Goal: Task Accomplishment & Management: Manage account settings

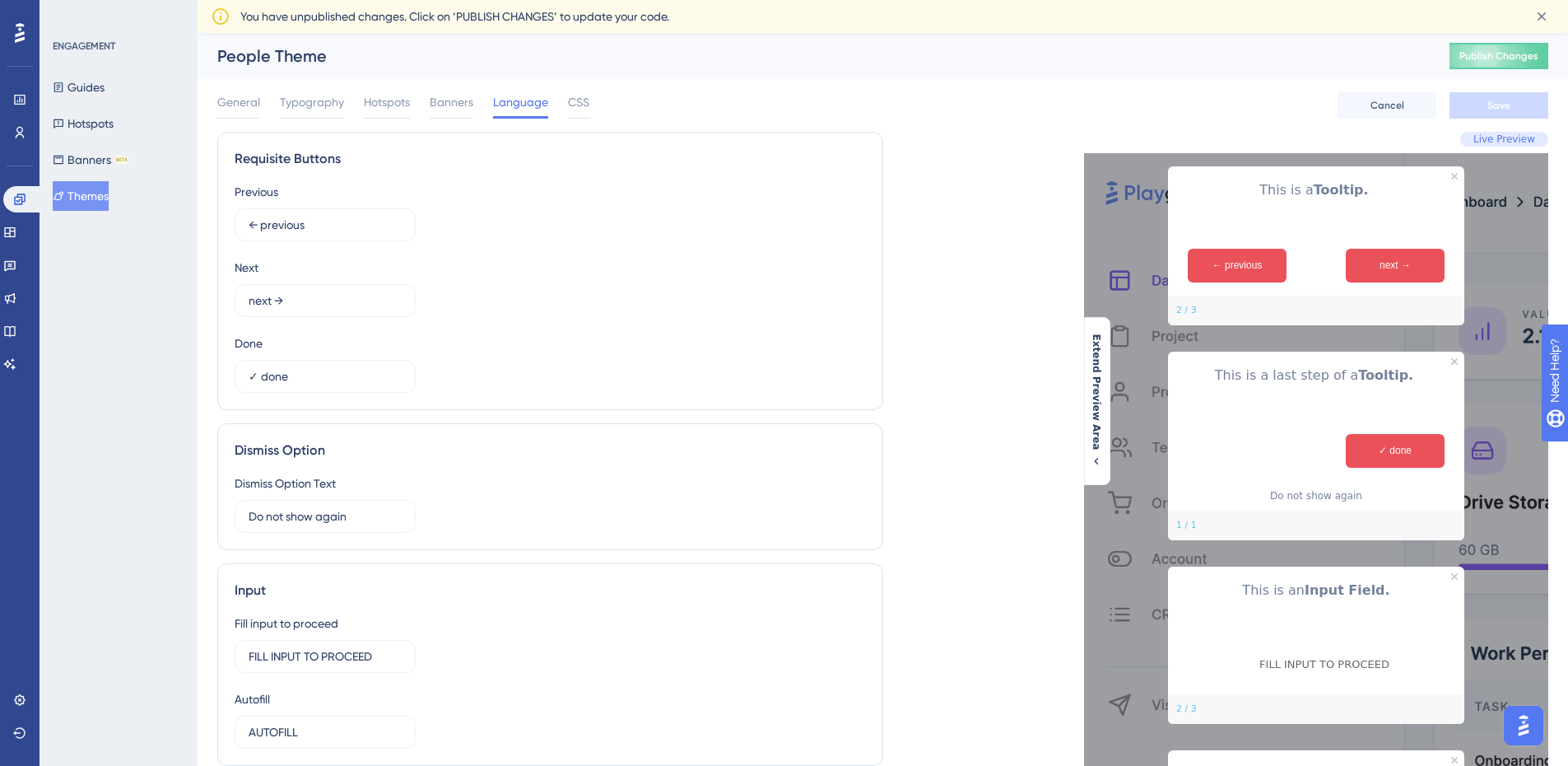
click at [1159, 117] on div "General Typography Hotspots Banners Language CSS Cancel Save" at bounding box center [883, 105] width 1331 height 52
click at [317, 106] on span "Typography" at bounding box center [312, 102] width 64 height 19
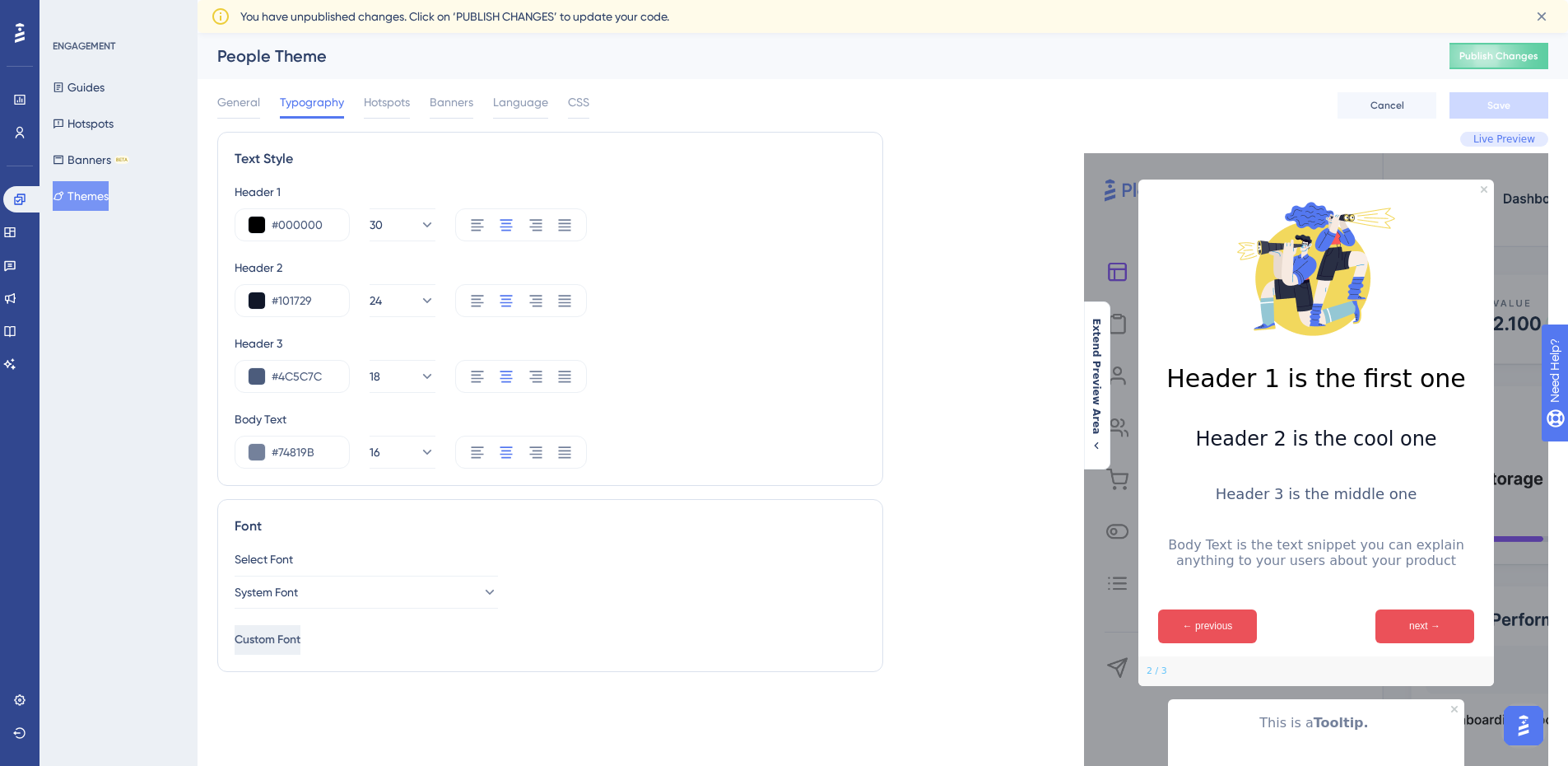
click at [298, 639] on span "Custom Font" at bounding box center [268, 640] width 66 height 19
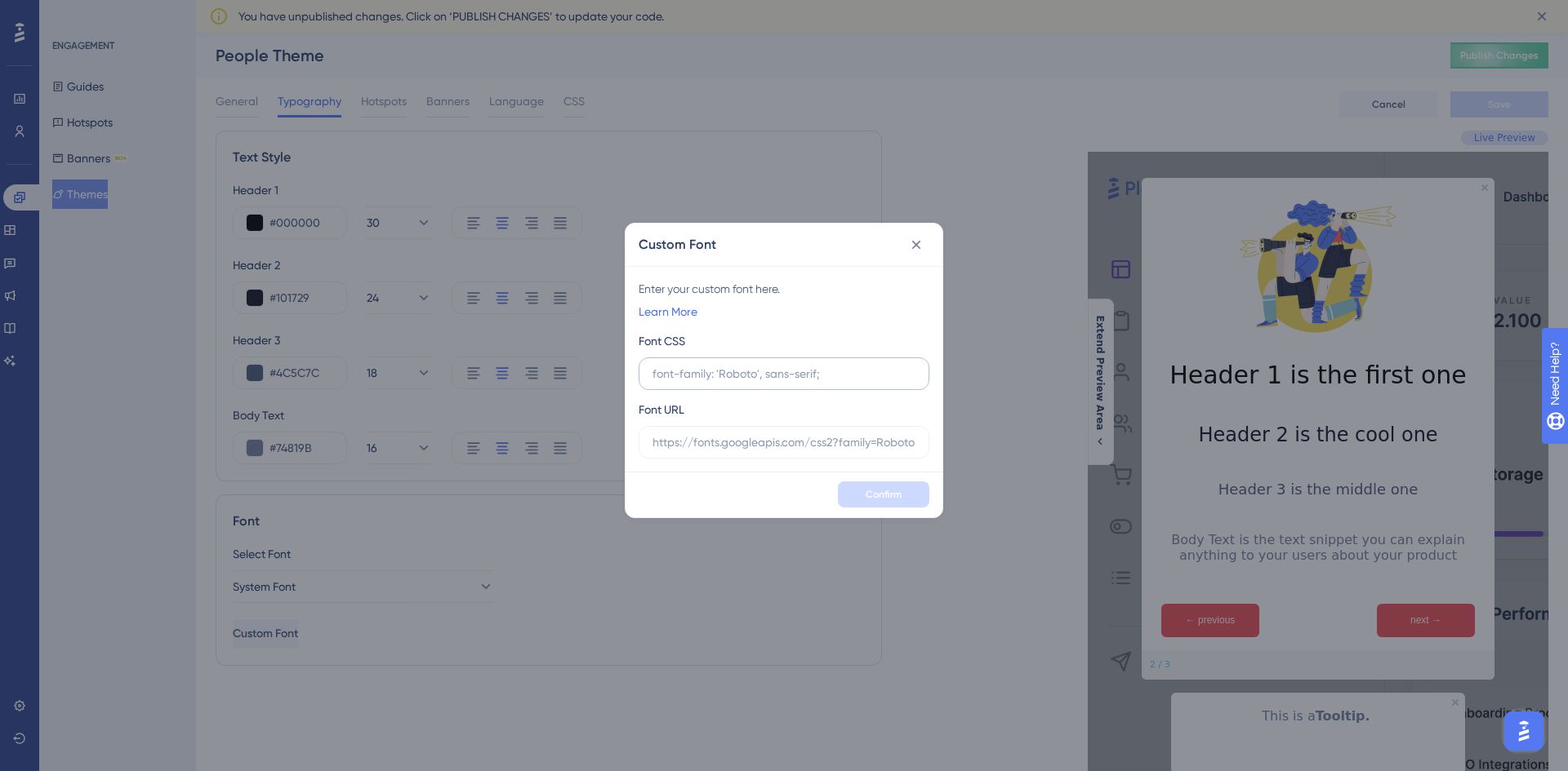
click at [789, 378] on input "text" at bounding box center [783, 373] width 263 height 18
click at [796, 374] on input "text" at bounding box center [783, 373] width 263 height 18
paste input "html, :host { line-height: 1.5; -webkit-text-size-adjust: 100%; -moz-tab-size: …"
type input "html, :host { line-height: 1.5; -webkit-text-size-adjust: 100%; -moz-tab-size: …"
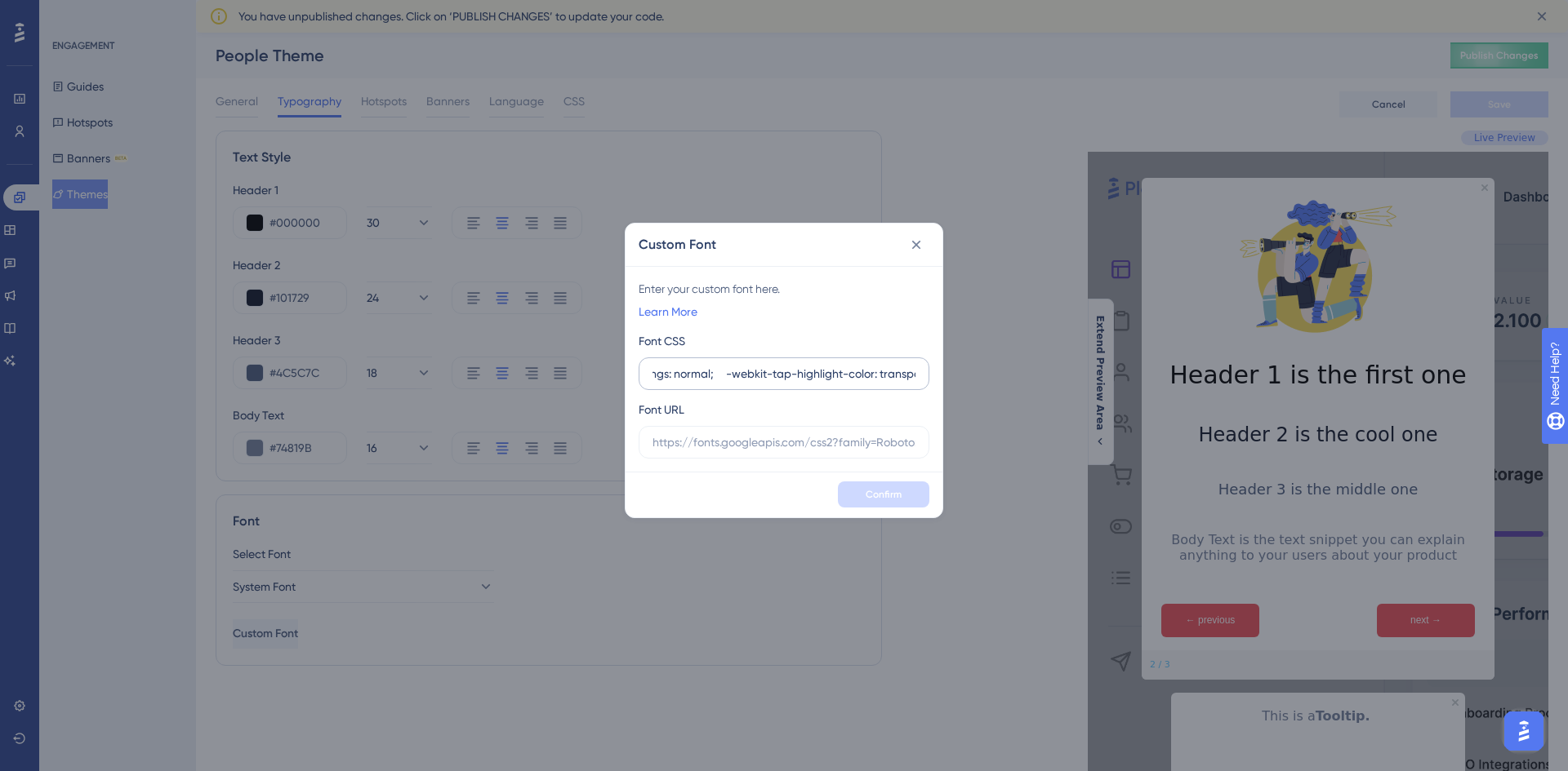
click at [745, 384] on label "html, :host { line-height: 1.5; -webkit-text-size-adjust: 100%; -moz-tab-size: …" at bounding box center [784, 373] width 291 height 33
click at [745, 383] on input "html, :host { line-height: 1.5; -webkit-text-size-adjust: 100%; -moz-tab-size: …" at bounding box center [783, 373] width 263 height 18
click at [702, 373] on input "html, :host { line-height: 1.5; -webkit-text-size-adjust: 100%; -moz-tab-size: …" at bounding box center [783, 373] width 263 height 18
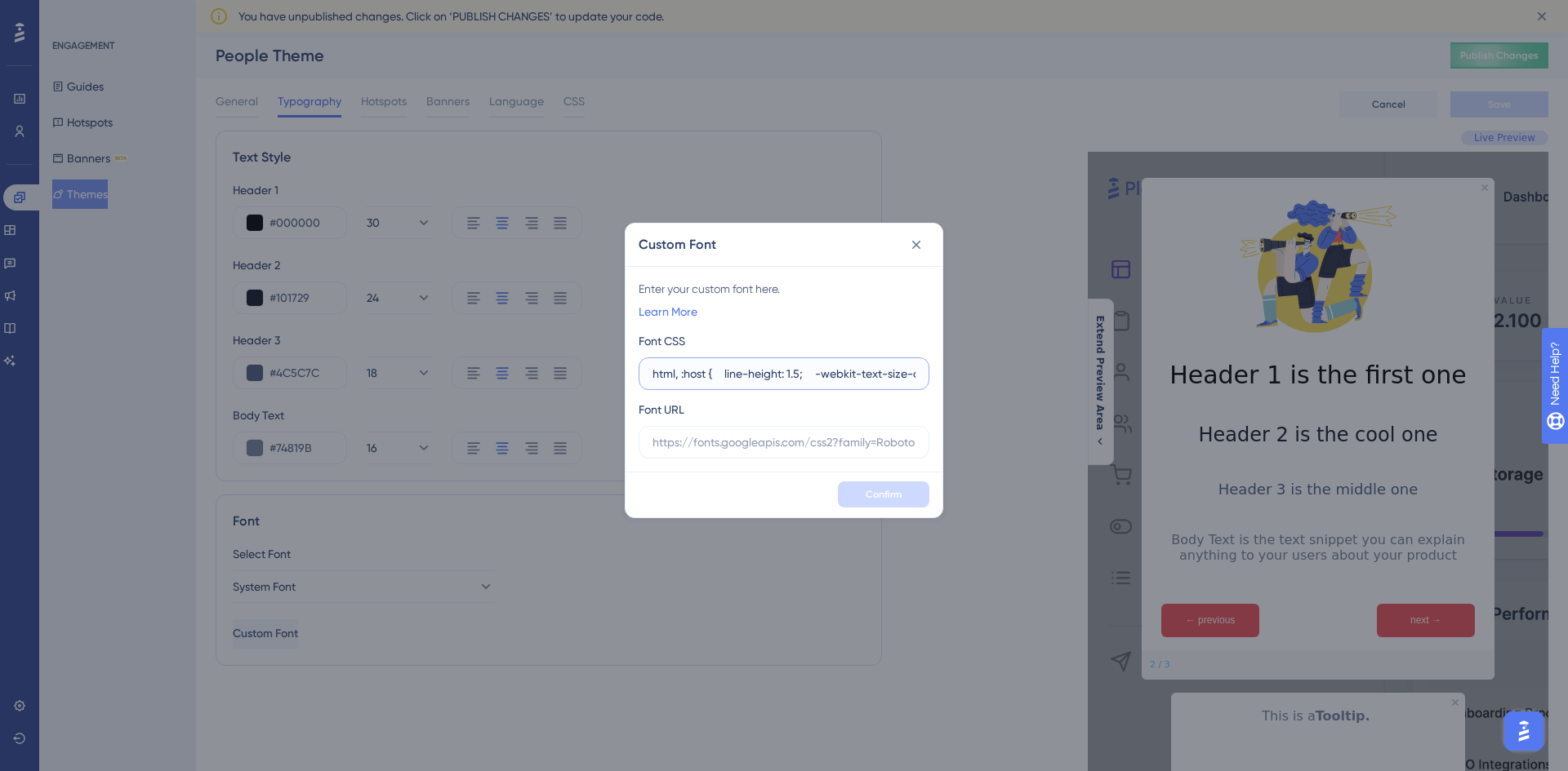
click at [812, 368] on input "html, :host { line-height: 1.5; -webkit-text-size-adjust: 100%; -moz-tab-size: …" at bounding box center [783, 373] width 263 height 18
paste input ""Apercu", ui-sans-serif, system-ui,"
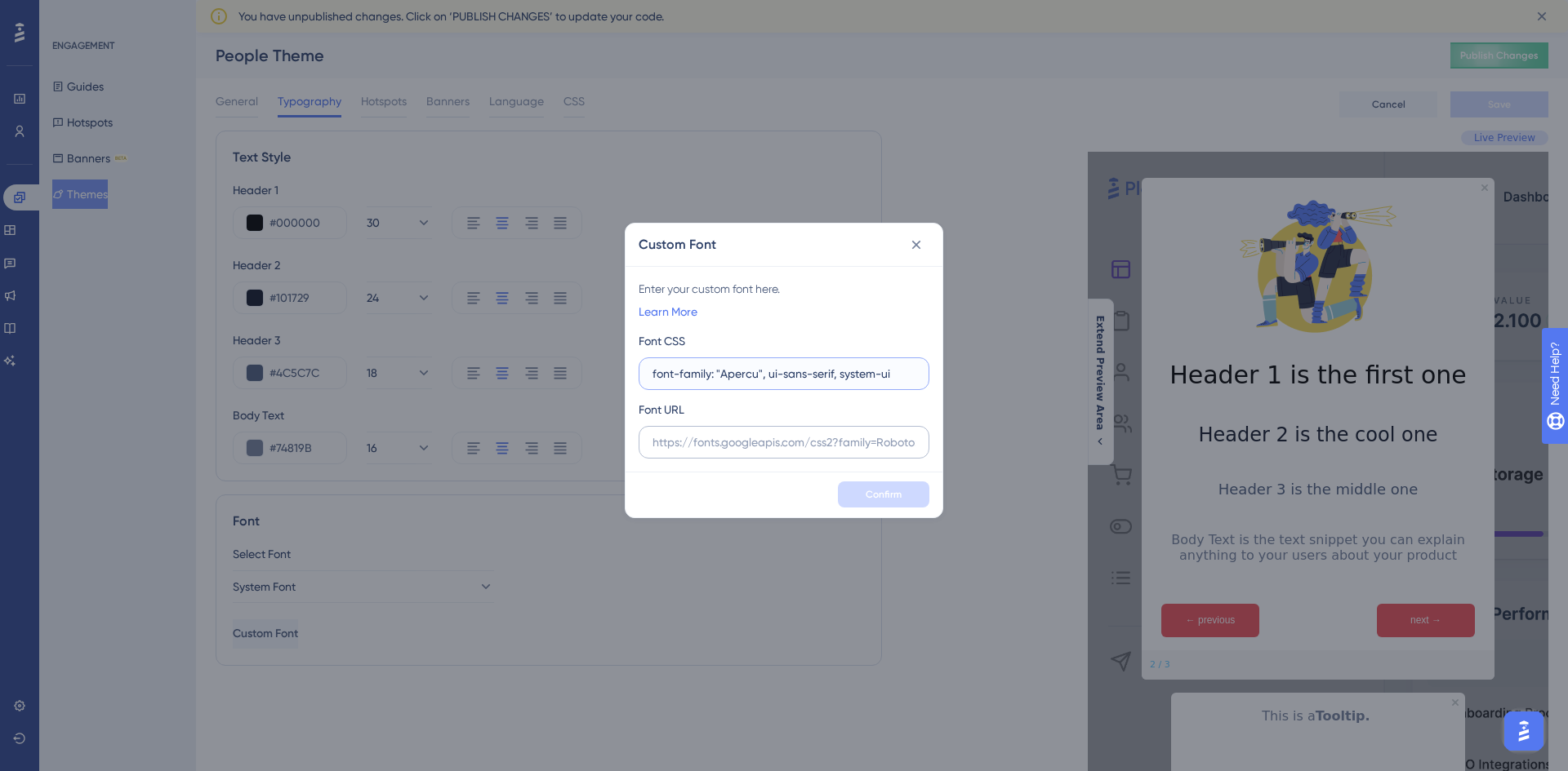
type input "font-family: "Apercu", ui-sans-serif, system-ui"
click at [848, 440] on input "text" at bounding box center [783, 442] width 263 height 18
drag, startPoint x: 727, startPoint y: 450, endPoint x: 943, endPoint y: 455, distance: 216.1
click at [943, 455] on div "Custom Font Enter your custom font here. Learn More Font CSS font-family: "Aper…" at bounding box center [784, 385] width 1568 height 771
click at [874, 446] on input "text" at bounding box center [783, 442] width 263 height 18
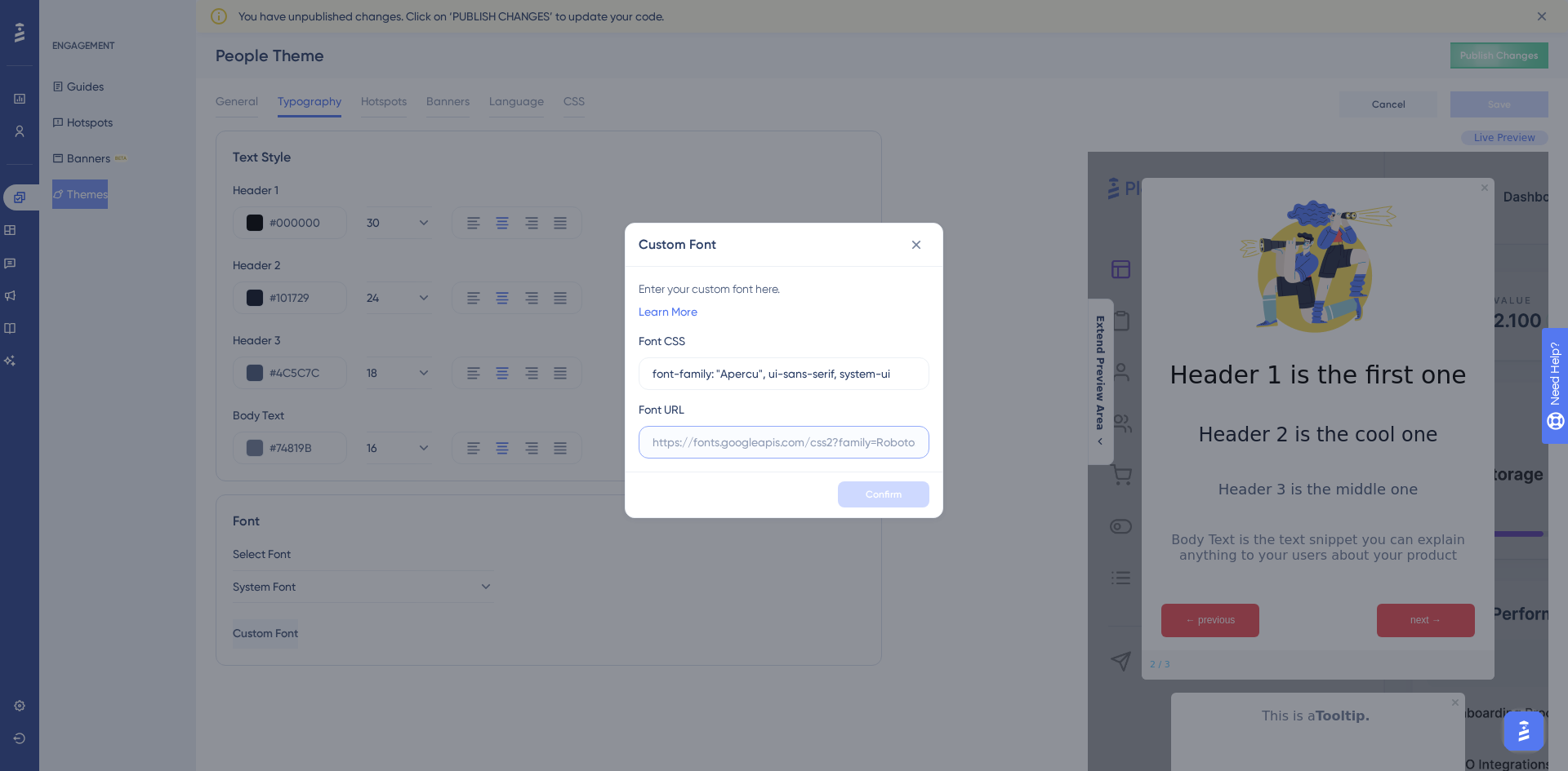
paste input "[URL][DOMAIN_NAME]"
type input "[URL][DOMAIN_NAME]"
click at [873, 488] on span "Confirm" at bounding box center [883, 495] width 36 height 13
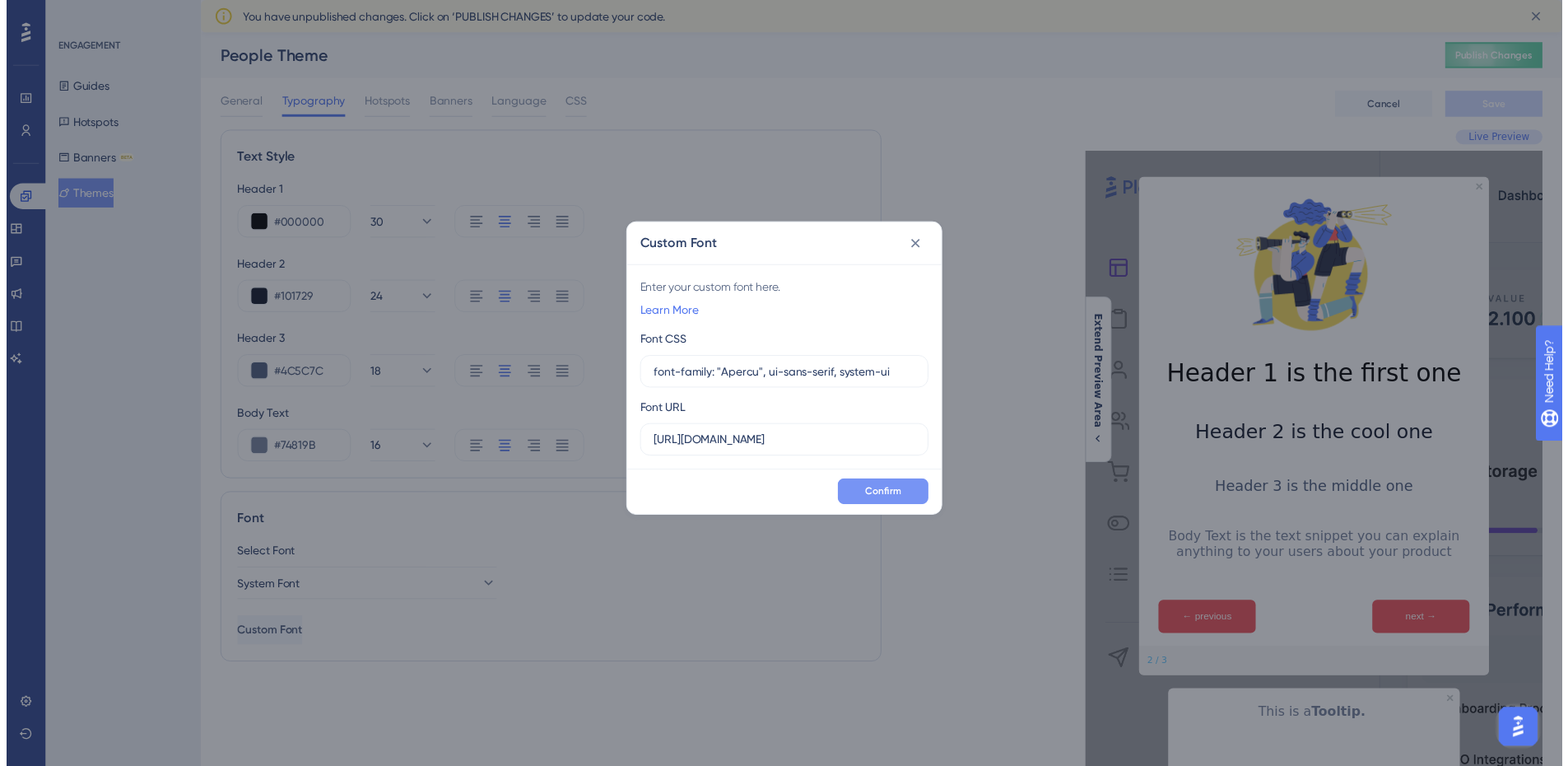
scroll to position [0, 0]
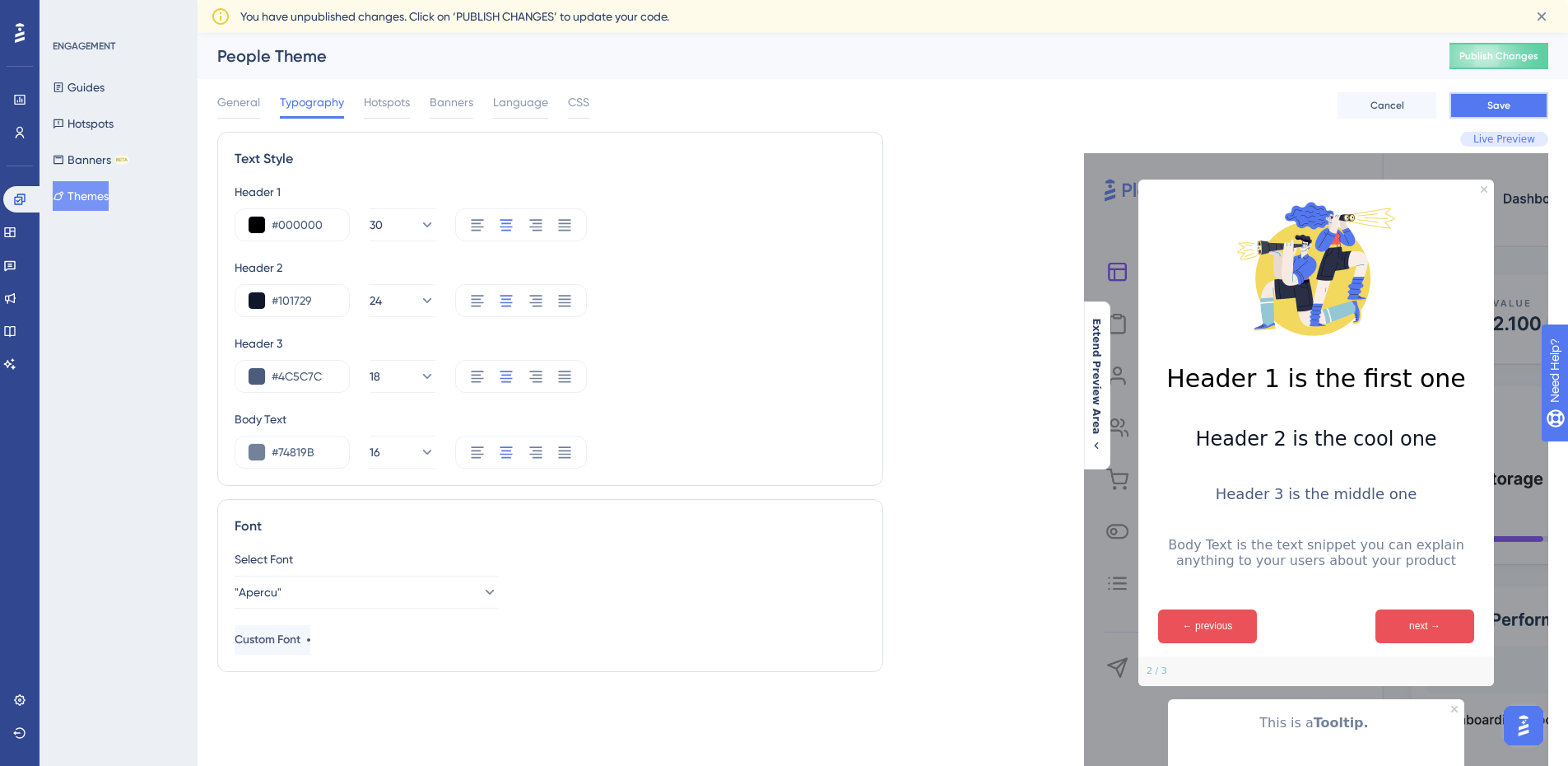
click at [1469, 105] on button "Save" at bounding box center [1499, 105] width 99 height 26
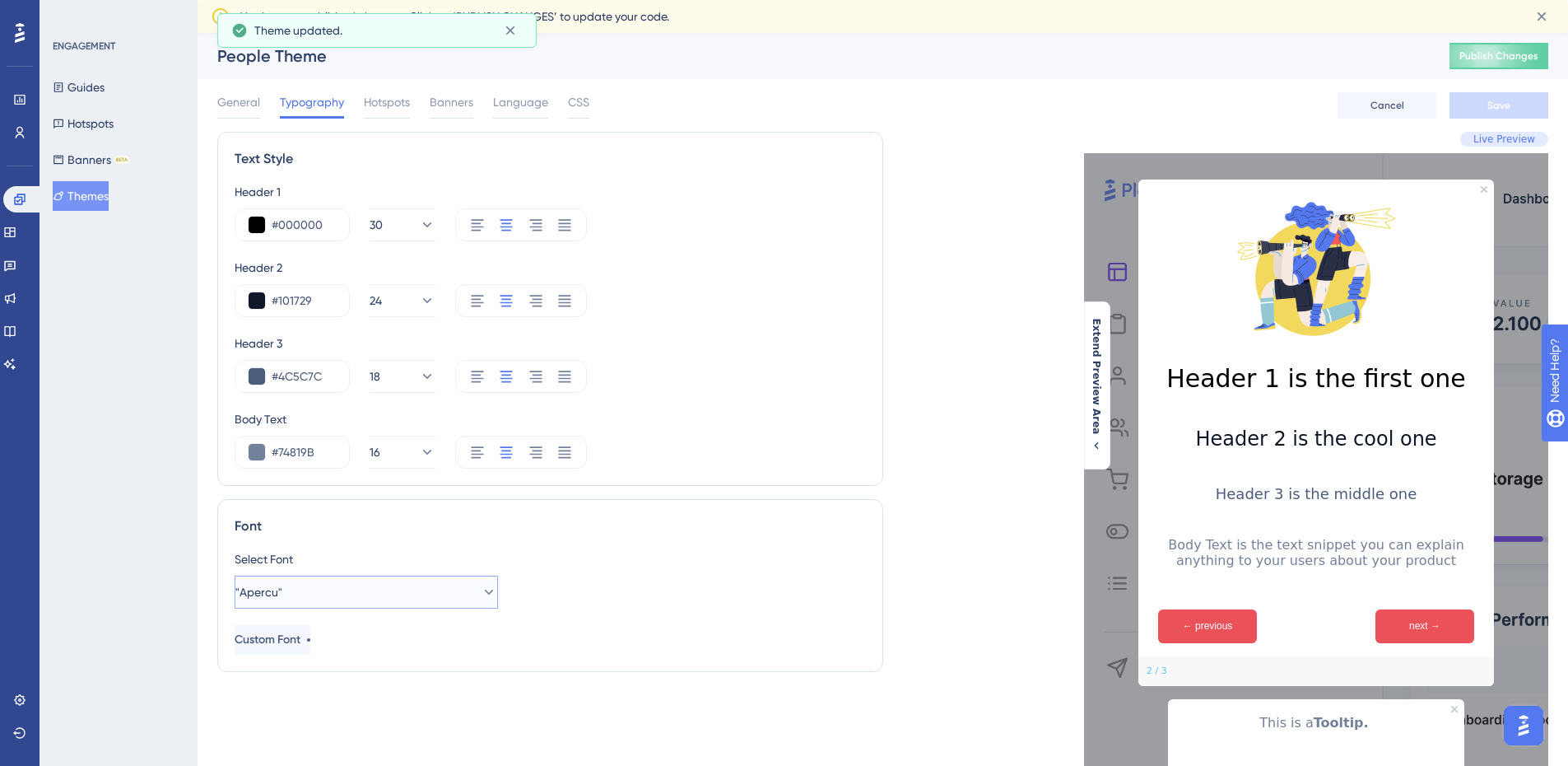
click at [482, 592] on icon at bounding box center [488, 591] width 17 height 17
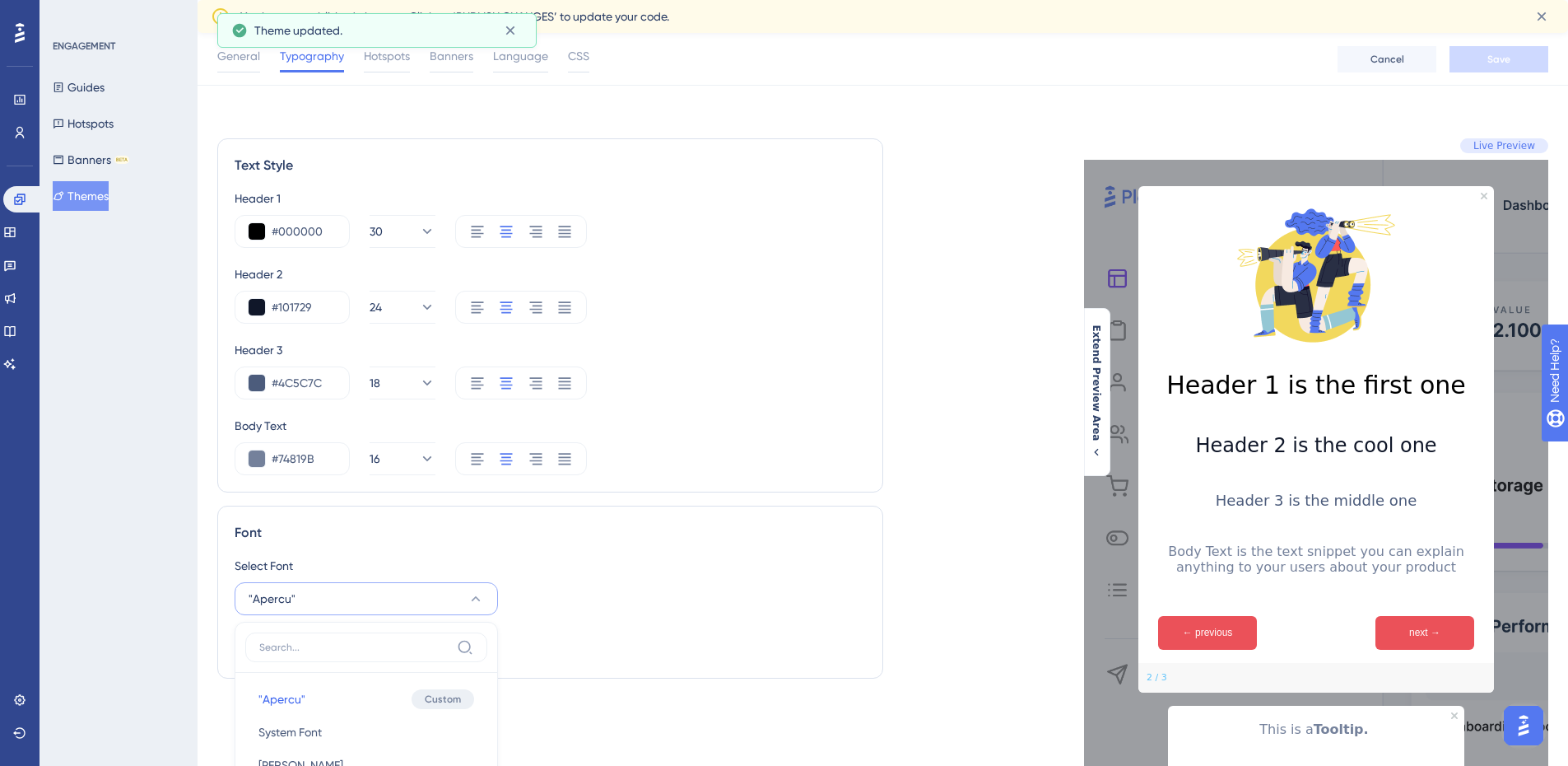
scroll to position [404, 0]
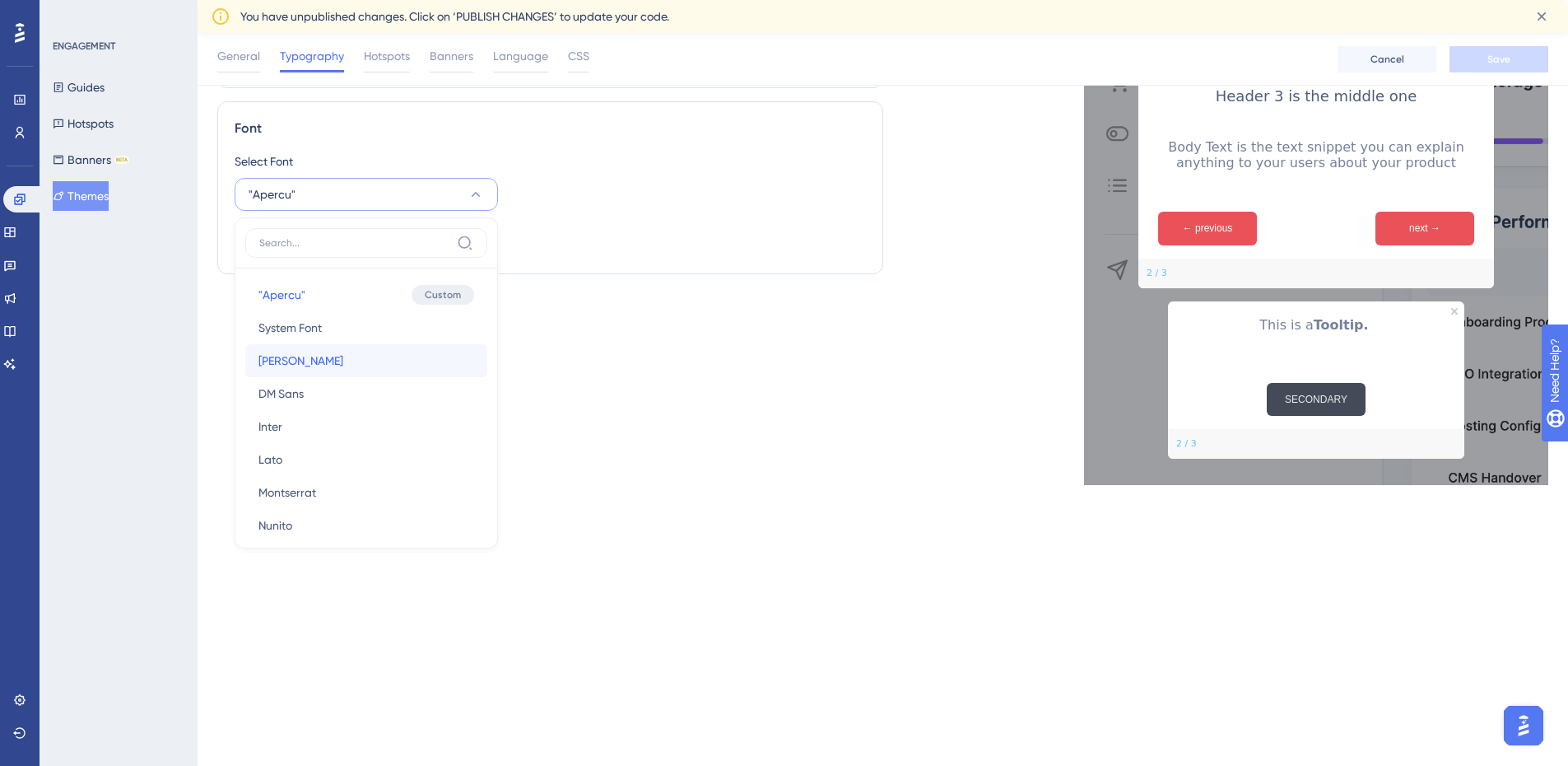
click at [333, 365] on button "[PERSON_NAME] [PERSON_NAME]" at bounding box center [366, 360] width 242 height 33
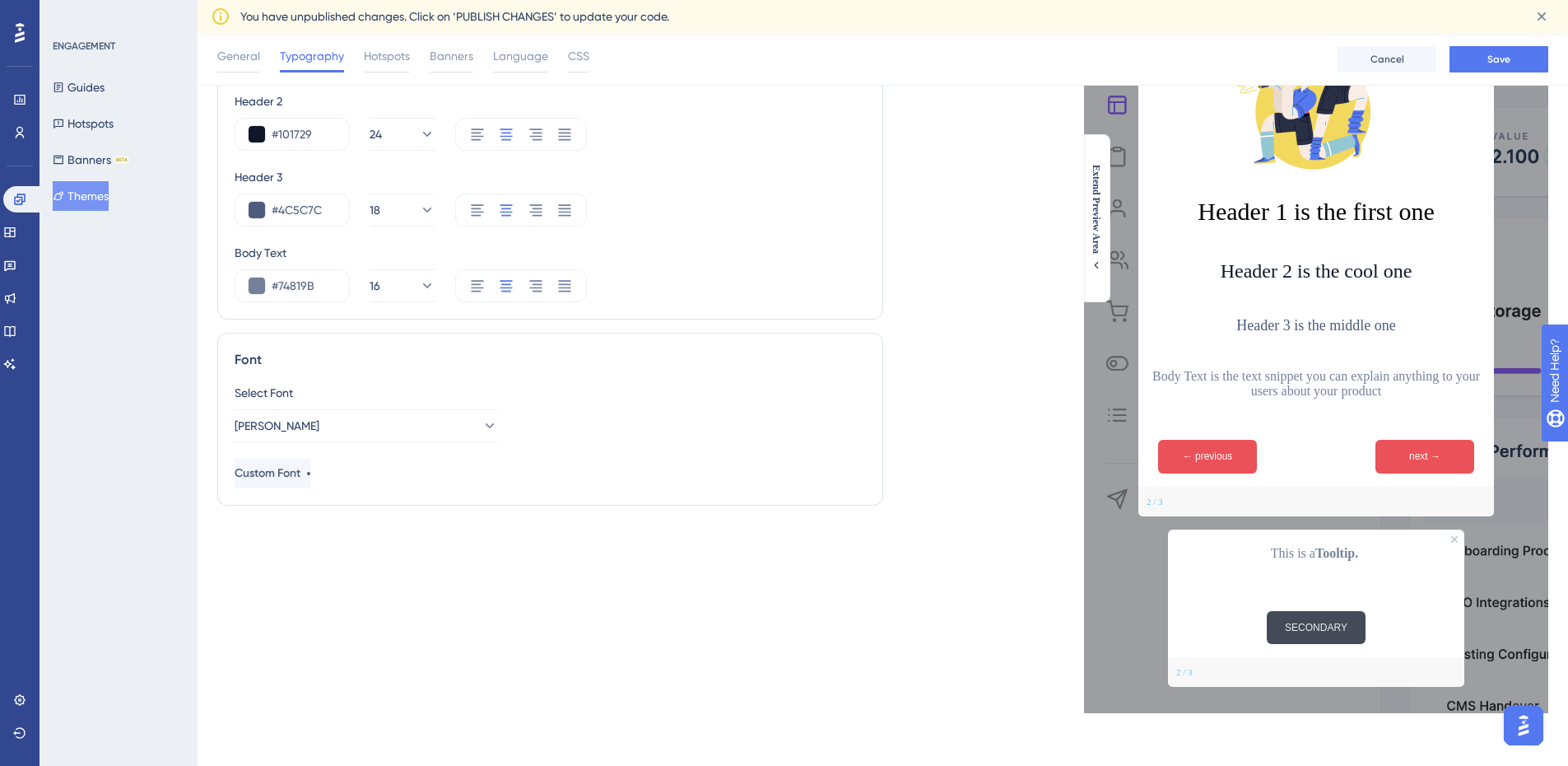
scroll to position [173, 0]
click at [484, 424] on icon at bounding box center [488, 425] width 9 height 5
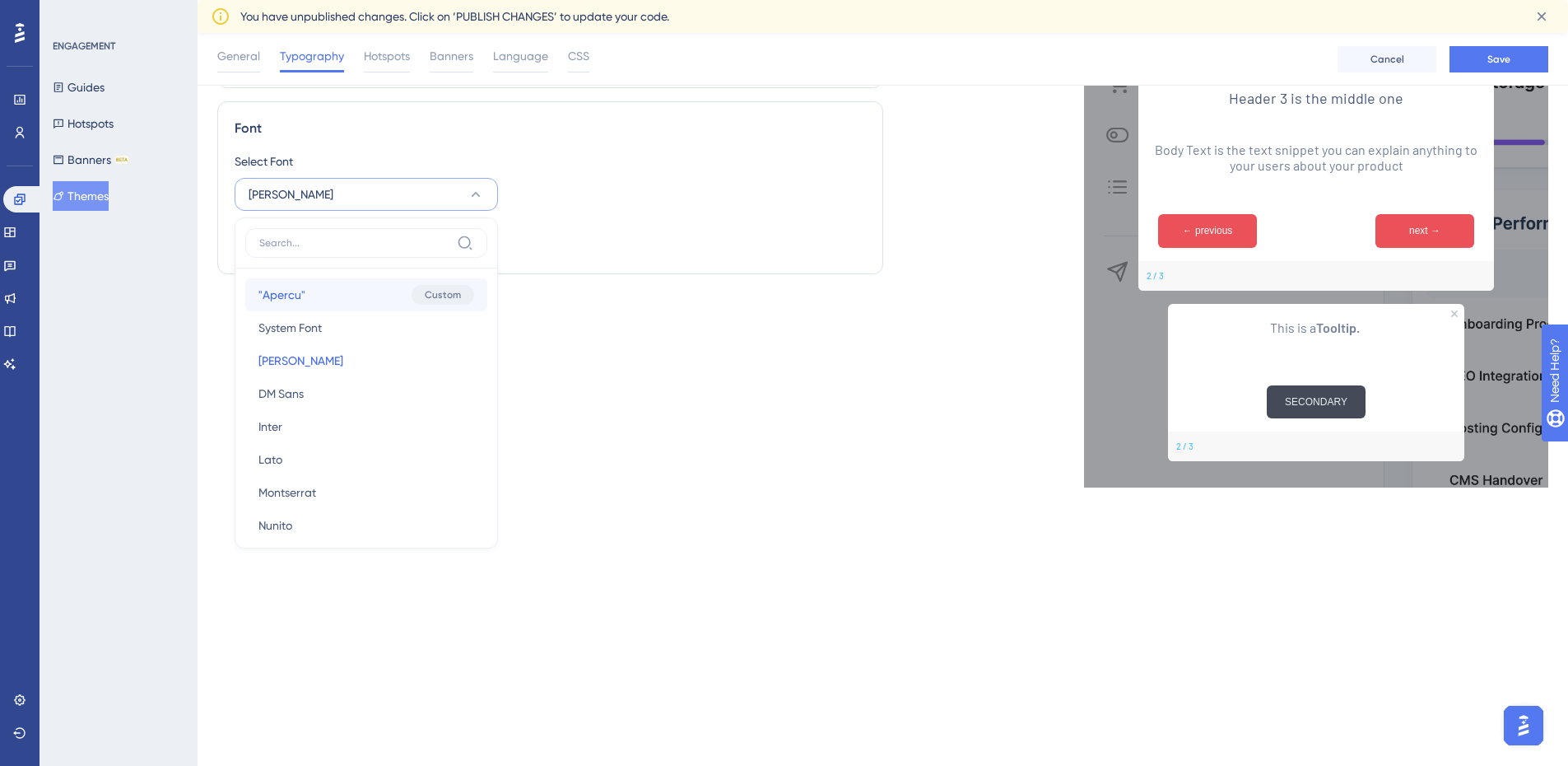
click at [364, 300] on button ""Apercu" "Apercu" Custom" at bounding box center [366, 295] width 242 height 33
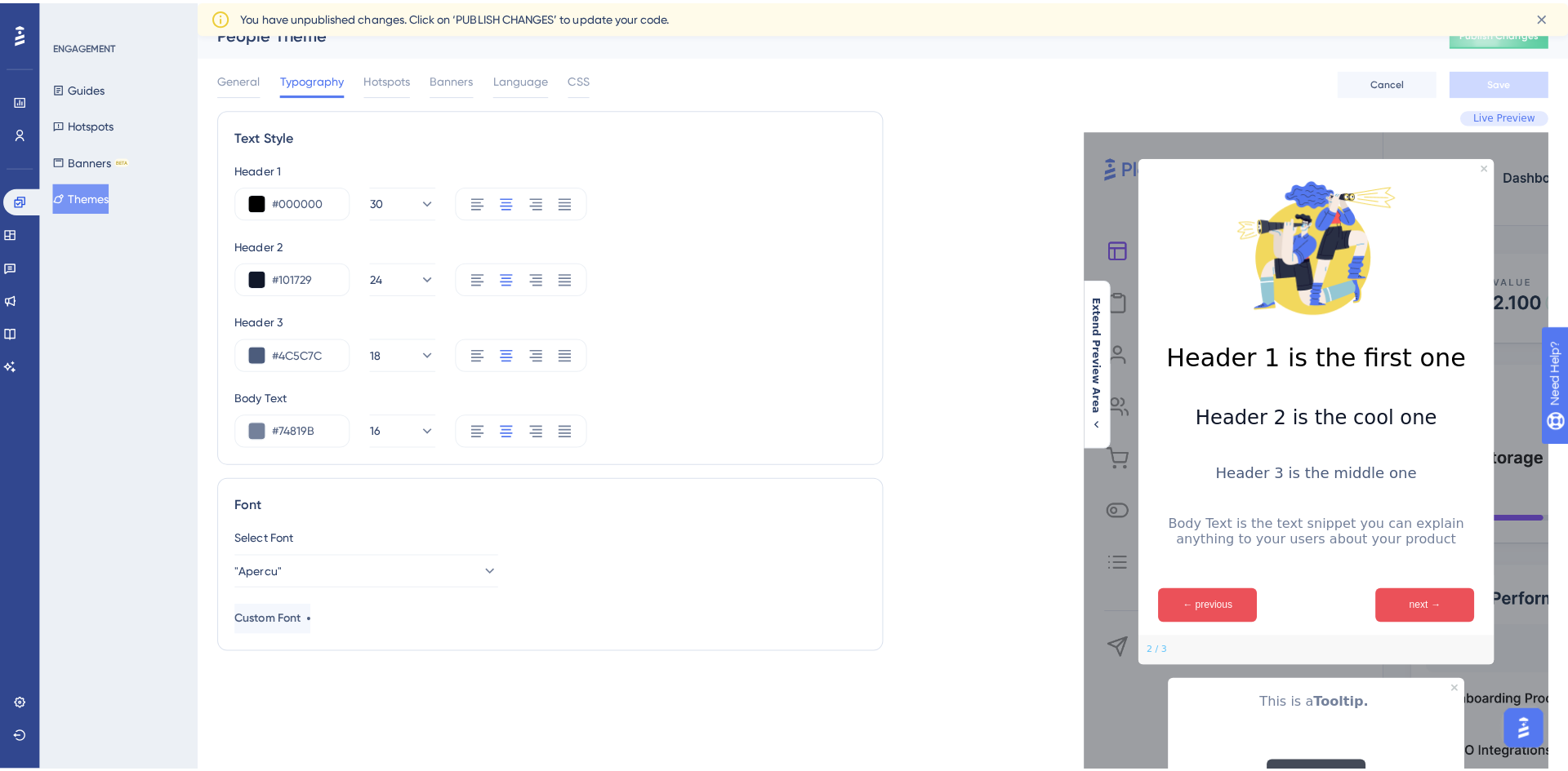
scroll to position [0, 0]
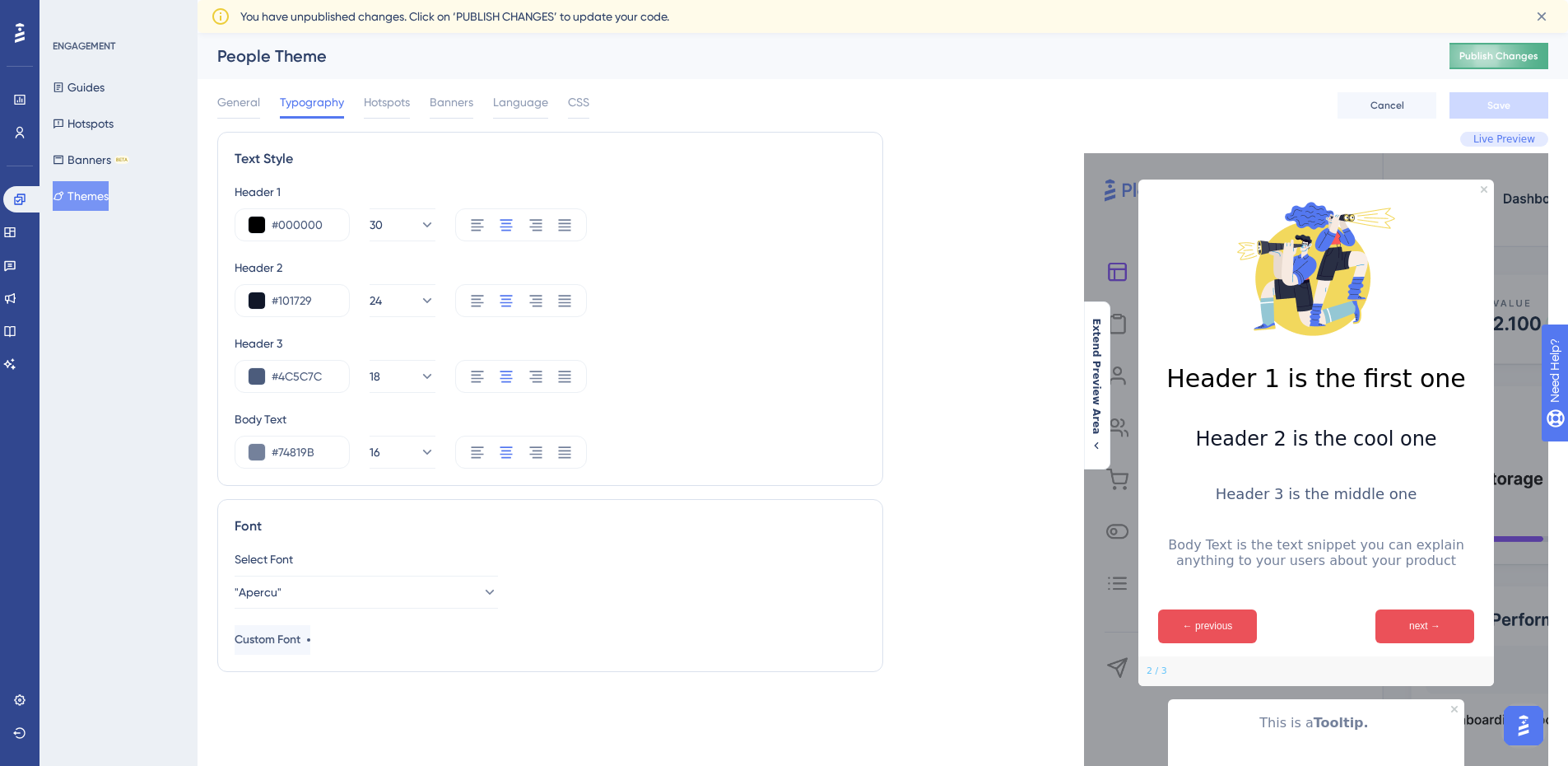
click at [1523, 57] on span "Publish Changes" at bounding box center [1498, 56] width 79 height 14
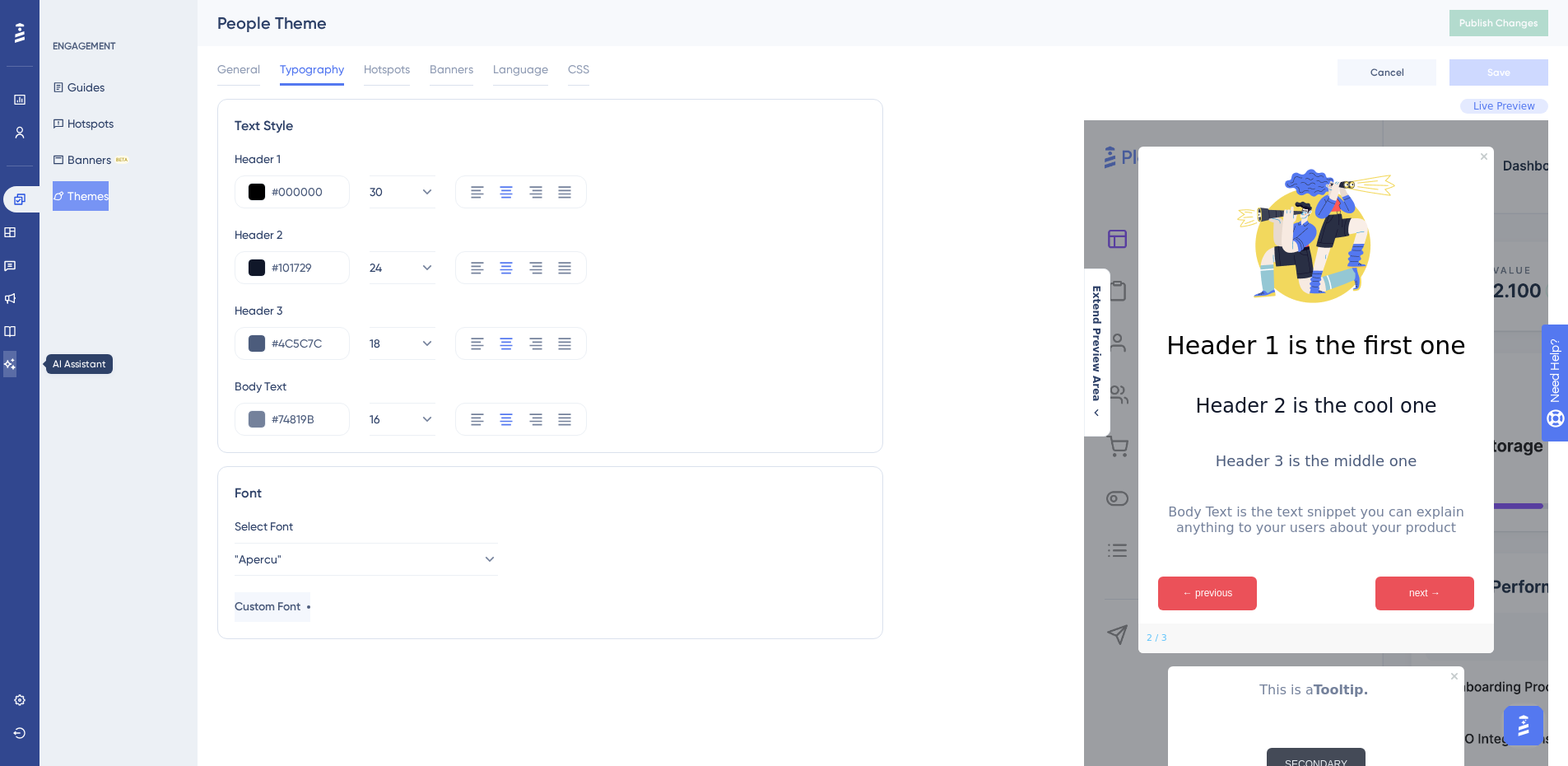
click at [15, 366] on icon at bounding box center [10, 364] width 14 height 14
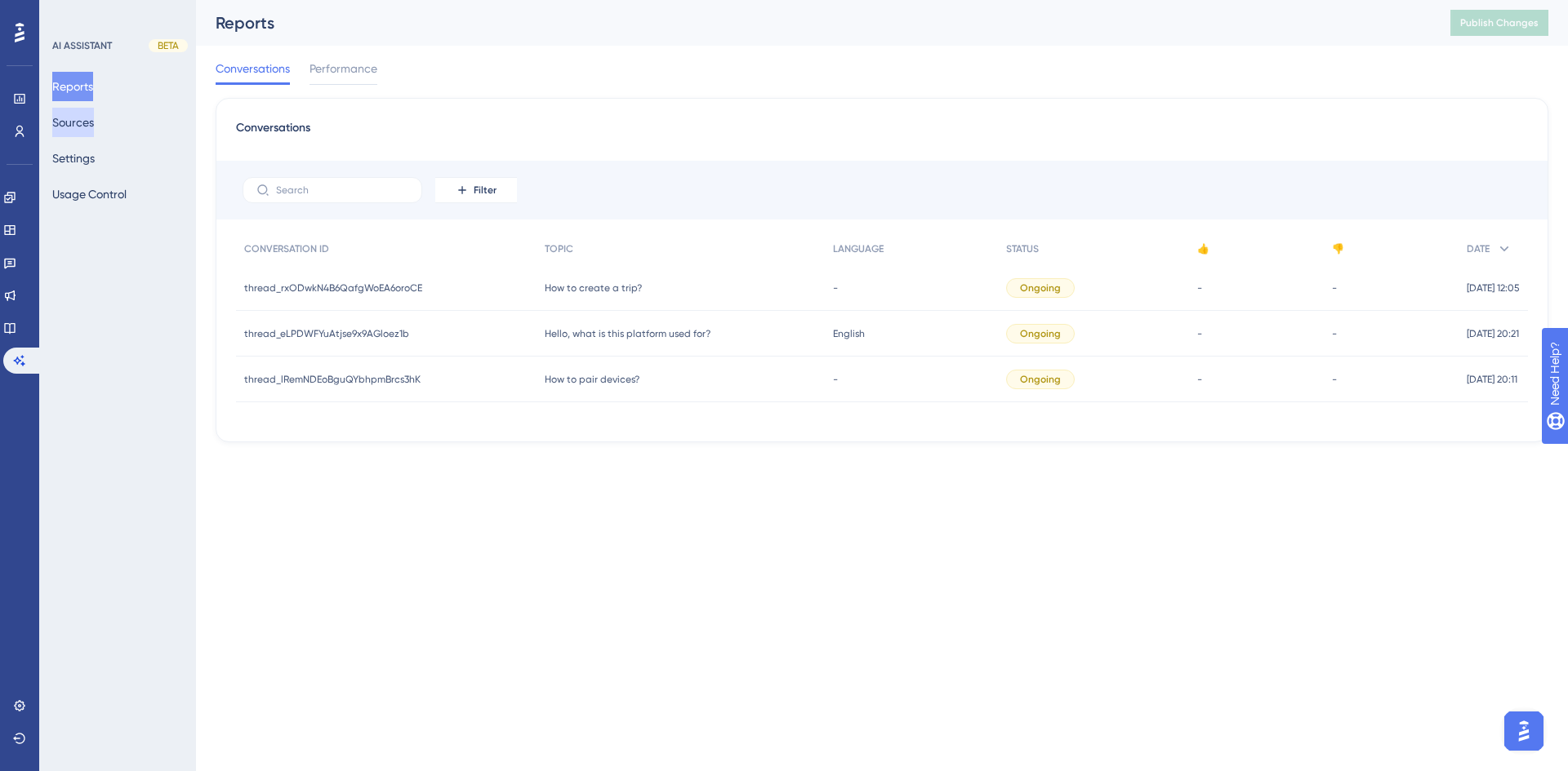
click at [91, 126] on button "Sources" at bounding box center [72, 122] width 41 height 30
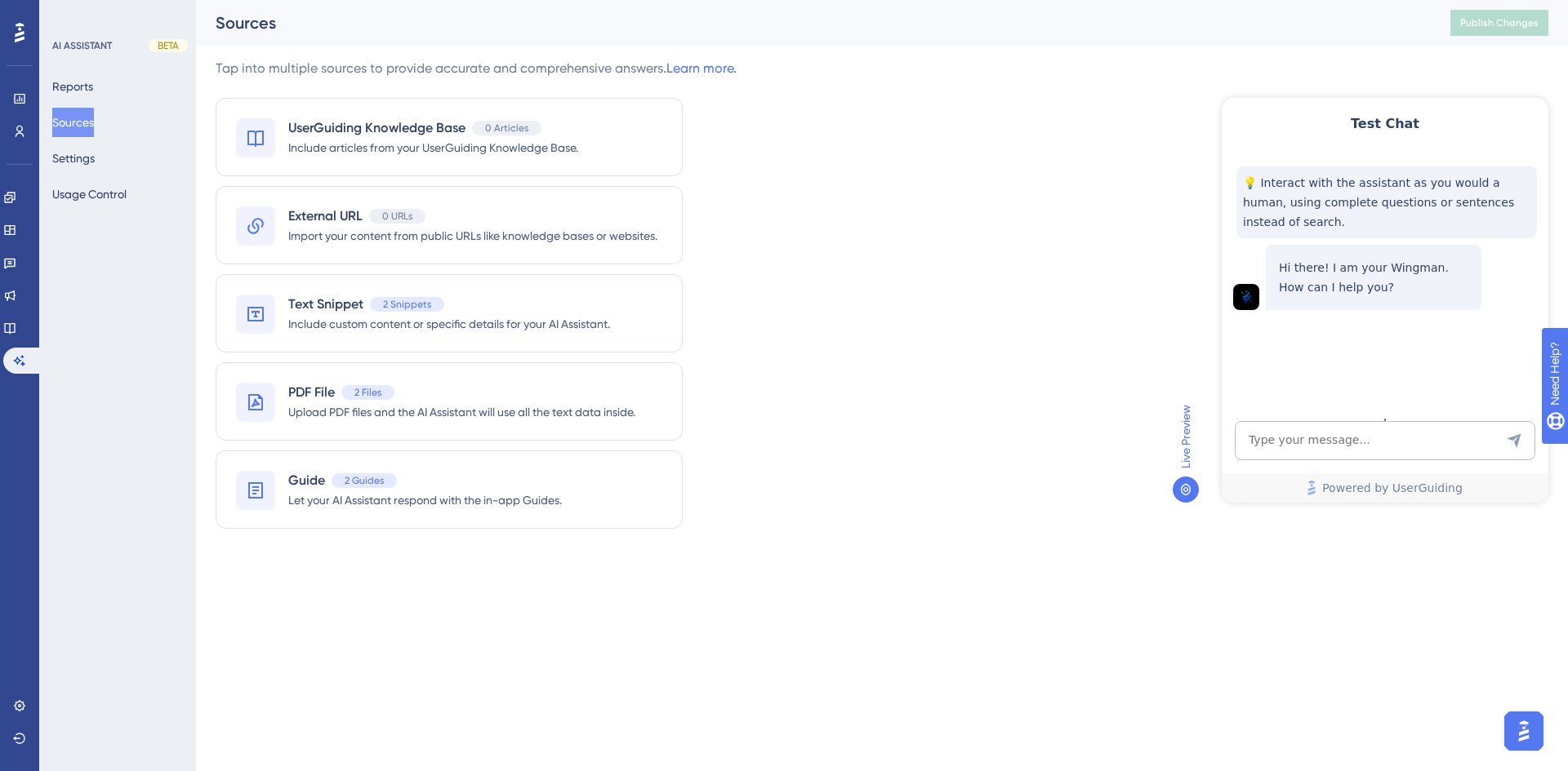
click at [1189, 492] on icon at bounding box center [1186, 490] width 13 height 13
click at [1529, 736] on img "Open AI Assistant Launcher" at bounding box center [1524, 731] width 30 height 30
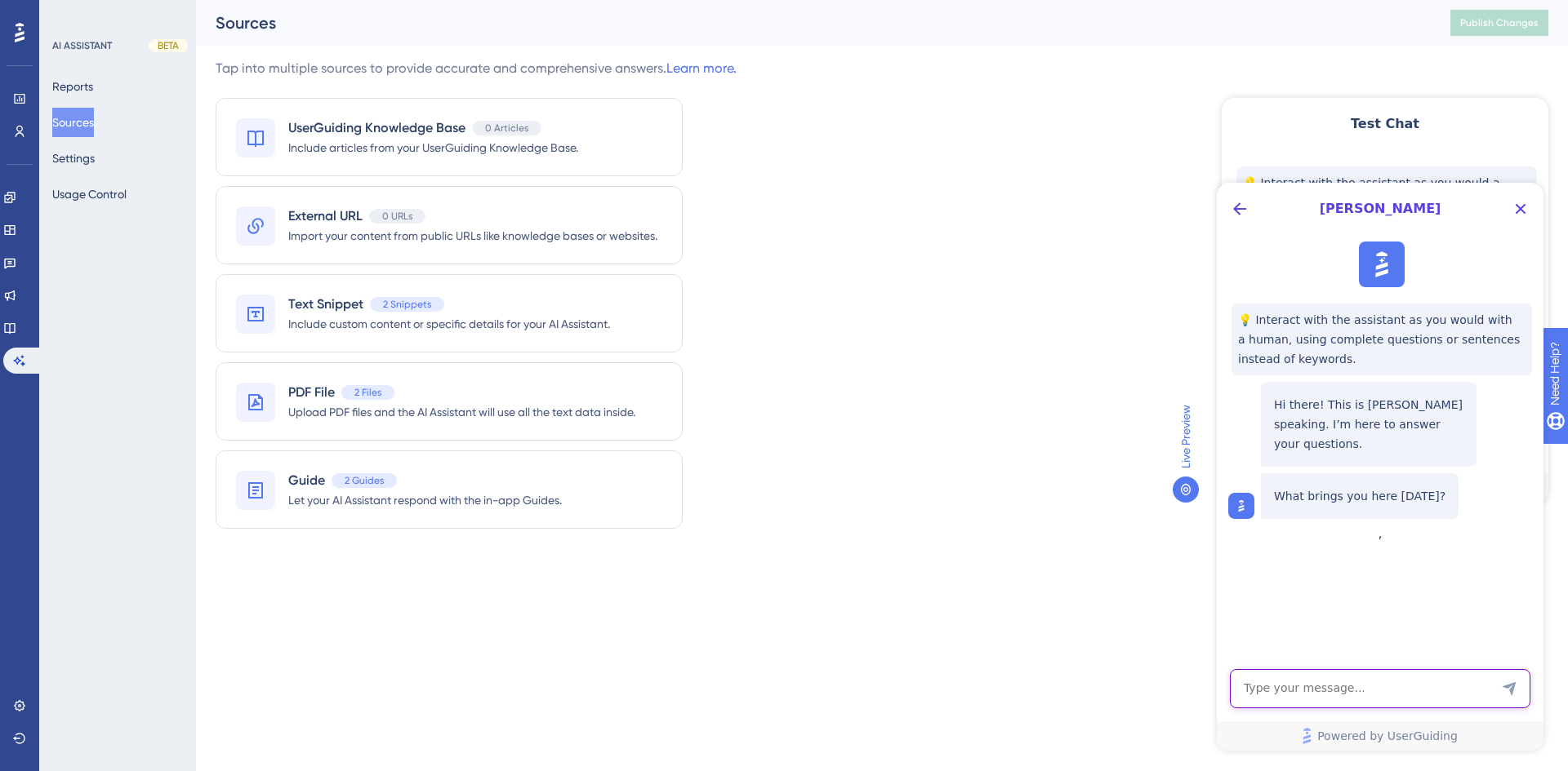
click at [1405, 700] on textarea "AI Assistant Text Input" at bounding box center [1380, 688] width 301 height 39
type textarea "how to publish the chatbot?"
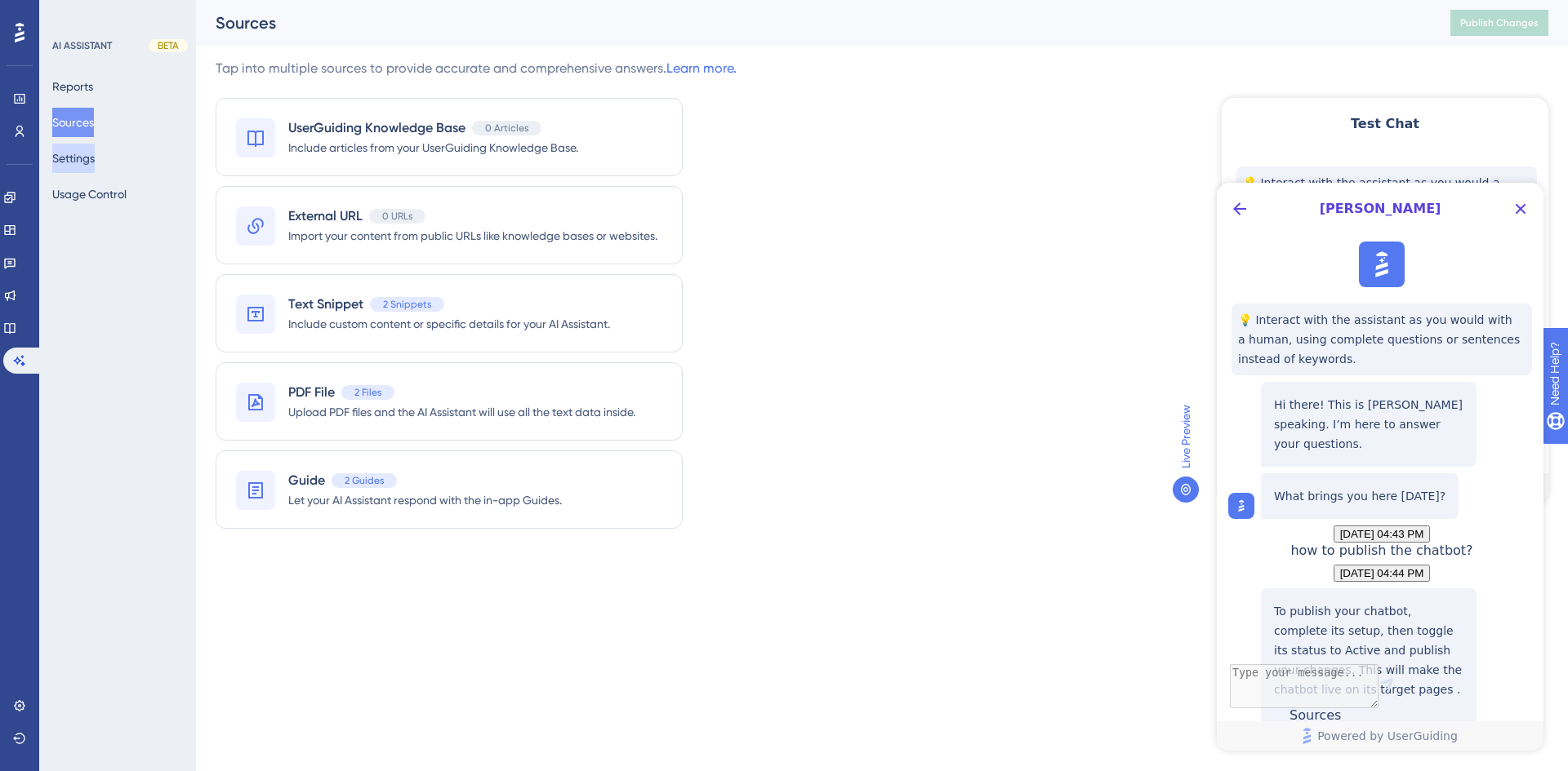
click at [91, 159] on button "Settings" at bounding box center [73, 158] width 42 height 30
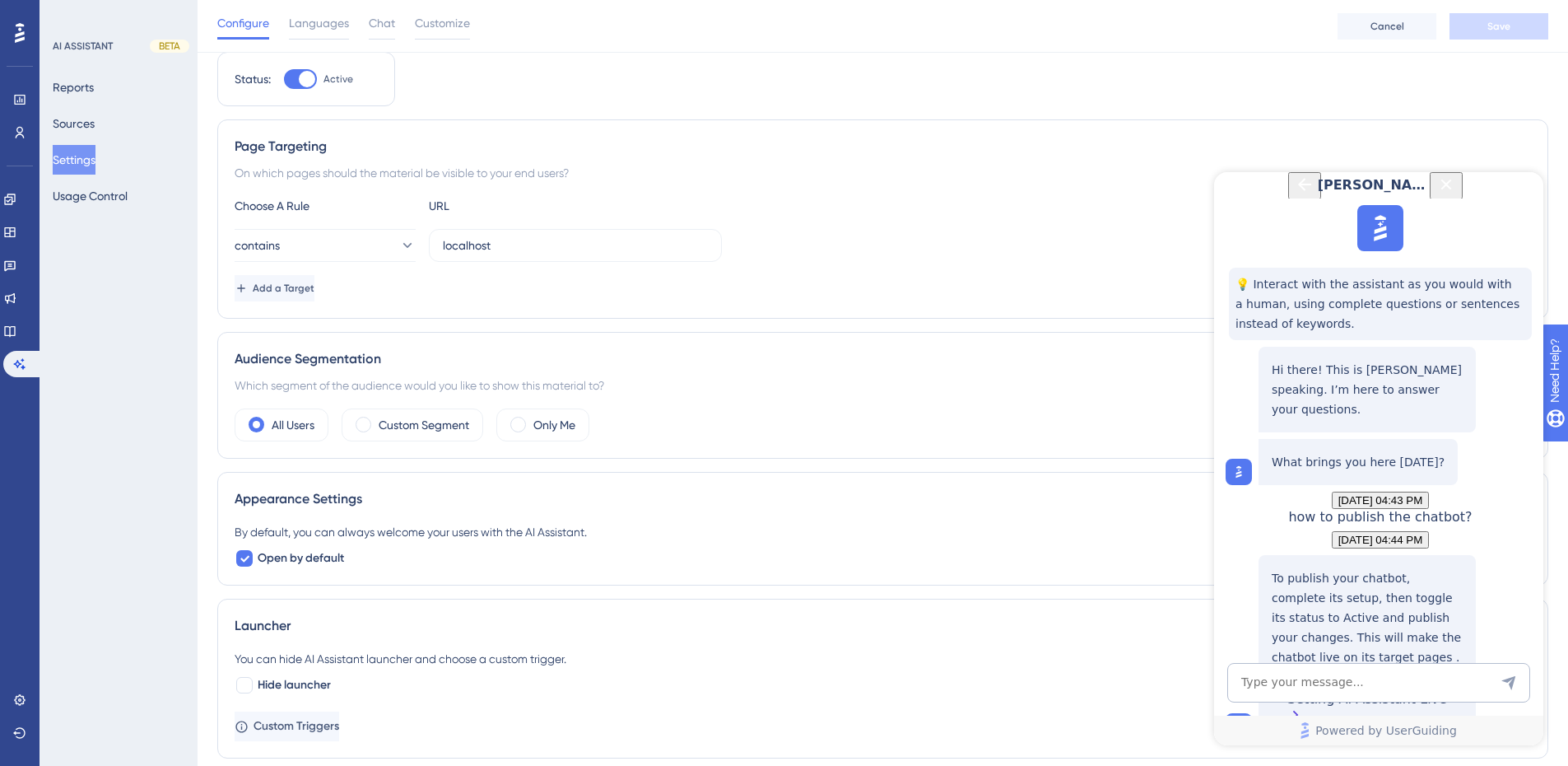
scroll to position [83, 0]
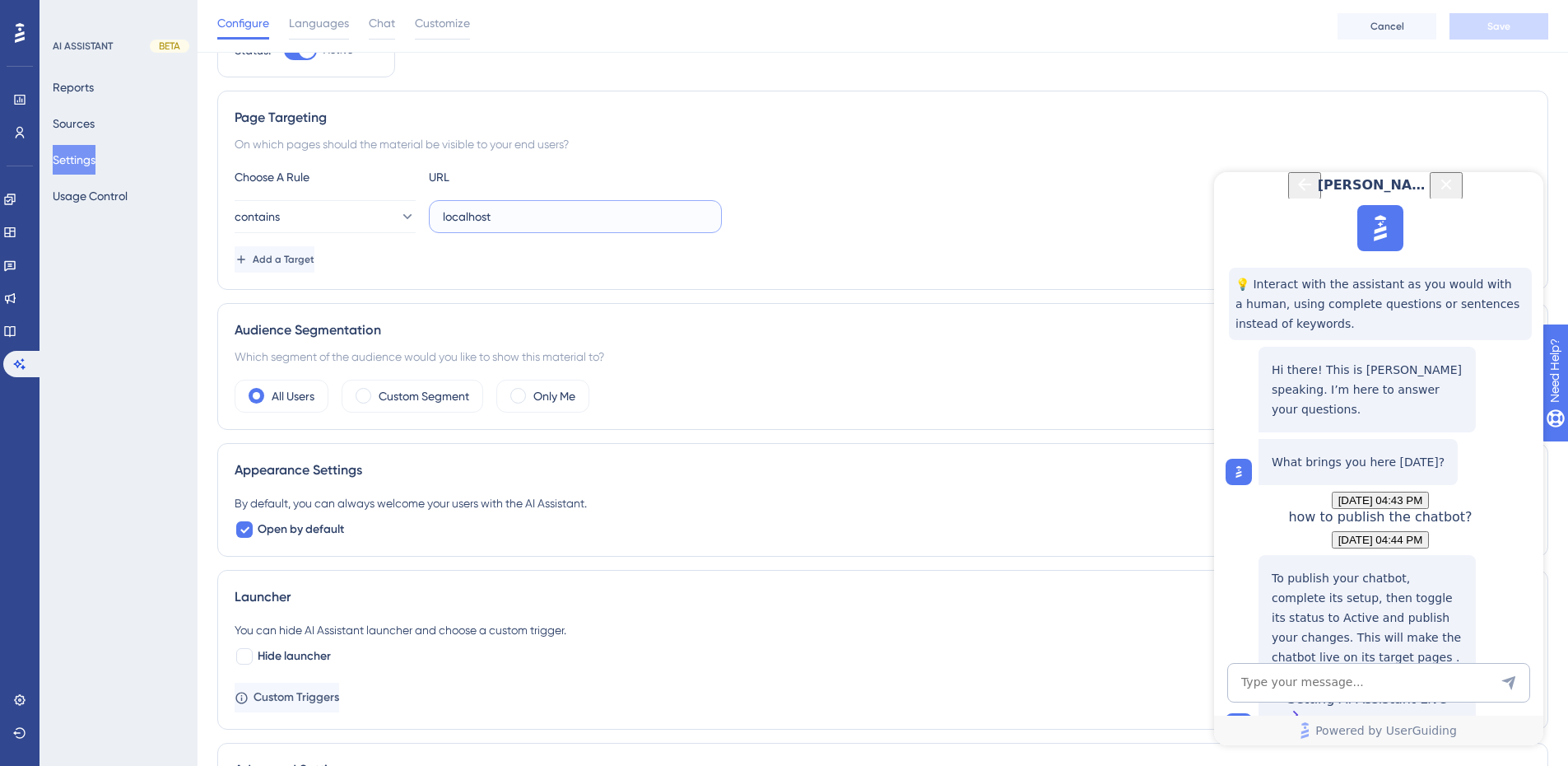
click at [564, 216] on input "localhost" at bounding box center [575, 216] width 265 height 18
paste input "[DOMAIN_NAME]"
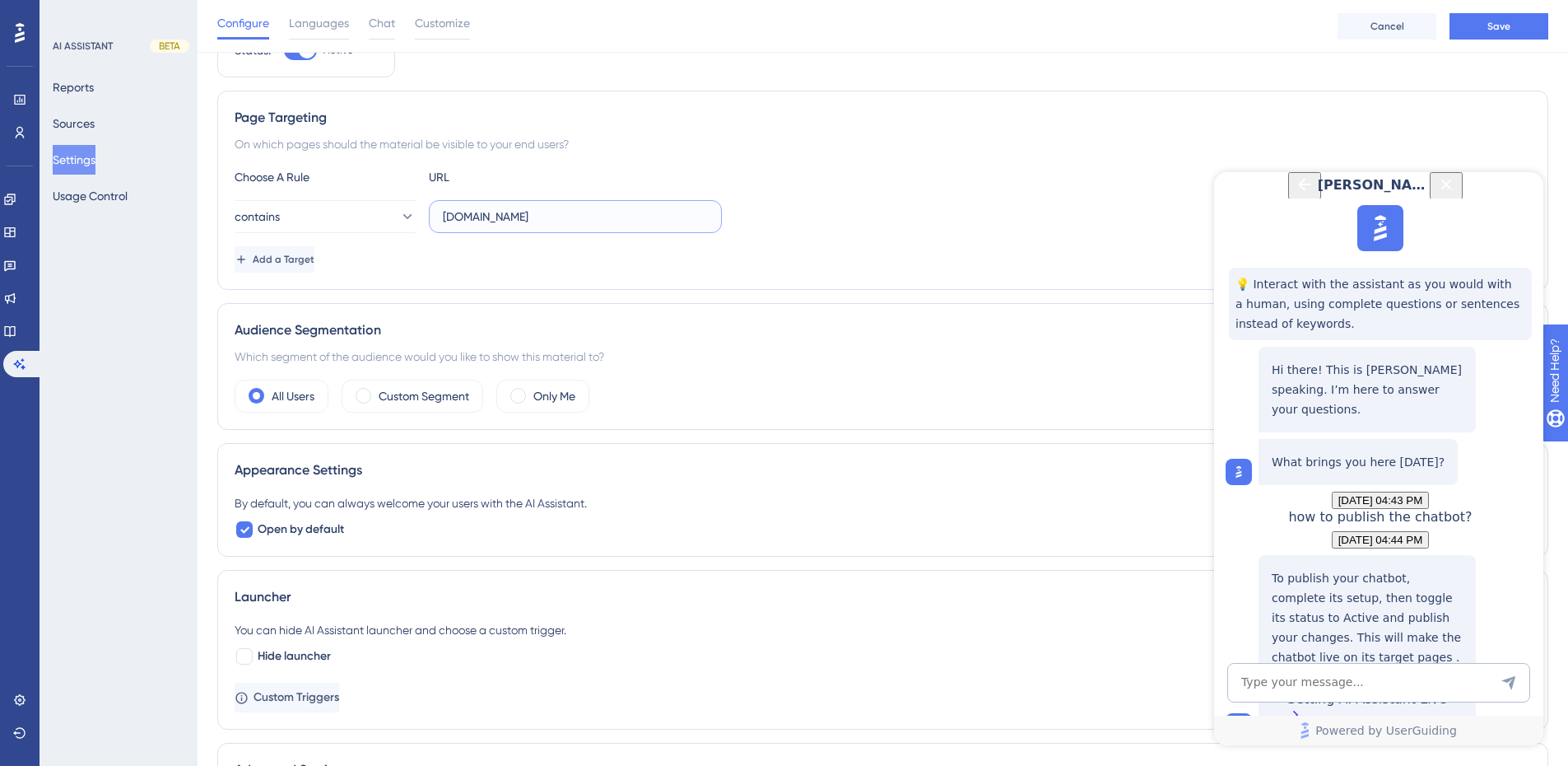
type input "[DOMAIN_NAME]"
click at [636, 263] on div "Add a Target" at bounding box center [883, 259] width 1296 height 26
click at [1504, 25] on span "Save" at bounding box center [1499, 26] width 23 height 14
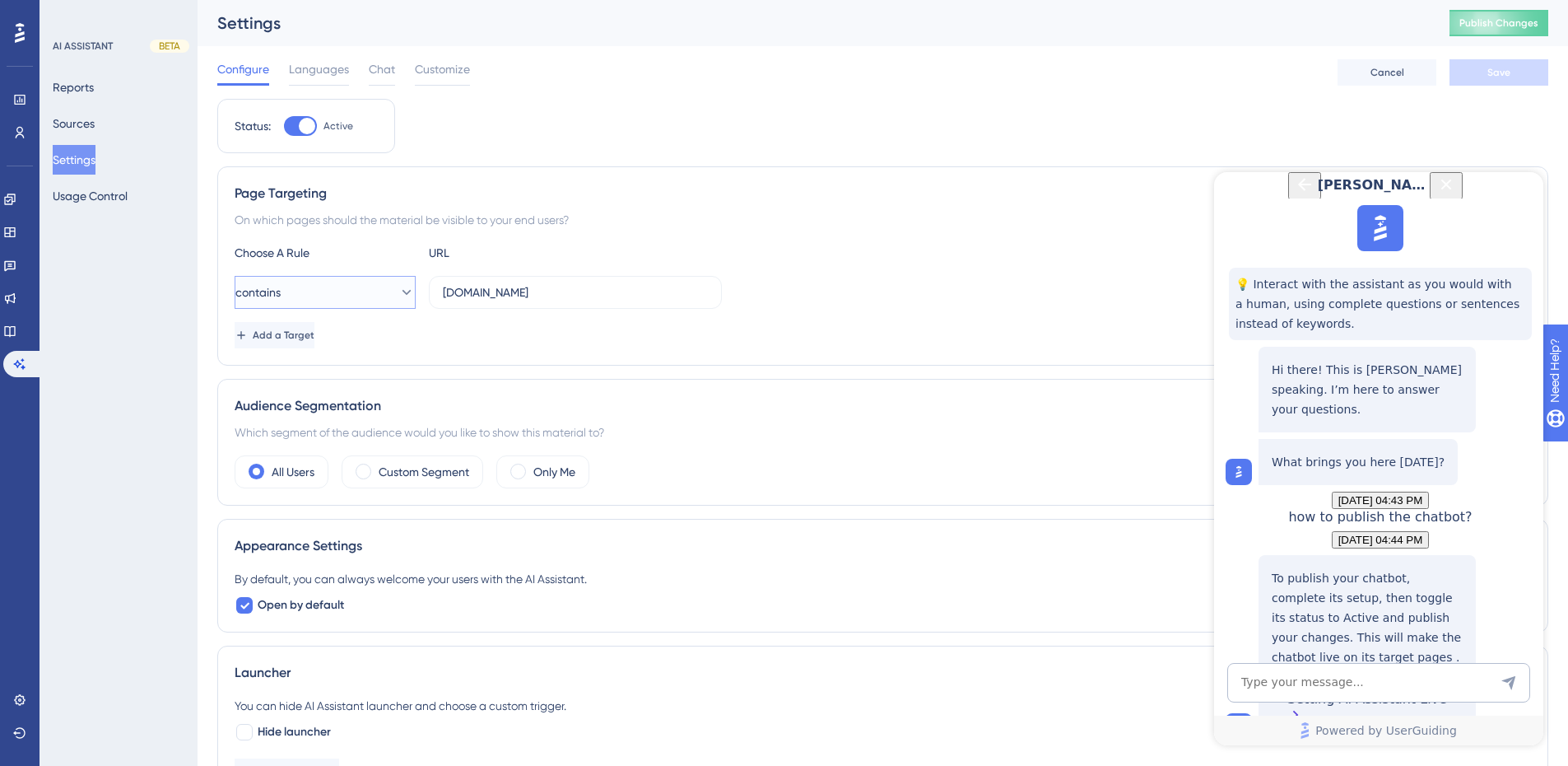
click at [402, 293] on button "contains" at bounding box center [325, 292] width 182 height 33
click at [877, 342] on div "Add a Target" at bounding box center [883, 335] width 1296 height 26
click at [1526, 29] on span "Publish Changes" at bounding box center [1498, 23] width 79 height 14
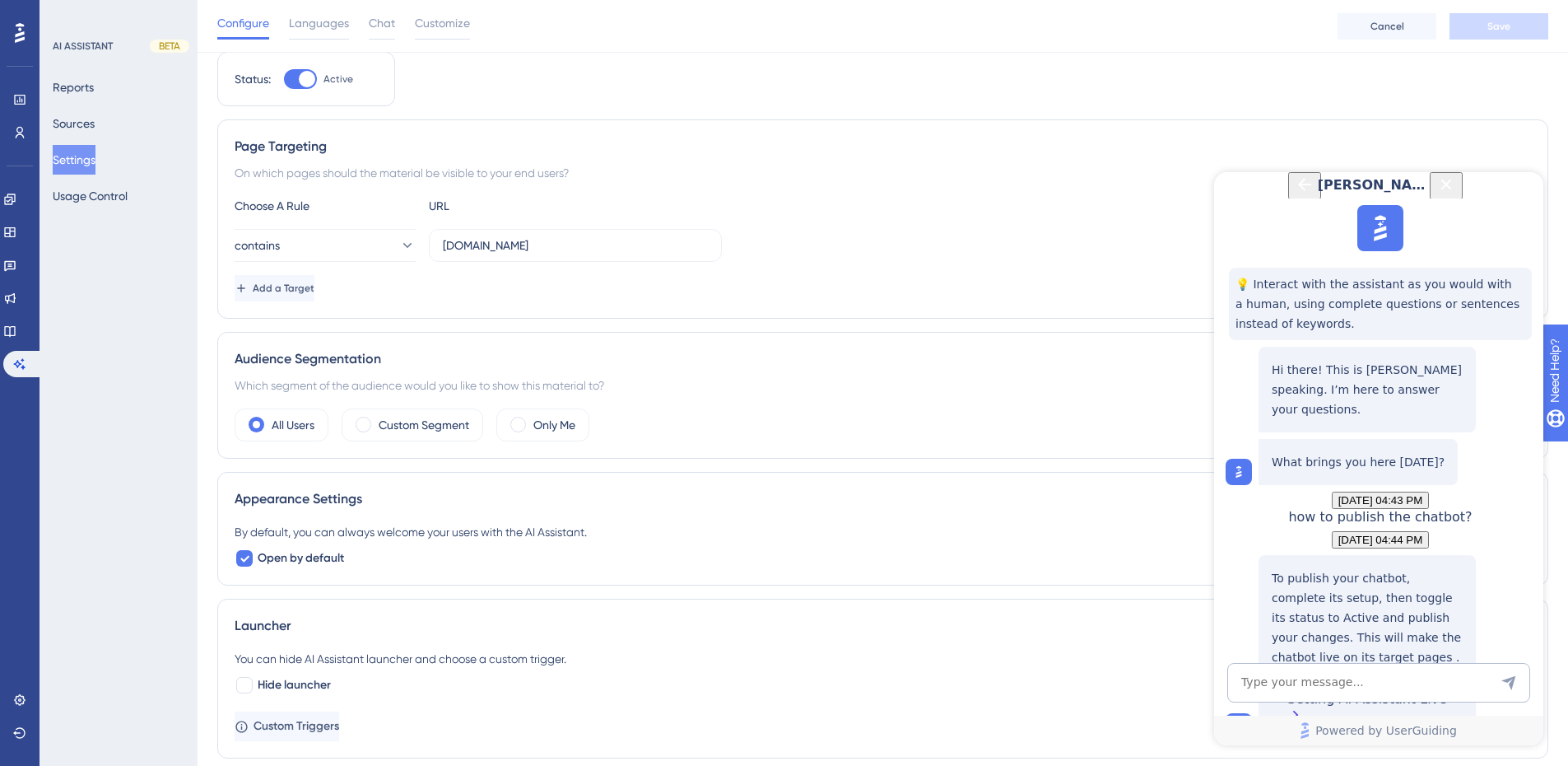
scroll to position [165, 0]
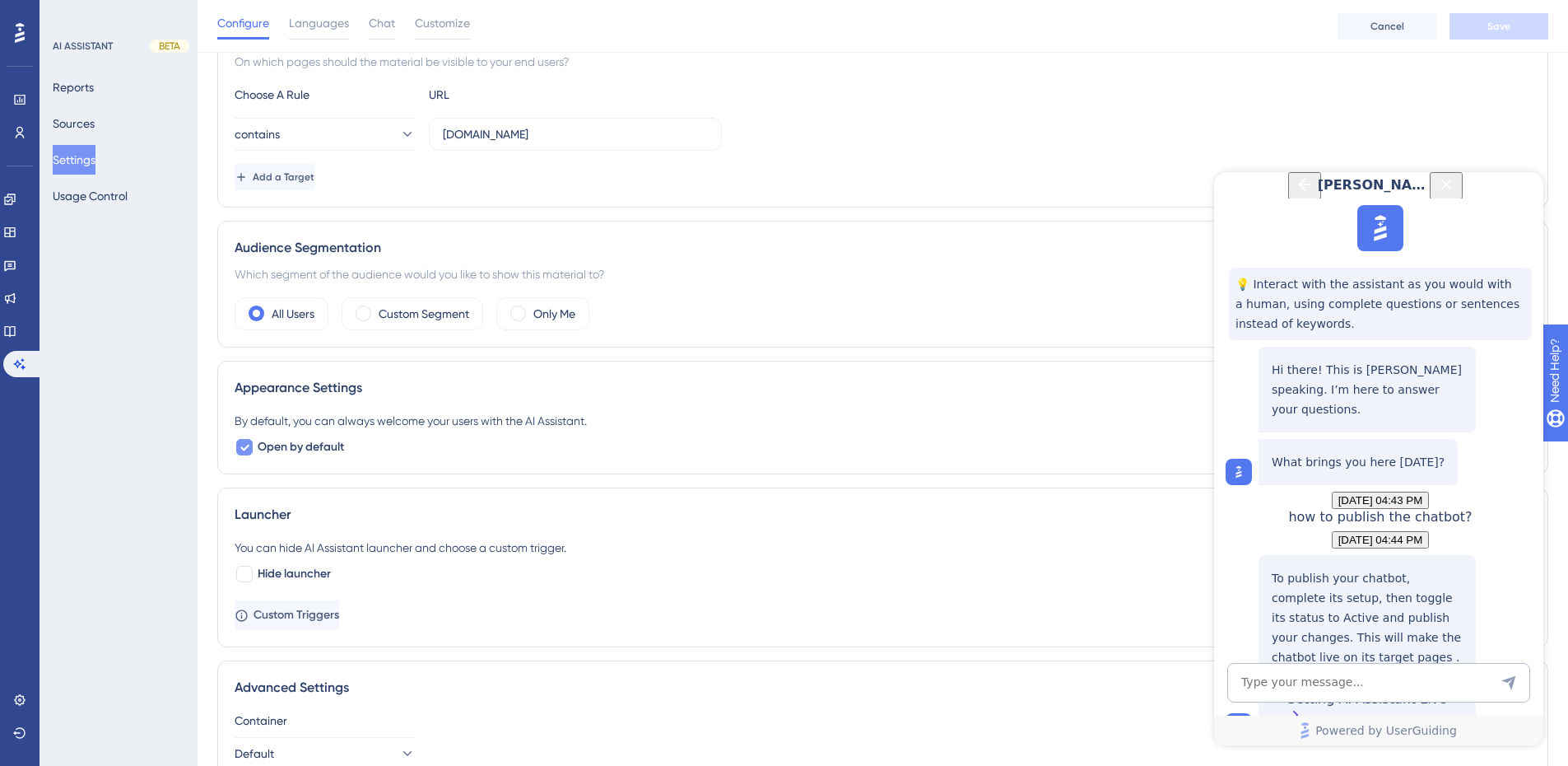
click at [242, 447] on icon at bounding box center [245, 448] width 10 height 14
checkbox input "false"
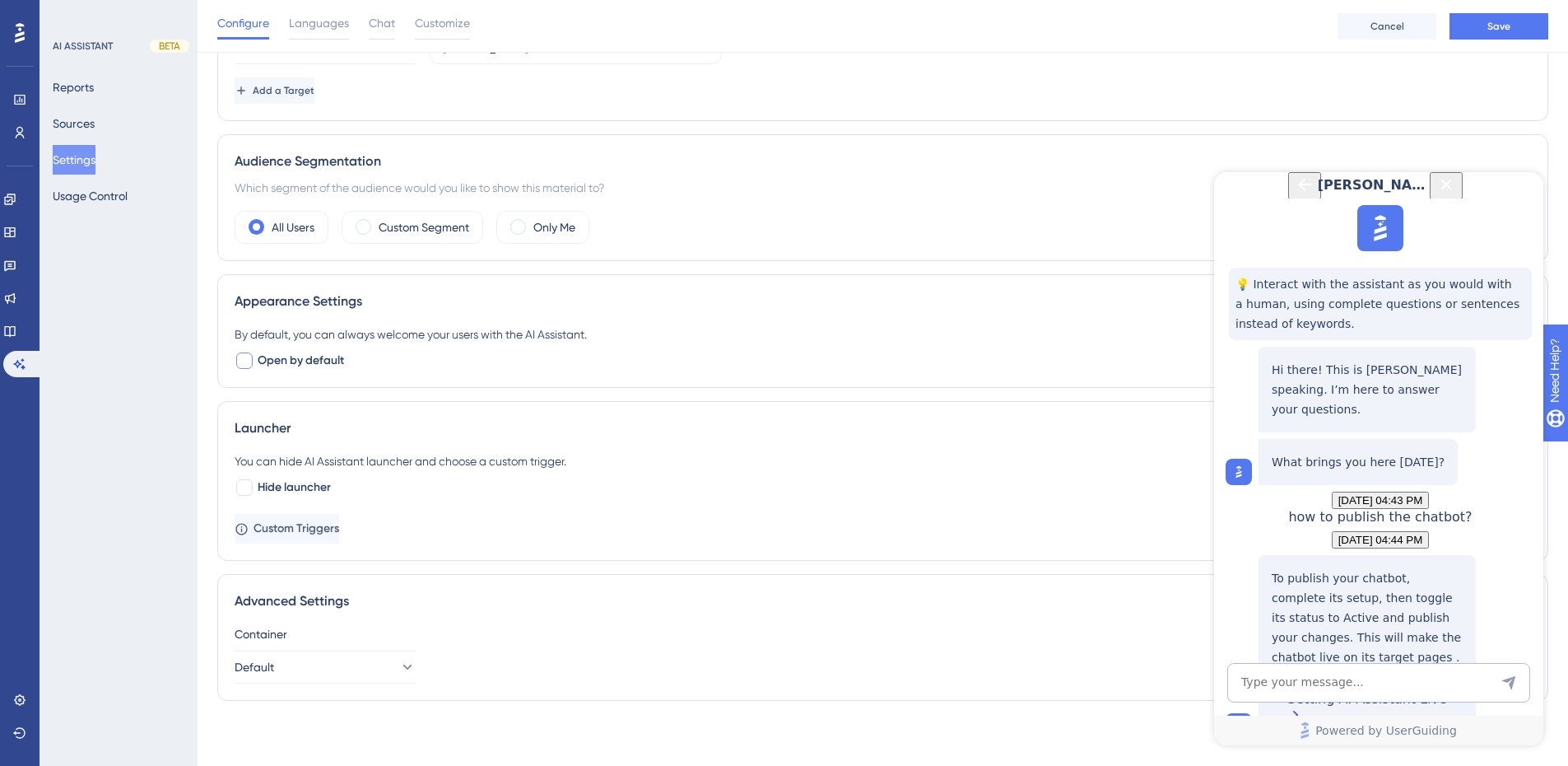
scroll to position [251, 0]
click at [320, 669] on button "Default" at bounding box center [325, 666] width 182 height 33
click at [341, 530] on span "Custom Triggers" at bounding box center [298, 527] width 85 height 19
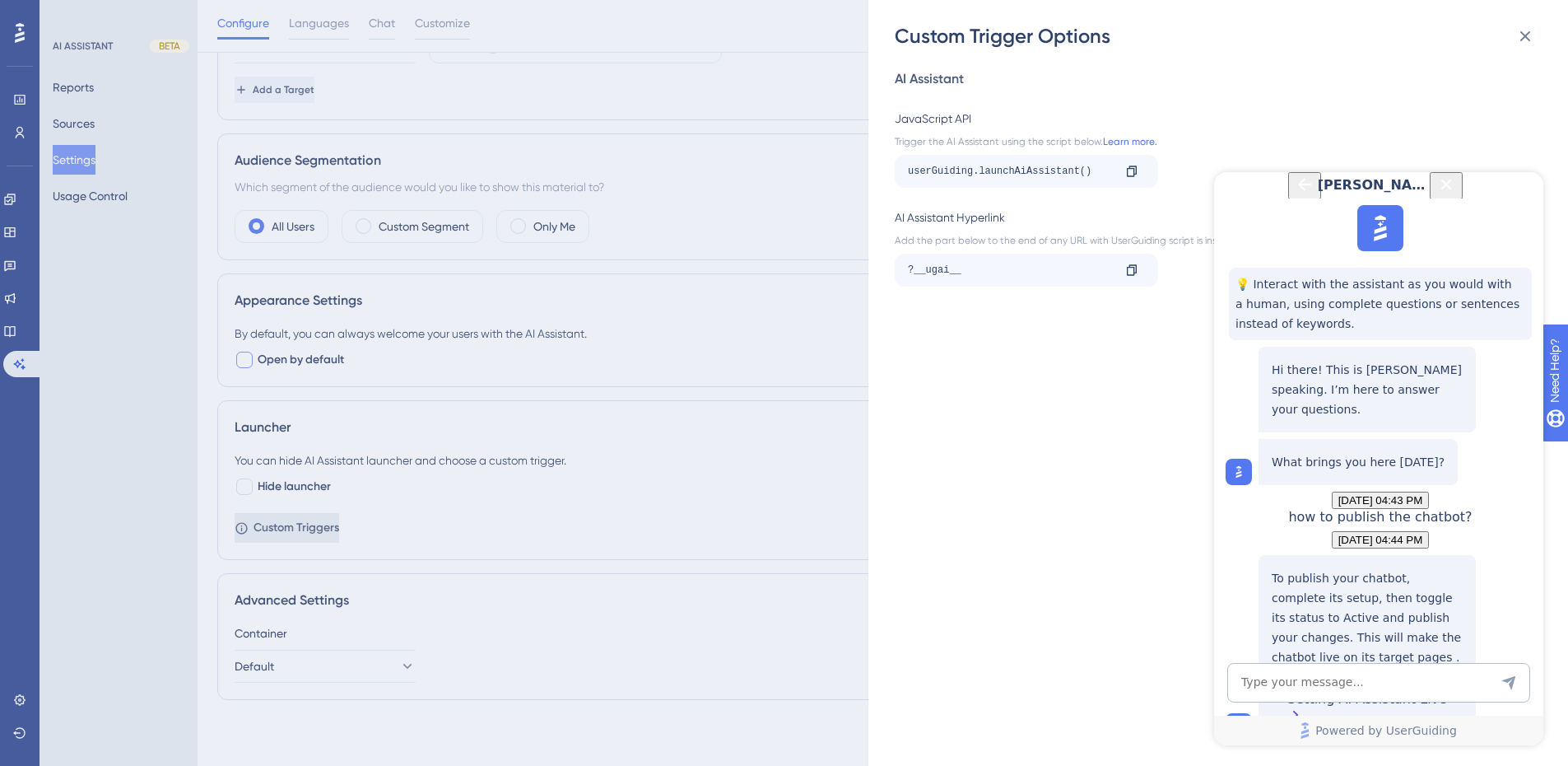
click at [365, 530] on div "Custom Trigger Options AI Assistant JavaScript API Trigger the AI Assistant usi…" at bounding box center [784, 383] width 1568 height 766
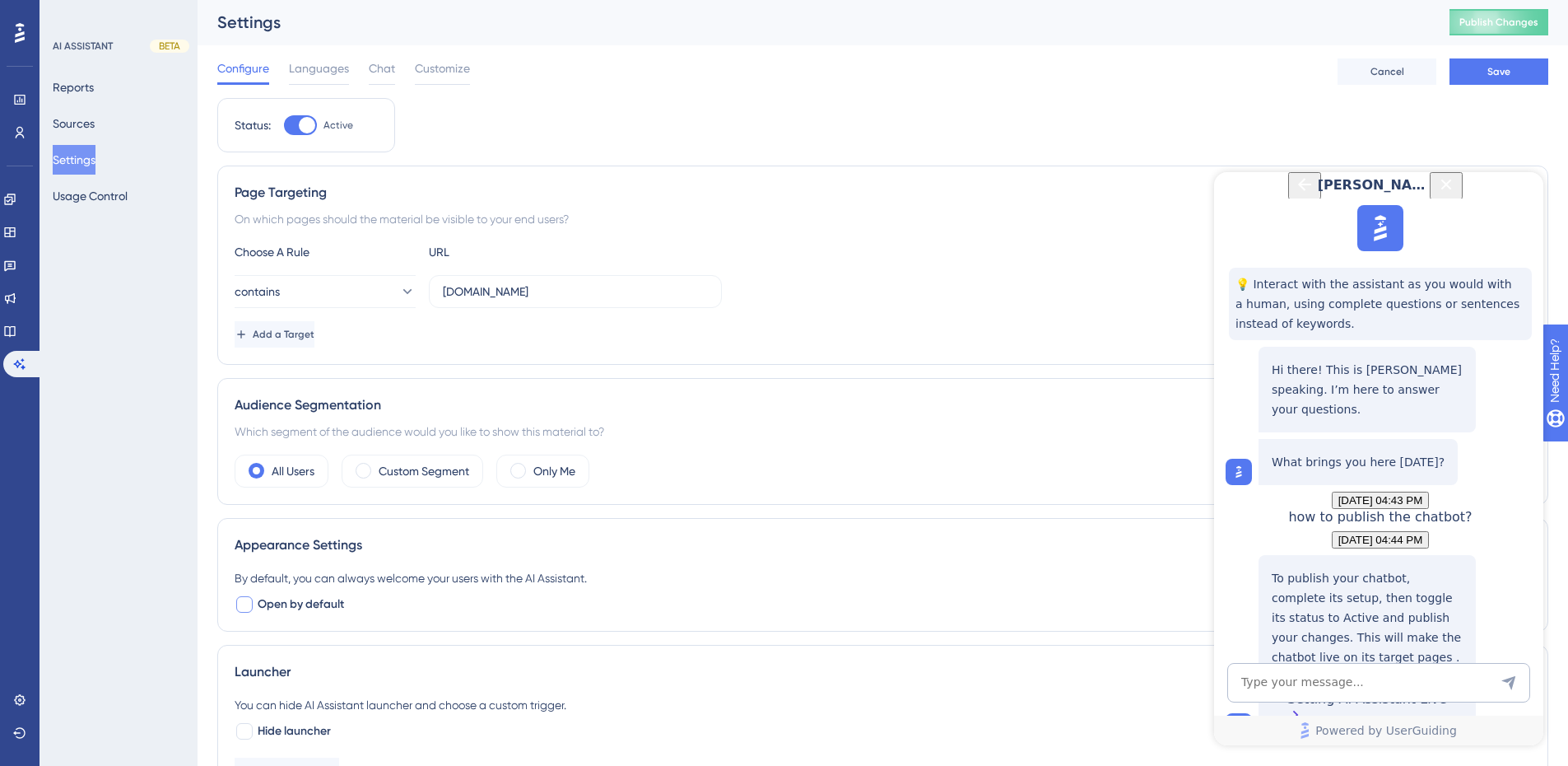
scroll to position [0, 0]
click at [1504, 73] on span "Save" at bounding box center [1499, 73] width 23 height 14
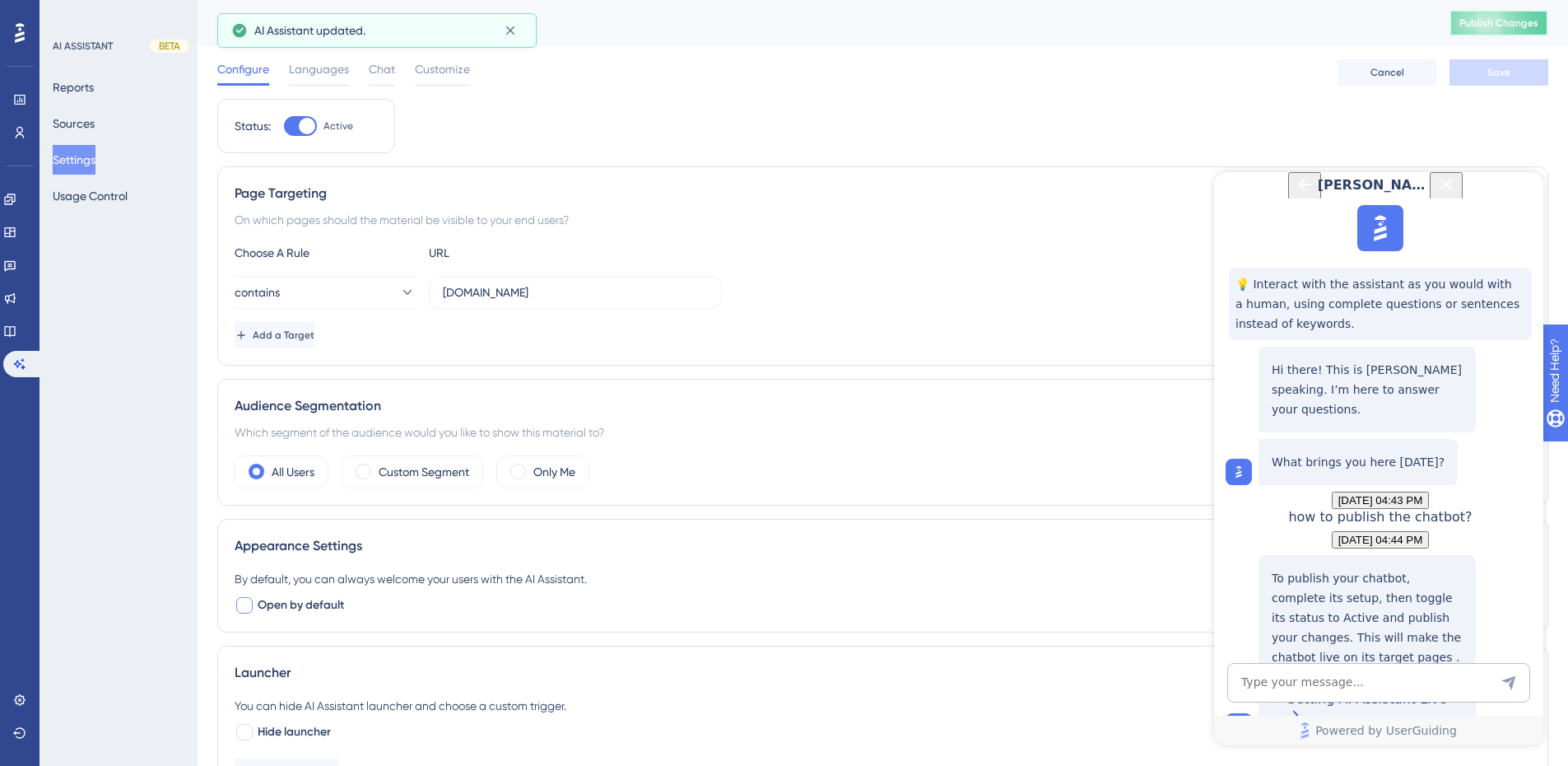
click at [1512, 24] on span "Publish Changes" at bounding box center [1498, 23] width 79 height 14
click at [322, 61] on span "Languages" at bounding box center [319, 69] width 60 height 19
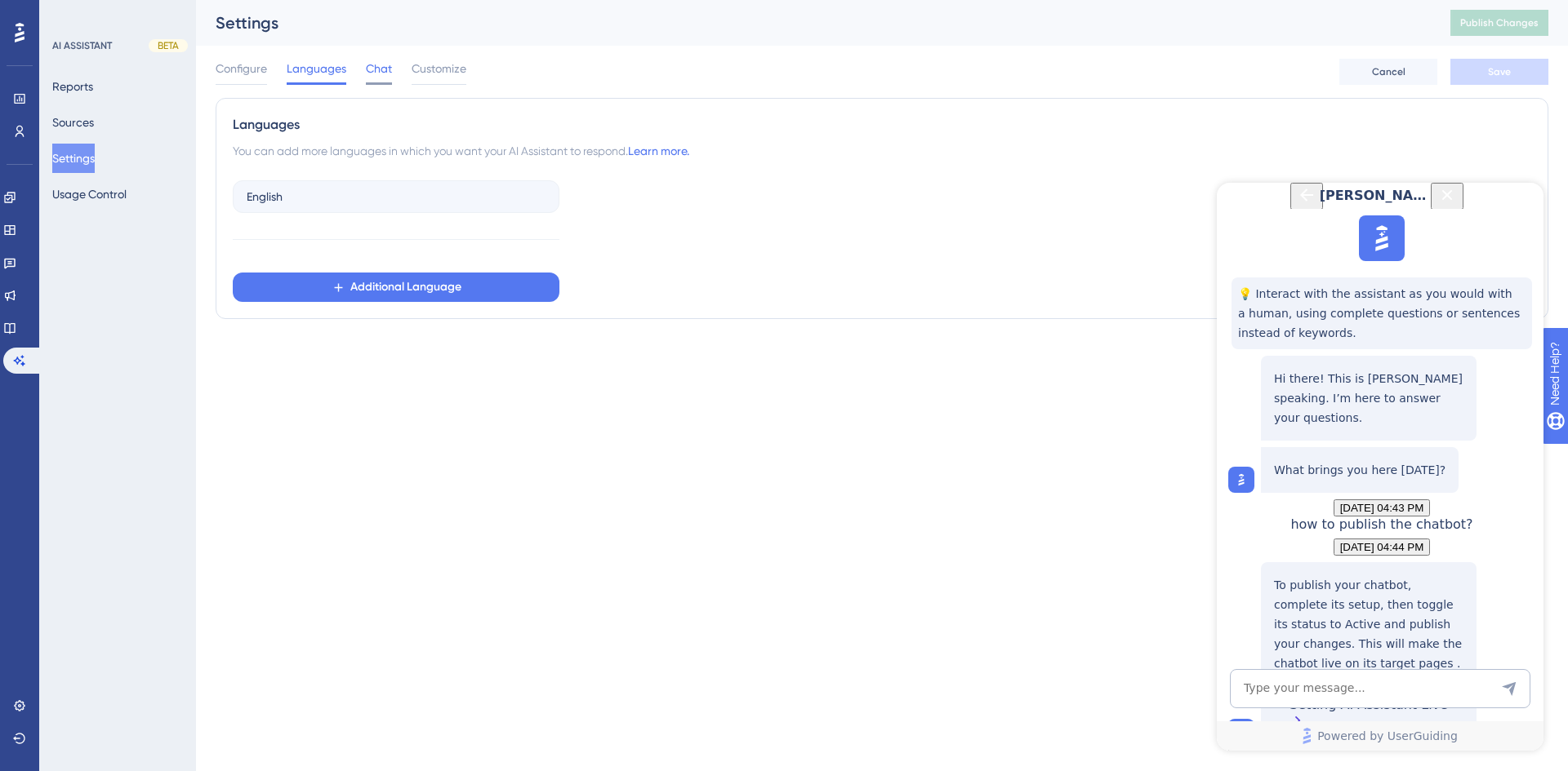
click at [383, 70] on span "Chat" at bounding box center [379, 68] width 26 height 19
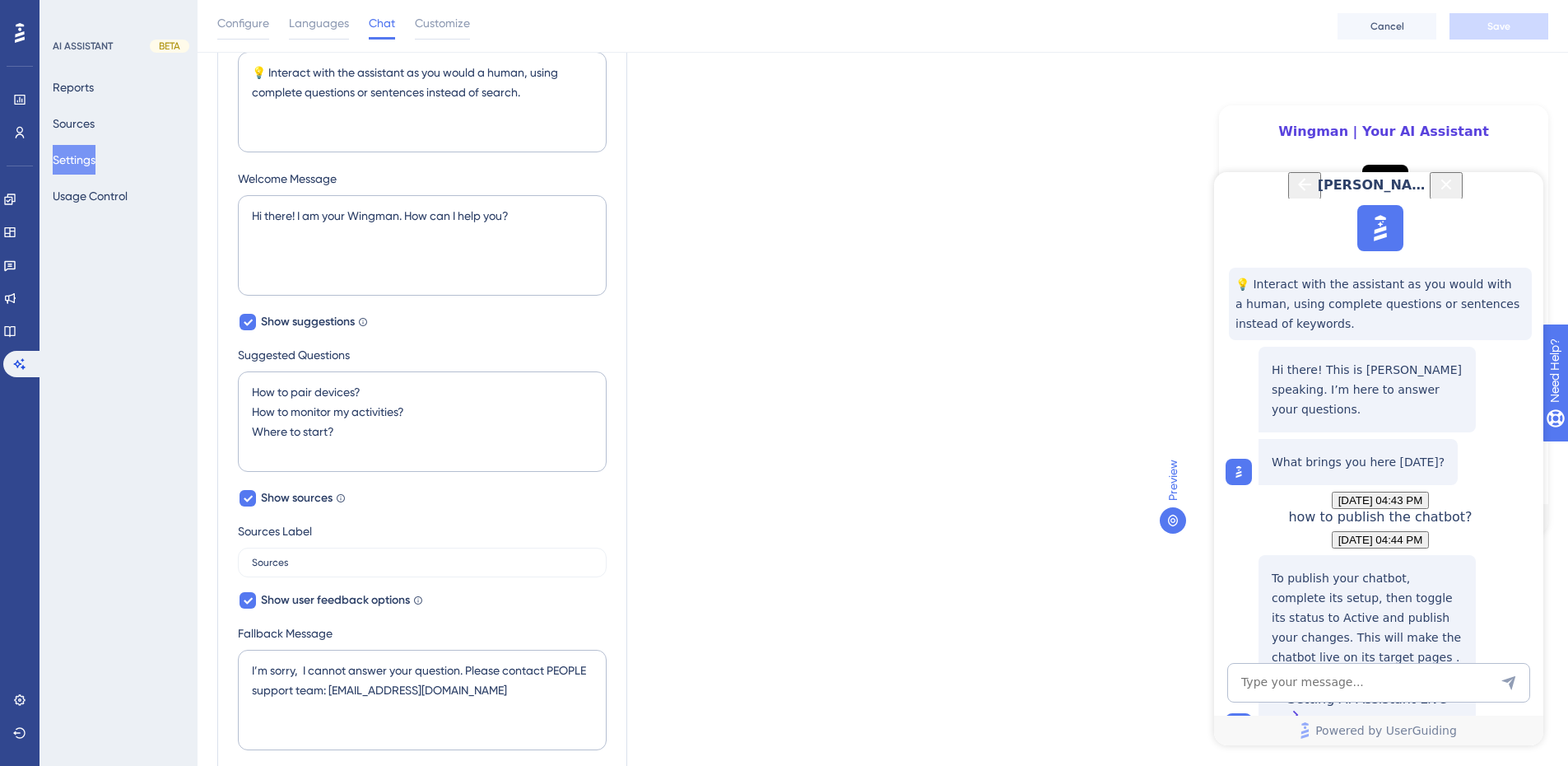
scroll to position [651, 0]
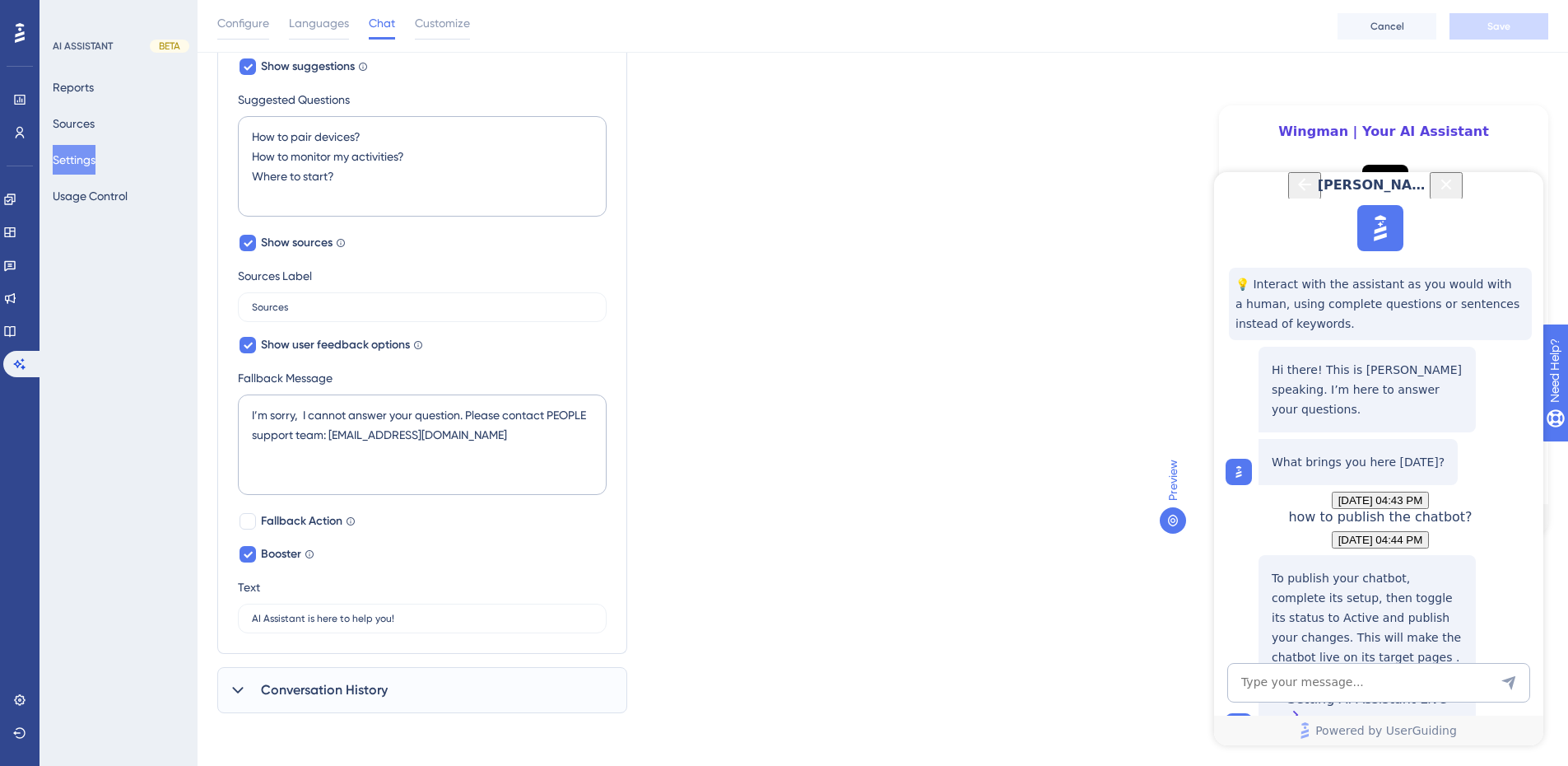
click at [430, 688] on div "Conversation History" at bounding box center [422, 689] width 410 height 46
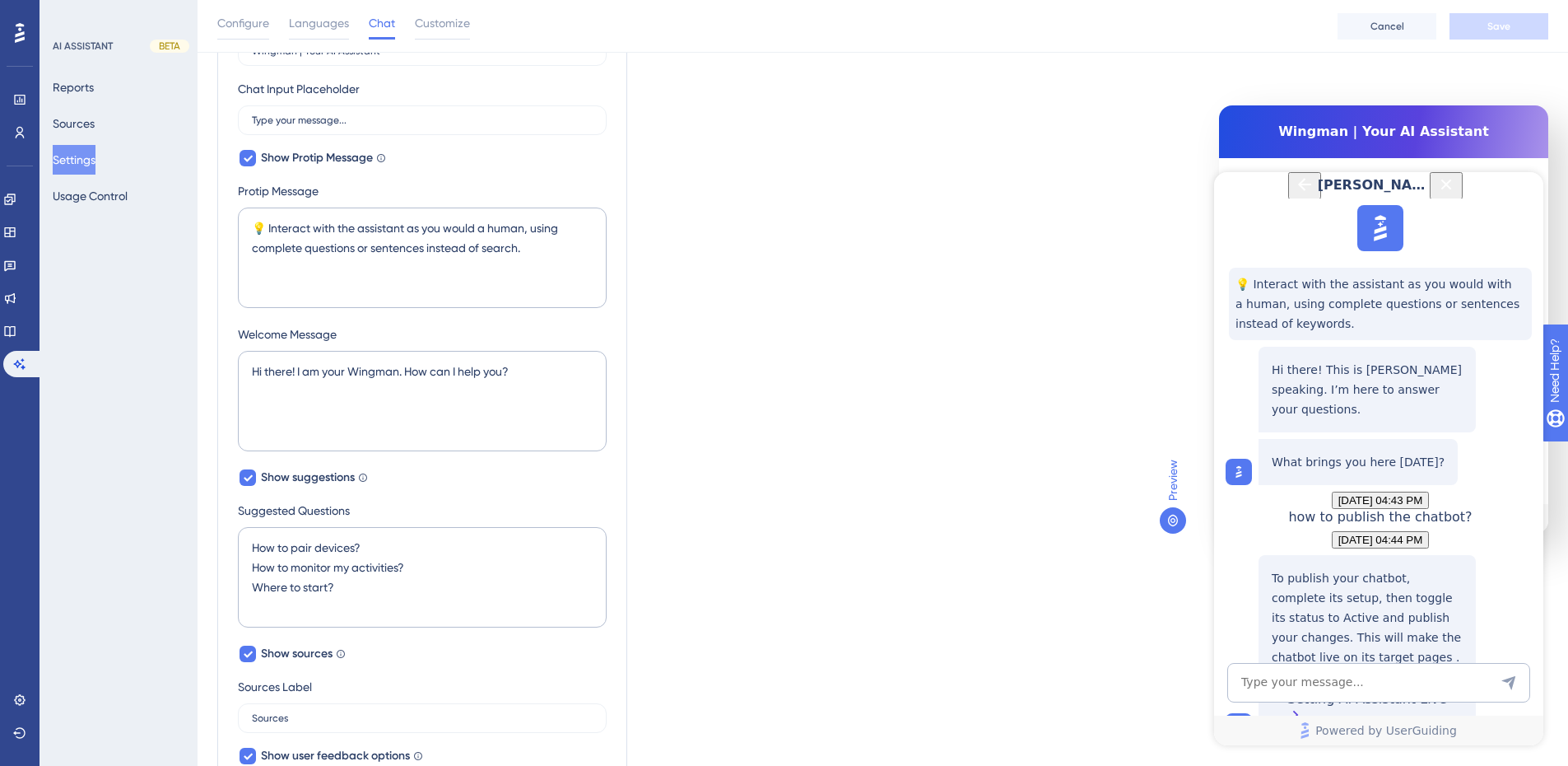
scroll to position [0, 0]
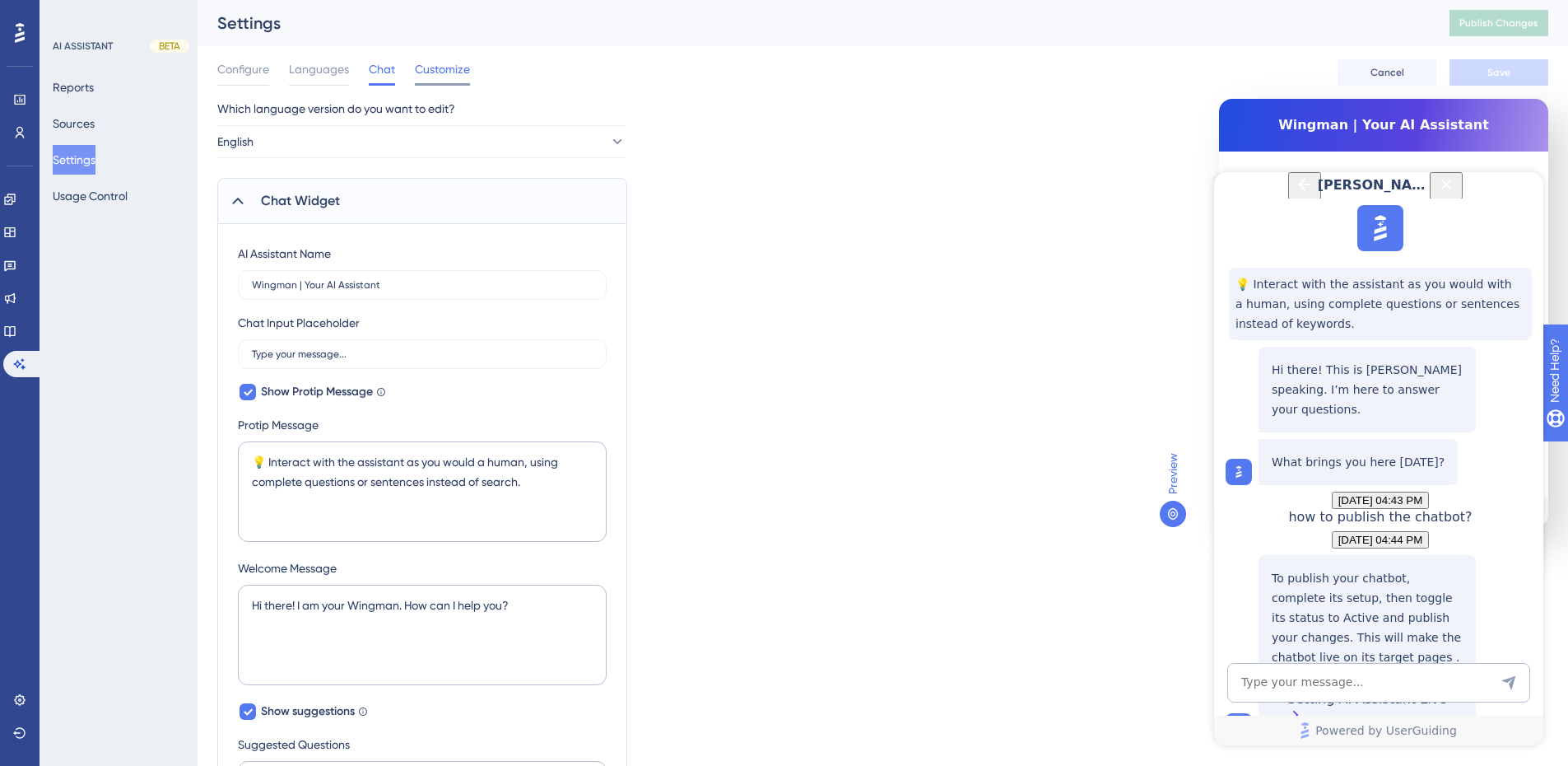
click at [450, 71] on span "Customize" at bounding box center [442, 69] width 55 height 19
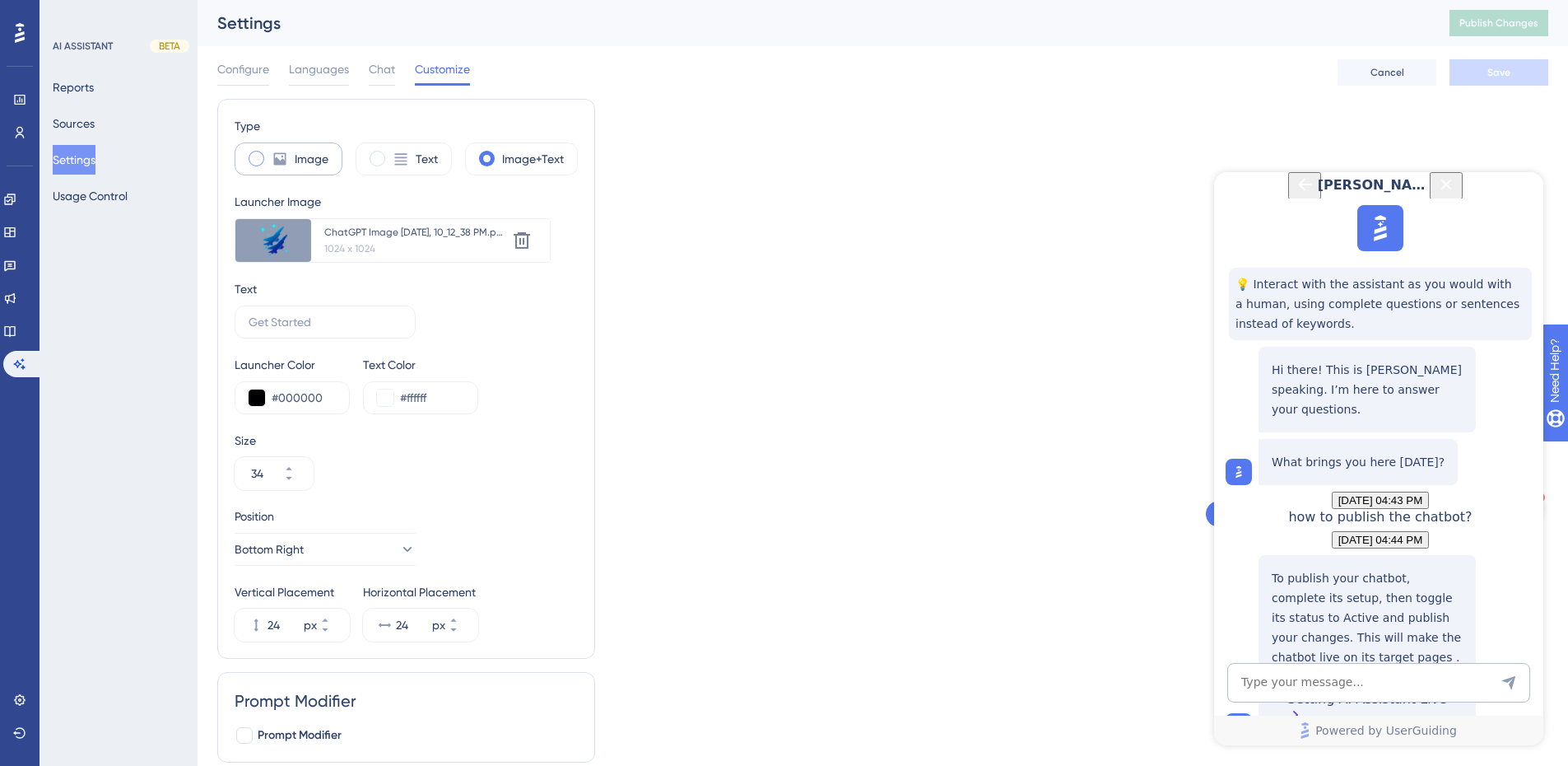
click at [290, 158] on div "Image" at bounding box center [288, 159] width 108 height 33
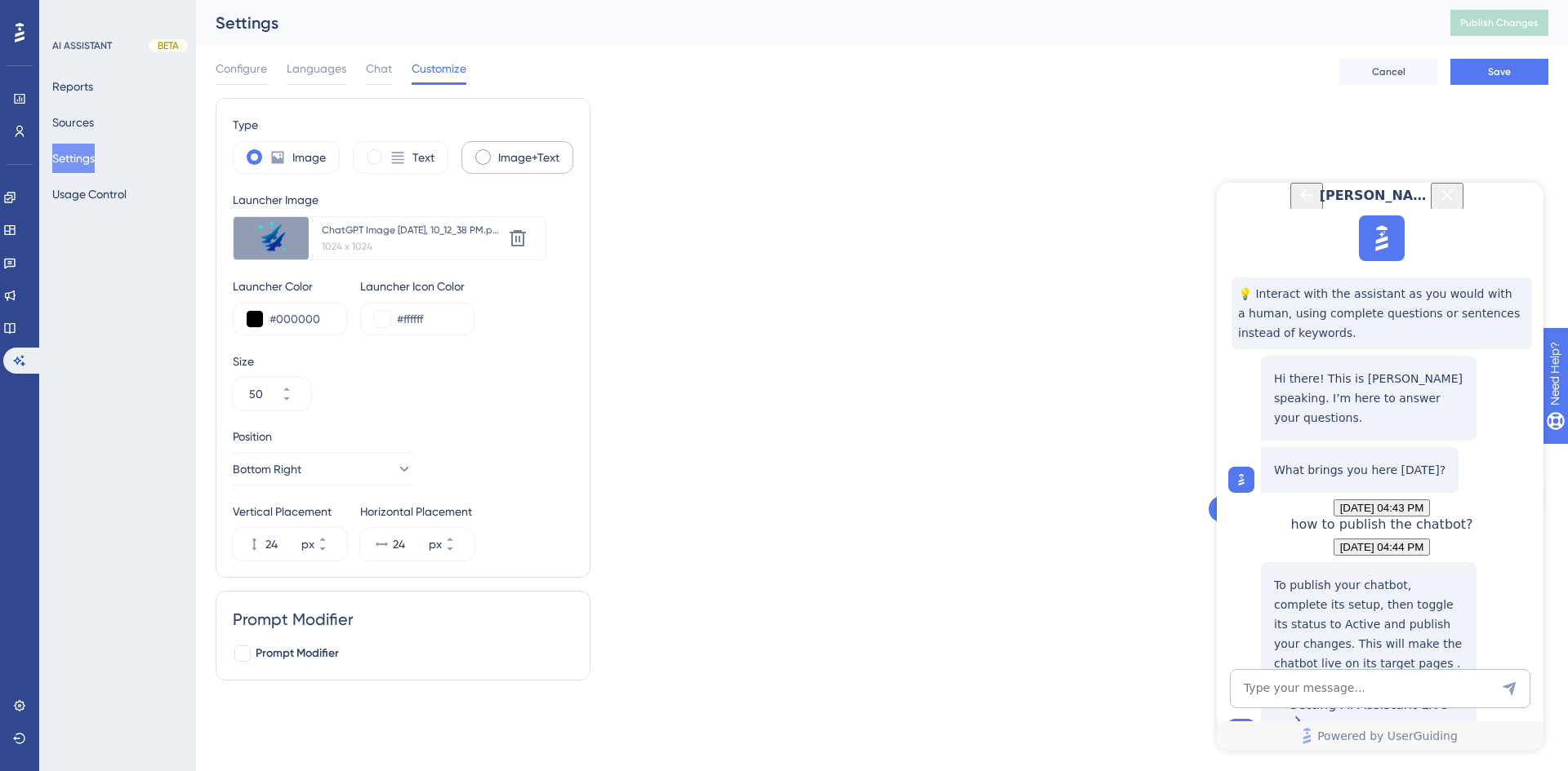
click at [534, 168] on div "Image+Text" at bounding box center [517, 158] width 112 height 33
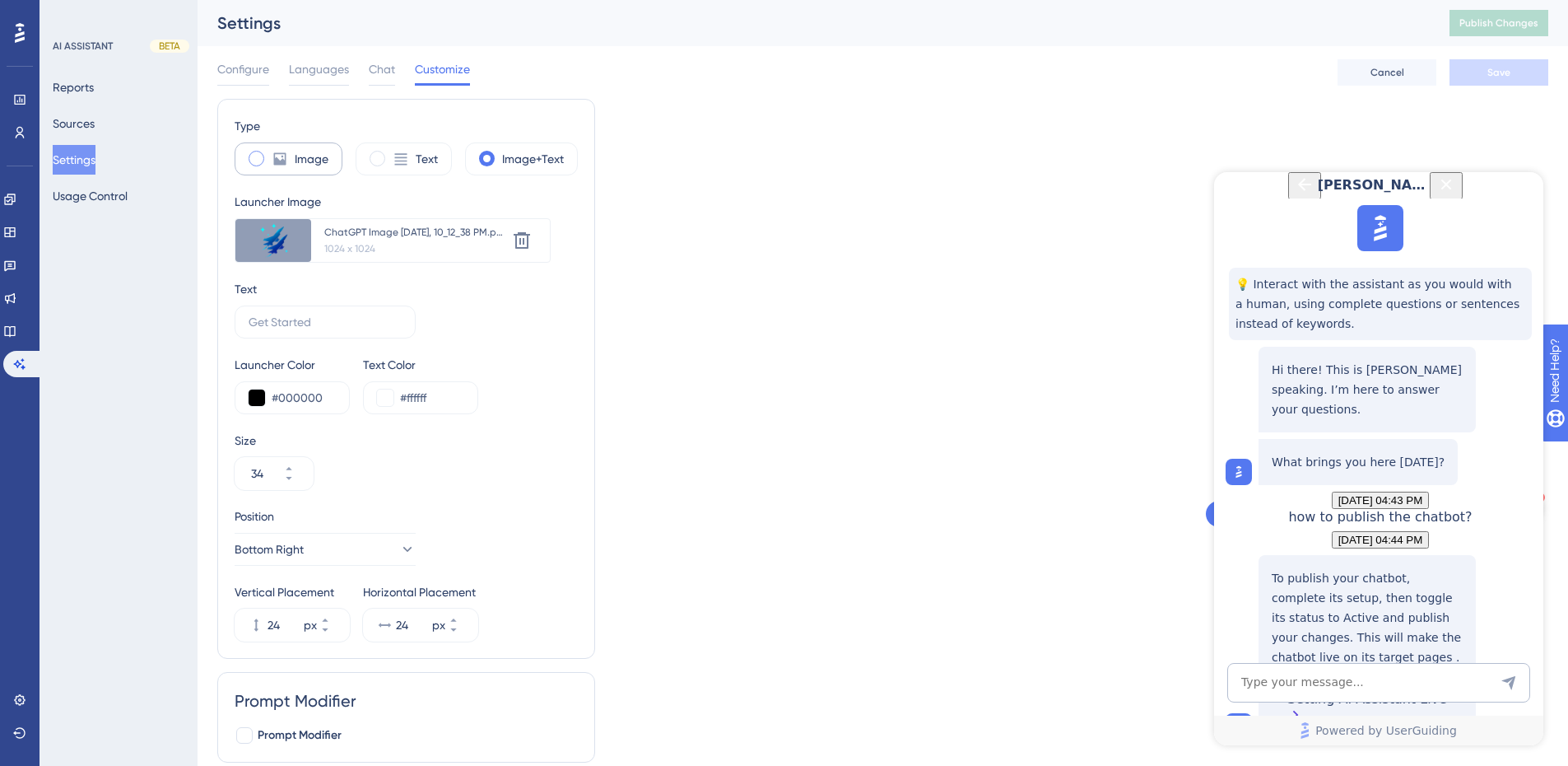
click at [295, 162] on label "Image" at bounding box center [312, 158] width 34 height 19
type input "50"
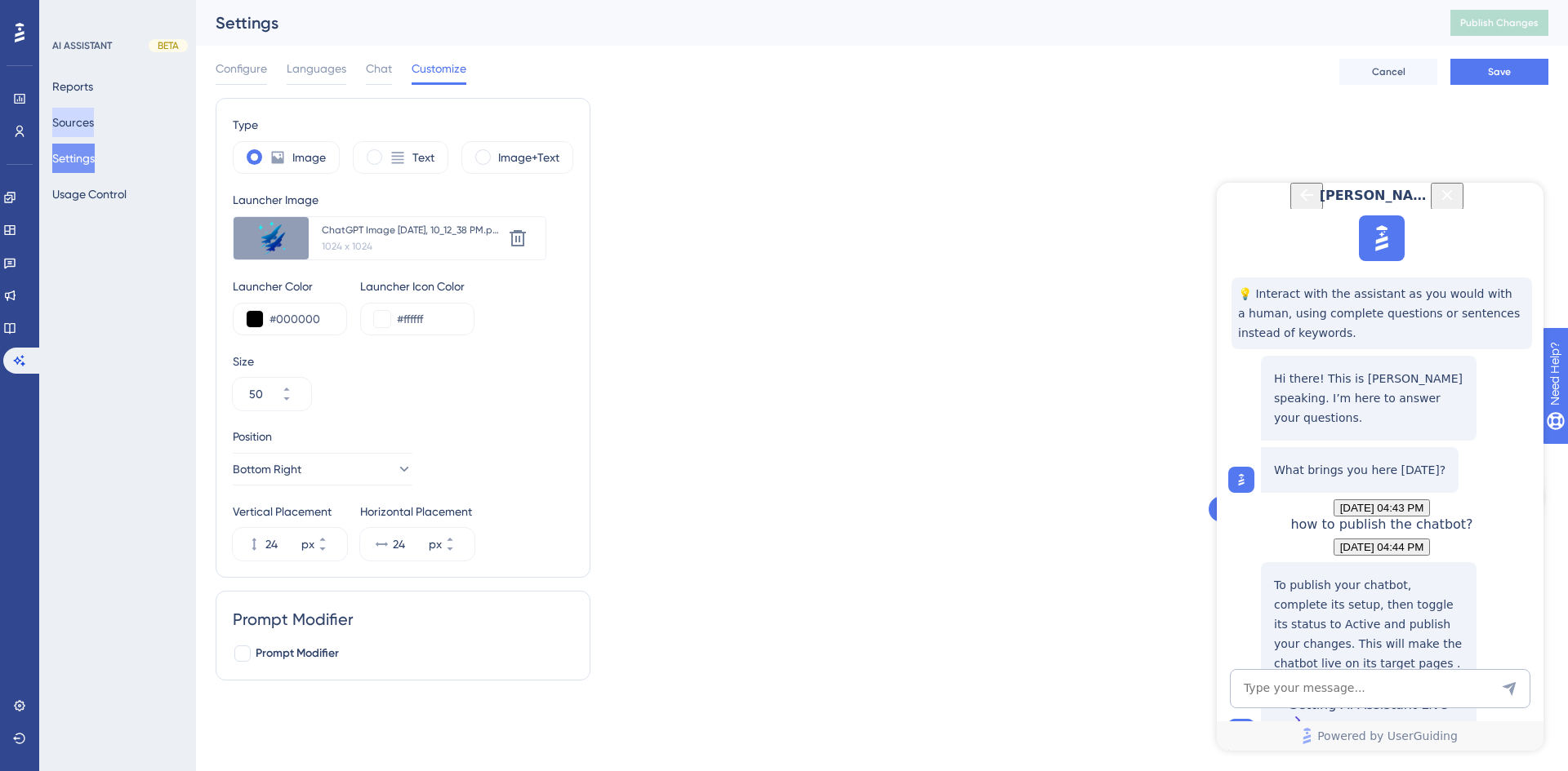
click at [90, 123] on button "Sources" at bounding box center [72, 122] width 41 height 30
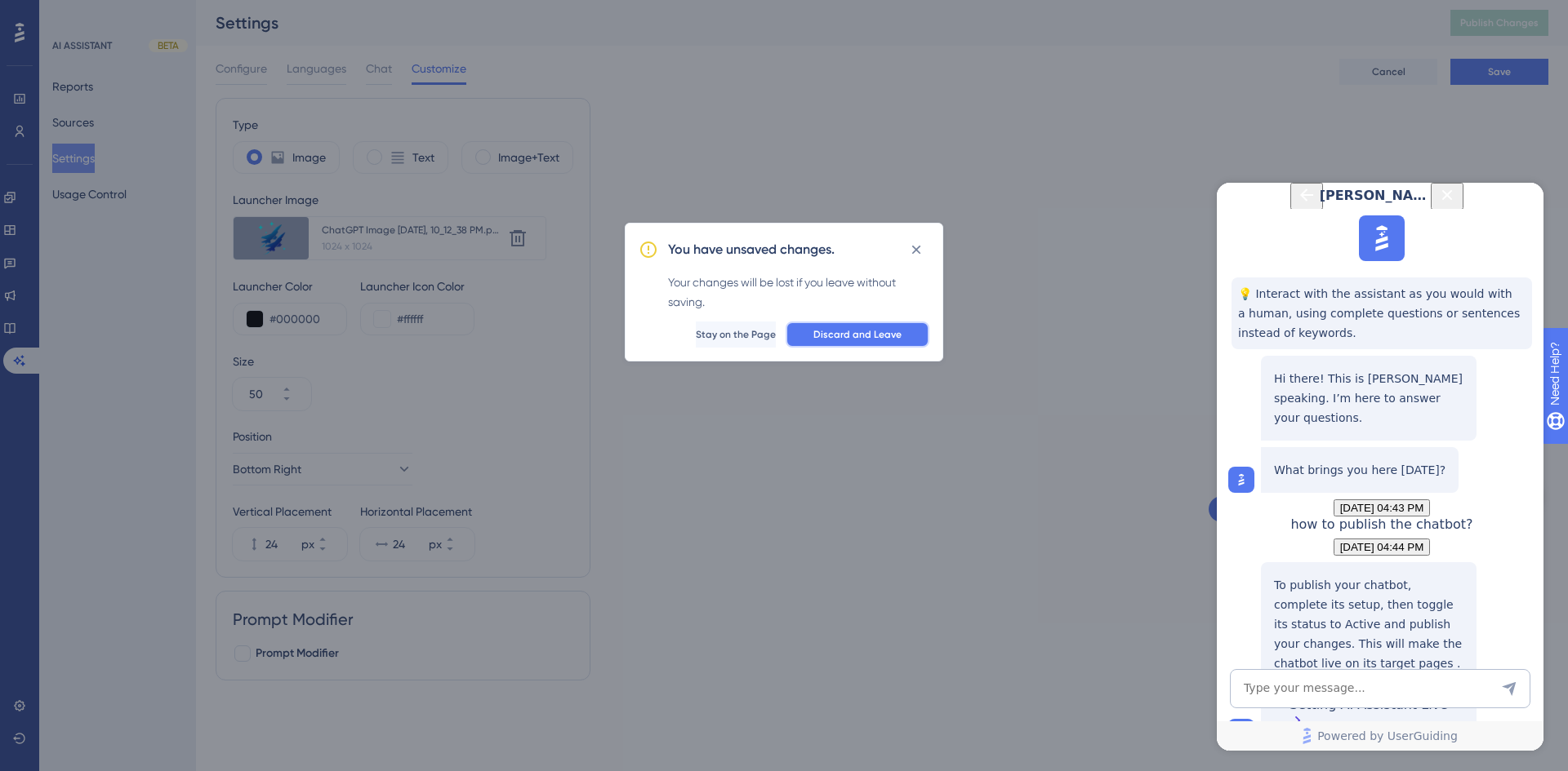
click at [872, 336] on span "Discard and Leave" at bounding box center [857, 335] width 89 height 13
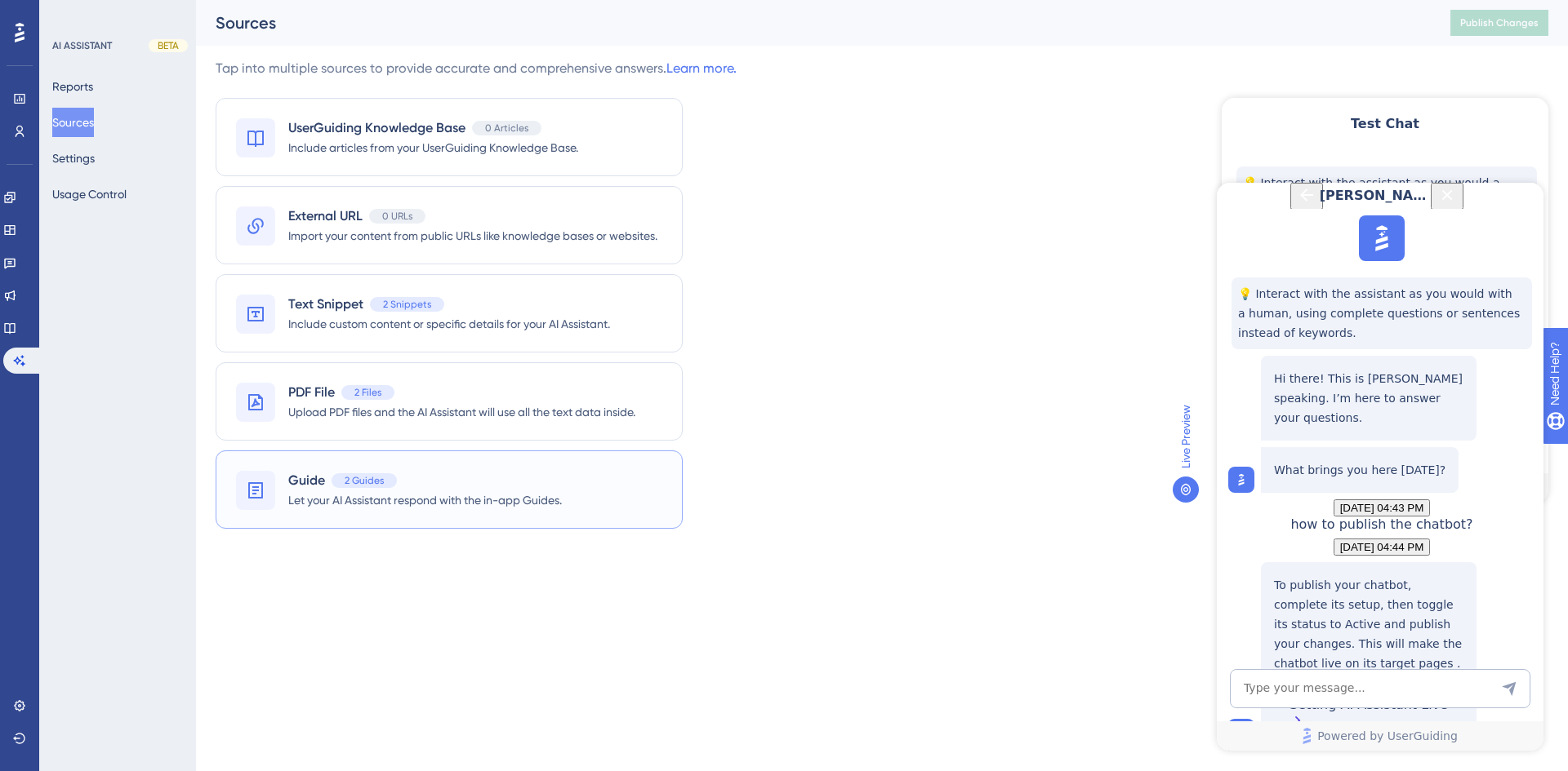
click at [593, 501] on div "Guide 2 Guides Let your AI Assistant respond with the in-app Guides." at bounding box center [449, 489] width 467 height 78
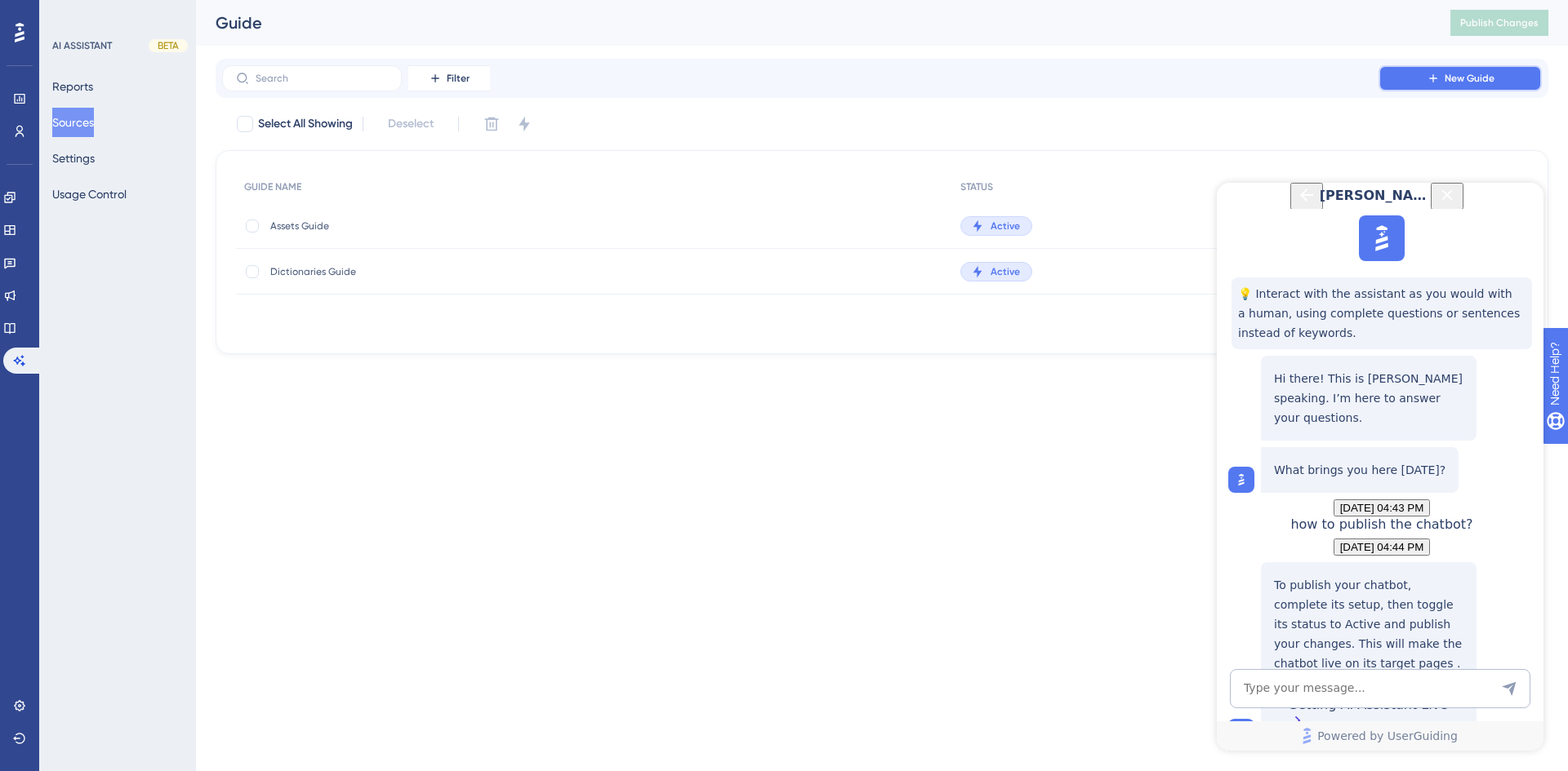
click at [1459, 83] on span "New Guide" at bounding box center [1470, 79] width 50 height 13
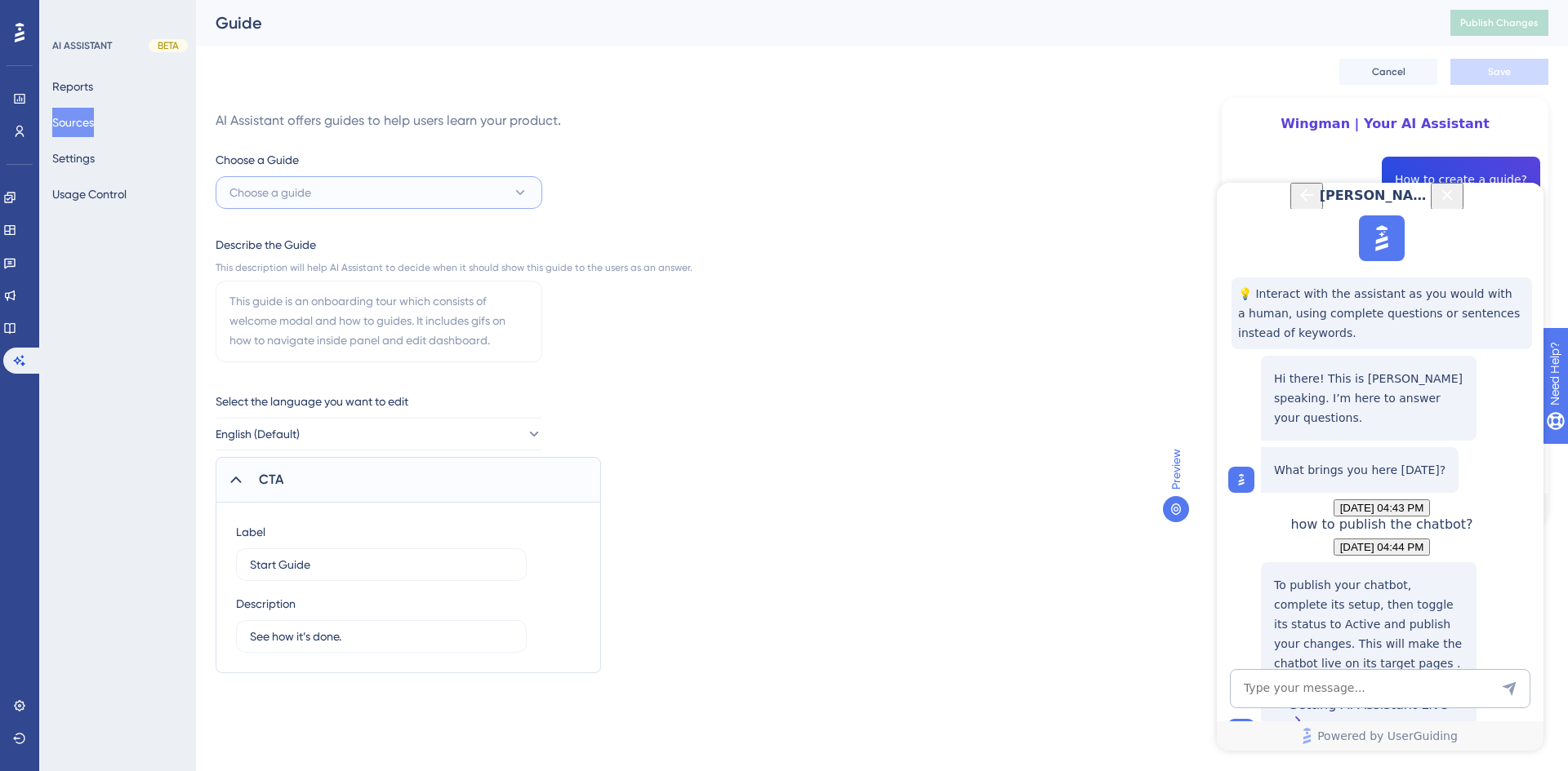
click at [526, 190] on icon at bounding box center [520, 193] width 16 height 16
click at [848, 256] on div "AI Assistant offers guides to help users learn your product. Choose a Guide Cho…" at bounding box center [882, 386] width 1333 height 576
click at [1457, 205] on icon "Close Button" at bounding box center [1447, 194] width 19 height 19
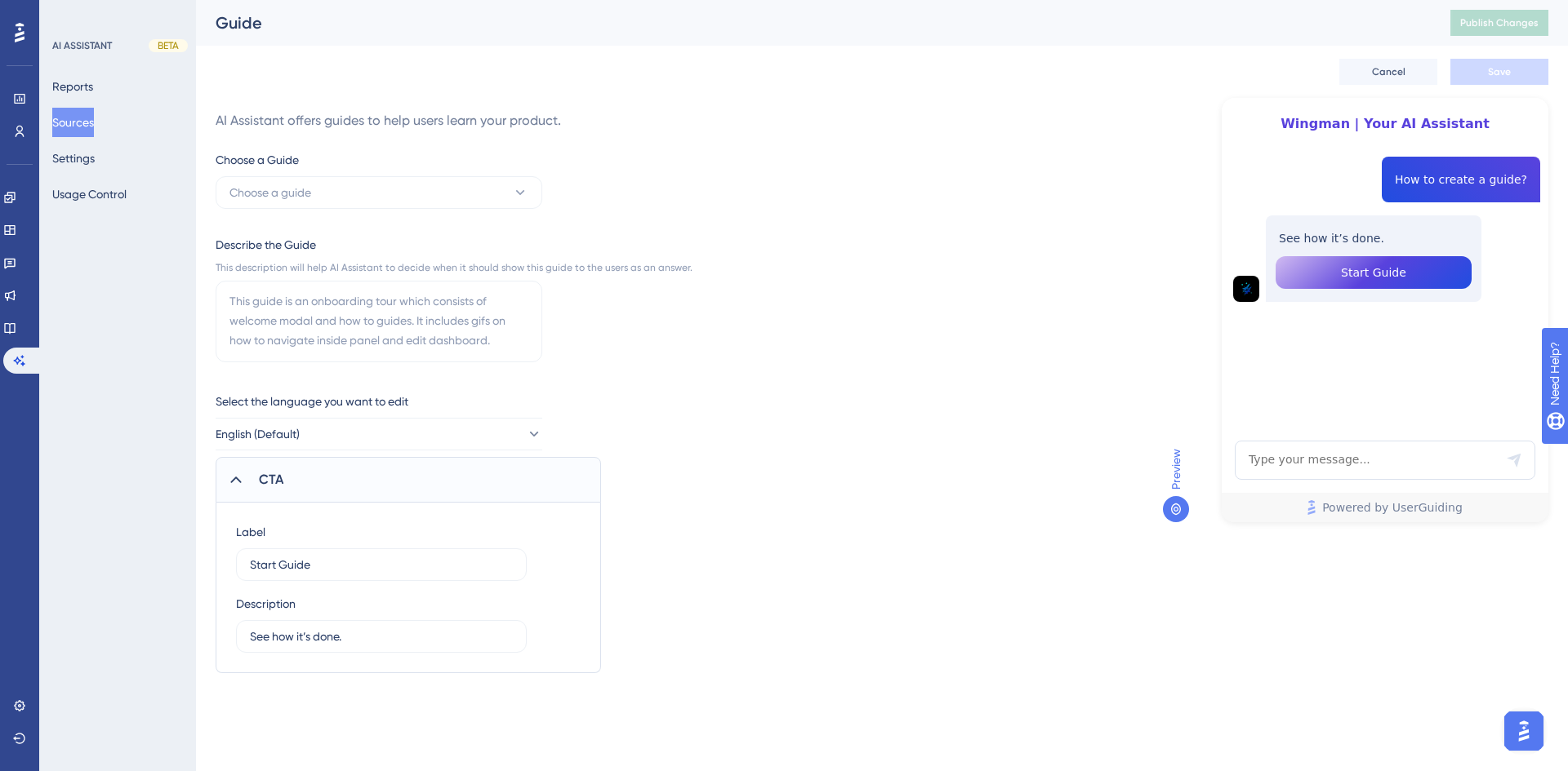
click at [85, 120] on button "Sources" at bounding box center [72, 122] width 41 height 30
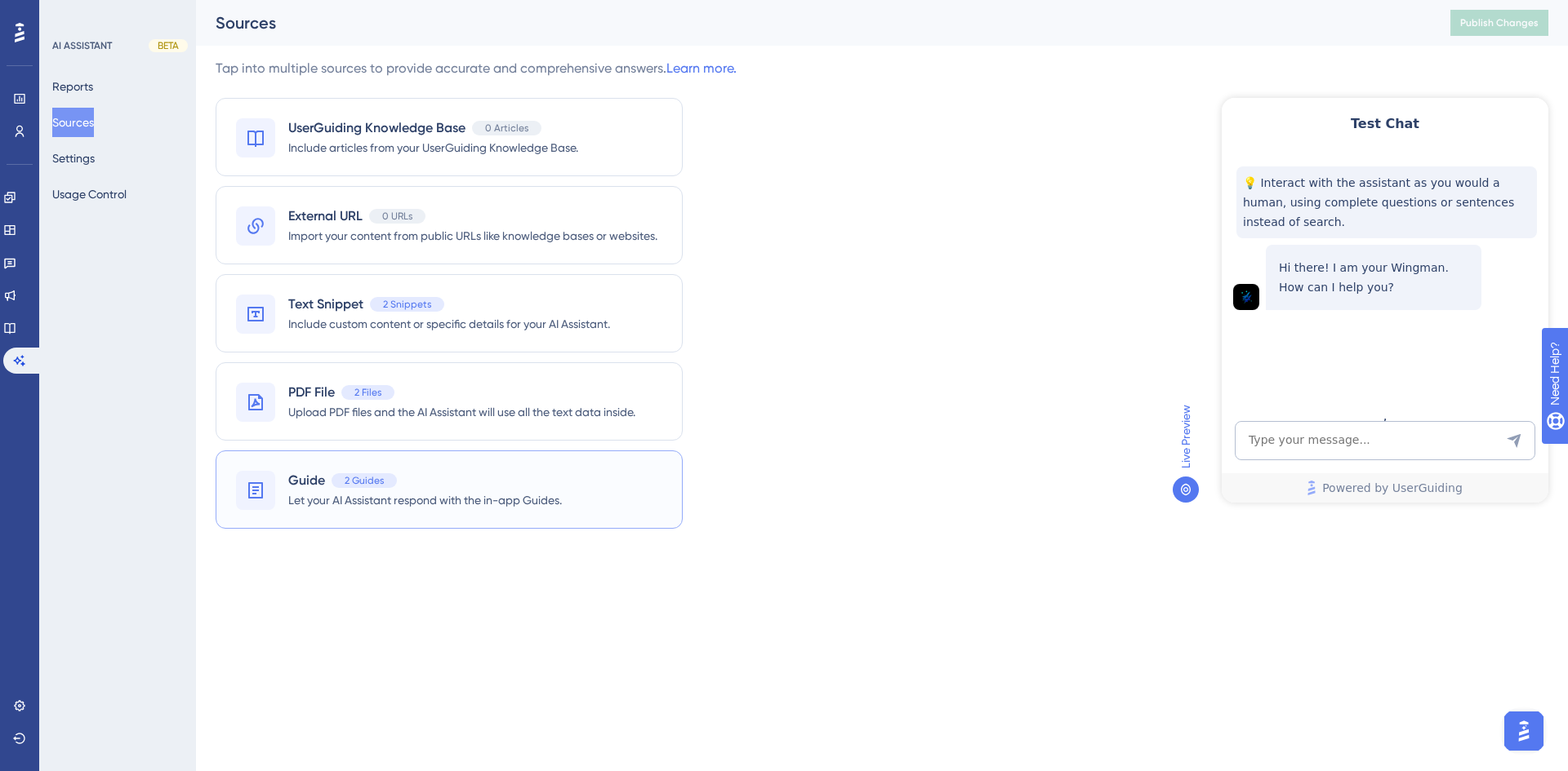
click at [377, 480] on span "2 Guides" at bounding box center [364, 481] width 39 height 13
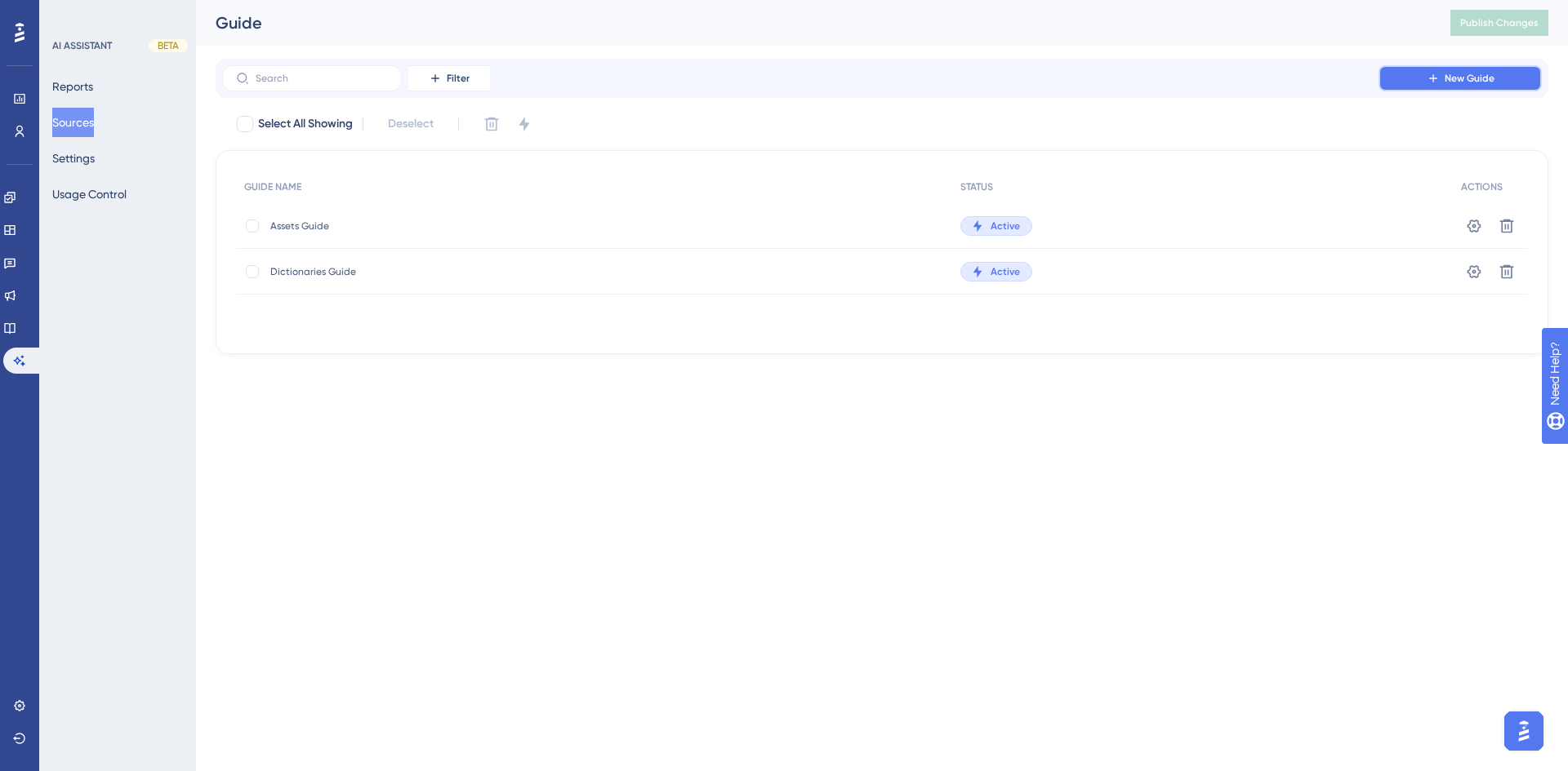
click at [1495, 81] on button "New Guide" at bounding box center [1460, 78] width 164 height 26
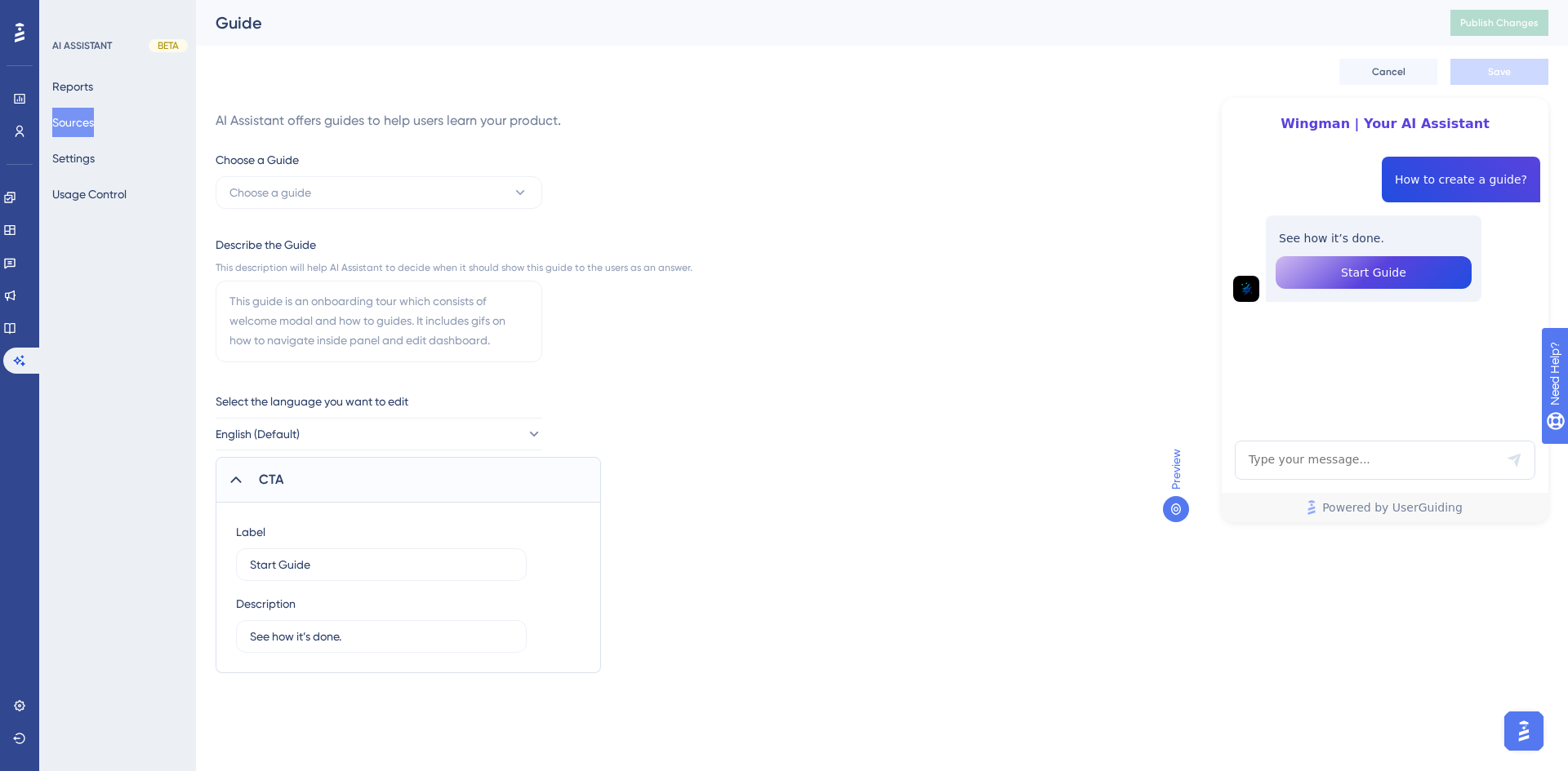
click at [82, 120] on button "Sources" at bounding box center [72, 122] width 41 height 30
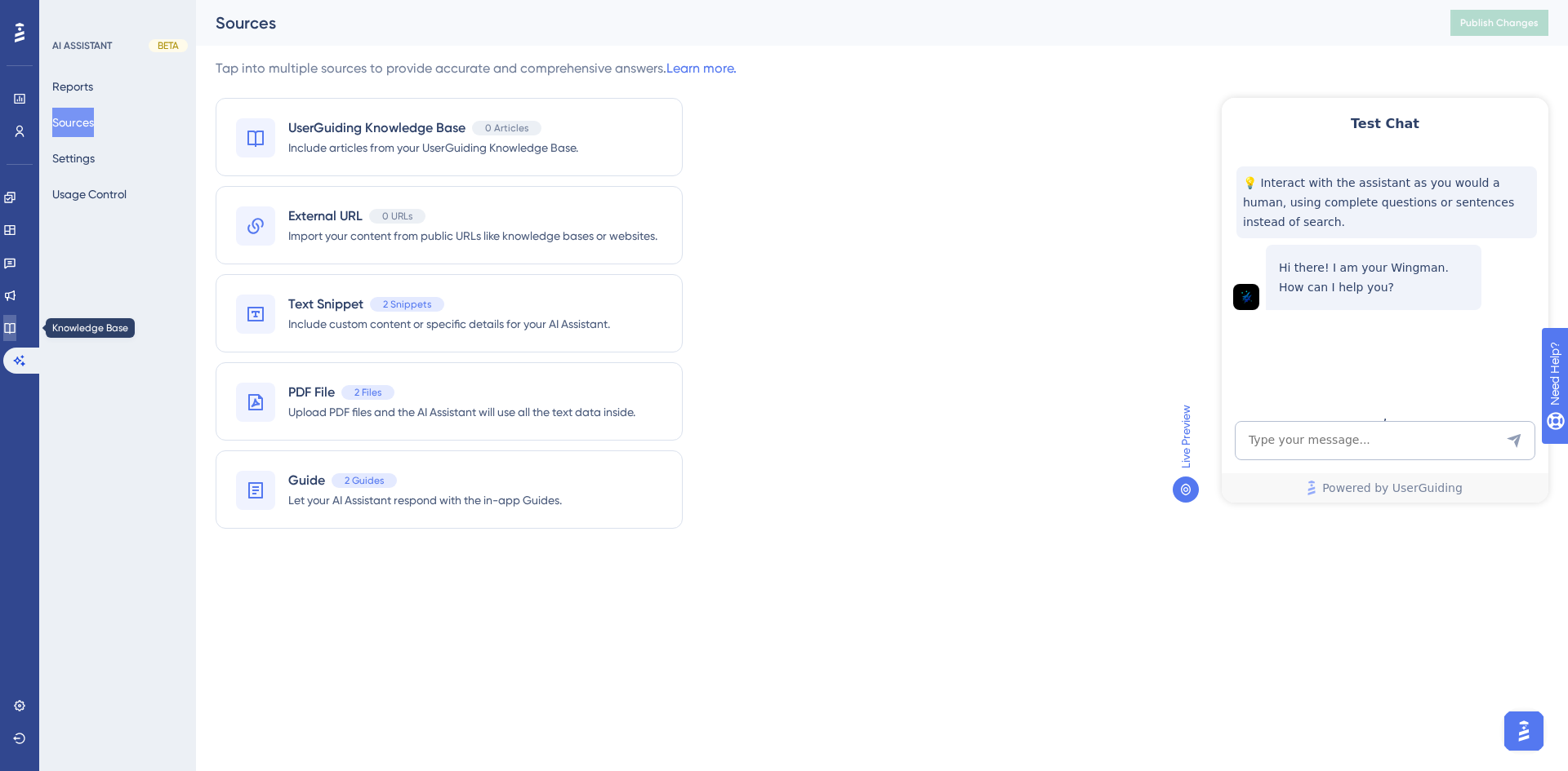
click at [16, 322] on icon at bounding box center [10, 328] width 13 height 13
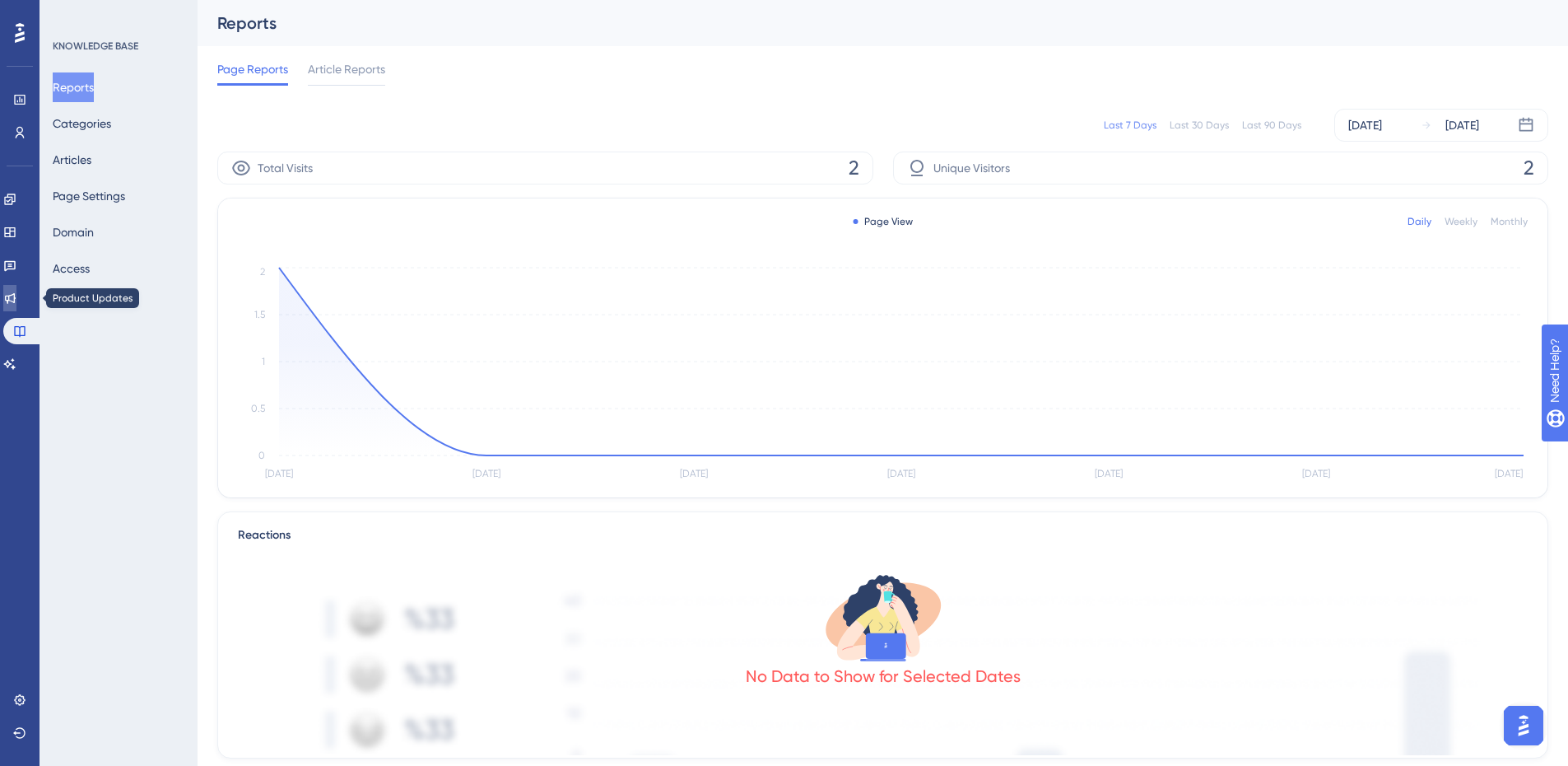
click at [17, 285] on link at bounding box center [10, 297] width 14 height 26
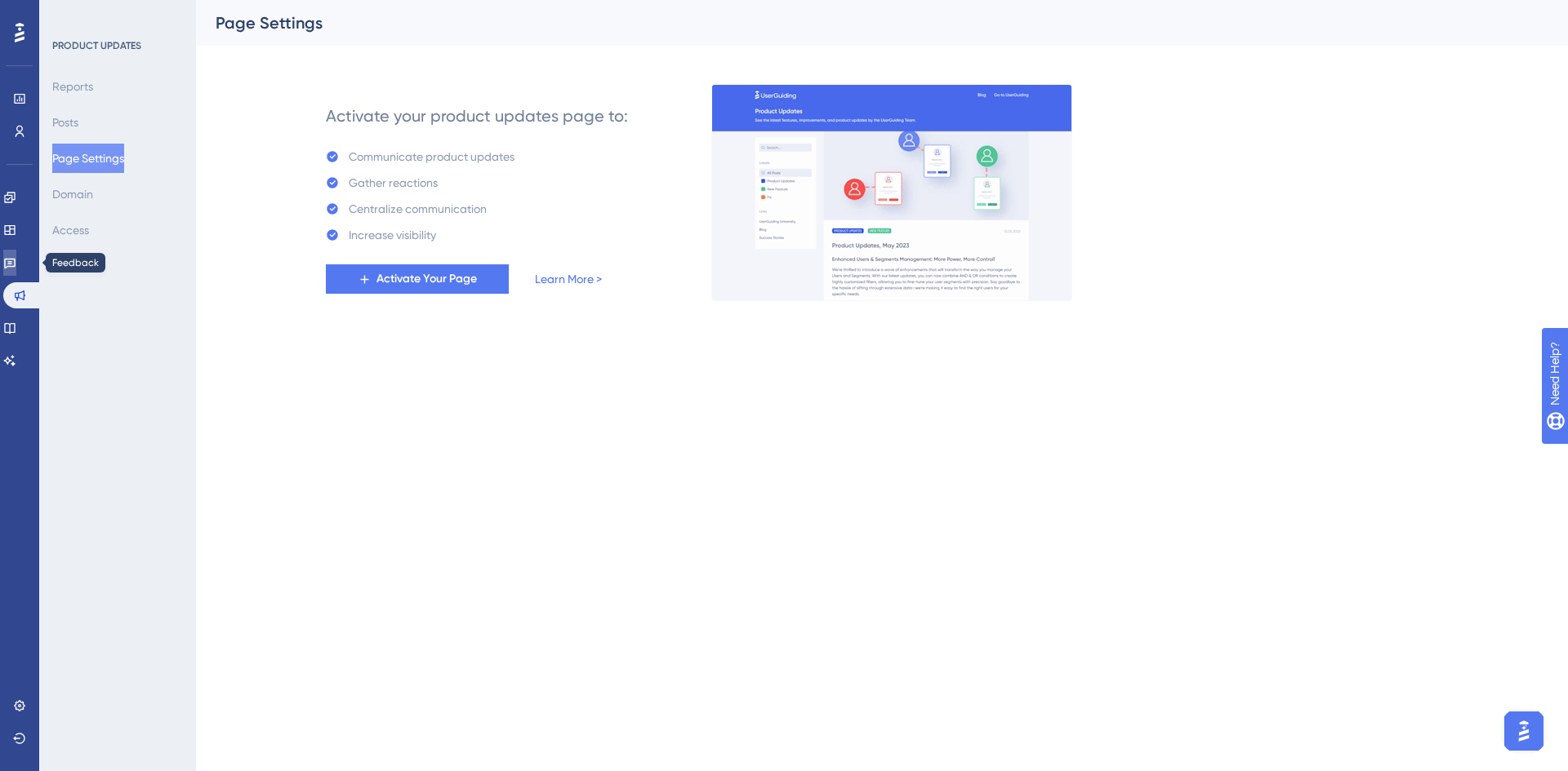
click at [16, 257] on icon at bounding box center [10, 263] width 13 height 13
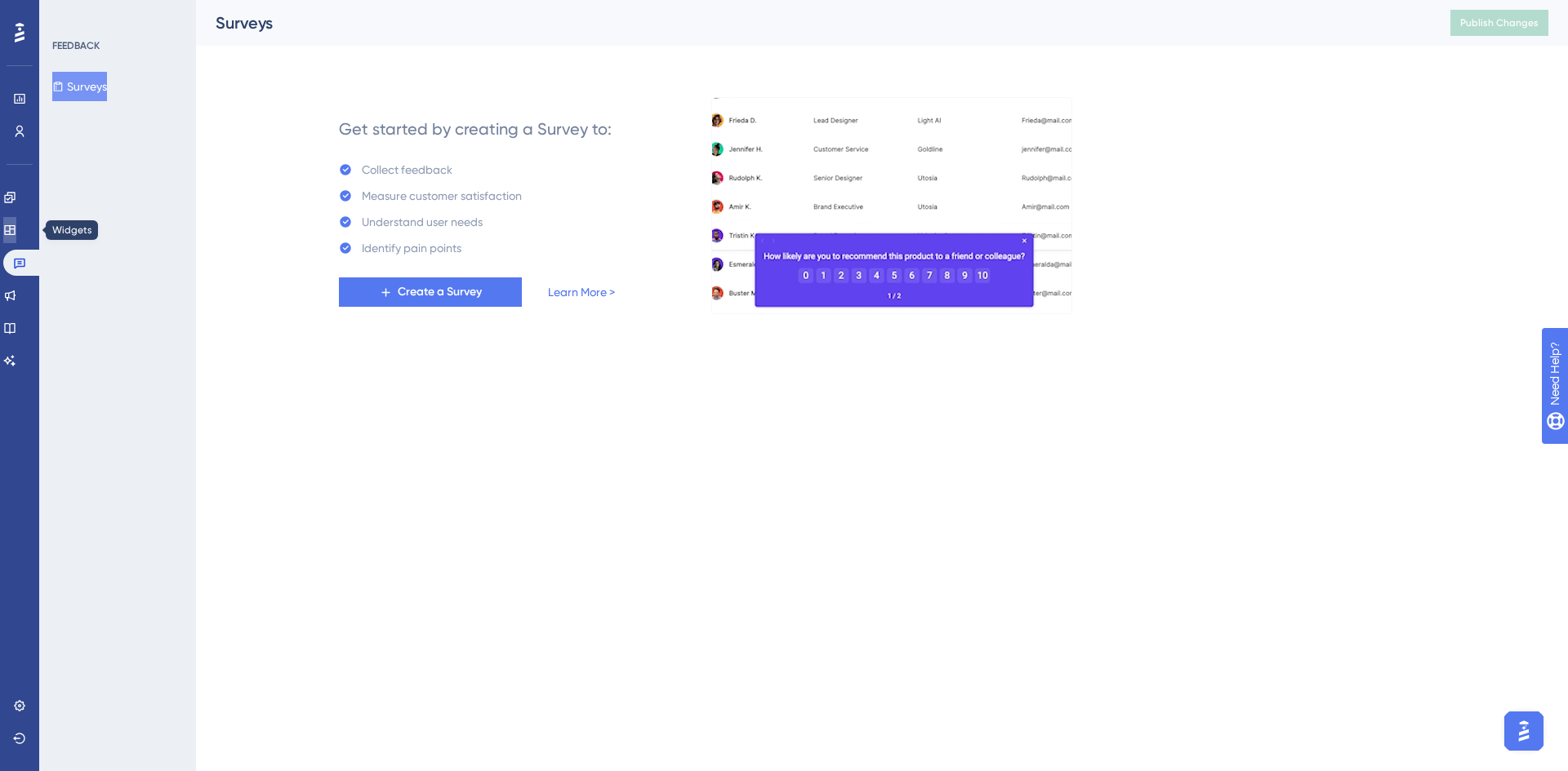
click at [16, 235] on link at bounding box center [10, 230] width 13 height 26
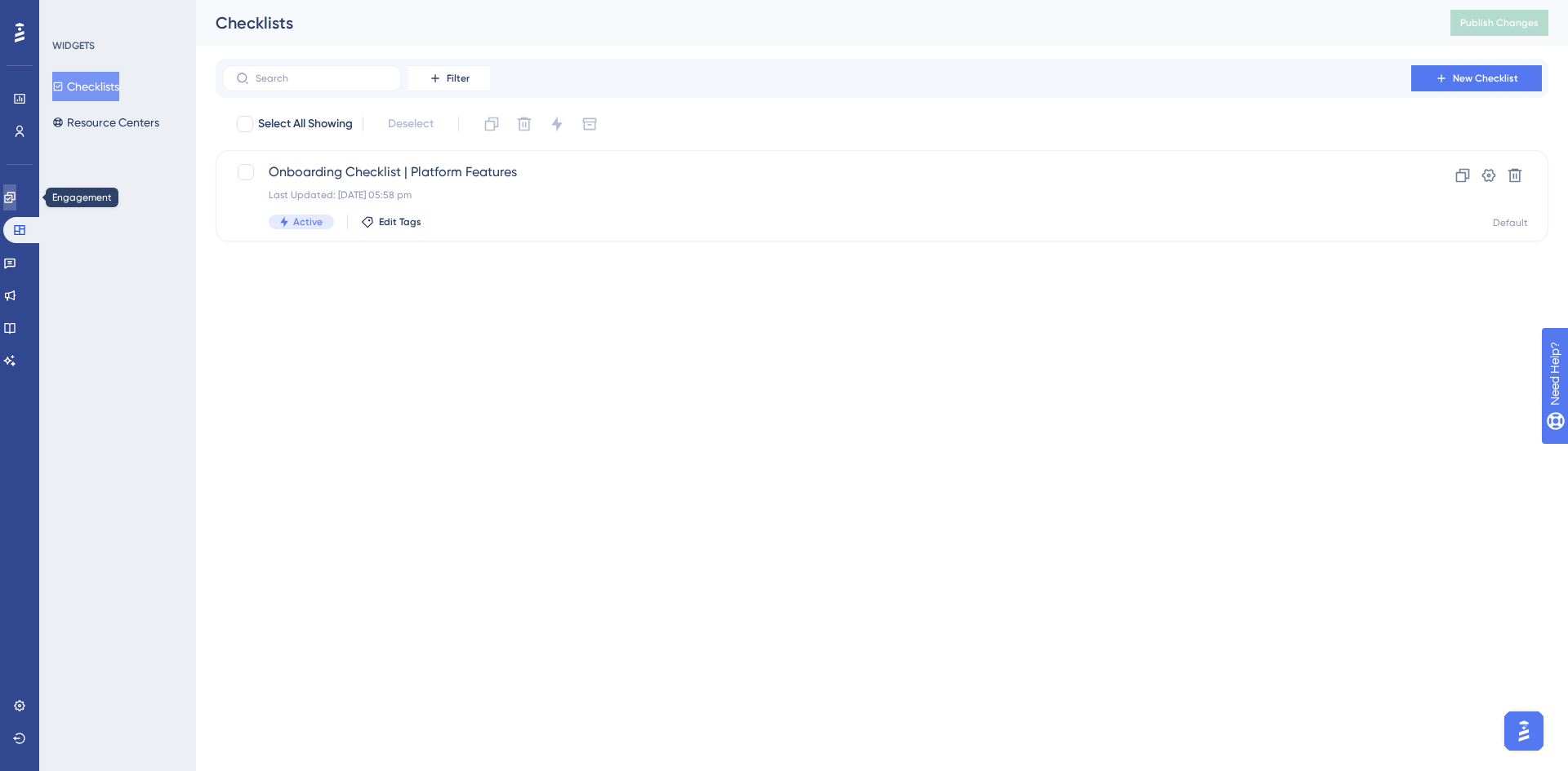
click at [16, 194] on link at bounding box center [10, 197] width 13 height 26
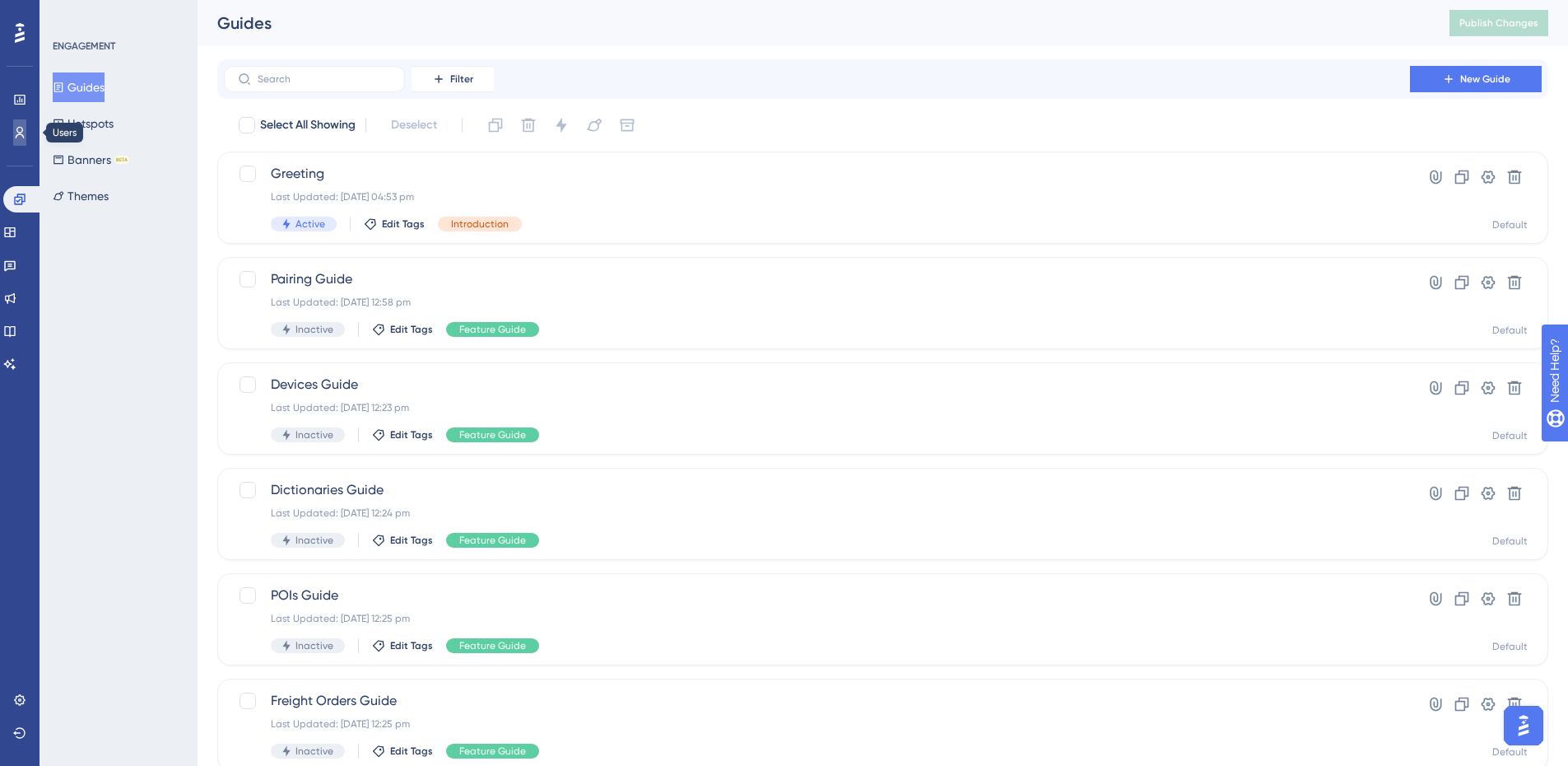
click at [24, 134] on icon at bounding box center [20, 133] width 14 height 14
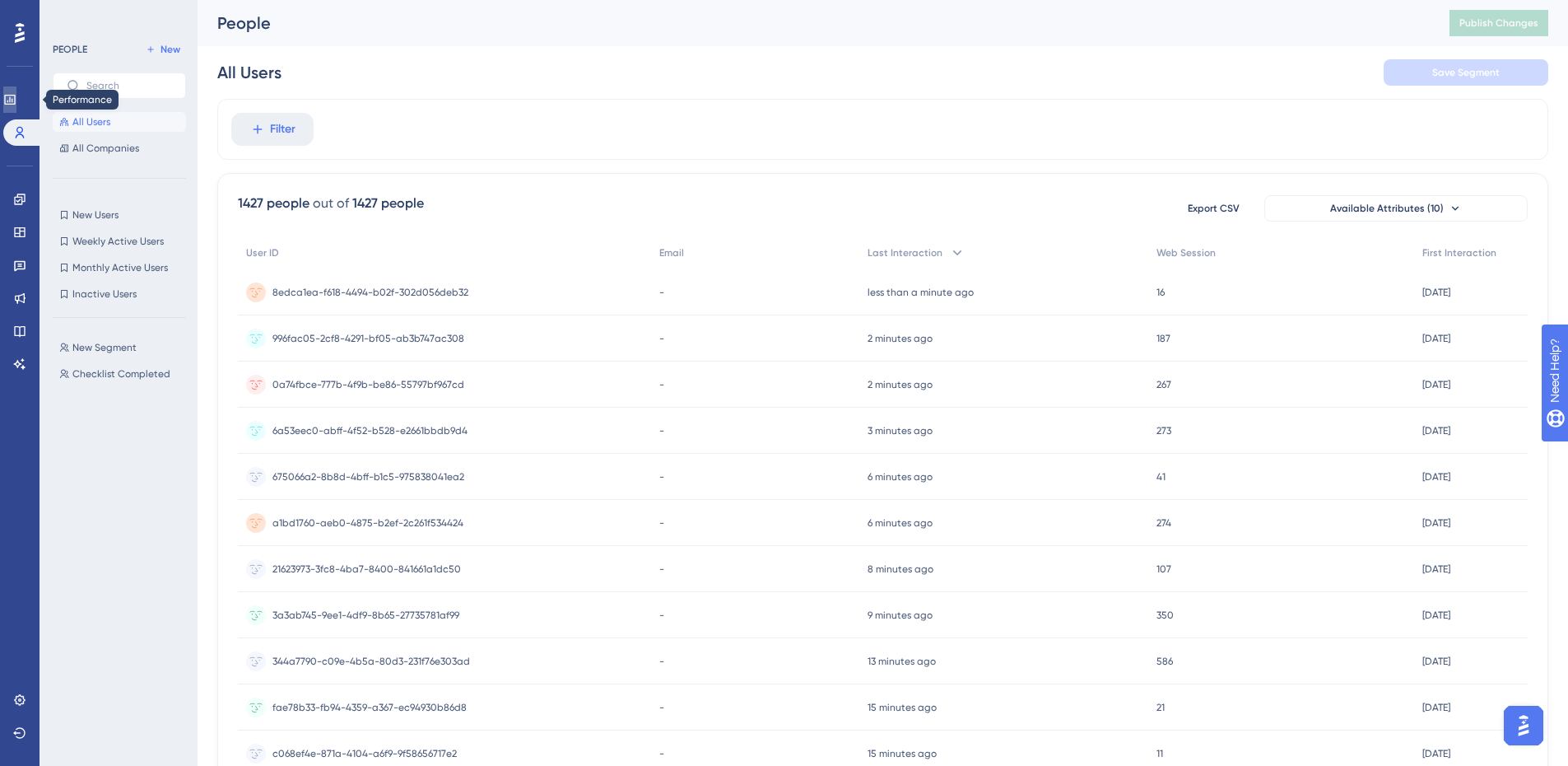
click at [17, 101] on link at bounding box center [10, 99] width 14 height 26
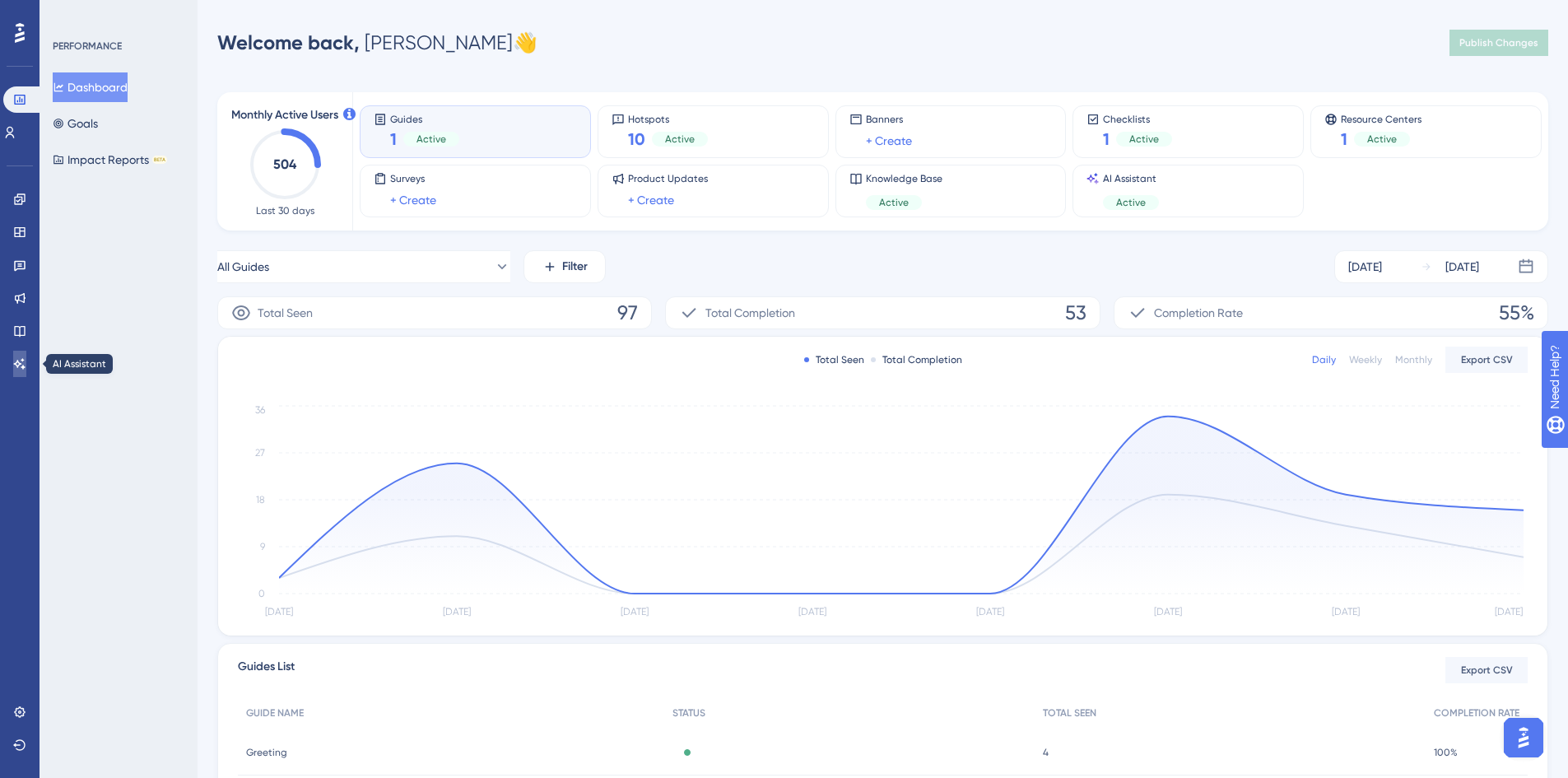
click at [16, 363] on icon at bounding box center [19, 363] width 12 height 11
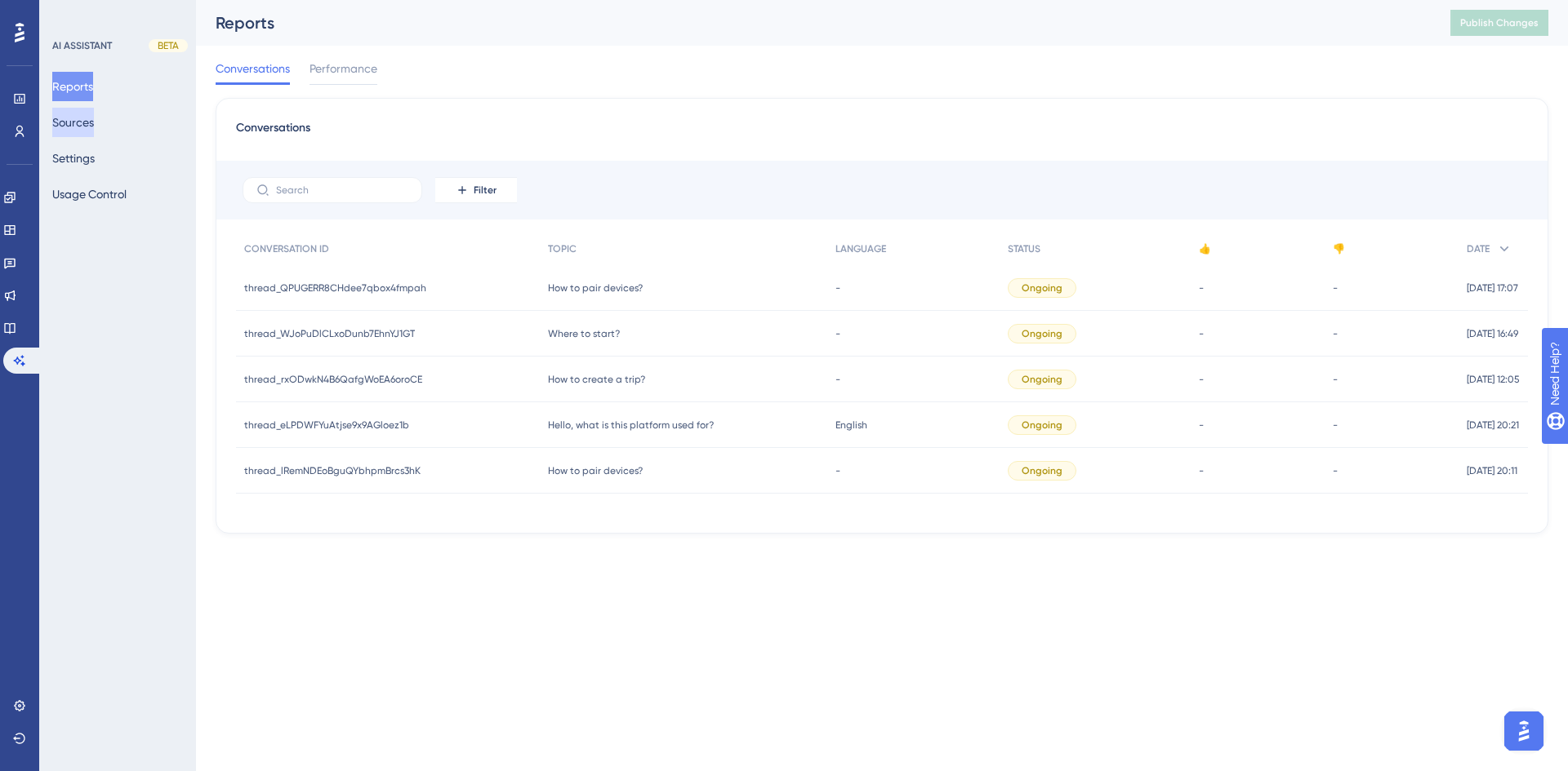
click at [80, 126] on button "Sources" at bounding box center [72, 122] width 41 height 30
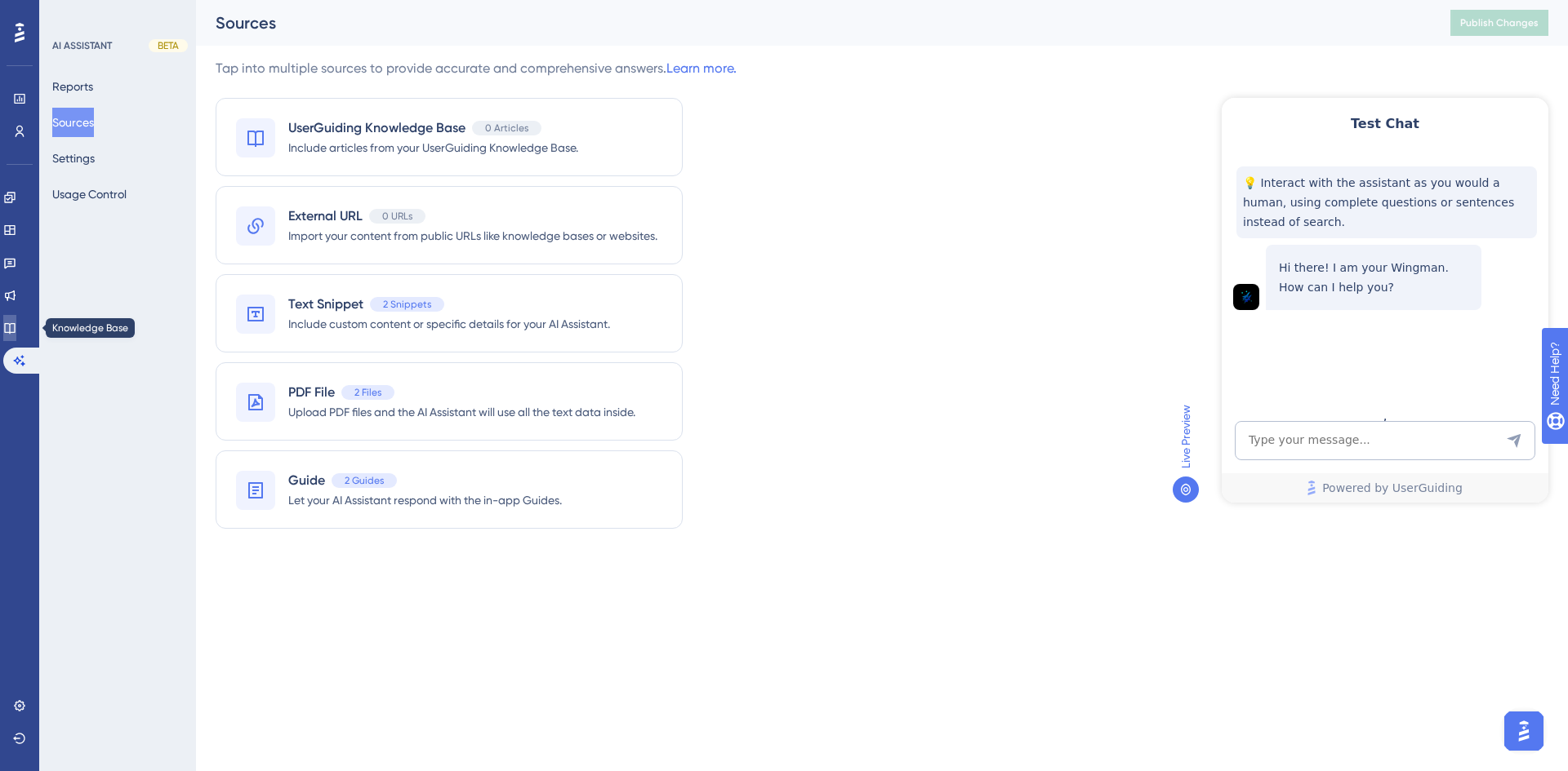
click at [16, 322] on icon at bounding box center [10, 328] width 13 height 13
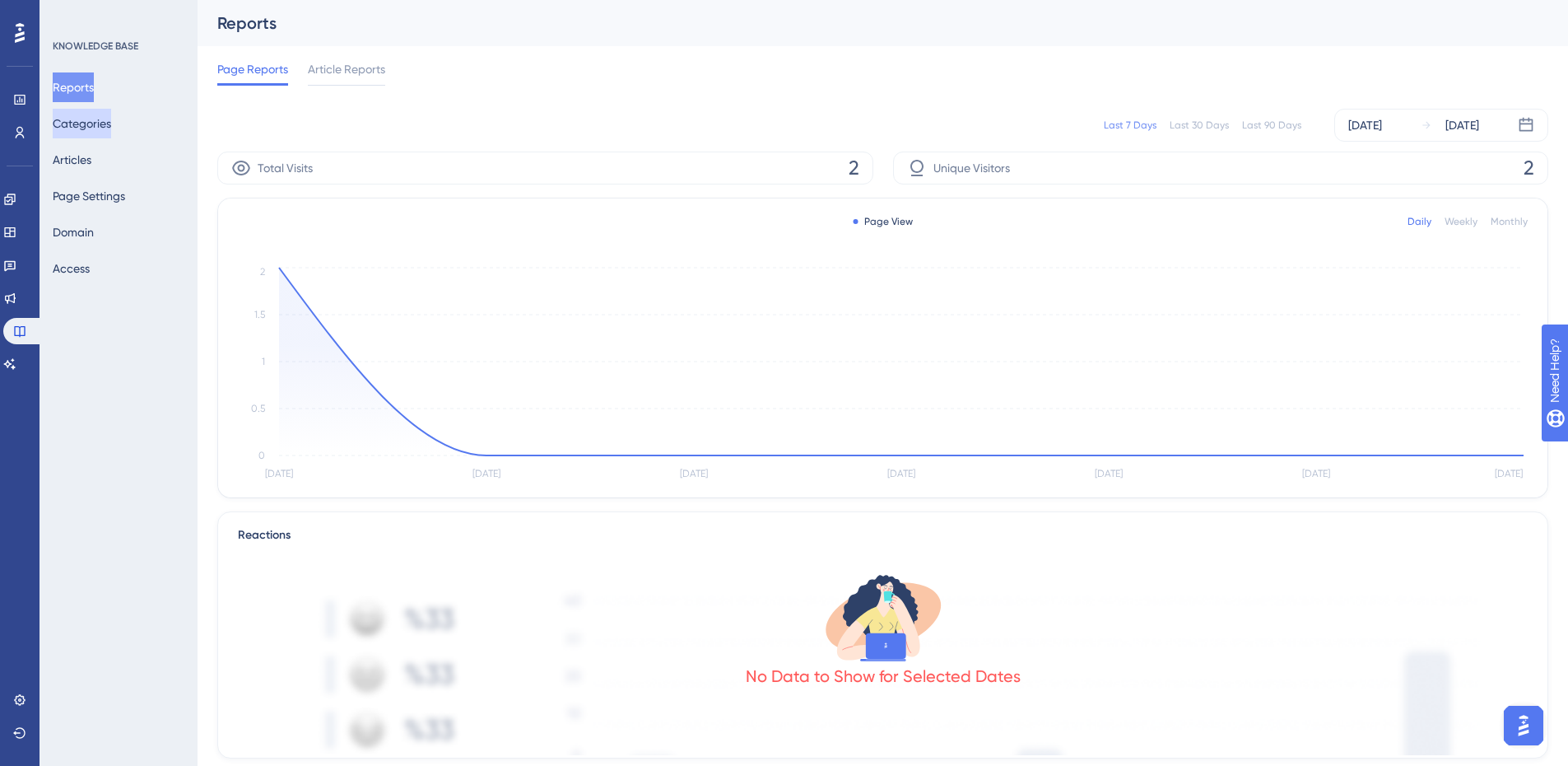
click at [110, 119] on button "Categories" at bounding box center [82, 123] width 58 height 30
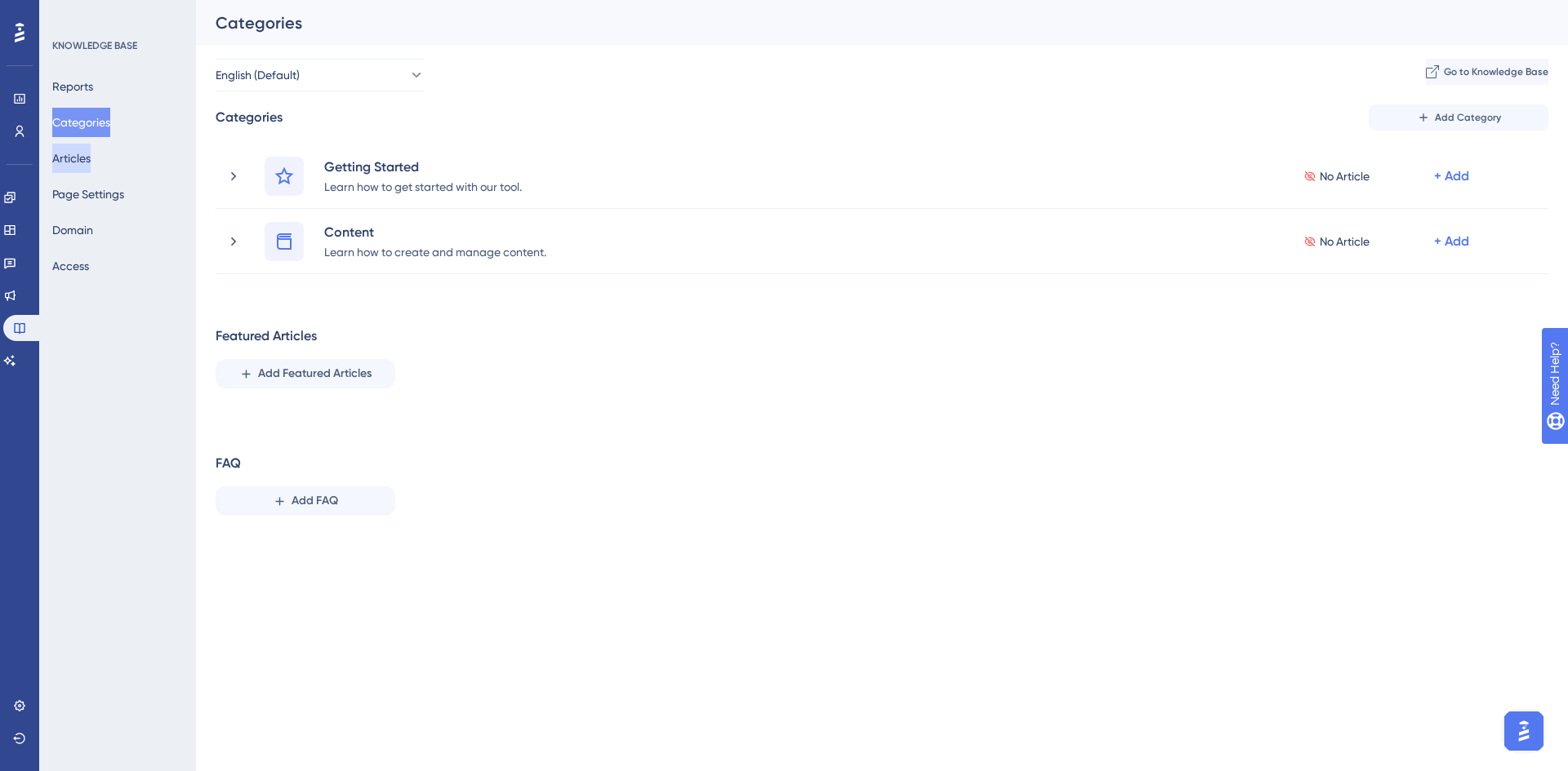
click at [91, 161] on button "Articles" at bounding box center [71, 158] width 39 height 30
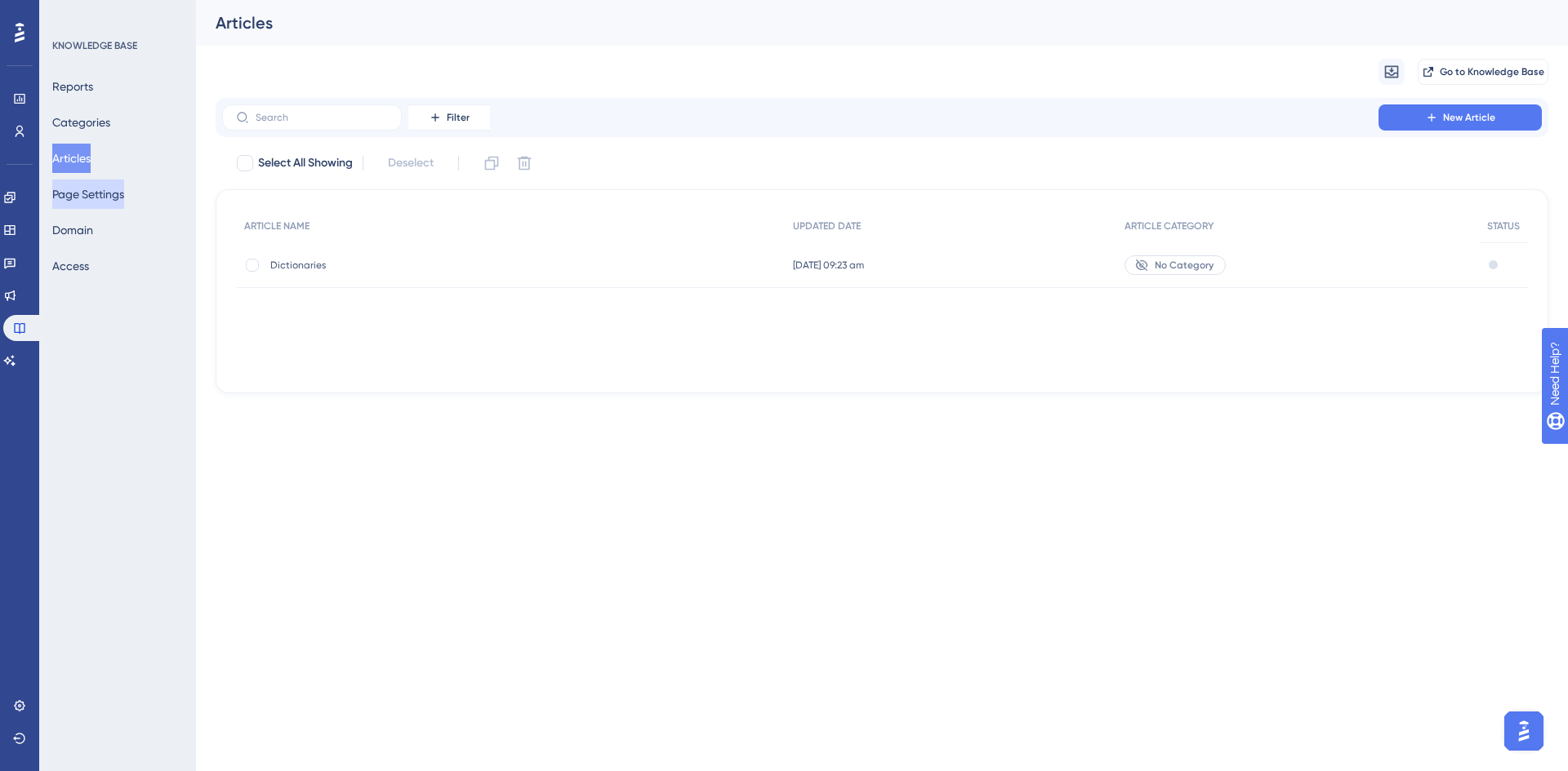
click at [99, 197] on button "Page Settings" at bounding box center [88, 194] width 72 height 30
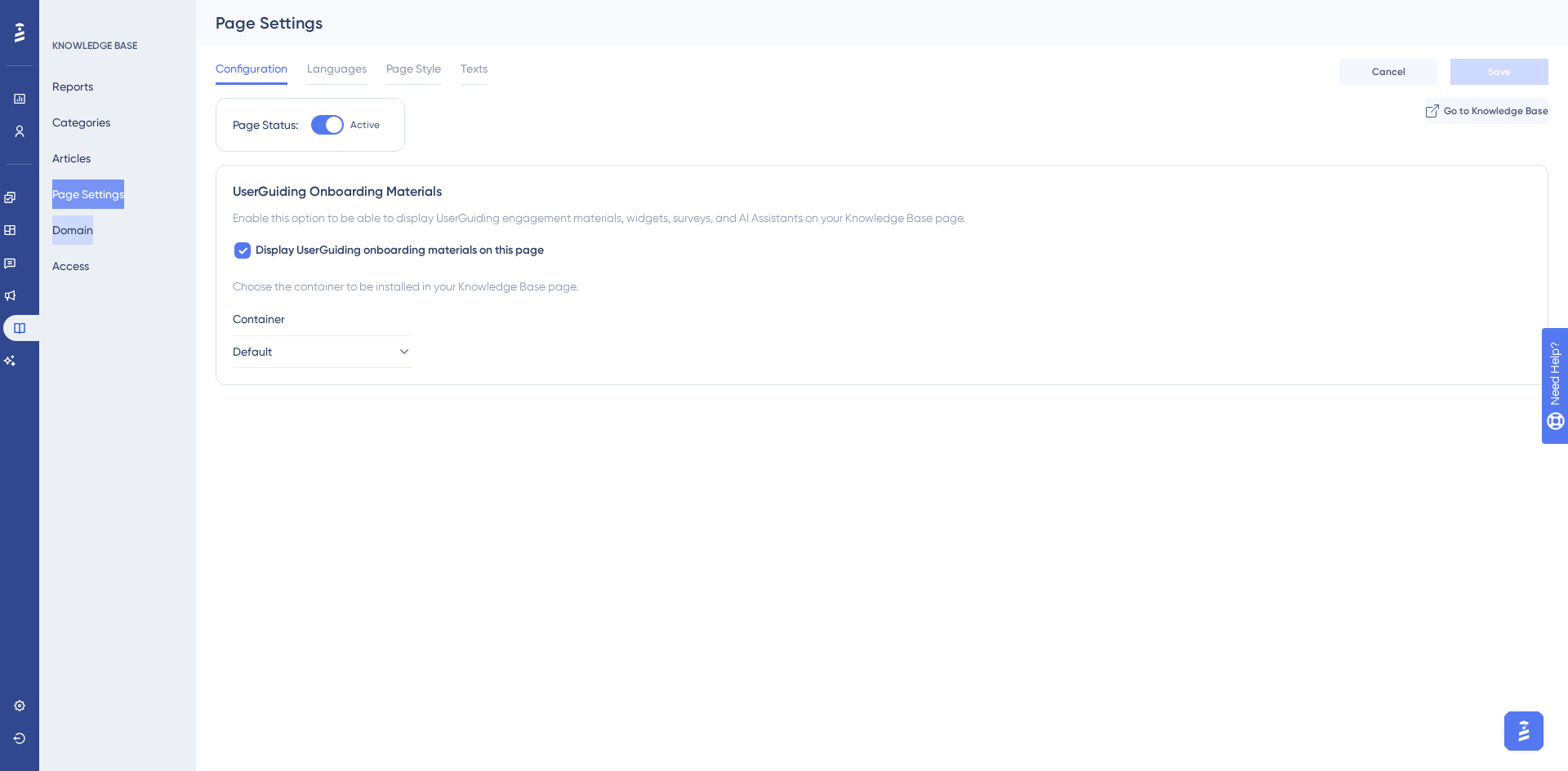
click at [88, 228] on button "Domain" at bounding box center [72, 230] width 40 height 30
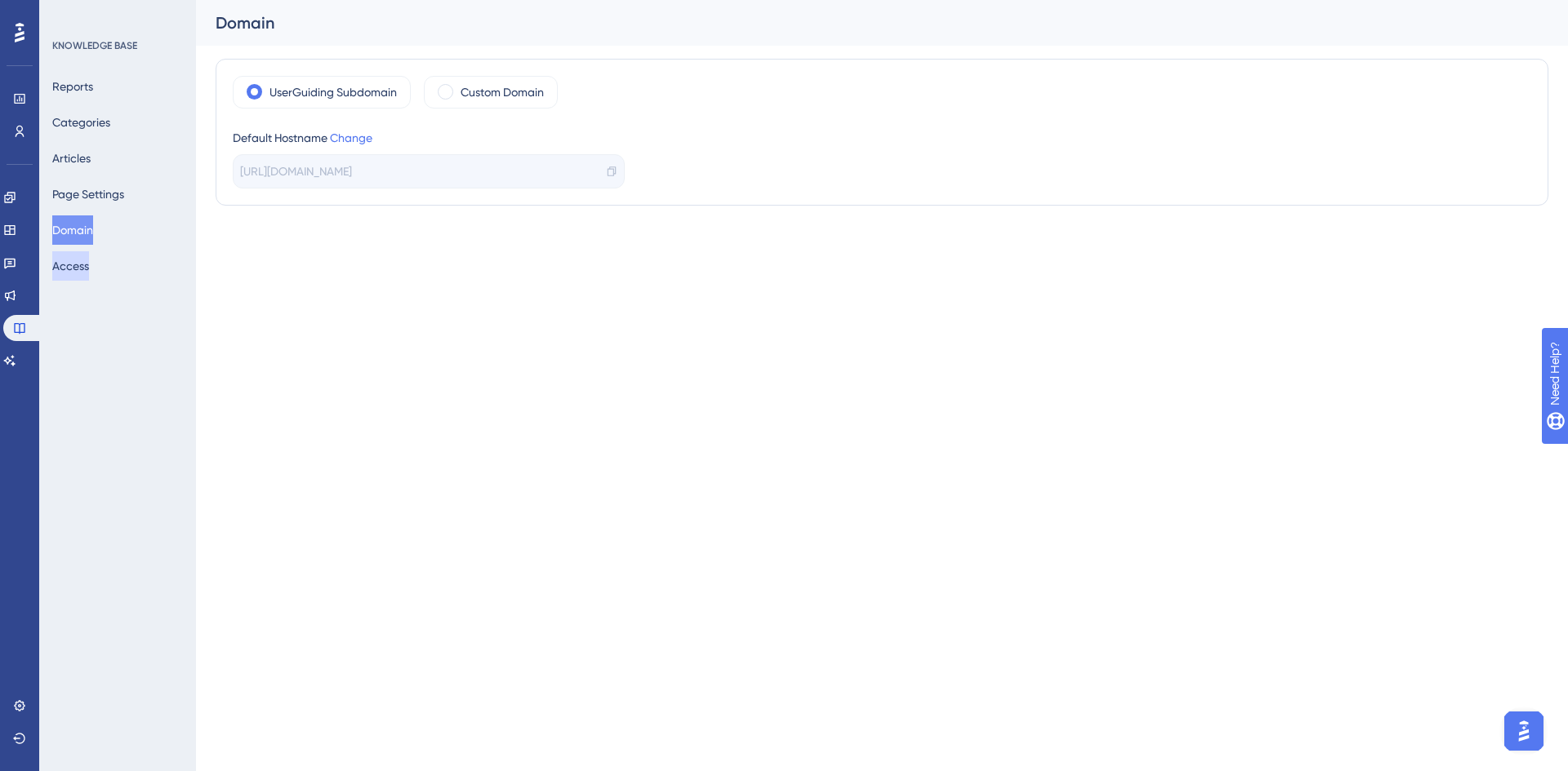
click at [81, 270] on button "Access" at bounding box center [70, 266] width 37 height 30
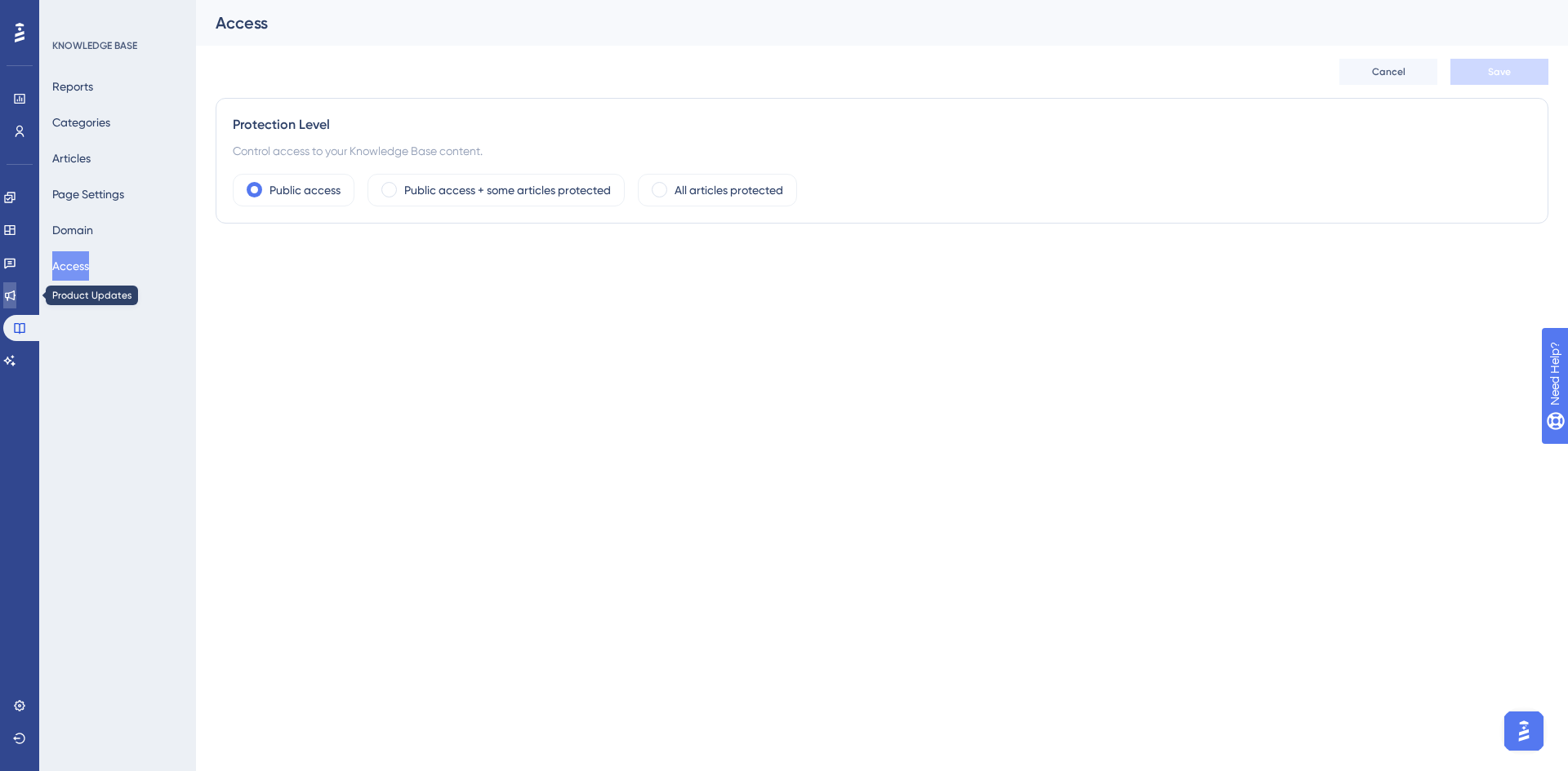
click at [14, 294] on icon at bounding box center [10, 296] width 11 height 11
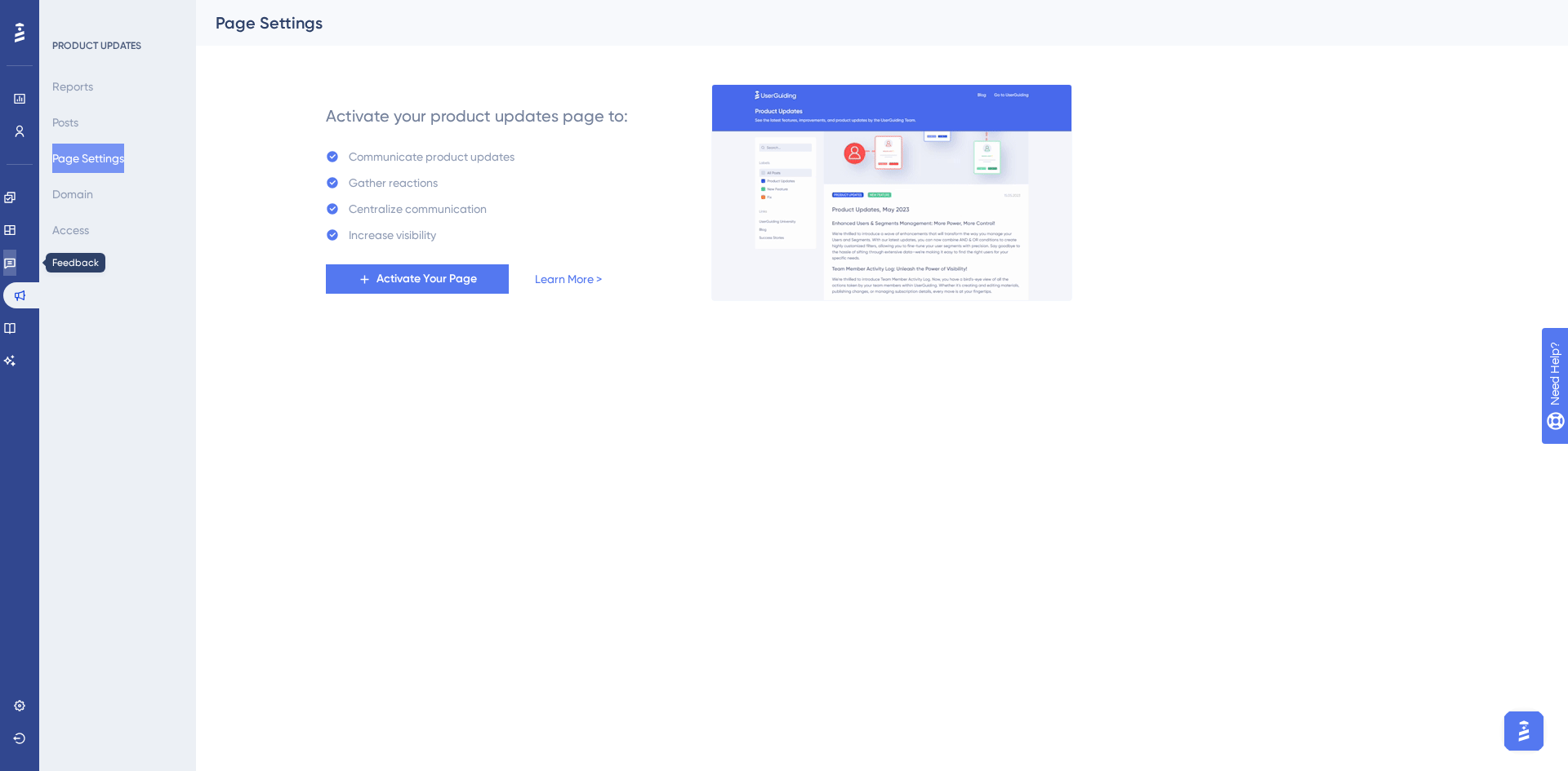
click at [16, 269] on icon at bounding box center [10, 263] width 13 height 13
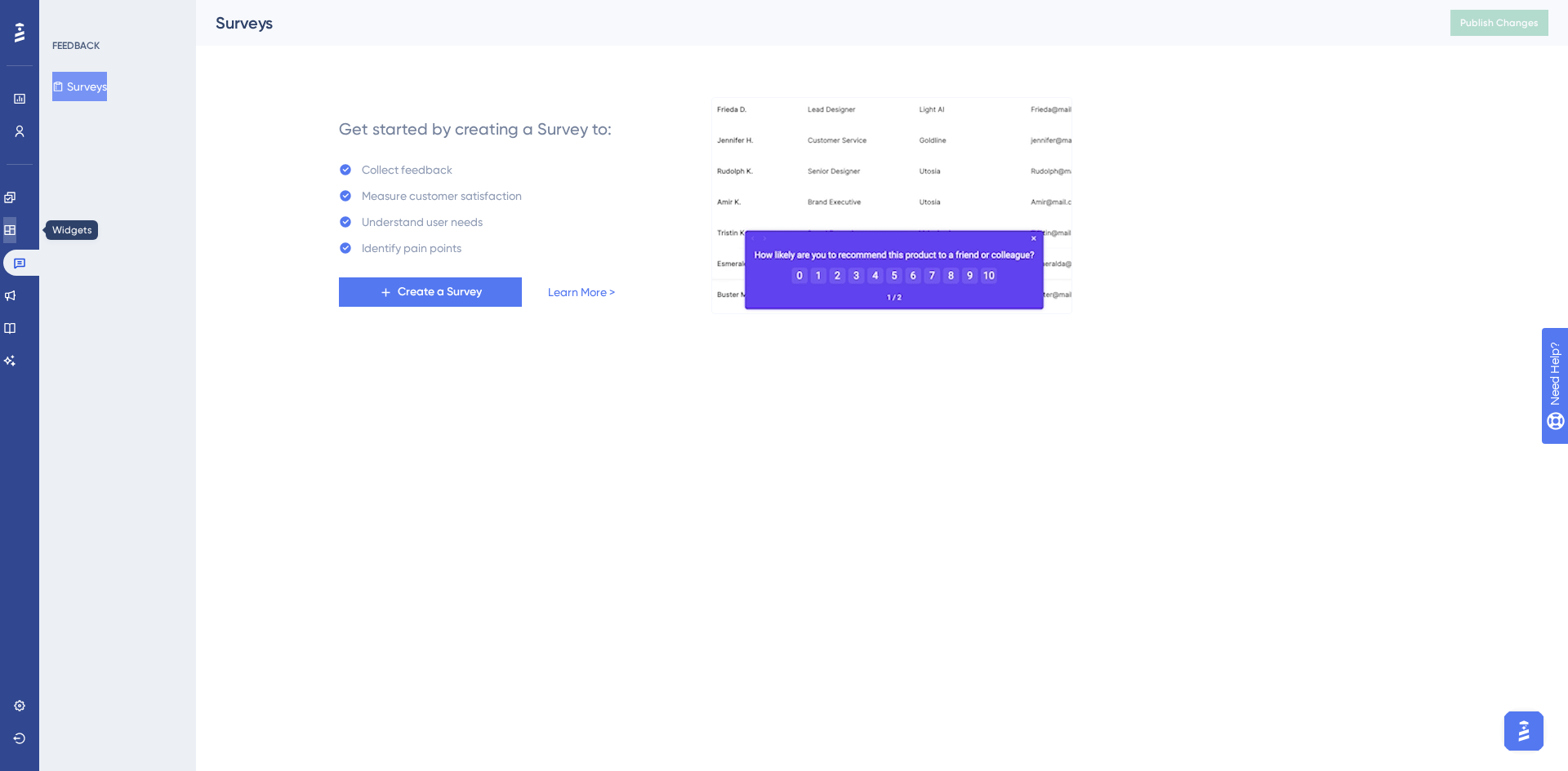
click at [16, 235] on link at bounding box center [10, 230] width 13 height 26
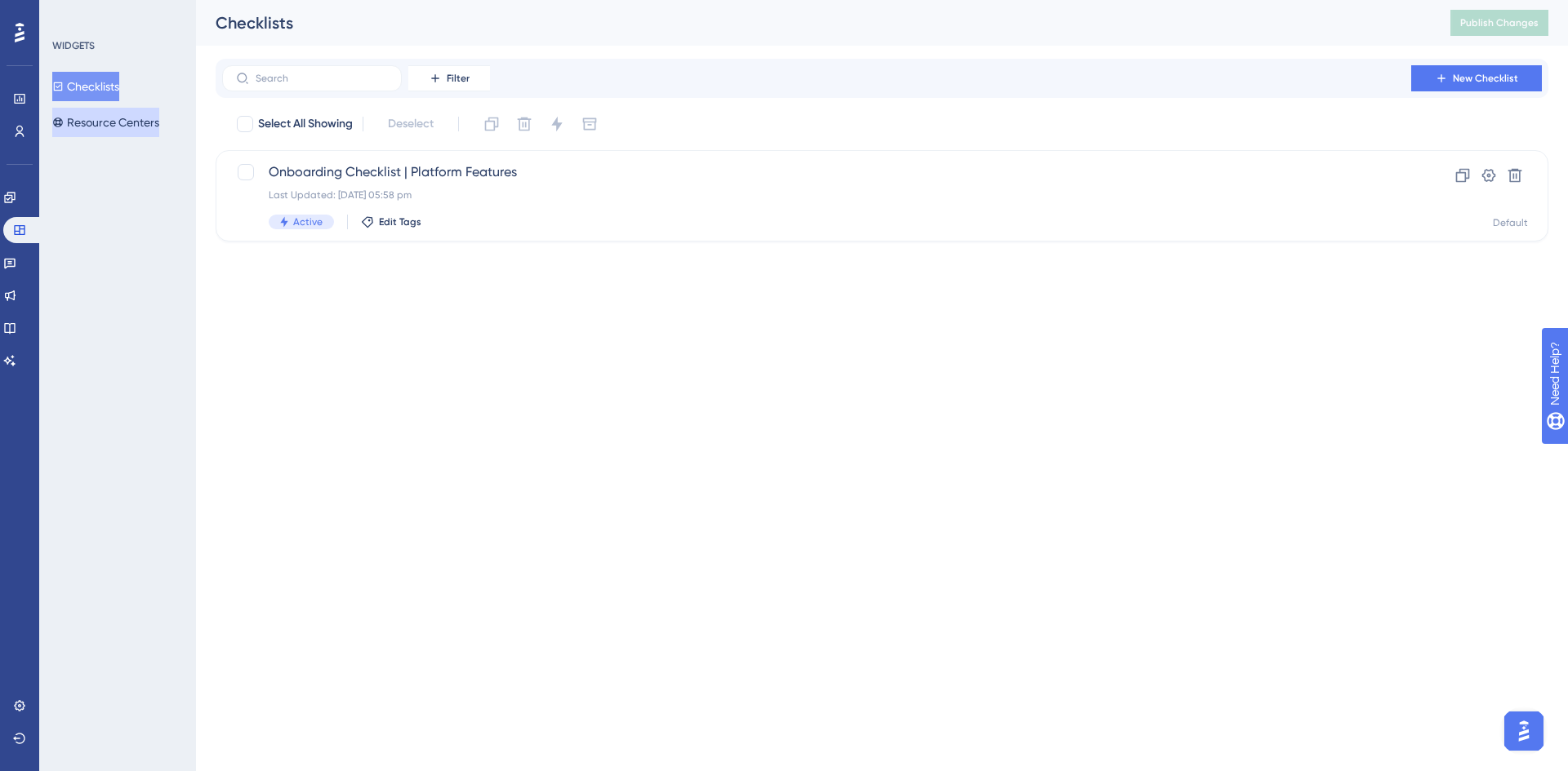
click at [126, 132] on button "Resource Centers" at bounding box center [105, 122] width 107 height 30
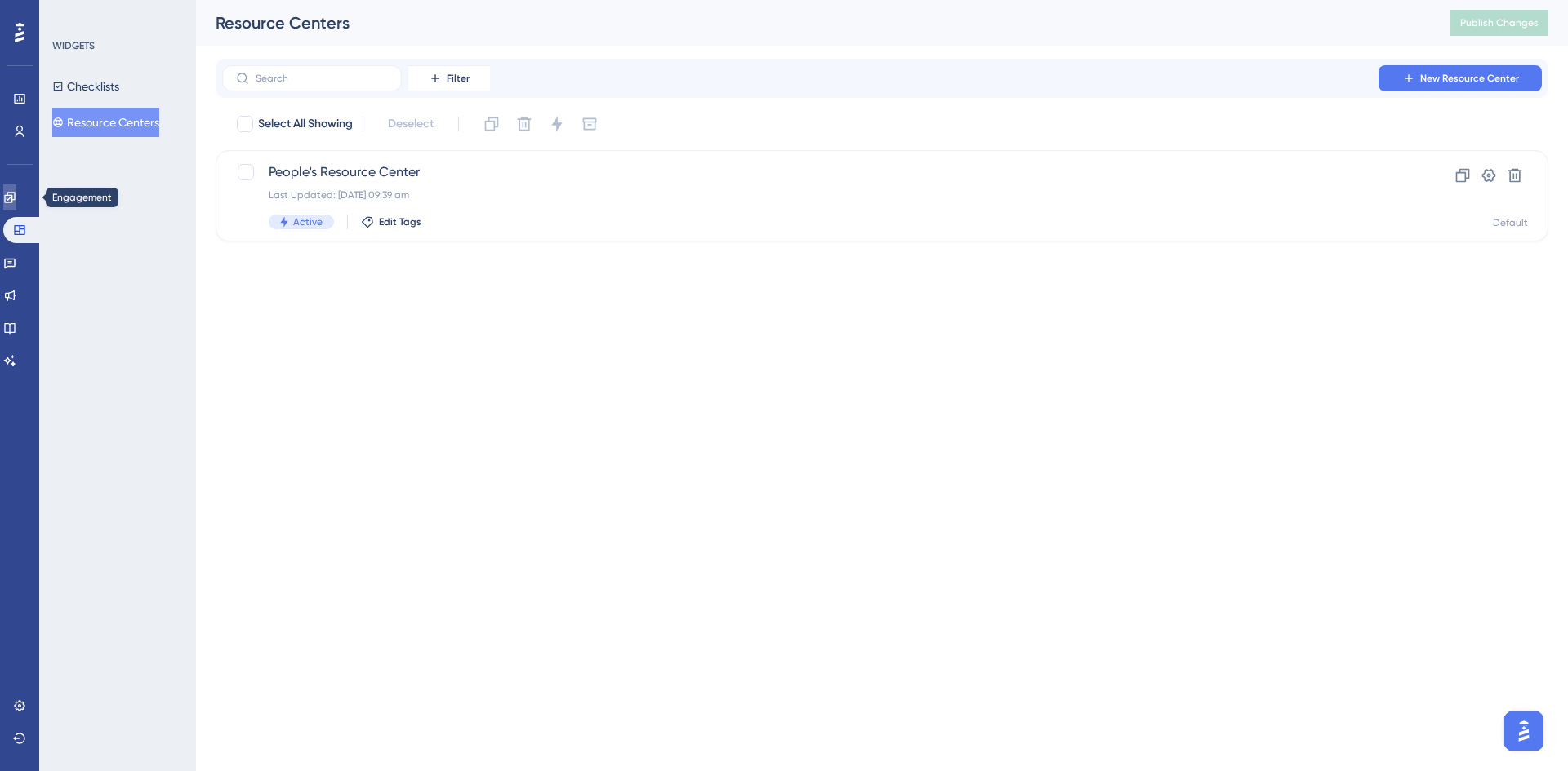
click at [16, 193] on icon at bounding box center [10, 197] width 13 height 13
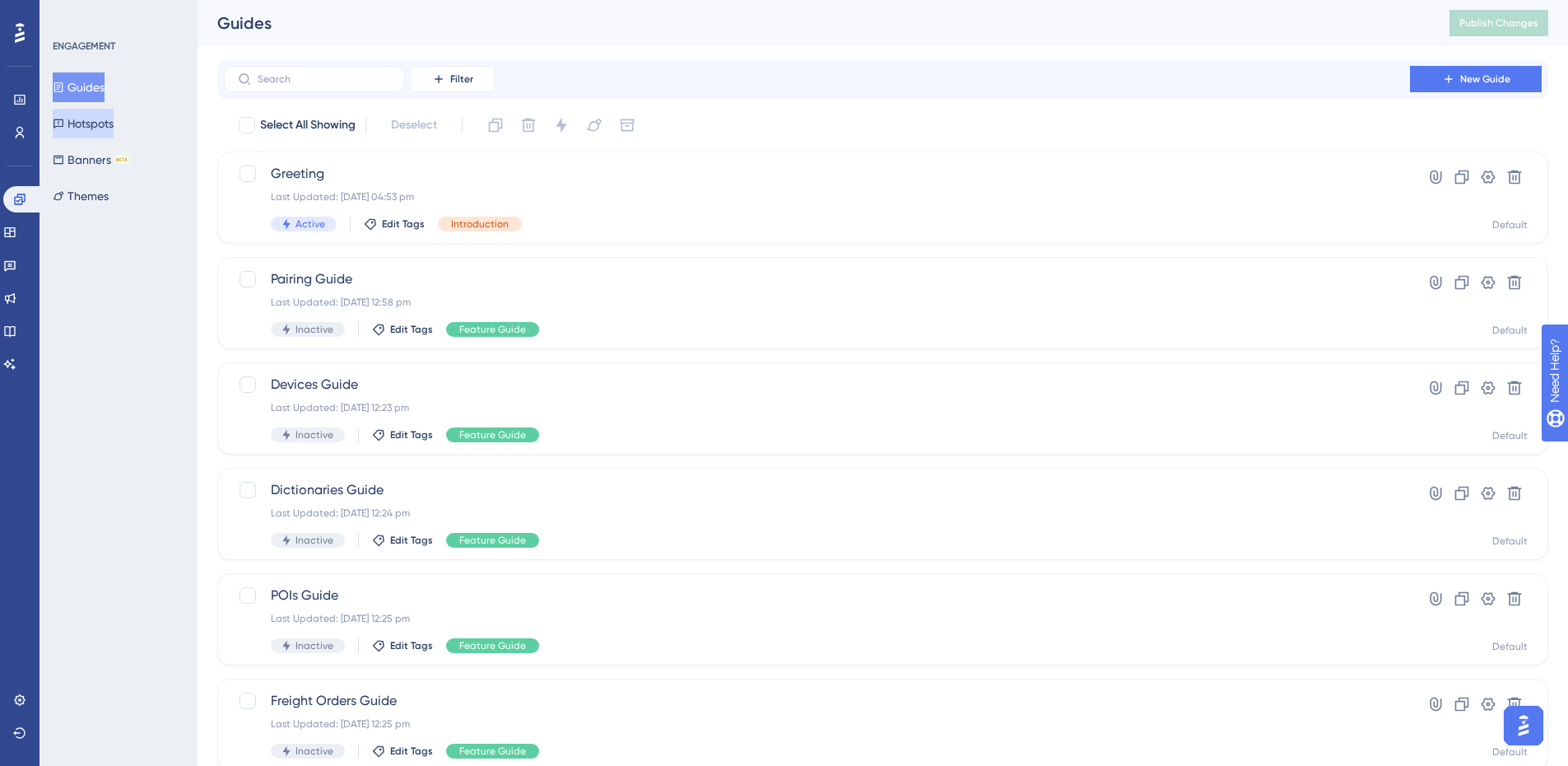
click at [83, 127] on button "Hotspots" at bounding box center [83, 123] width 61 height 30
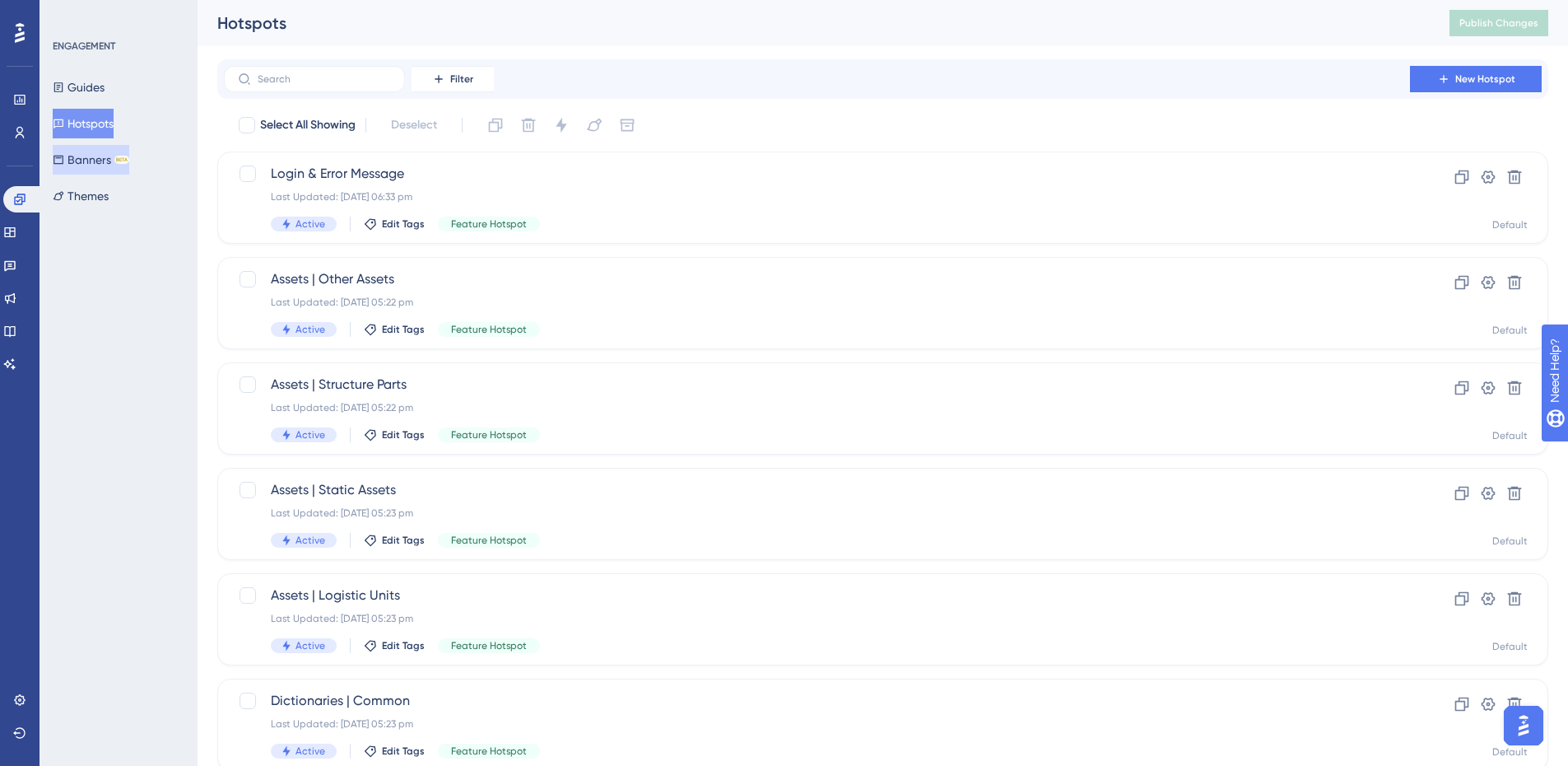
click at [82, 157] on button "Banners BETA" at bounding box center [90, 159] width 77 height 30
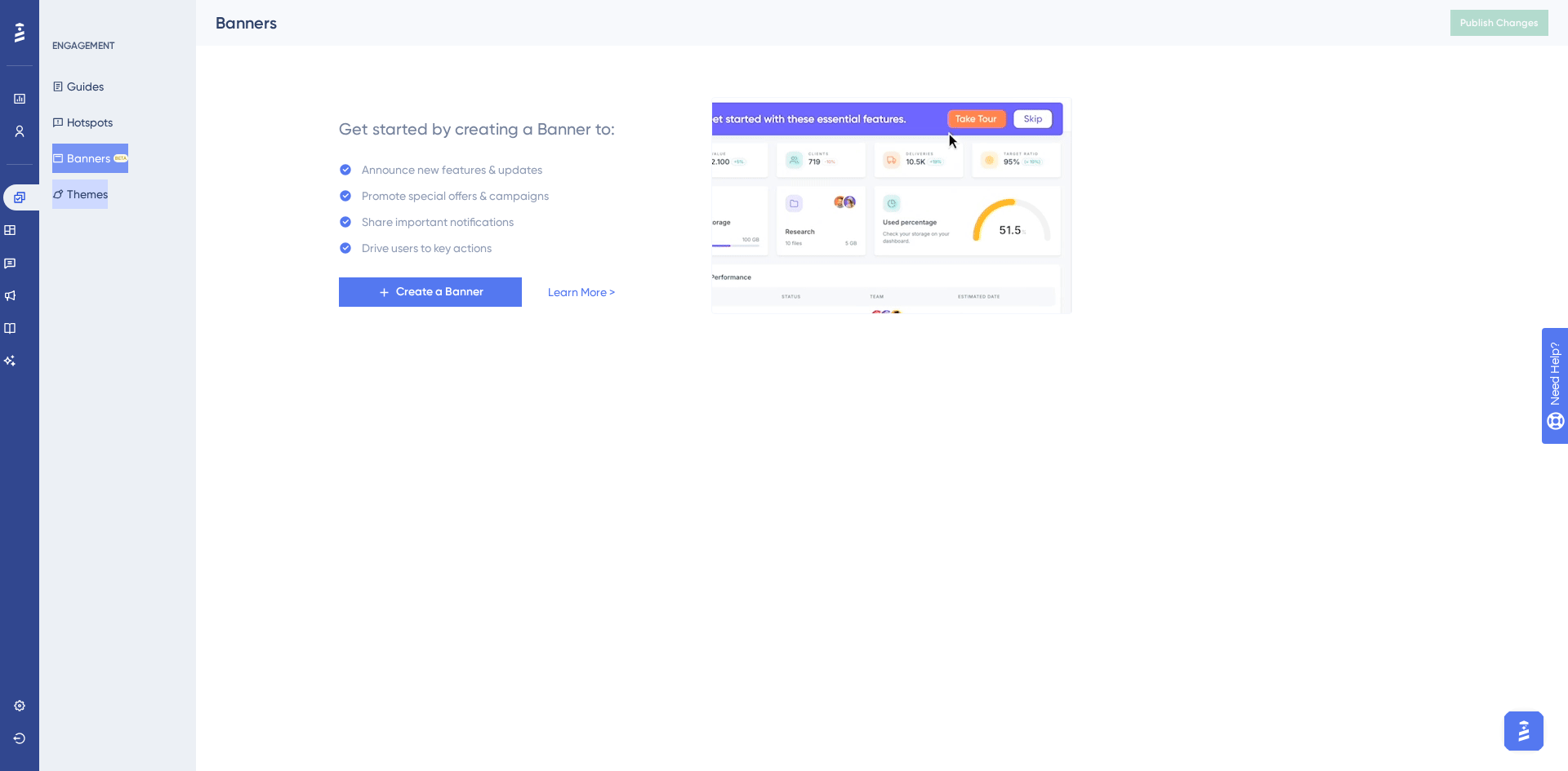
click at [105, 193] on button "Themes" at bounding box center [80, 194] width 56 height 30
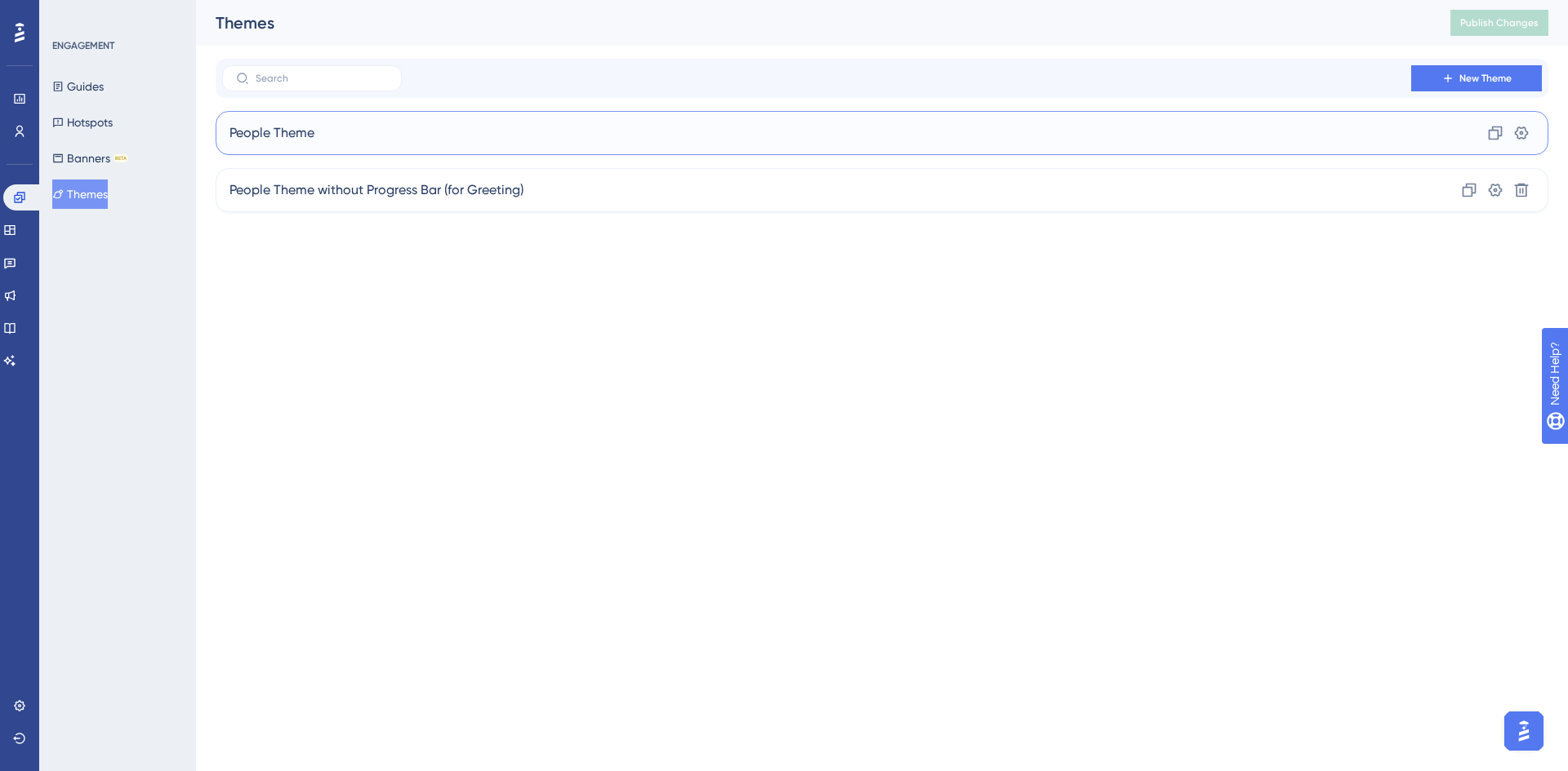
click at [274, 129] on span "People Theme" at bounding box center [272, 133] width 85 height 19
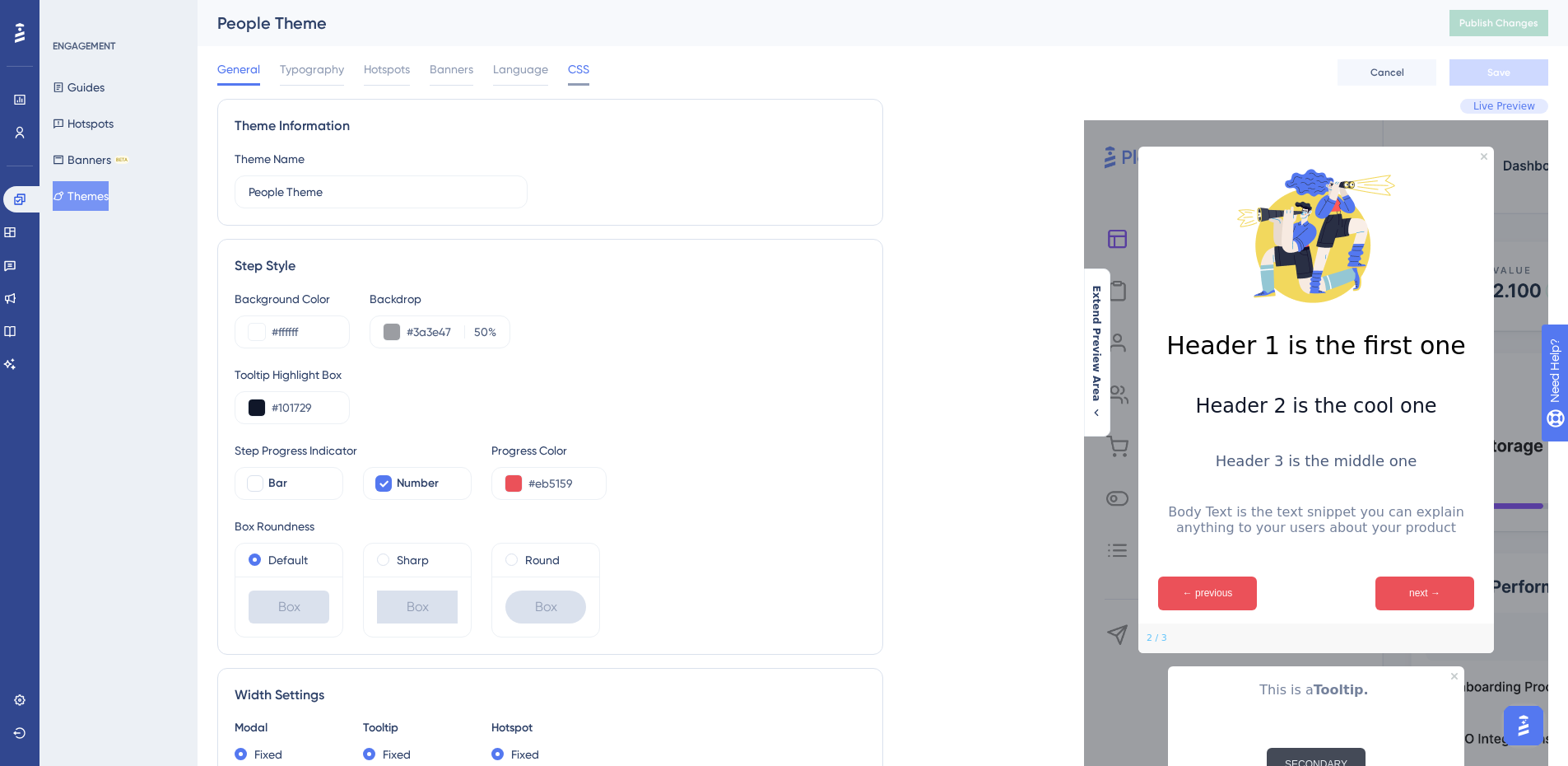
click at [574, 68] on span "CSS" at bounding box center [579, 69] width 21 height 19
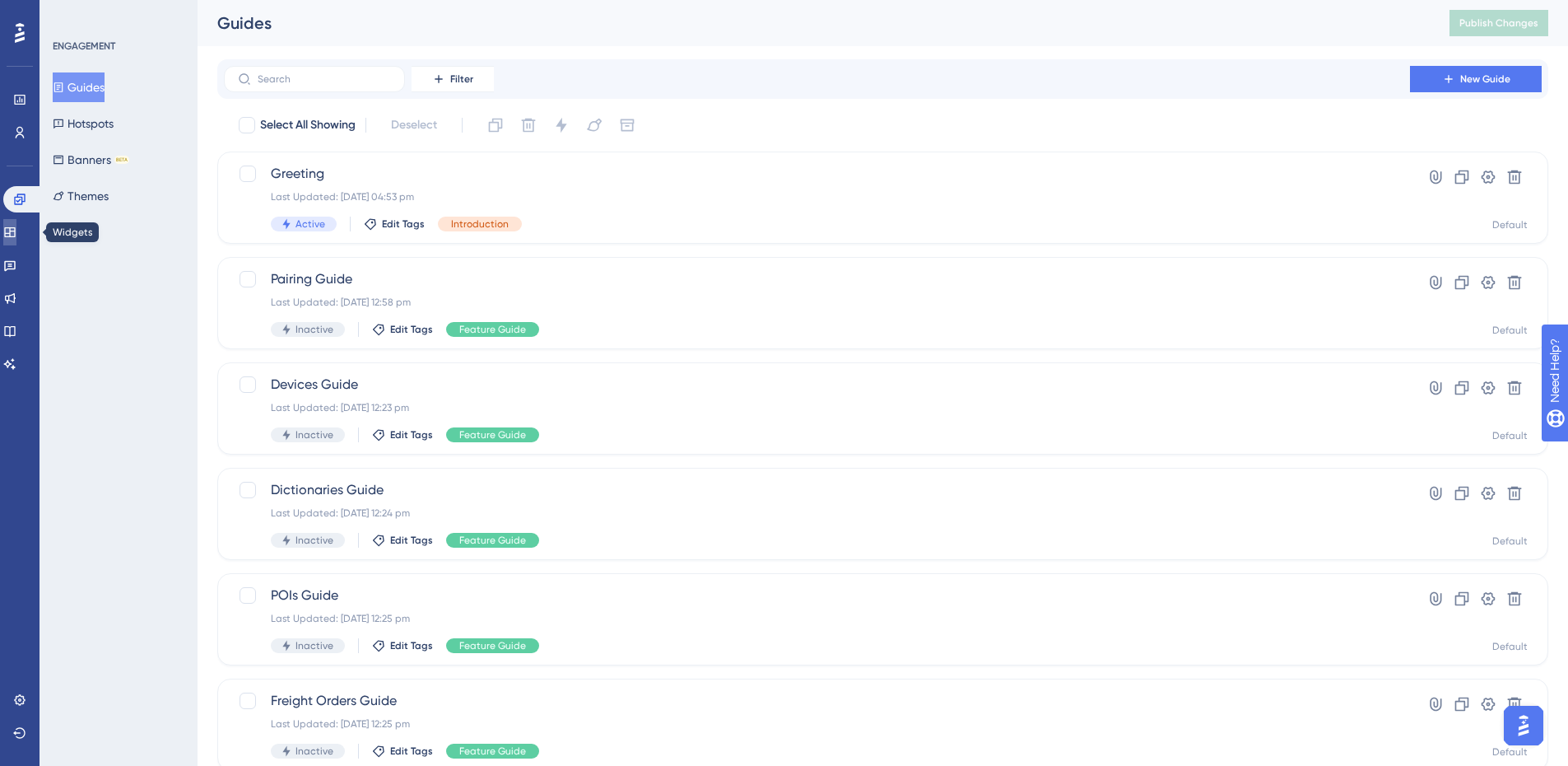
click at [12, 227] on link at bounding box center [10, 232] width 14 height 26
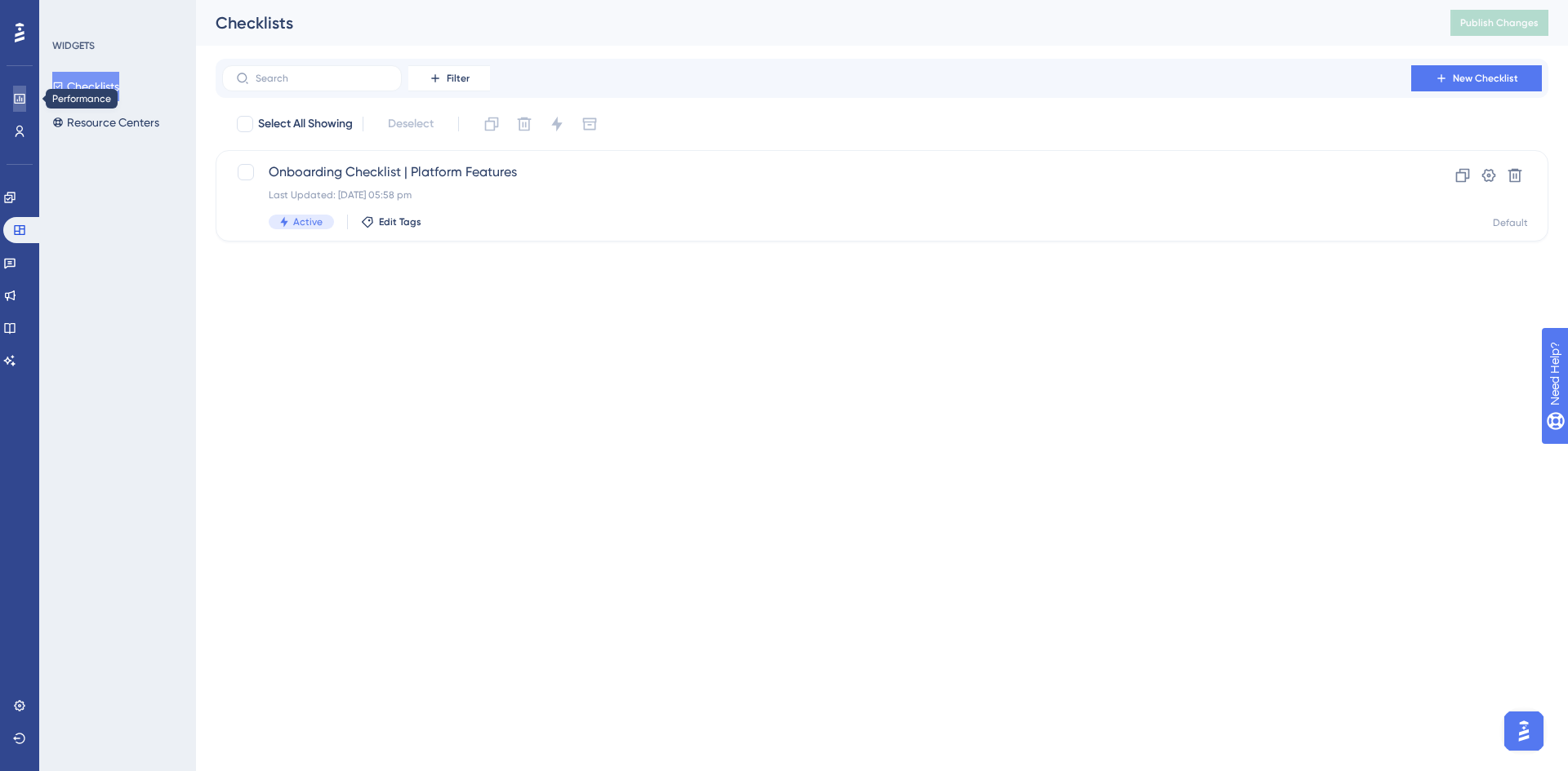
click at [19, 100] on icon at bounding box center [20, 99] width 13 height 13
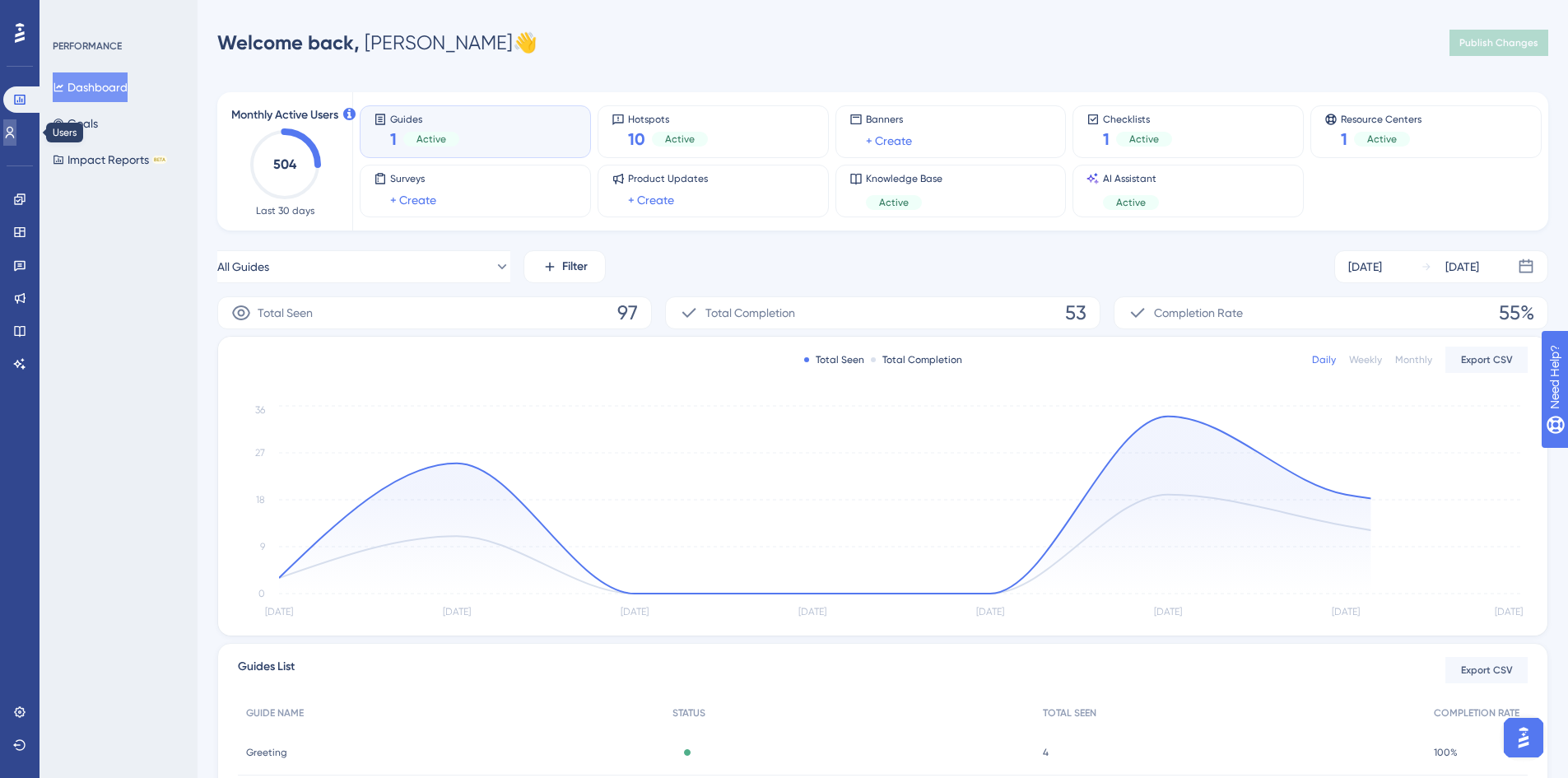
click at [17, 144] on link at bounding box center [10, 132] width 14 height 26
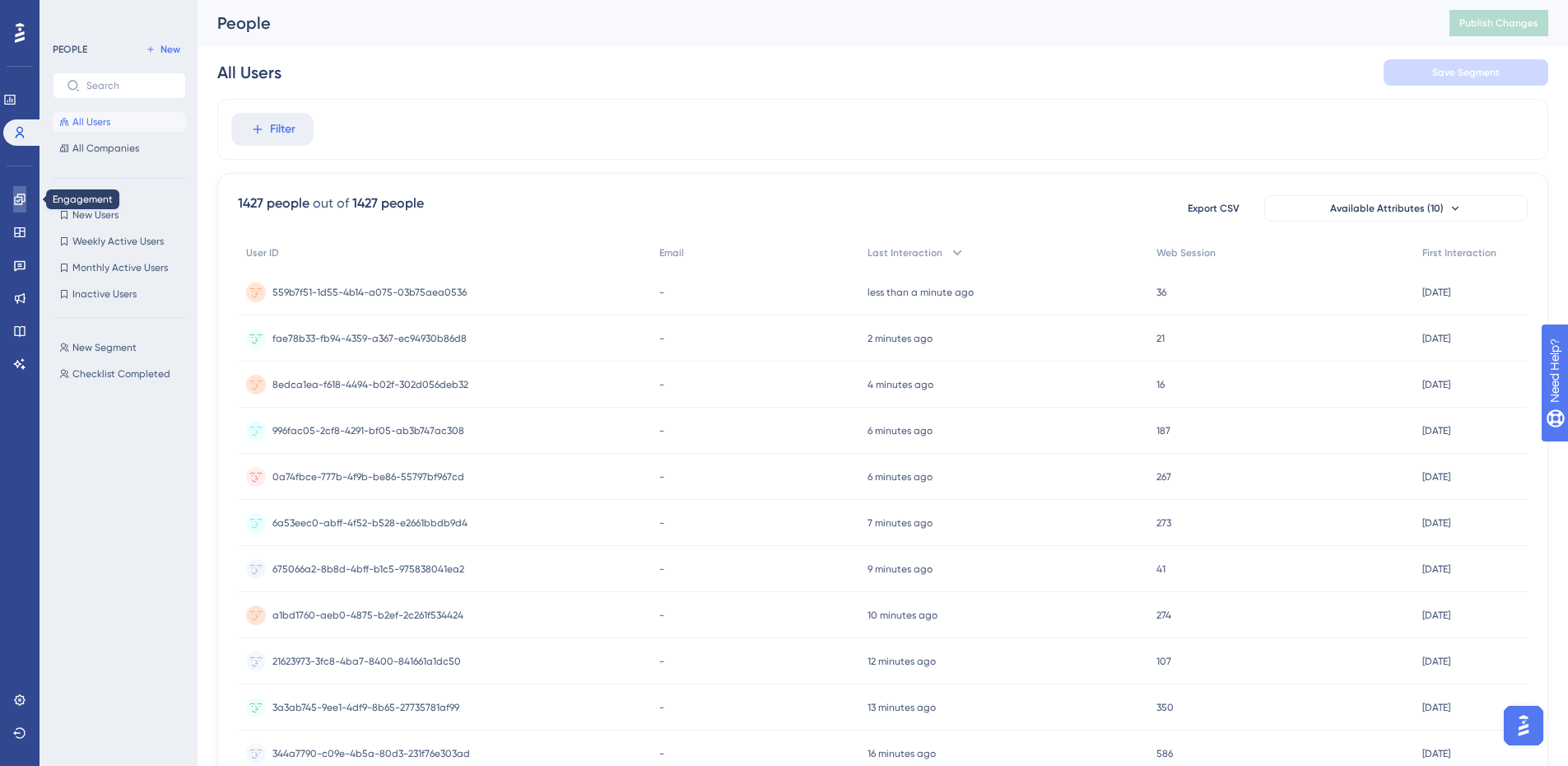
click at [18, 193] on icon at bounding box center [20, 199] width 14 height 14
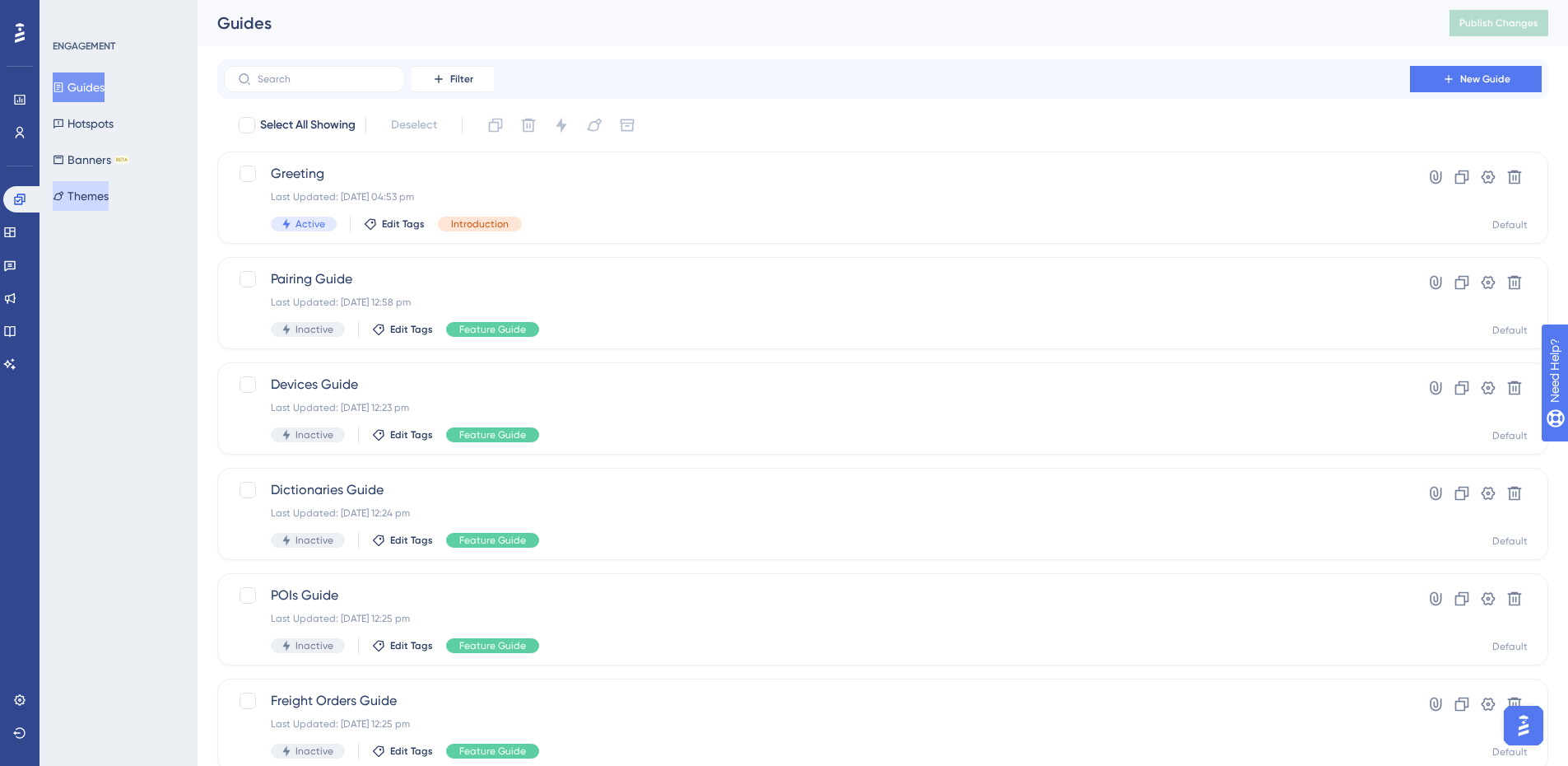
click at [109, 191] on button "Themes" at bounding box center [81, 196] width 56 height 30
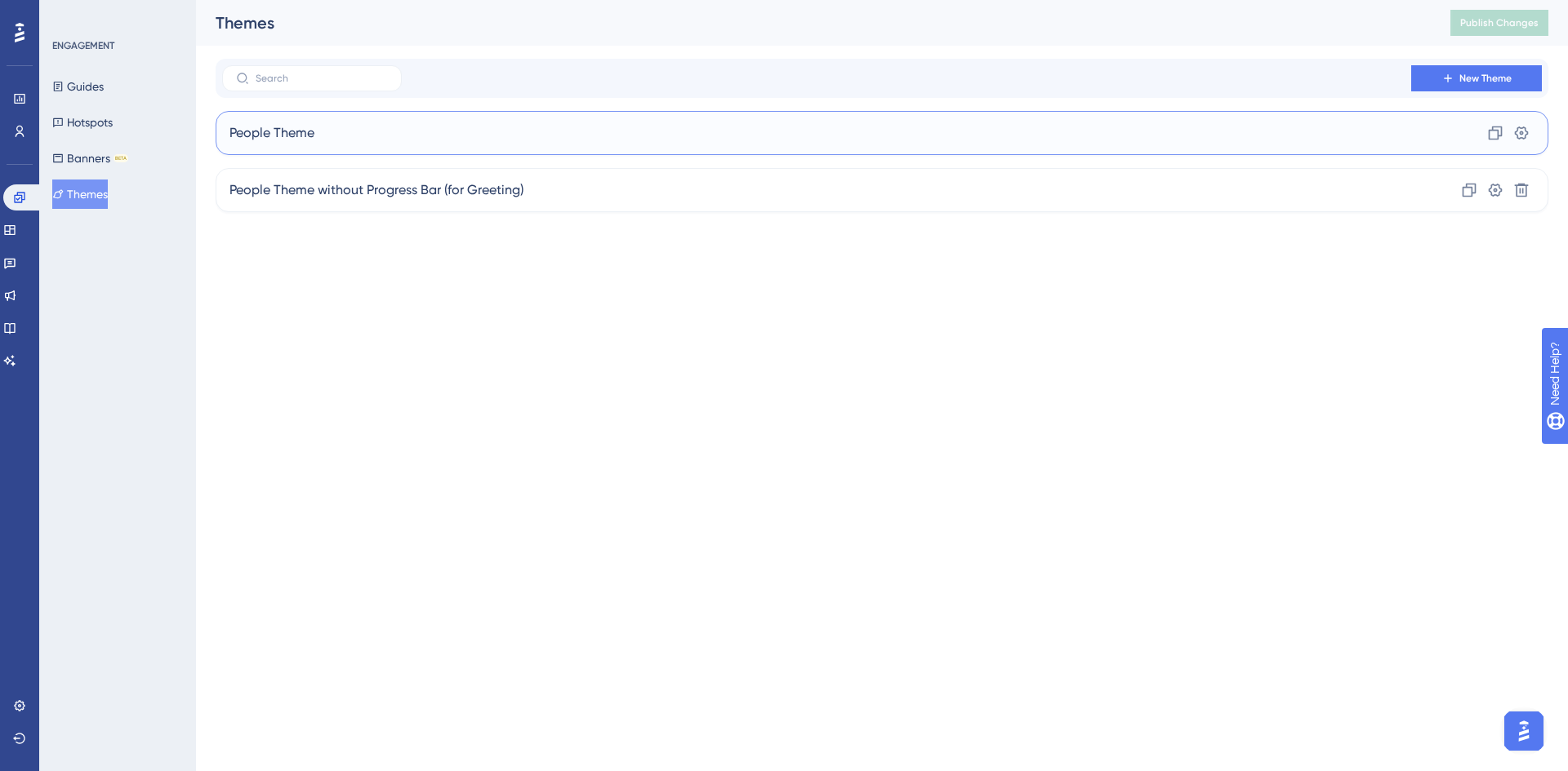
click at [268, 127] on span "People Theme" at bounding box center [272, 133] width 85 height 19
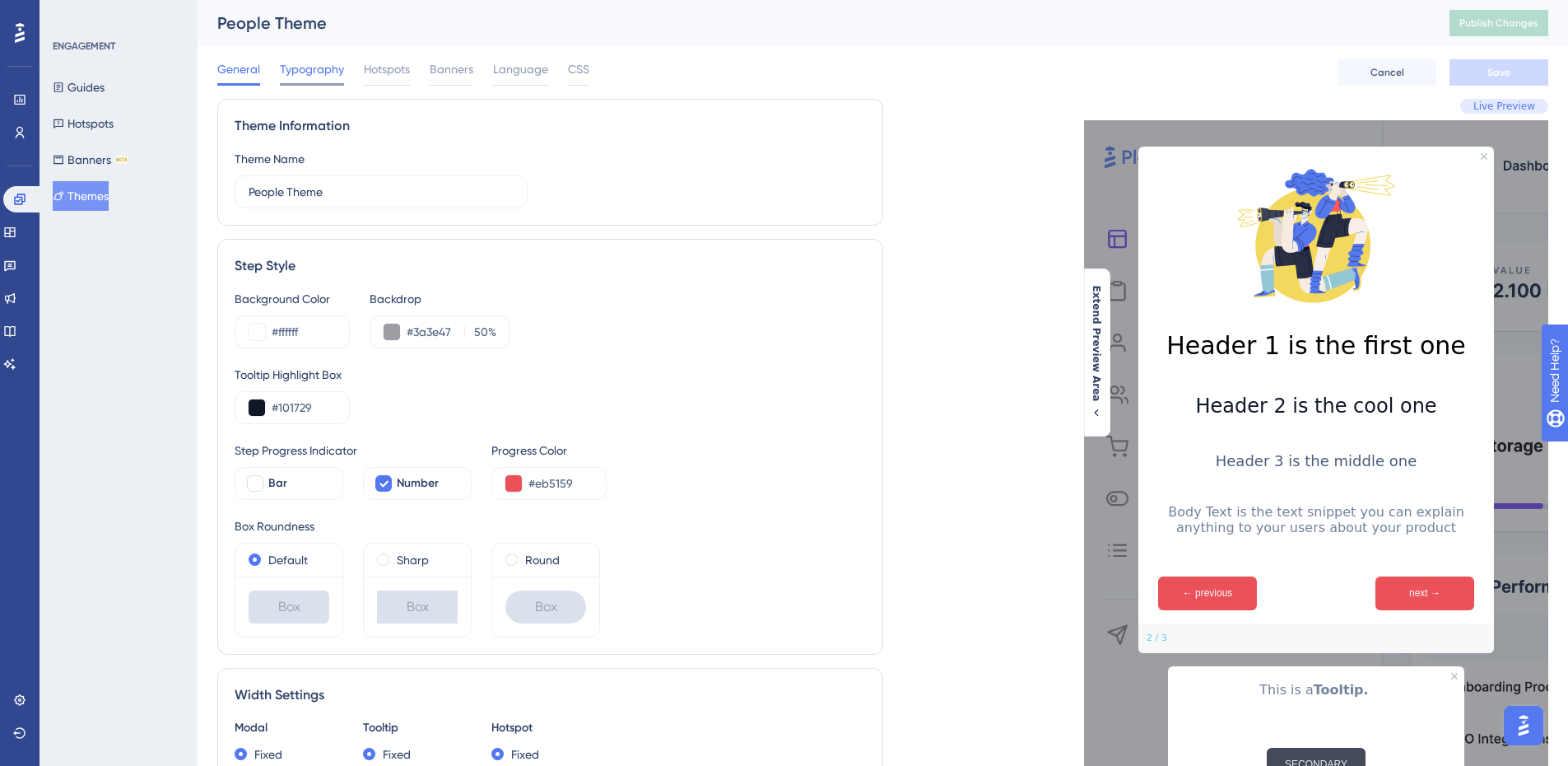
click at [289, 61] on span "Typography" at bounding box center [312, 69] width 64 height 19
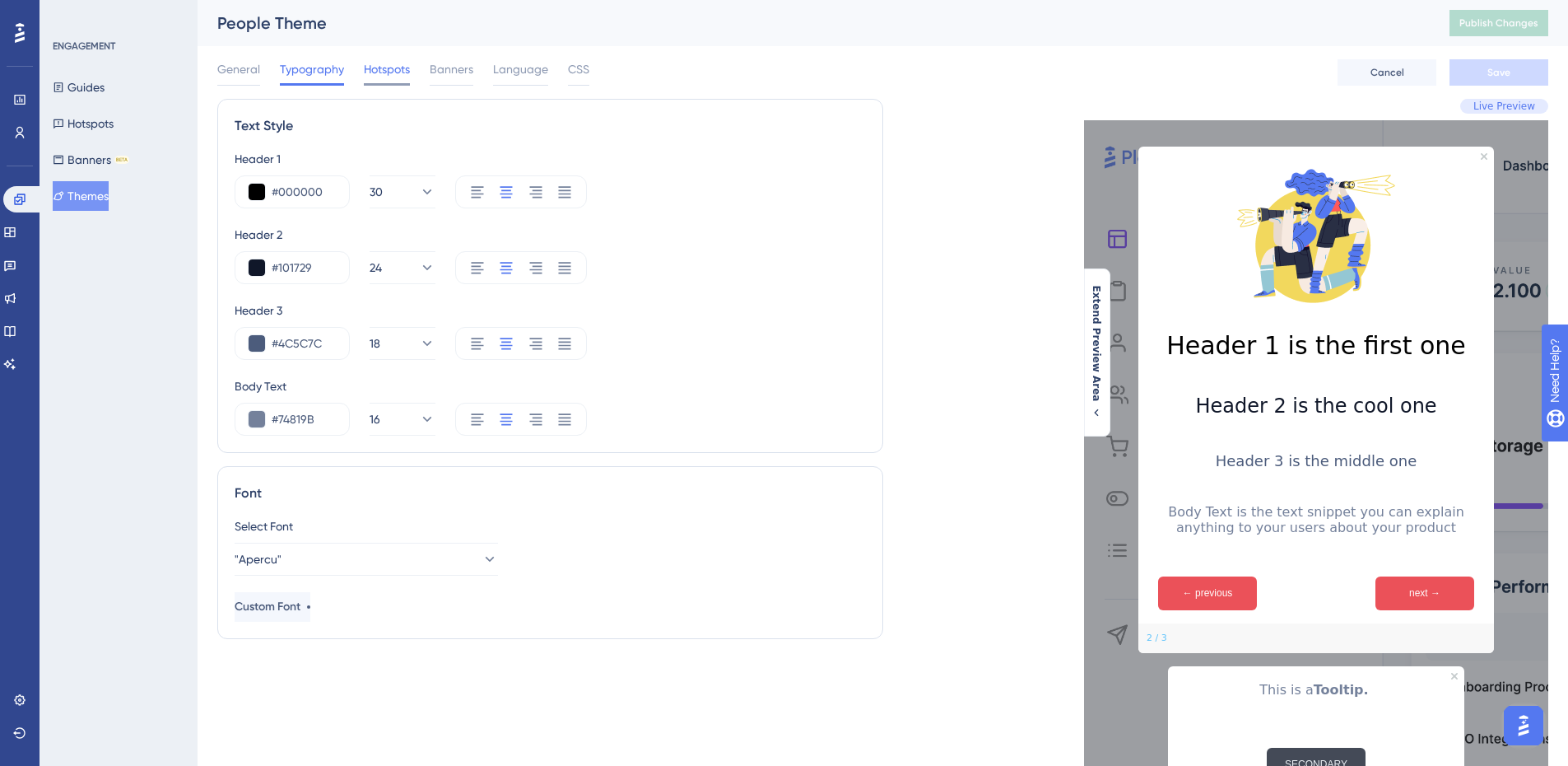
click at [389, 70] on span "Hotspots" at bounding box center [386, 69] width 46 height 19
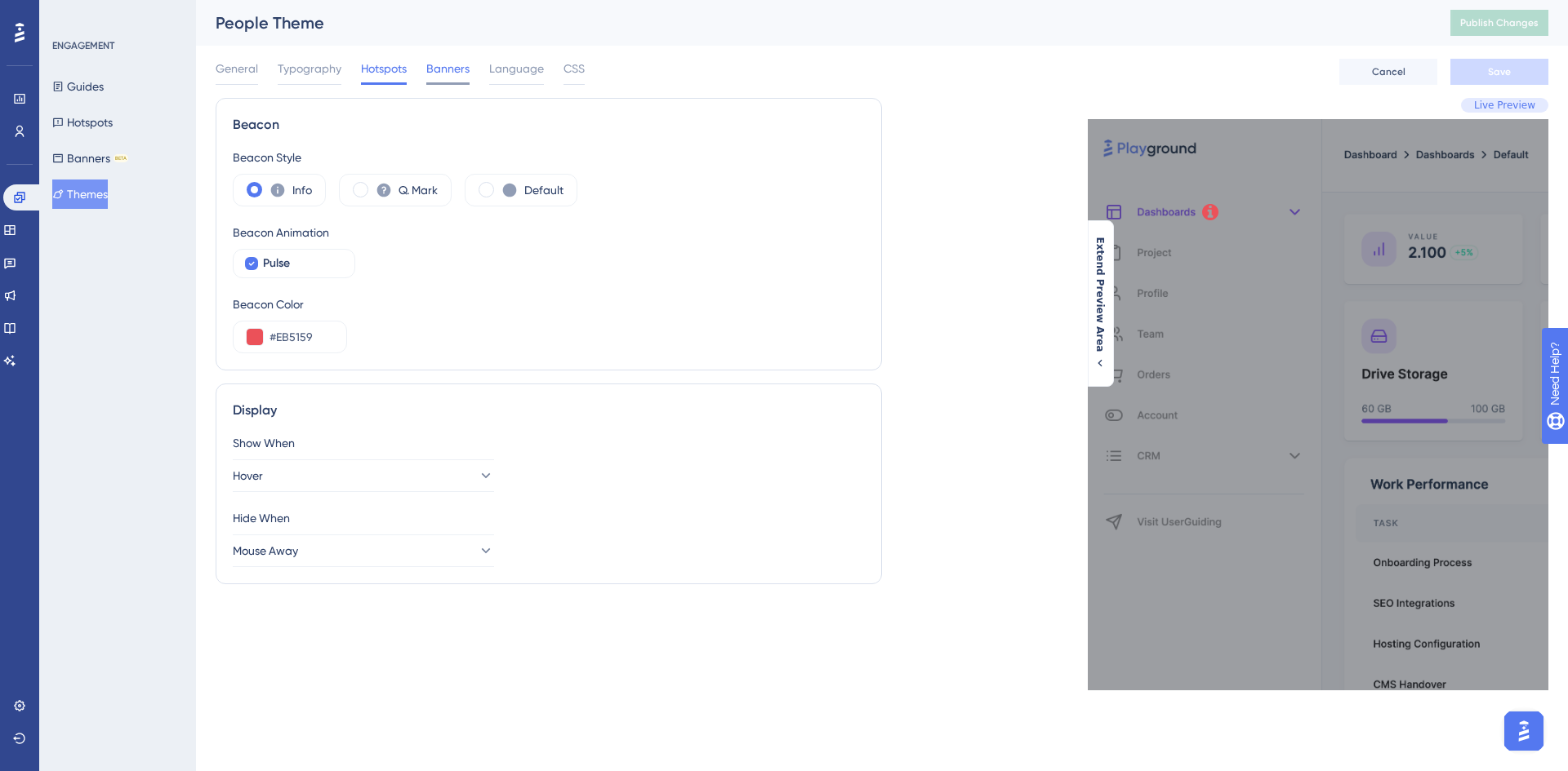
click at [448, 69] on span "Banners" at bounding box center [448, 68] width 43 height 19
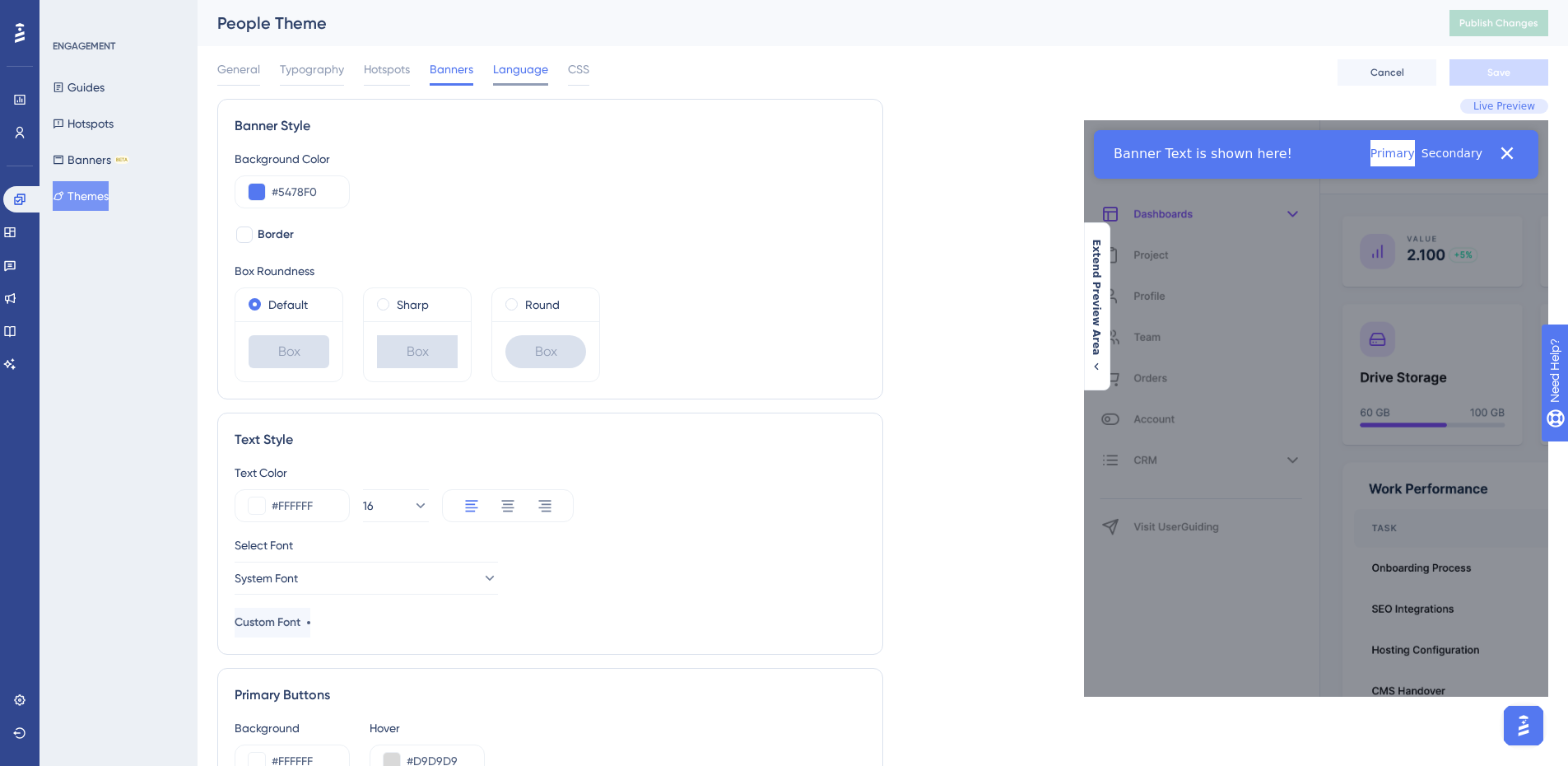
click at [536, 75] on span "Language" at bounding box center [520, 69] width 55 height 19
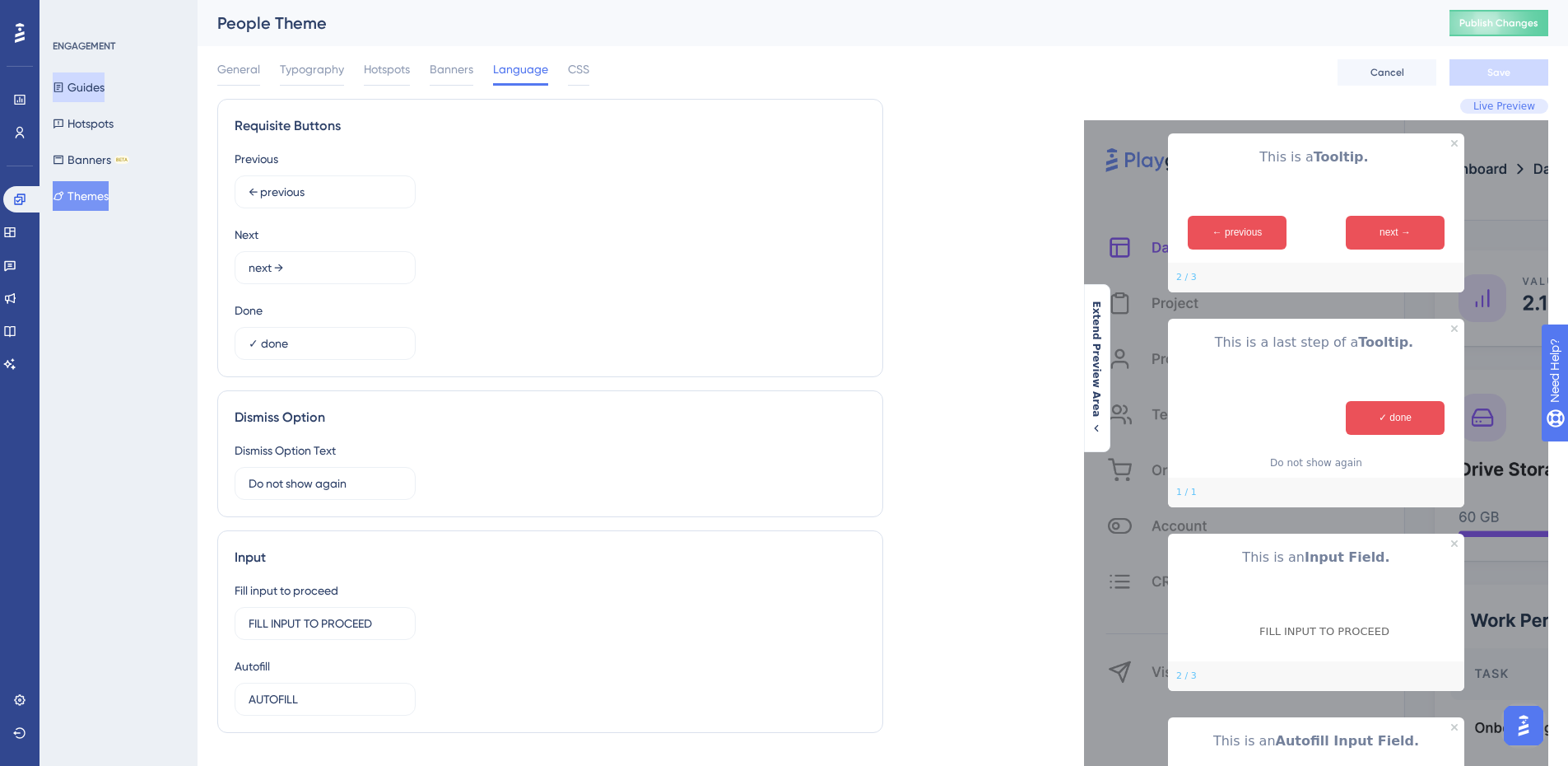
click at [89, 83] on button "Guides" at bounding box center [78, 87] width 51 height 30
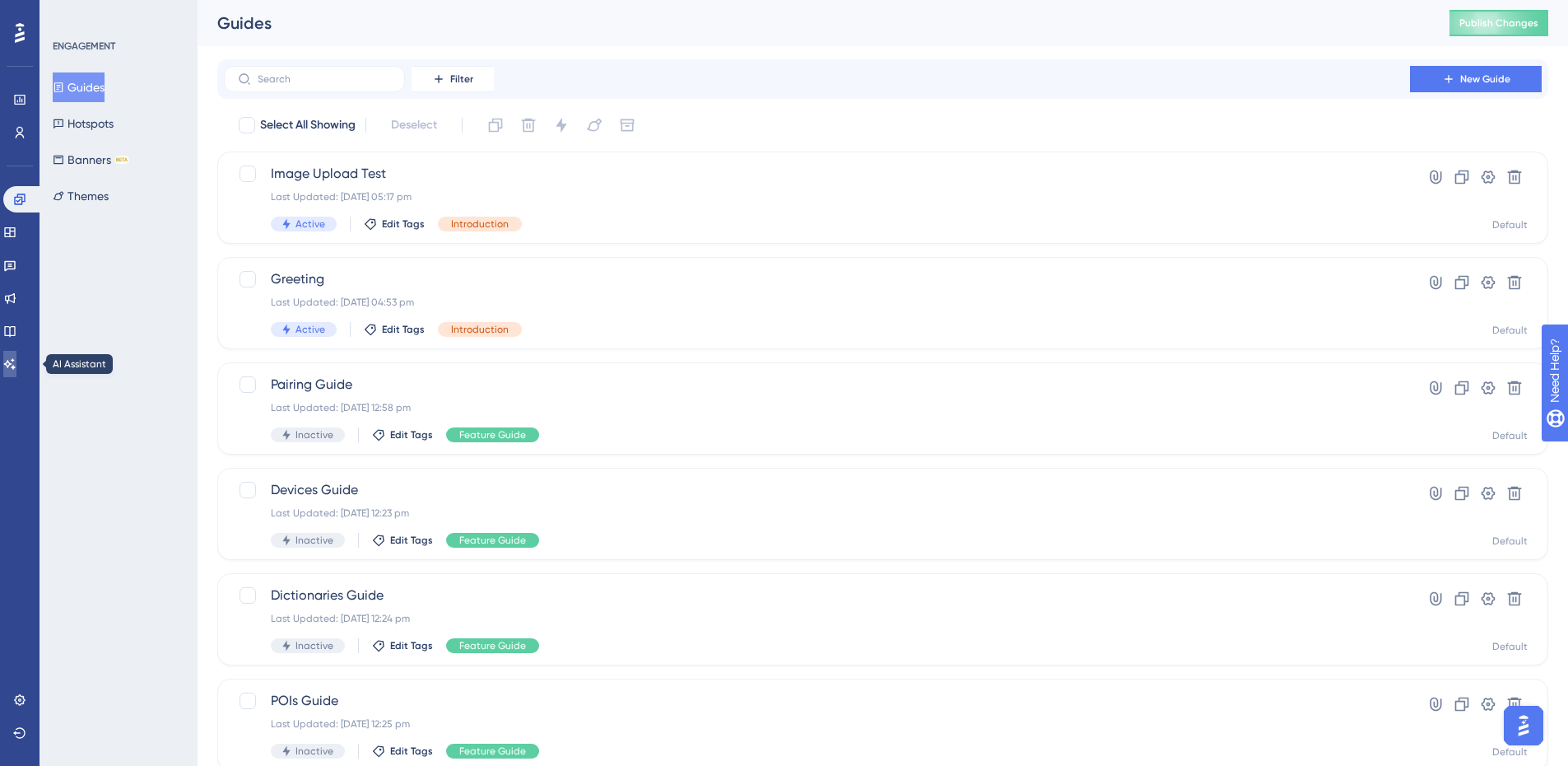
click at [17, 364] on icon at bounding box center [10, 364] width 14 height 14
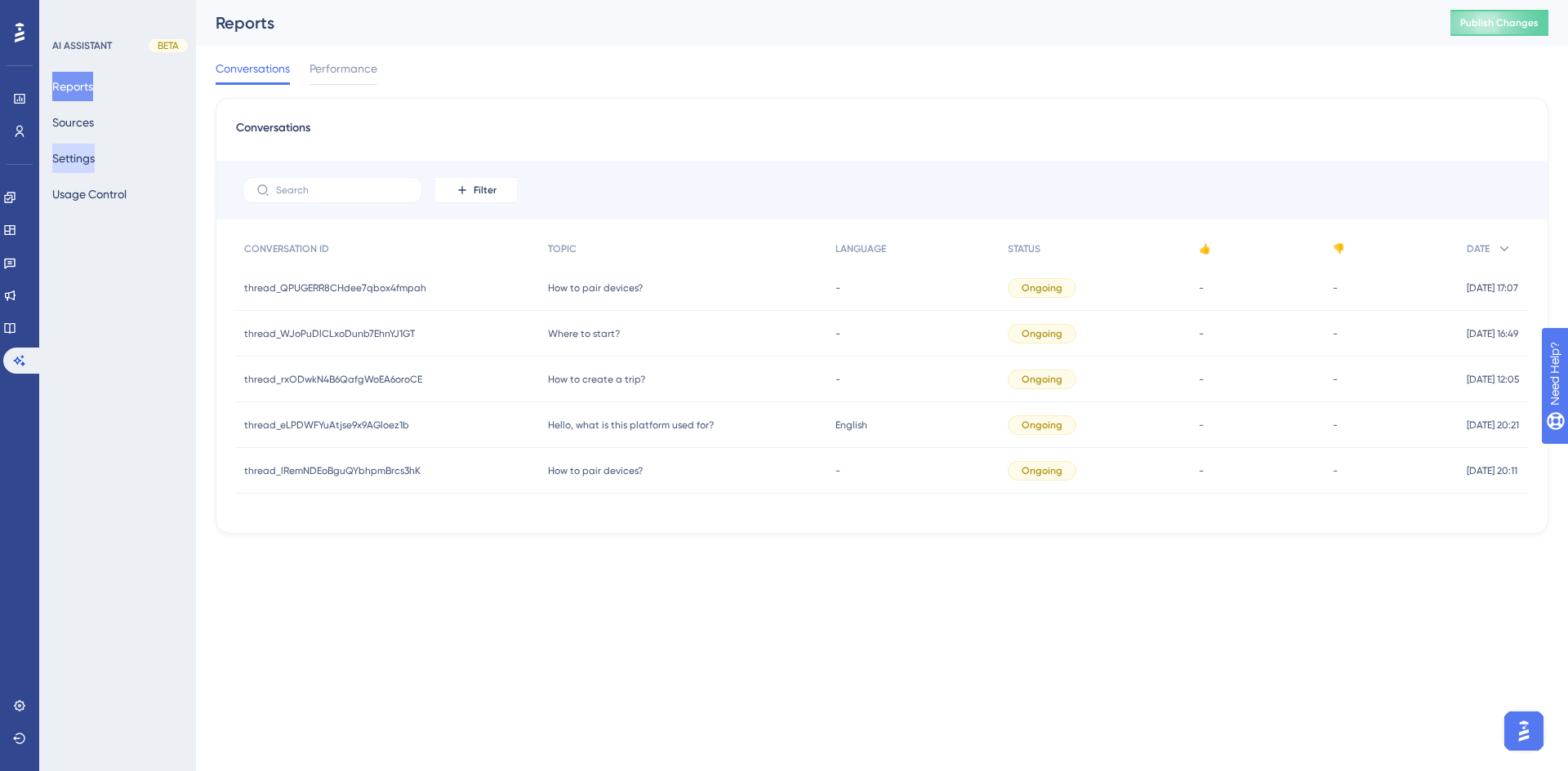
click at [94, 163] on button "Settings" at bounding box center [73, 158] width 42 height 30
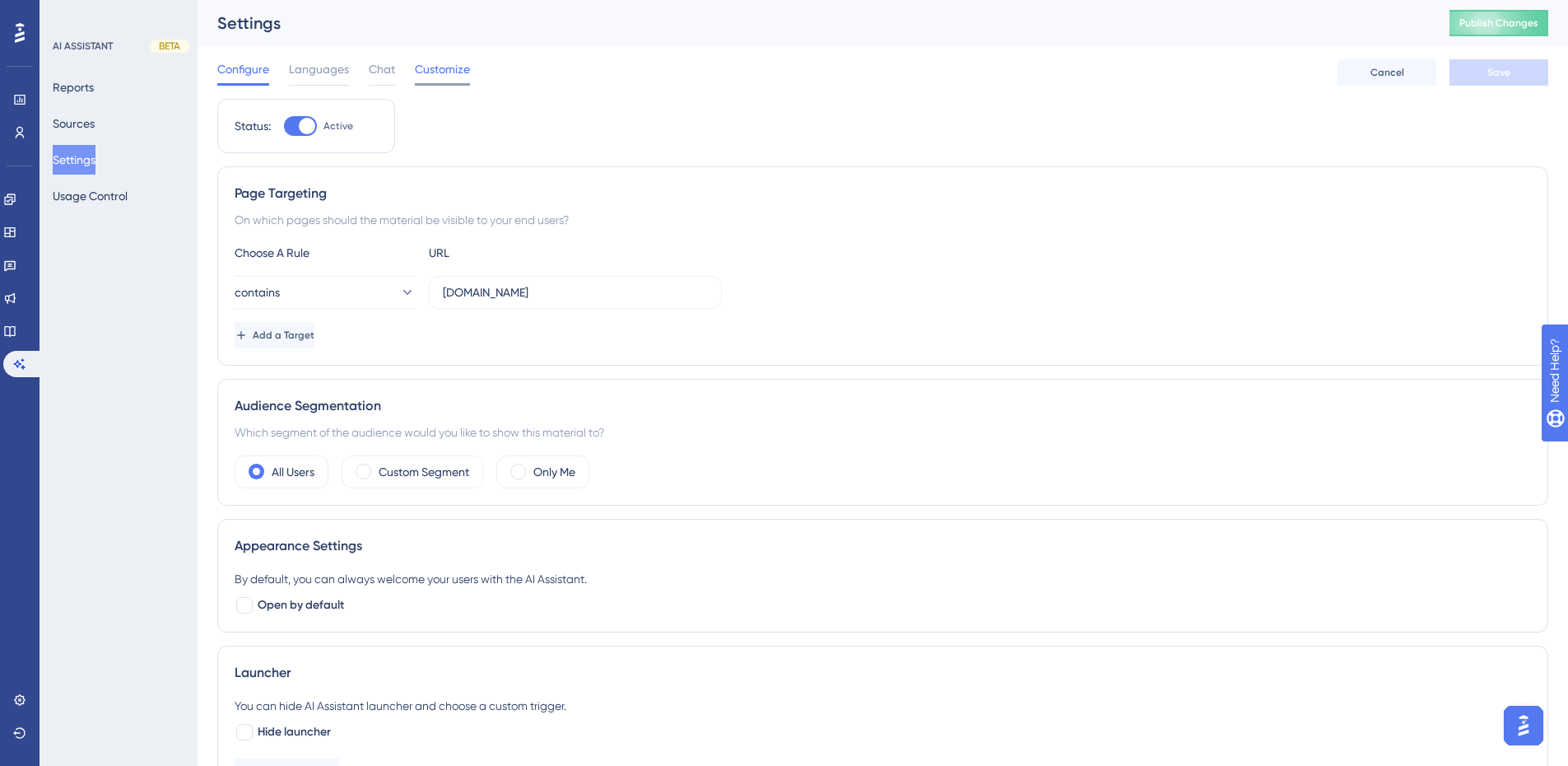
click at [418, 64] on span "Customize" at bounding box center [442, 69] width 55 height 19
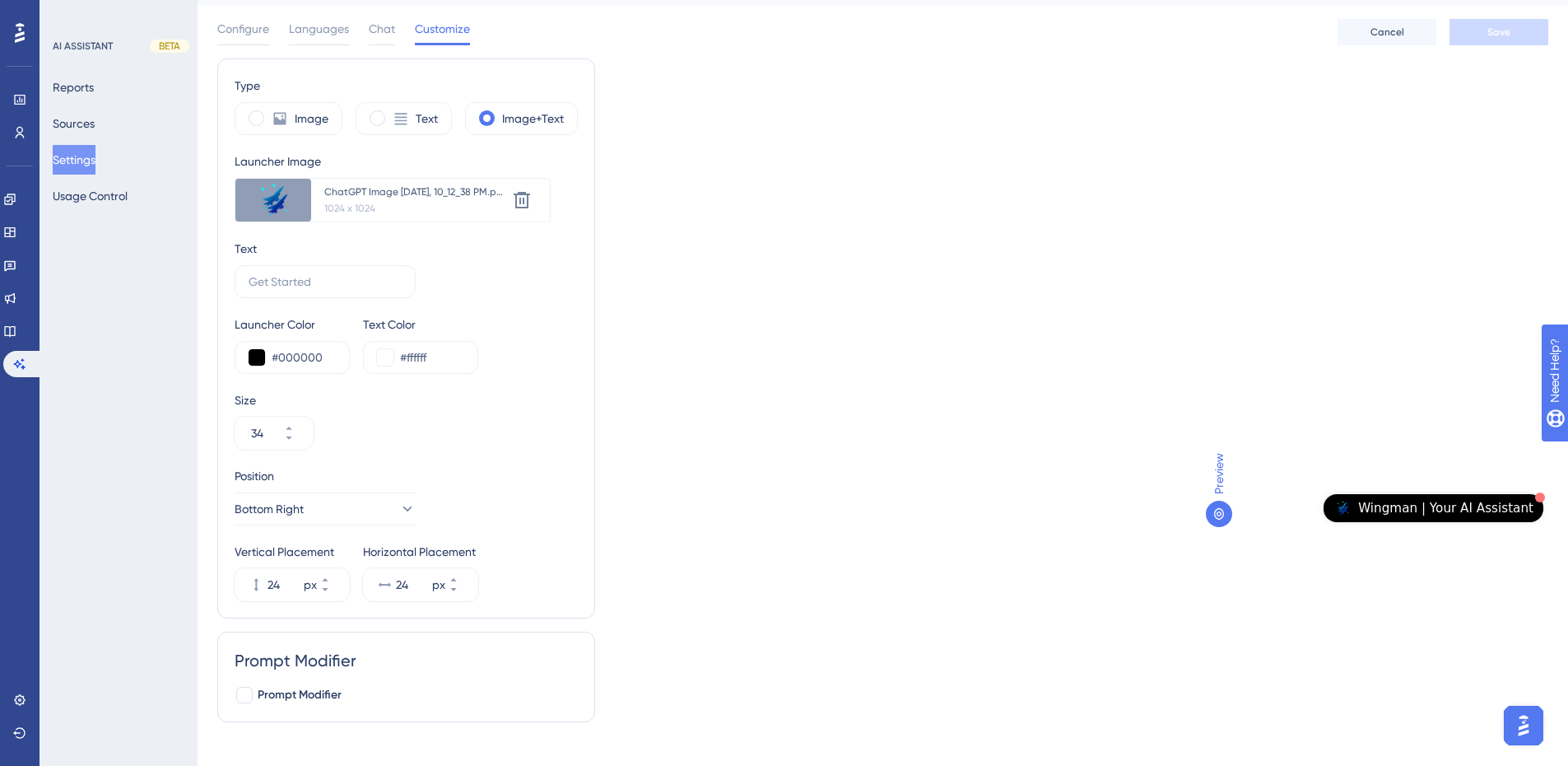
scroll to position [62, 0]
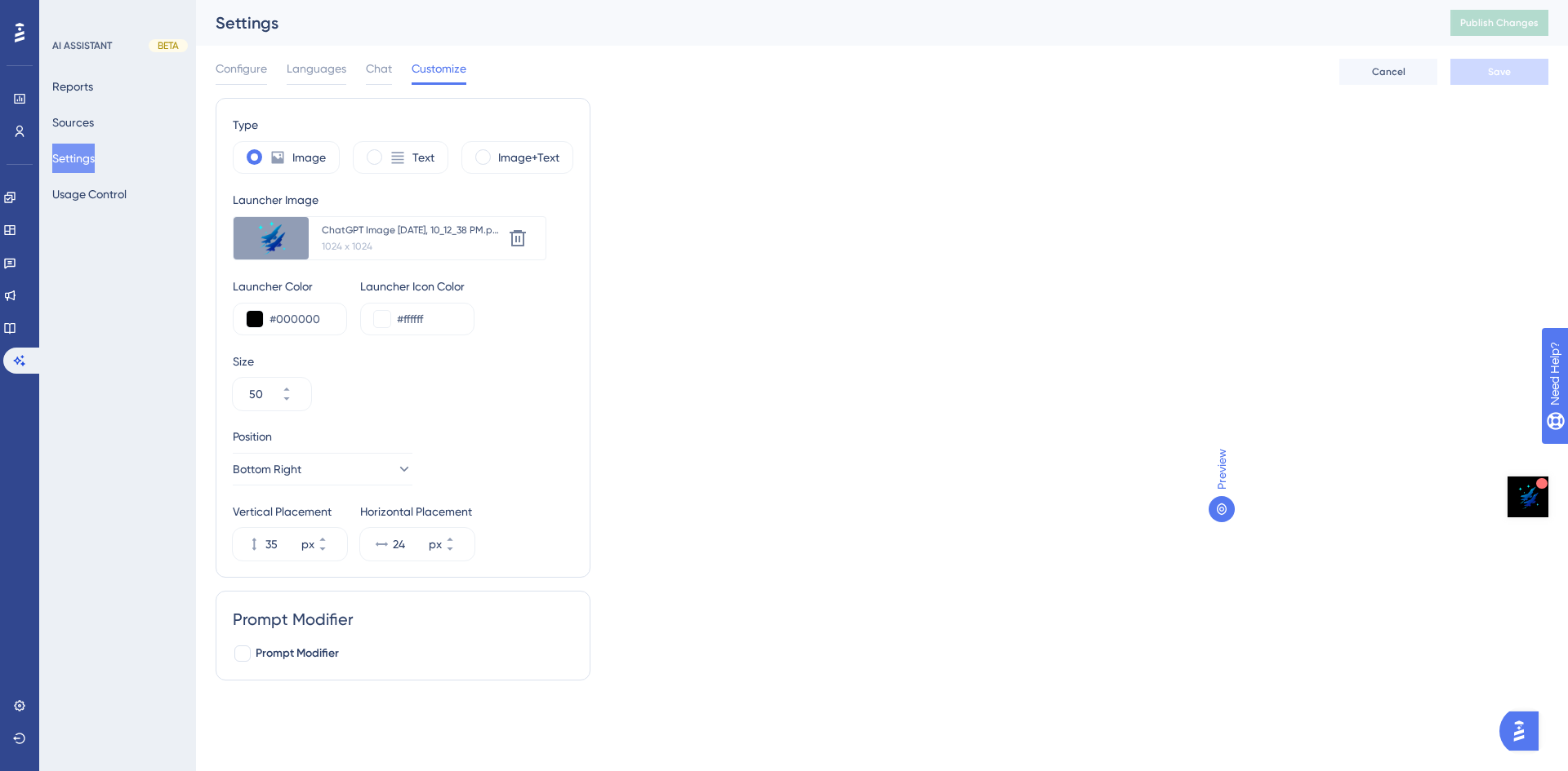
click at [1517, 497] on img "Open AI Assistant Launcher" at bounding box center [1528, 497] width 31 height 31
click at [293, 318] on input "#000000" at bounding box center [301, 319] width 64 height 19
click at [1039, 402] on div "Type Image Text Image+Text Launcher Image Upload new image ChatGPT Image Oct 8,…" at bounding box center [882, 396] width 1333 height 596
click at [311, 318] on input "#FFF" at bounding box center [301, 319] width 64 height 19
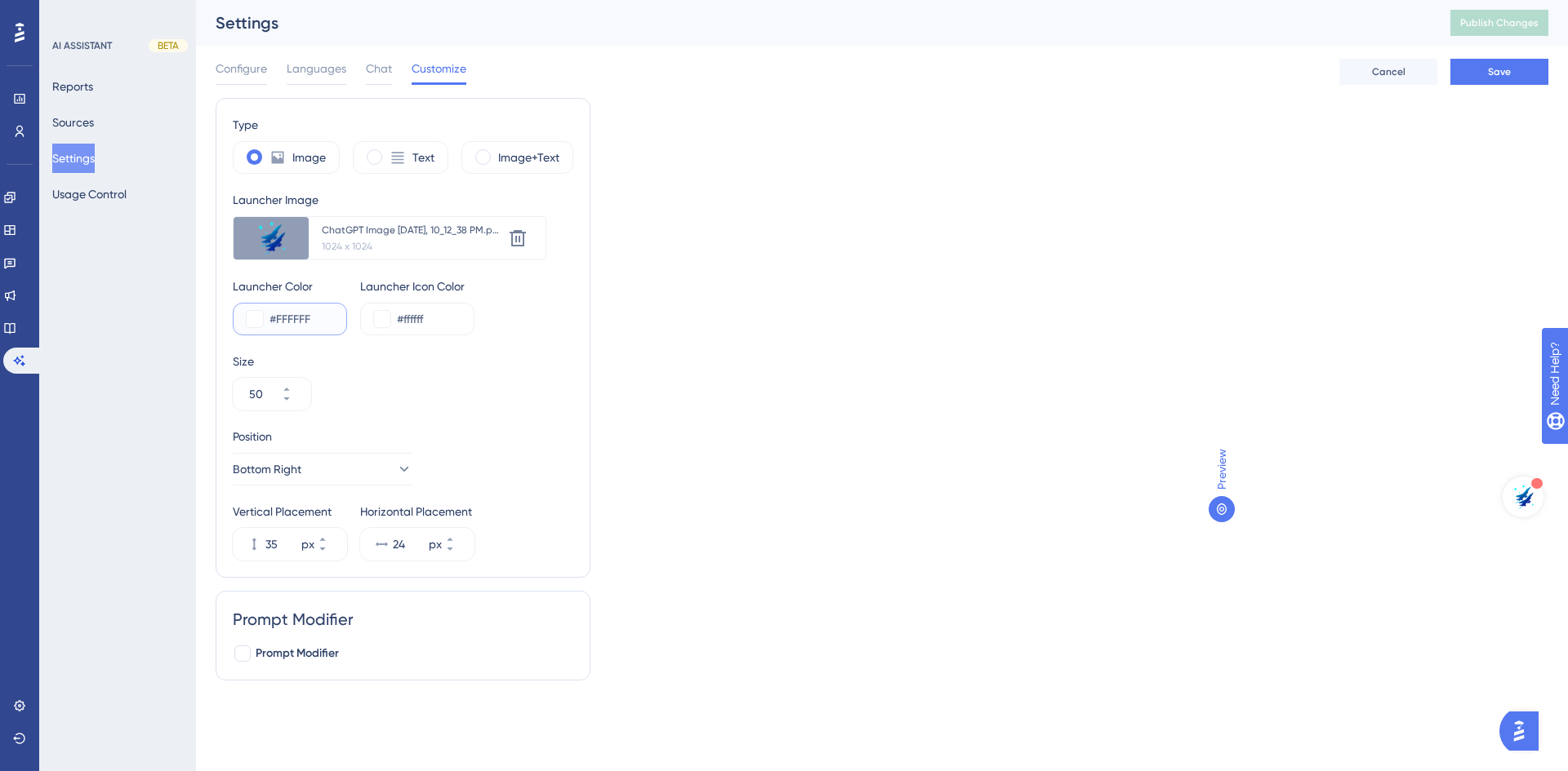
type input "#FFFFFF"
click at [427, 378] on div "Size 50" at bounding box center [404, 380] width 341 height 59
click at [376, 78] on span "Chat" at bounding box center [379, 68] width 26 height 19
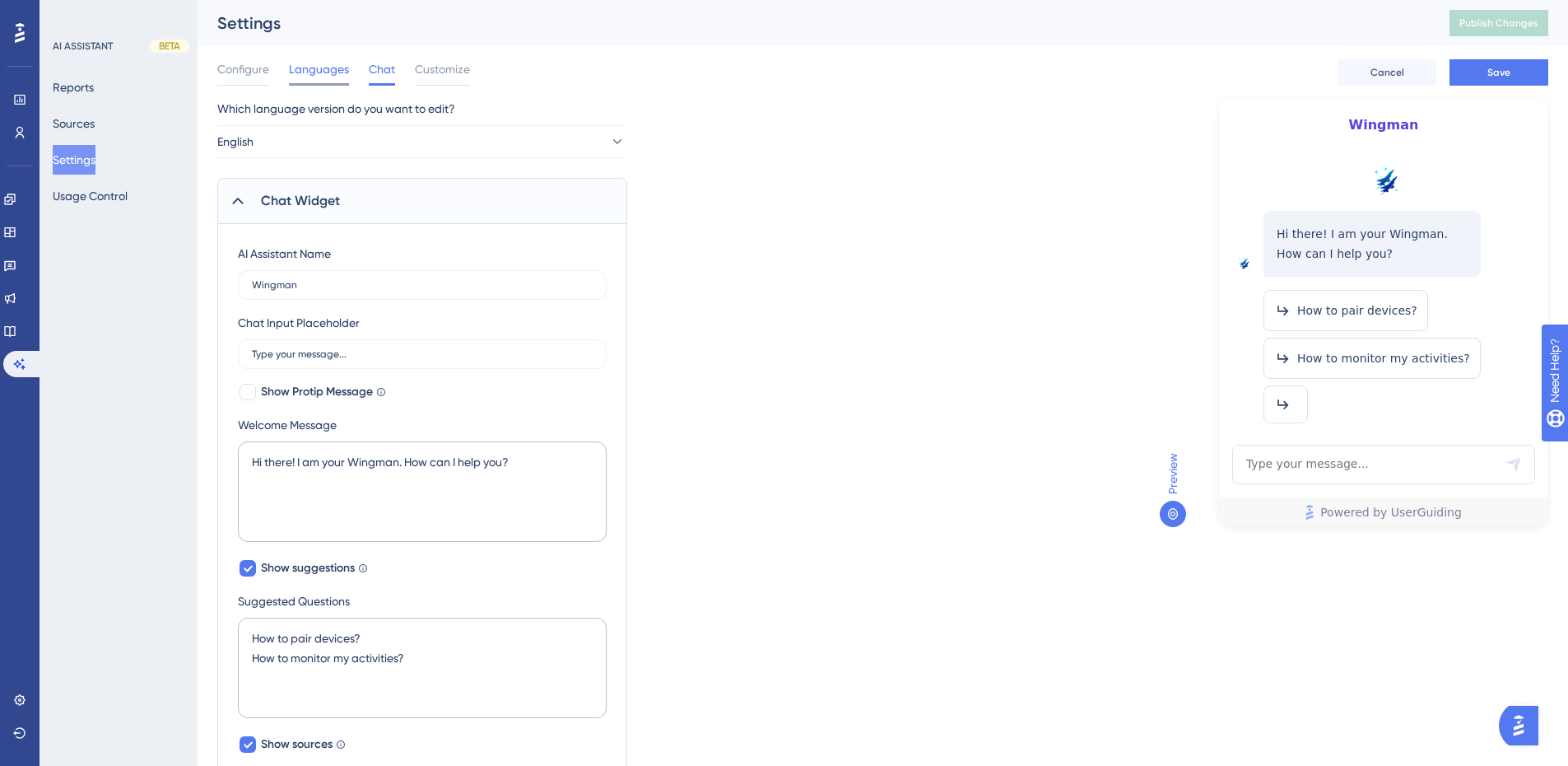
click at [320, 68] on span "Languages" at bounding box center [319, 69] width 60 height 19
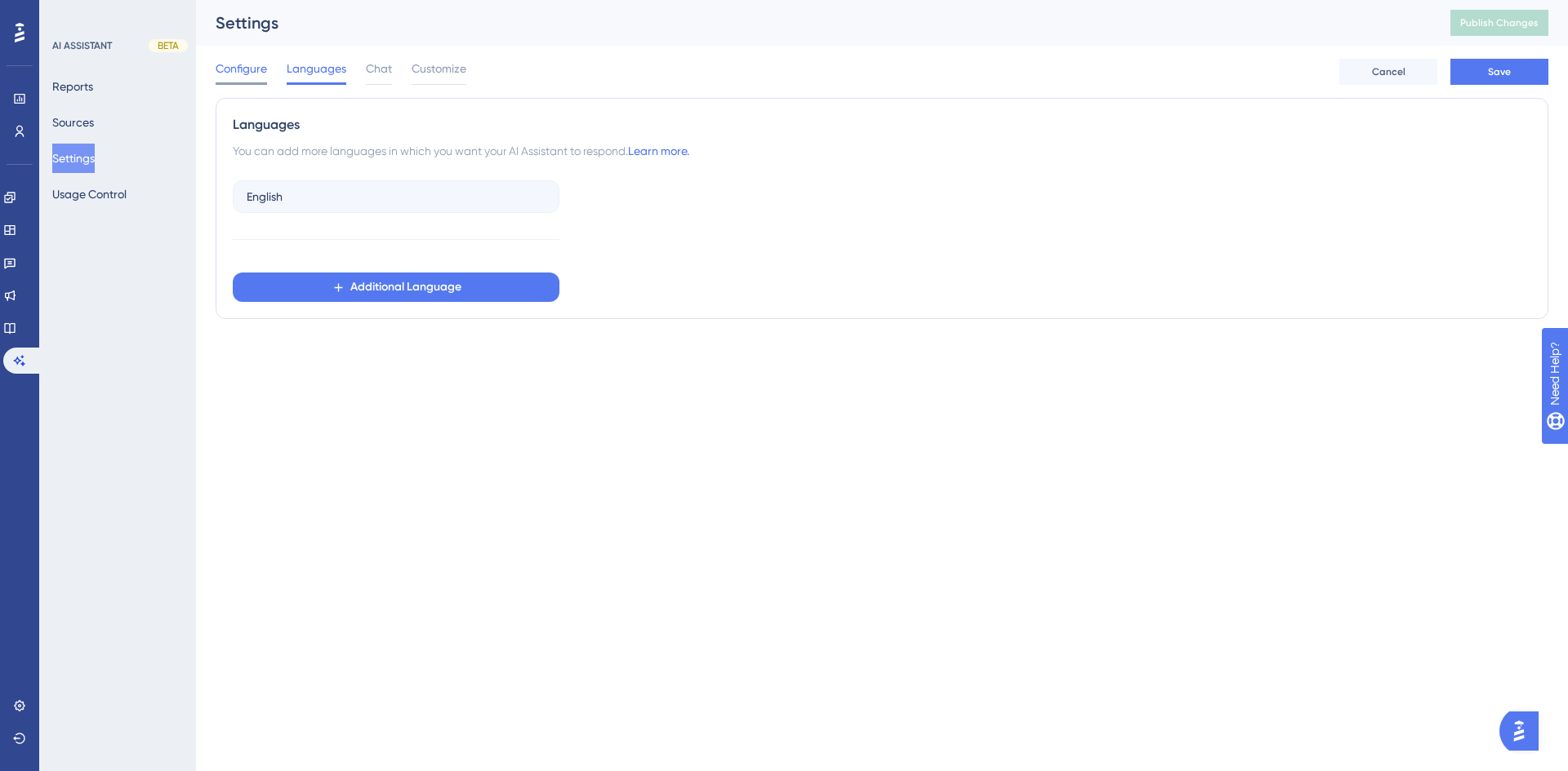
click at [239, 72] on span "Configure" at bounding box center [241, 68] width 51 height 19
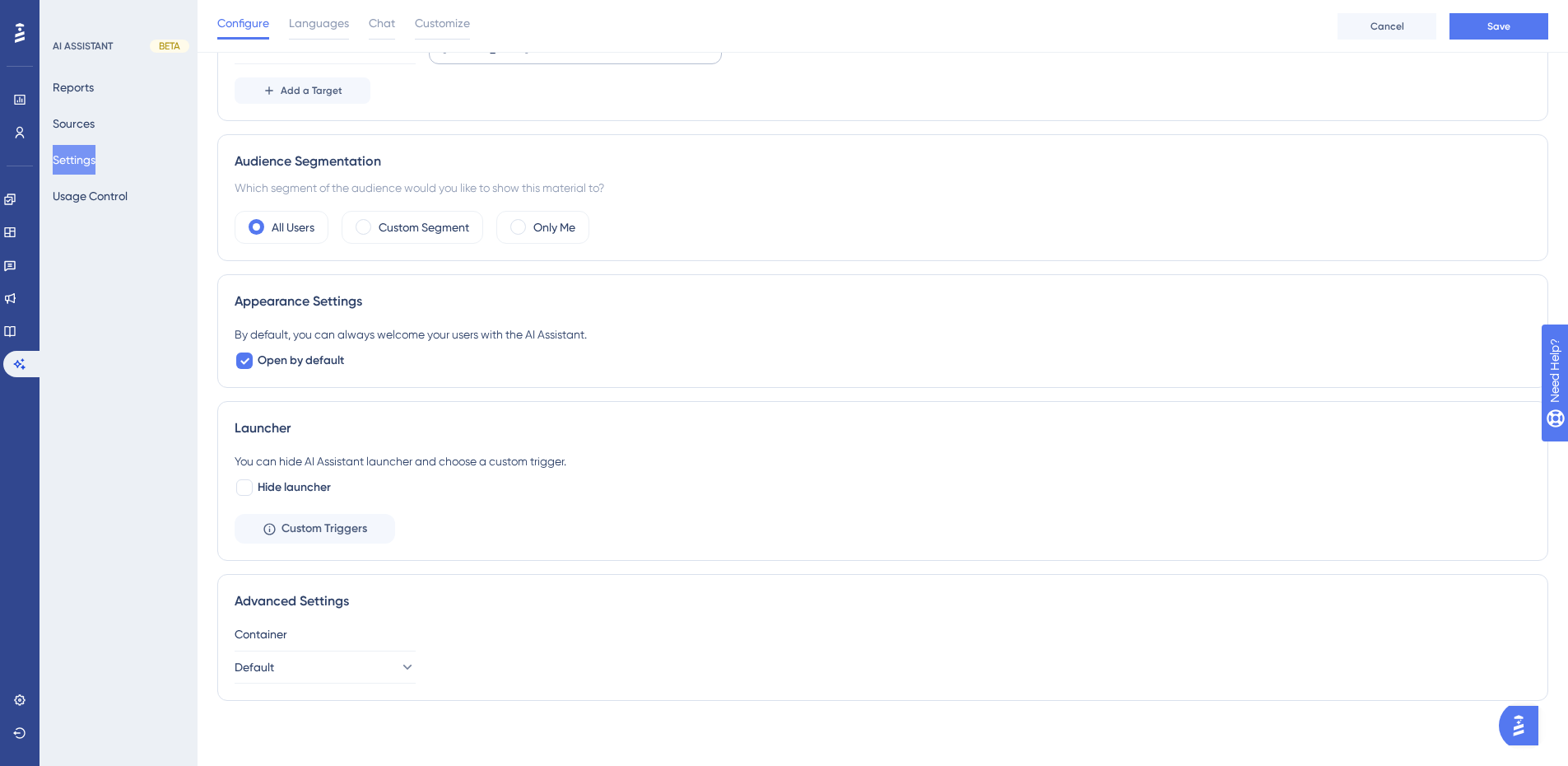
scroll to position [251, 0]
click at [398, 663] on icon at bounding box center [406, 665] width 17 height 17
click at [361, 709] on div "Default Default" at bounding box center [324, 716] width 133 height 33
click at [717, 593] on div "Advanced Settings" at bounding box center [883, 600] width 1296 height 19
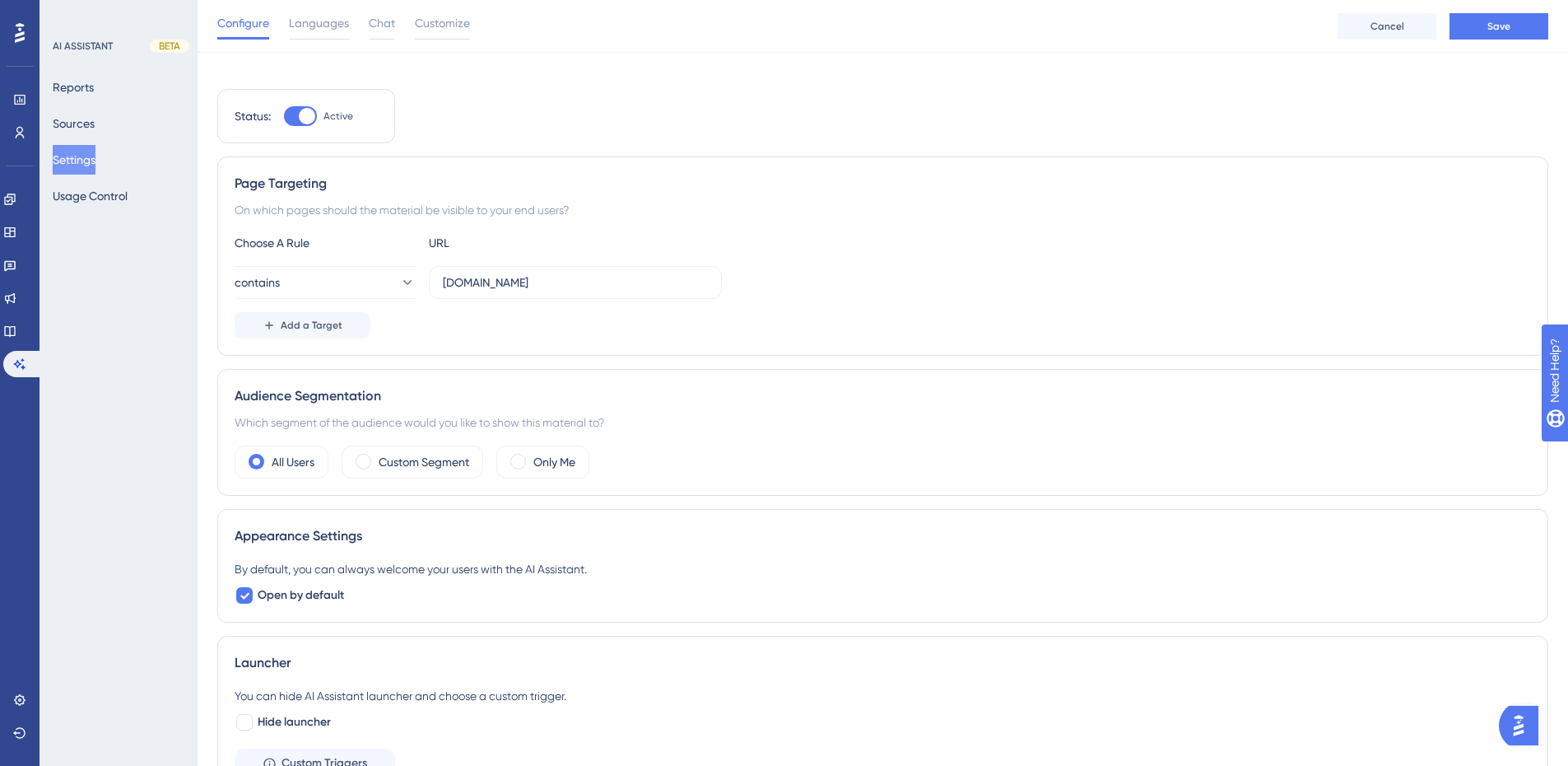
scroll to position [0, 0]
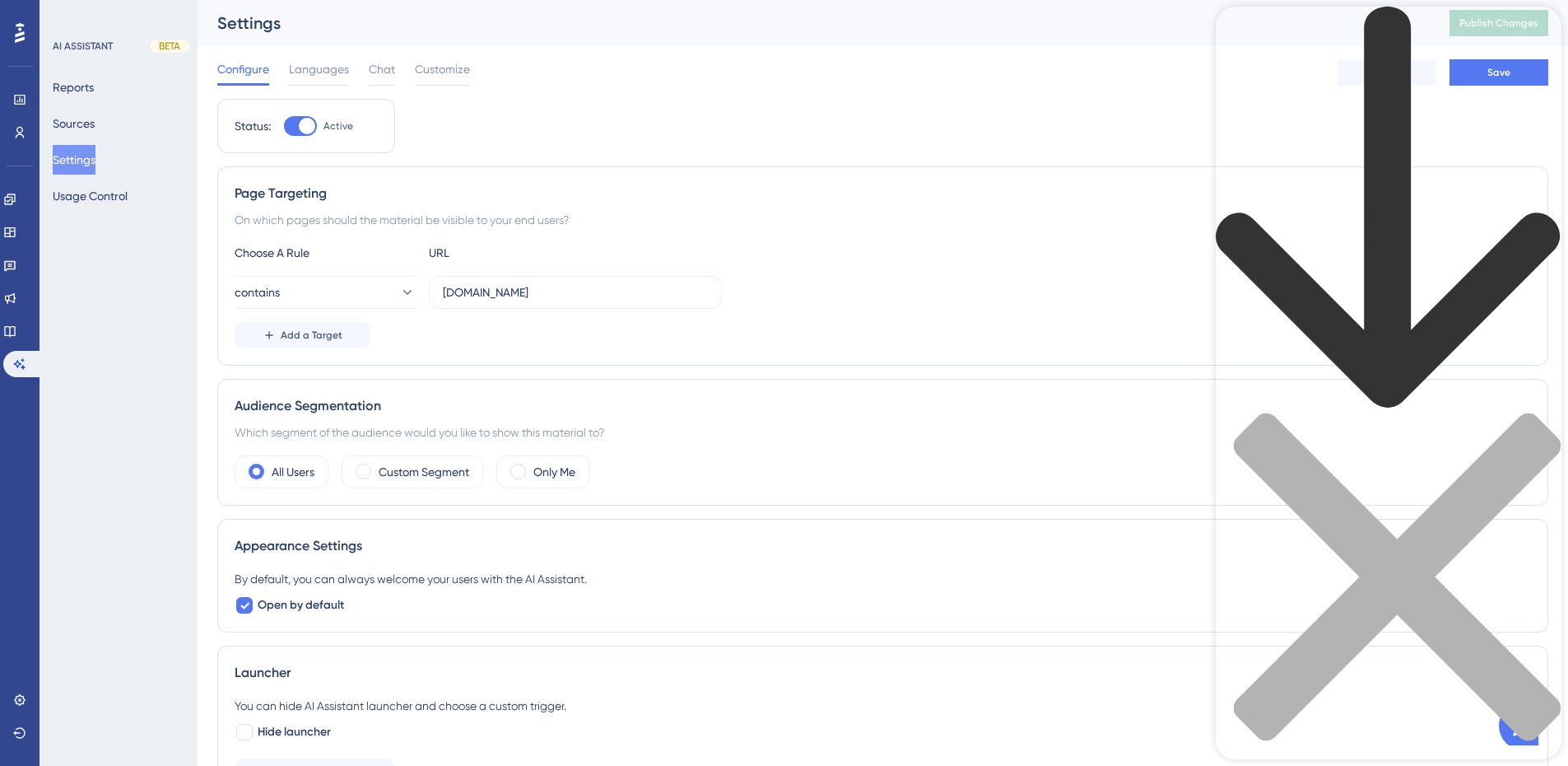
click at [1416, 92] on div "Resource Center Header" at bounding box center [1388, 402] width 346 height 790
type input "how to remove "pwered by userguiding" footer on the chatbot"
click at [445, 68] on span "Customize" at bounding box center [442, 69] width 55 height 19
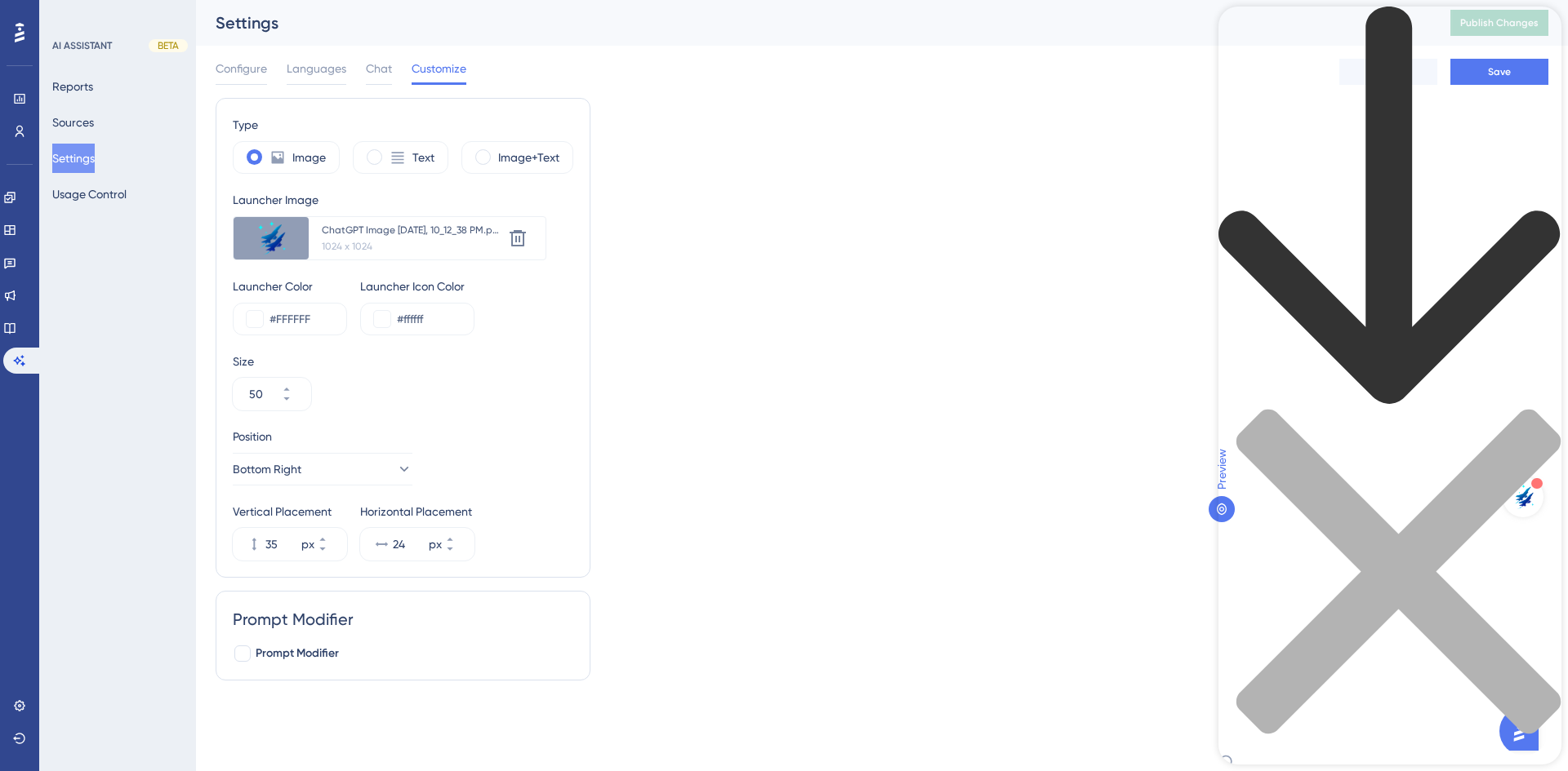
click at [363, 68] on div "Configure Languages Chat Customize" at bounding box center [341, 71] width 250 height 26
click at [383, 71] on span "Chat" at bounding box center [379, 68] width 26 height 19
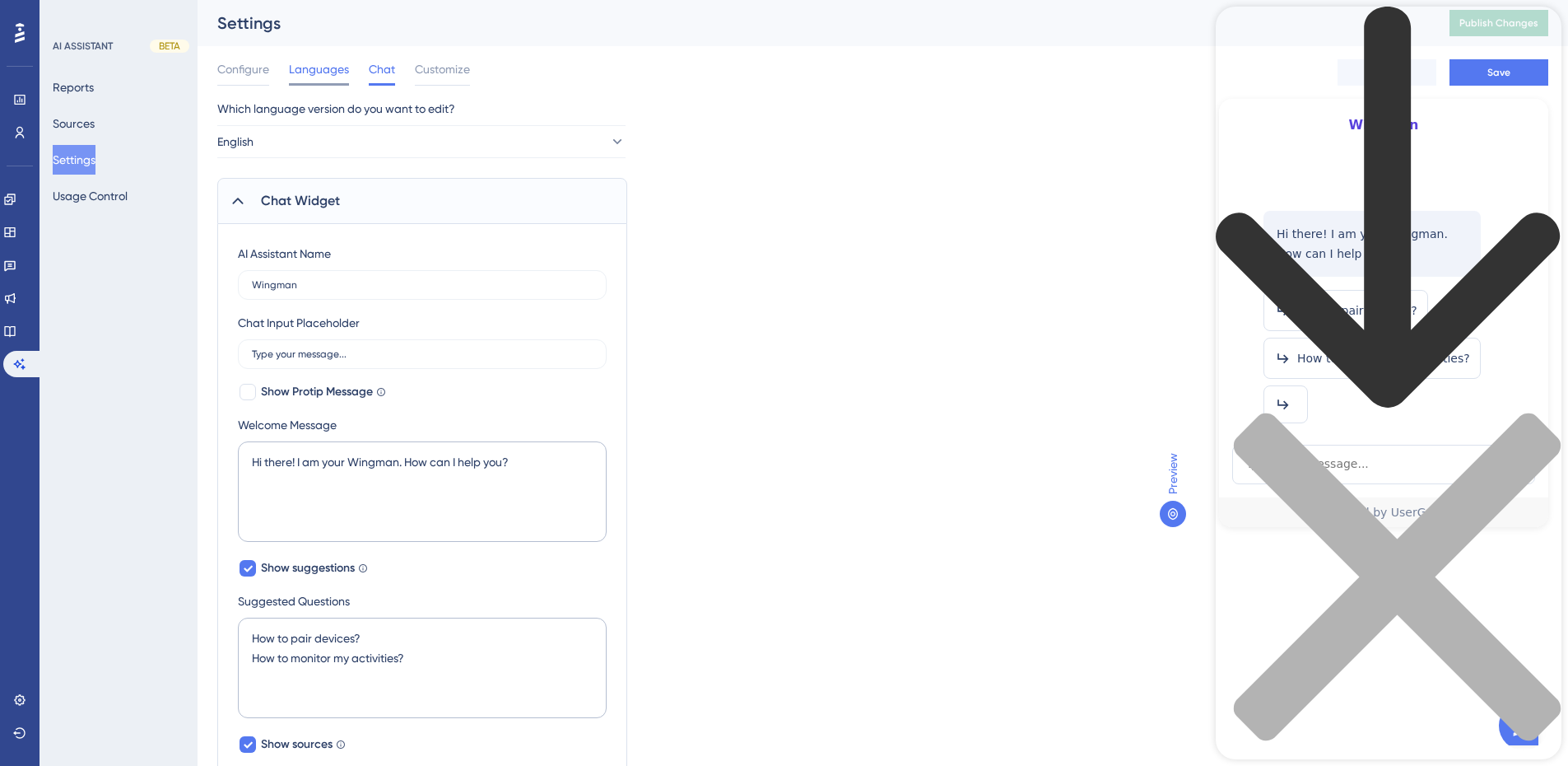
click at [327, 81] on div "Languages" at bounding box center [319, 72] width 60 height 26
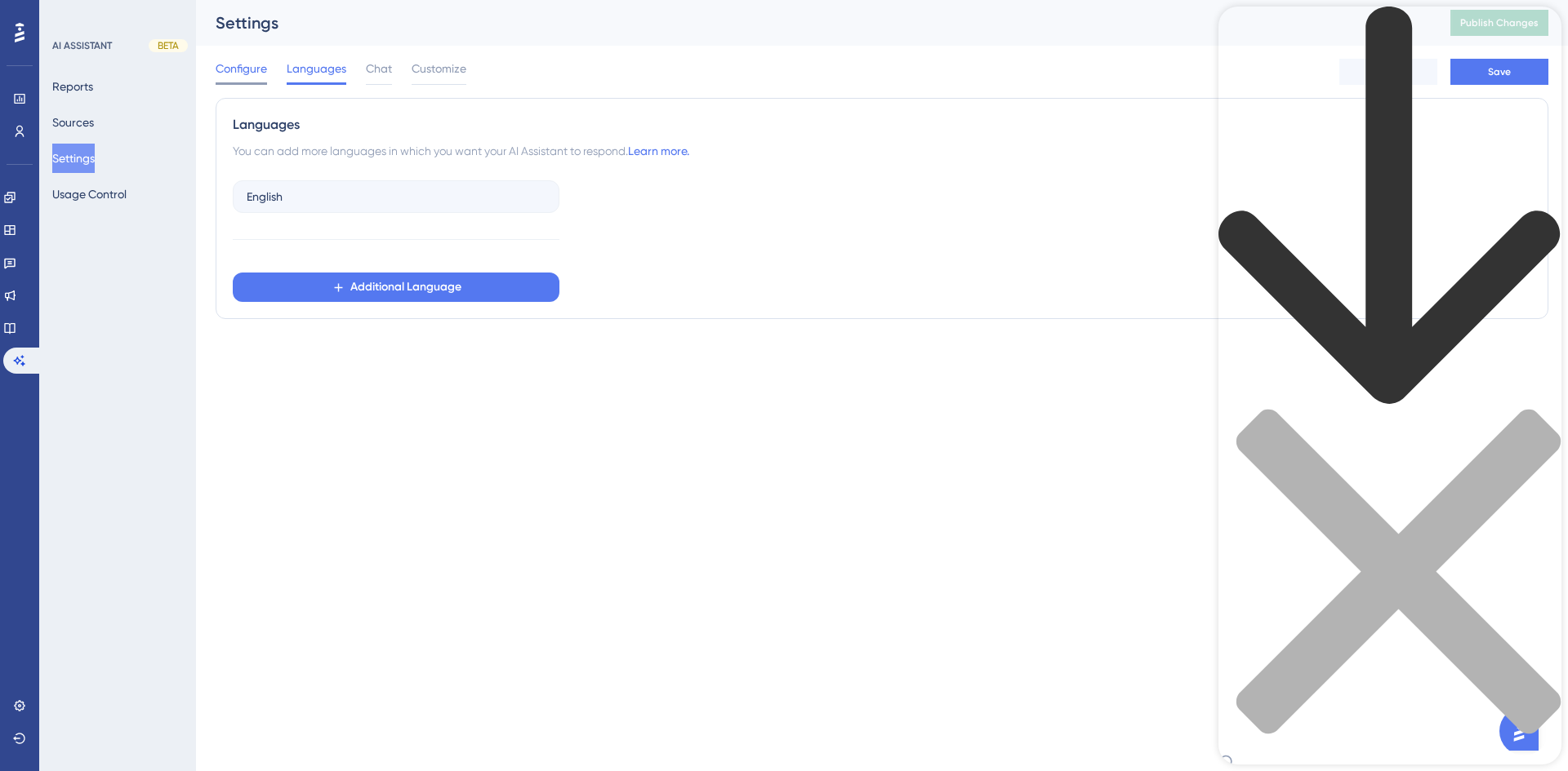
click at [263, 72] on span "Configure" at bounding box center [241, 68] width 51 height 19
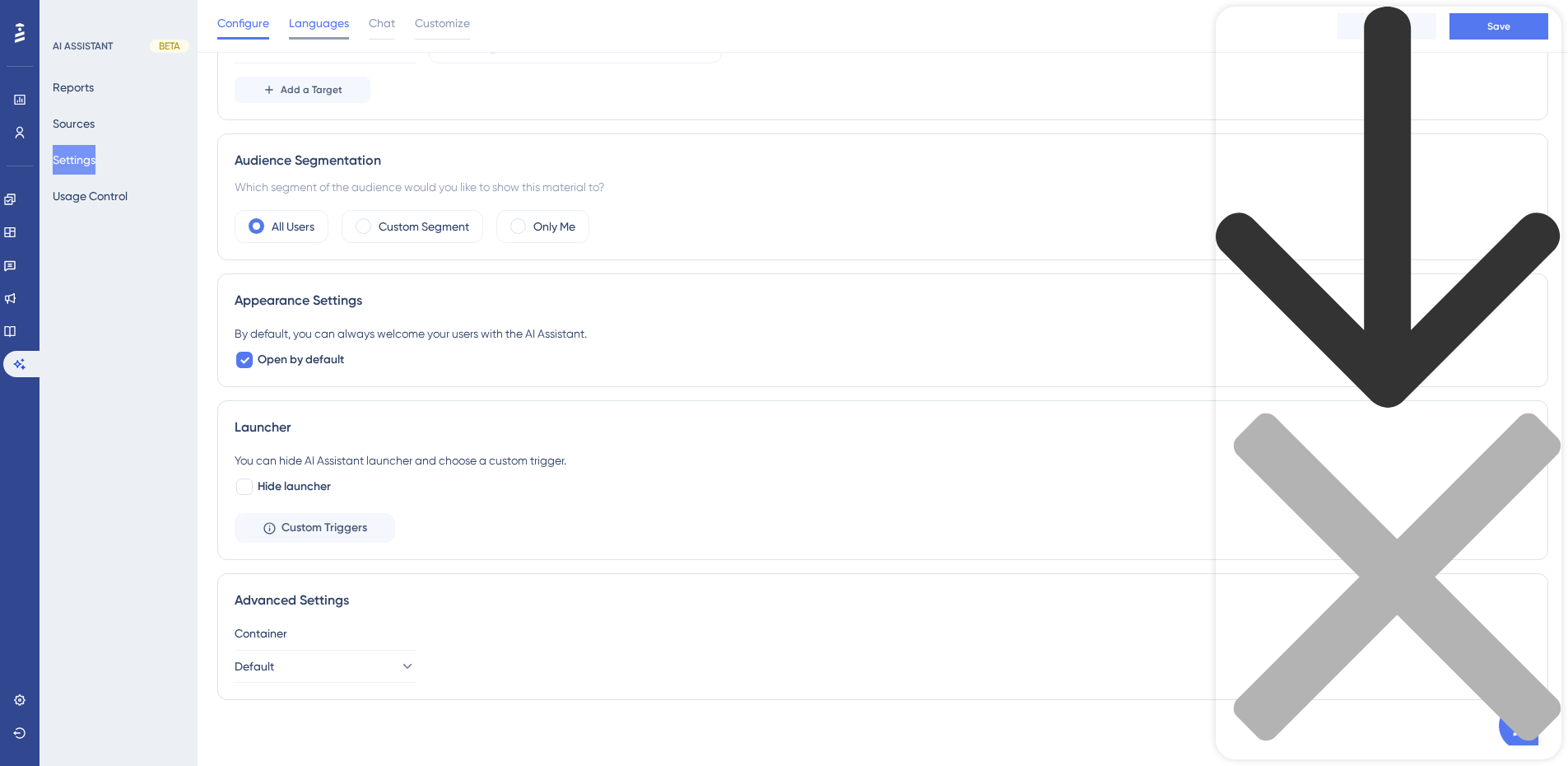
click at [320, 20] on span "Languages" at bounding box center [319, 23] width 60 height 19
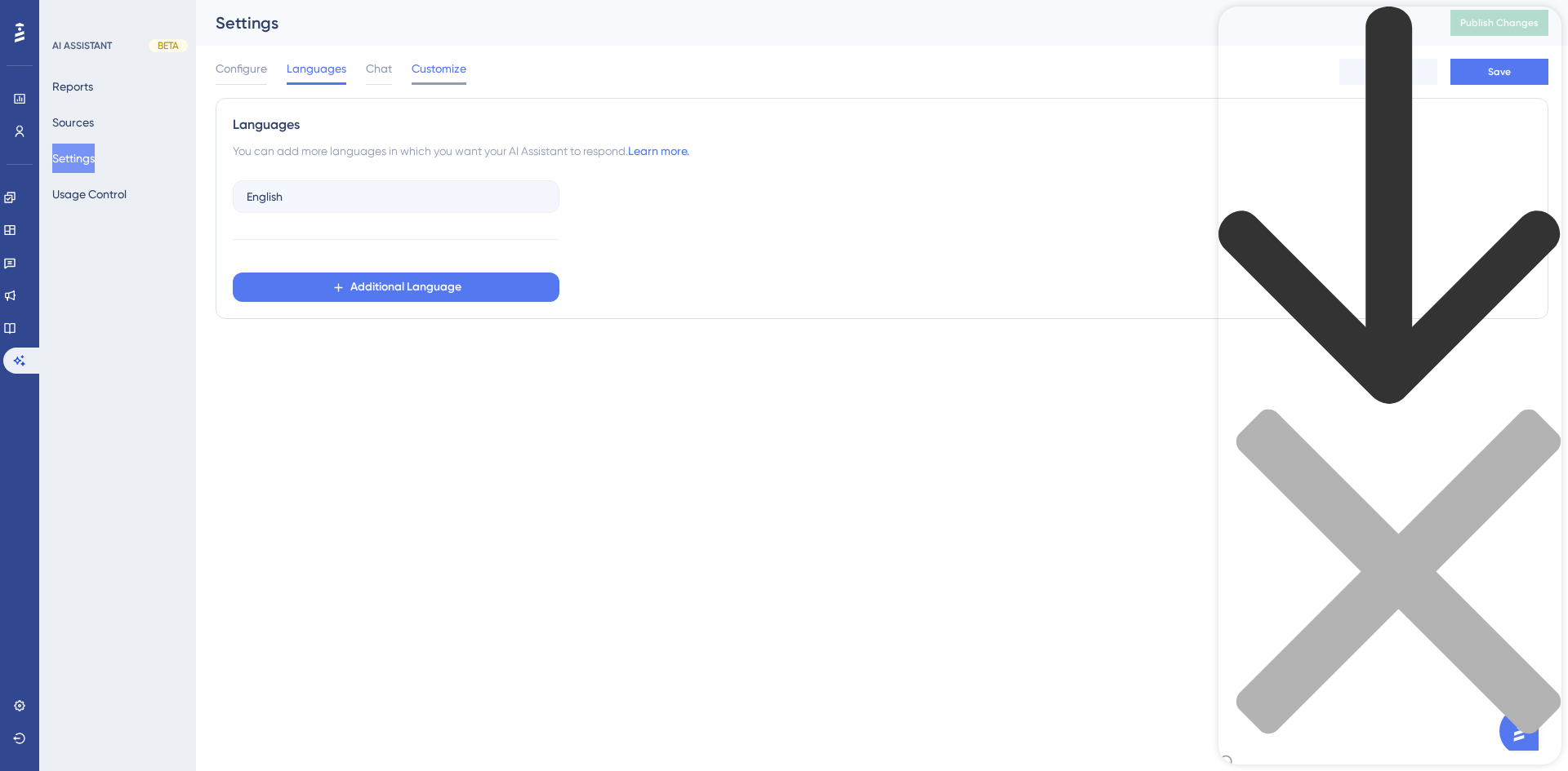
click at [458, 76] on span "Customize" at bounding box center [438, 68] width 55 height 19
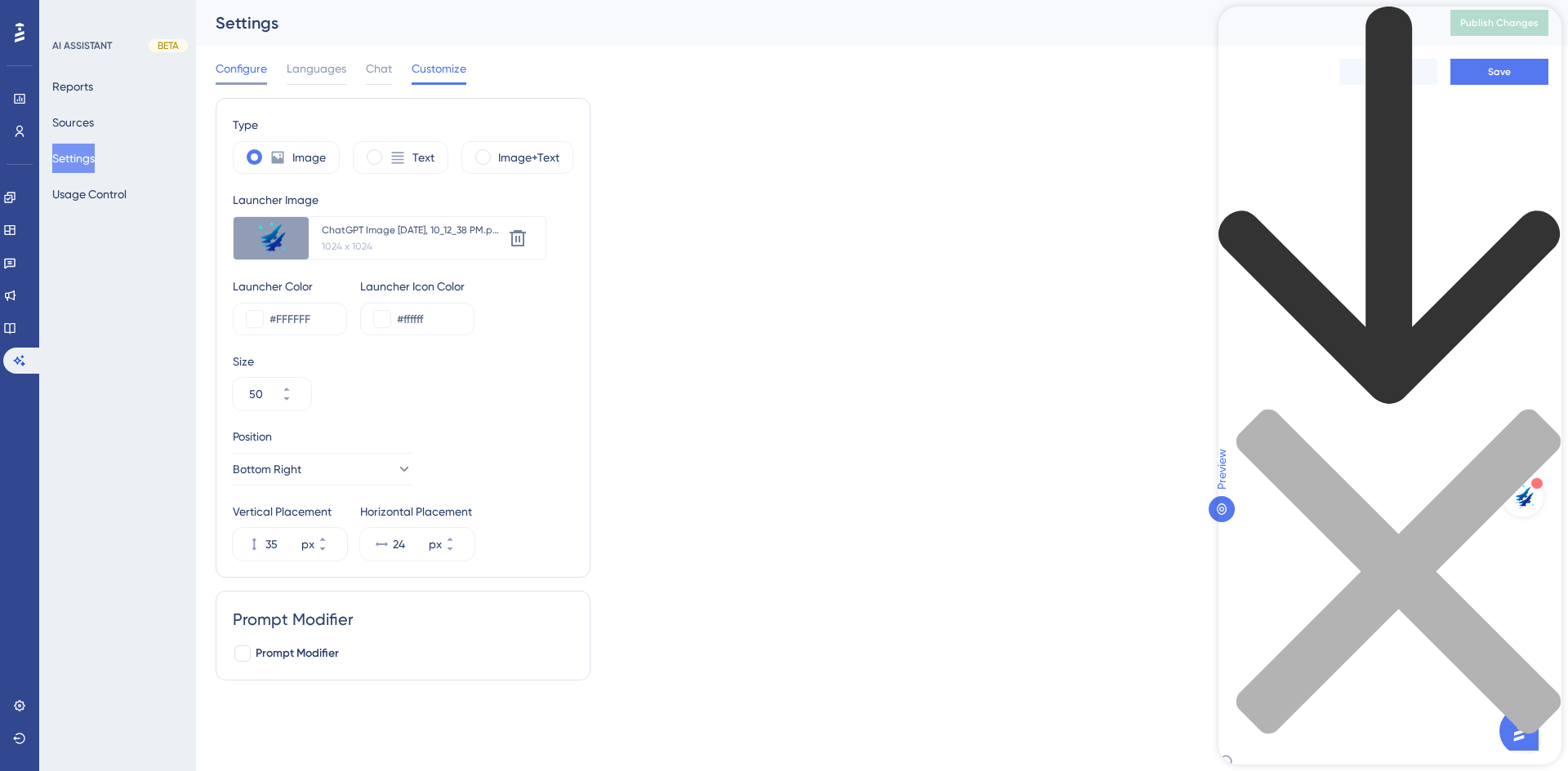
click at [222, 62] on span "Configure" at bounding box center [241, 68] width 51 height 19
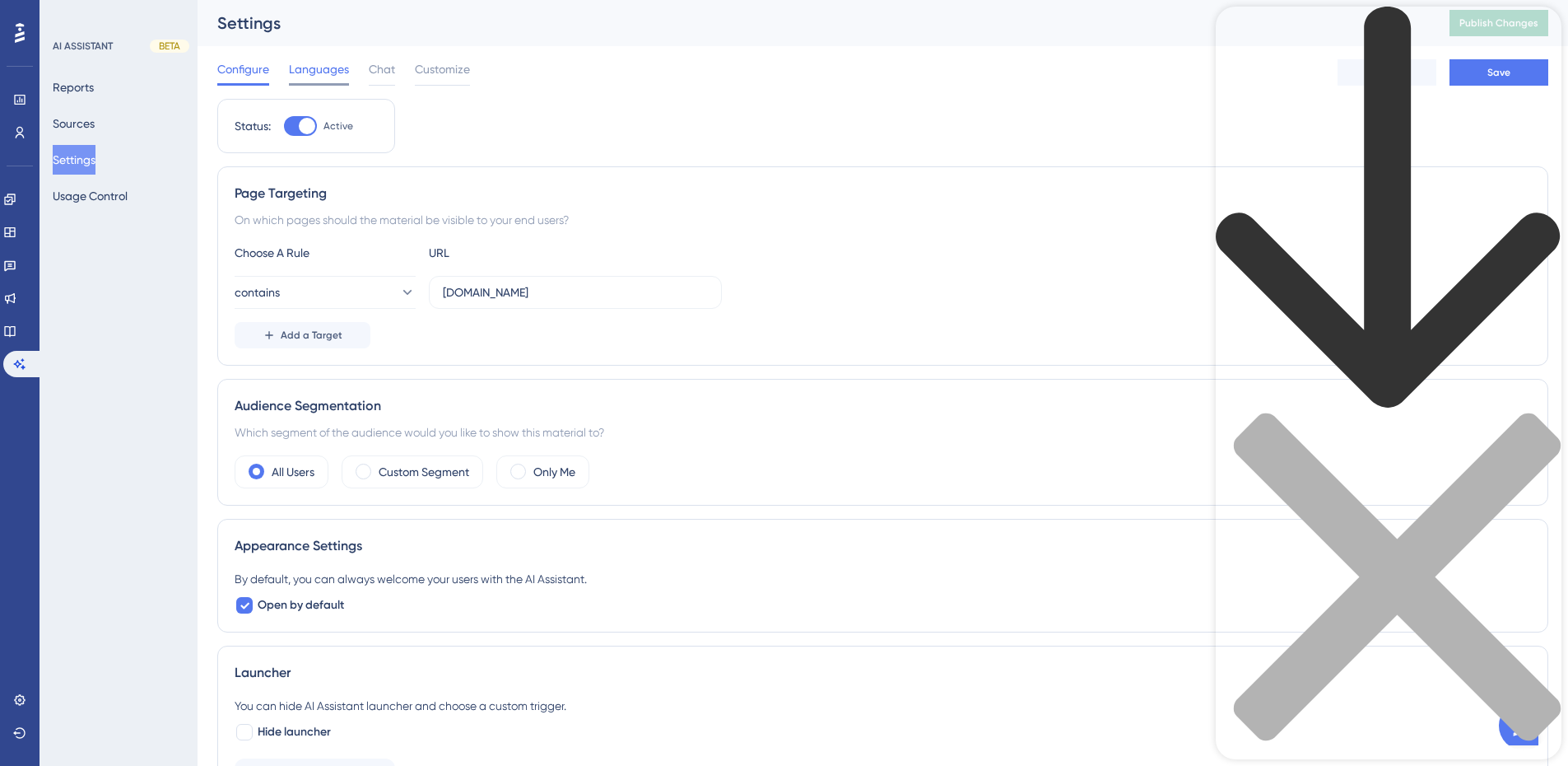
click at [323, 71] on span "Languages" at bounding box center [319, 69] width 60 height 19
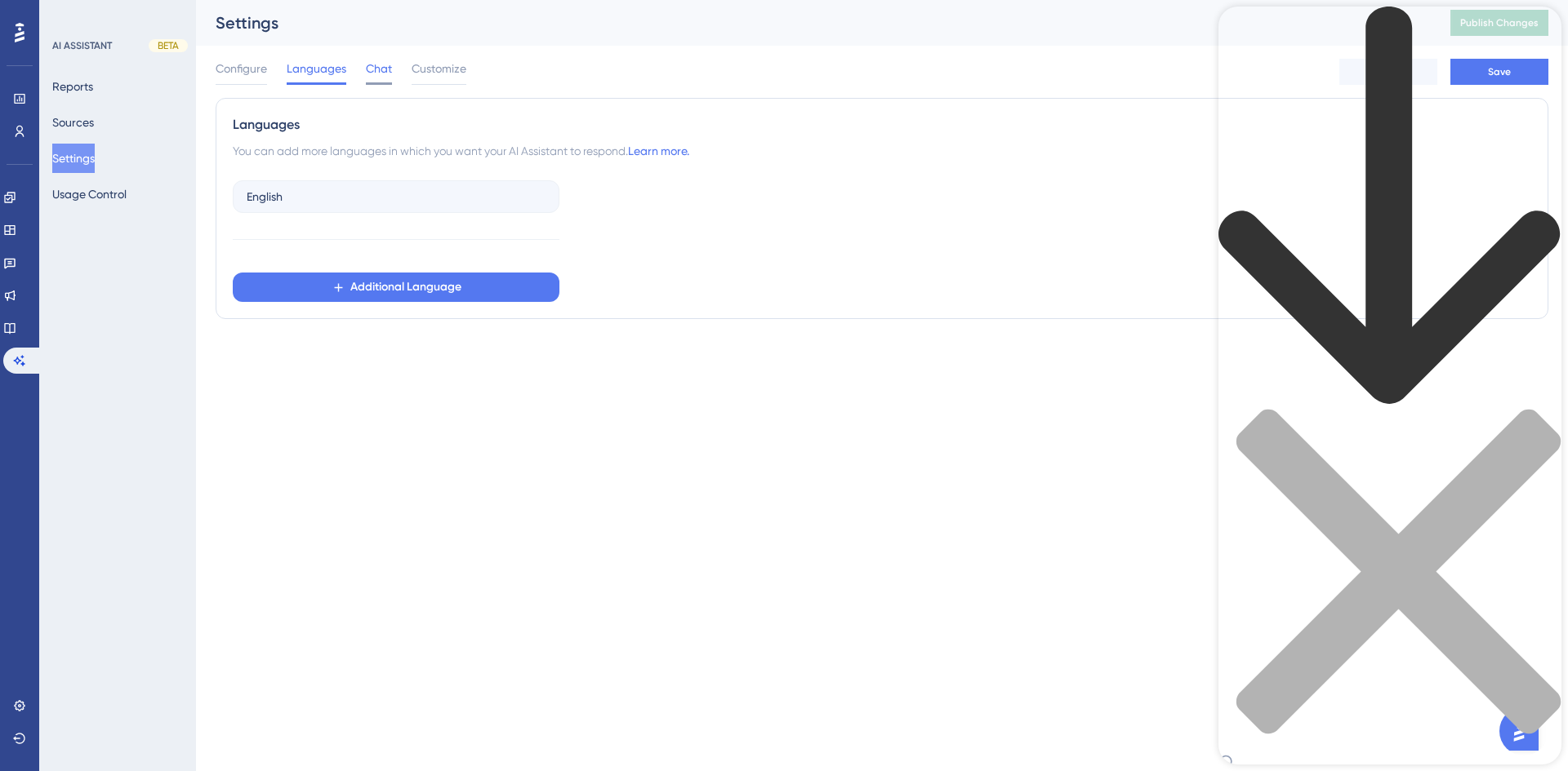
click at [384, 73] on span "Chat" at bounding box center [379, 68] width 26 height 19
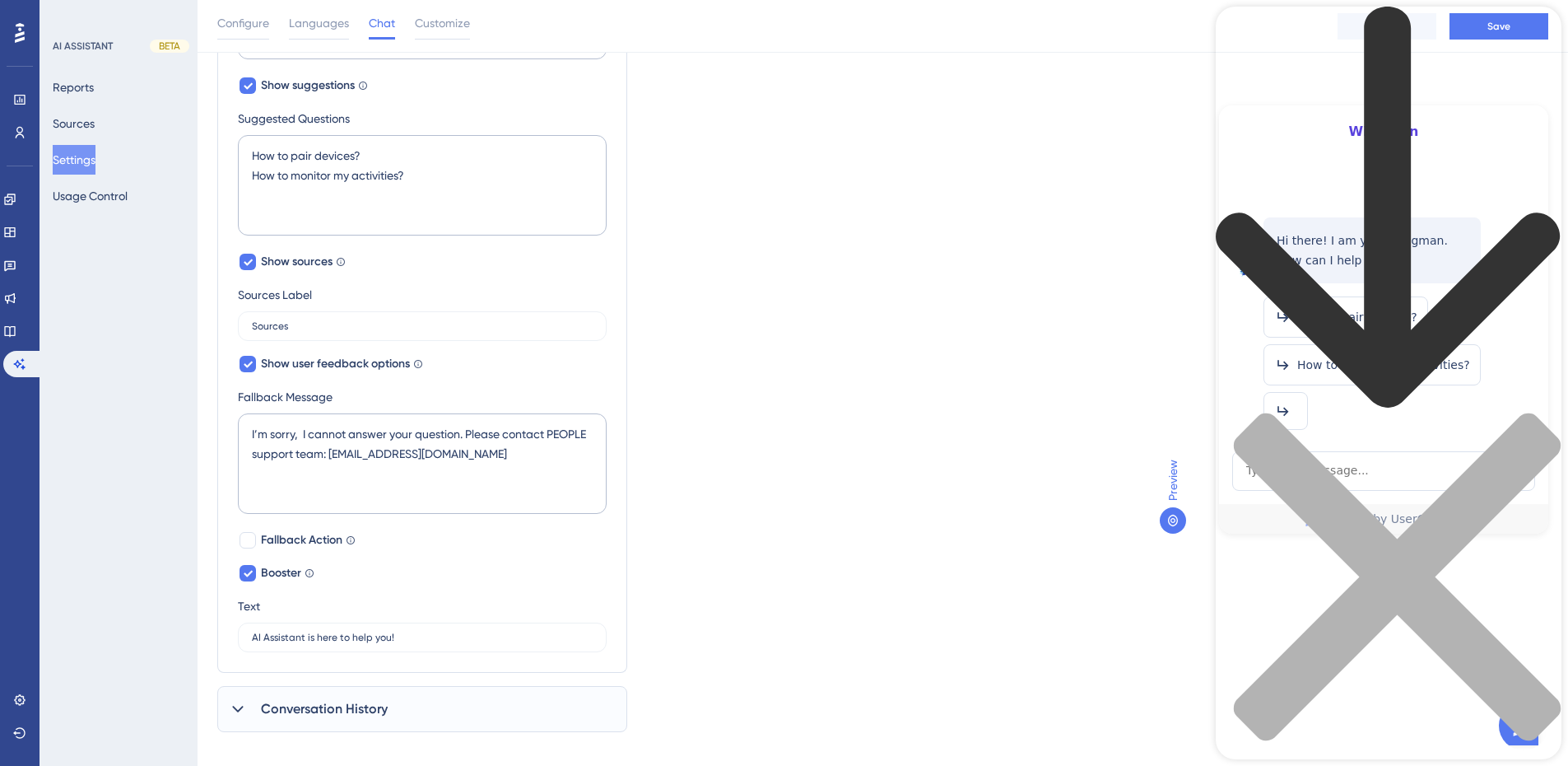
scroll to position [494, 0]
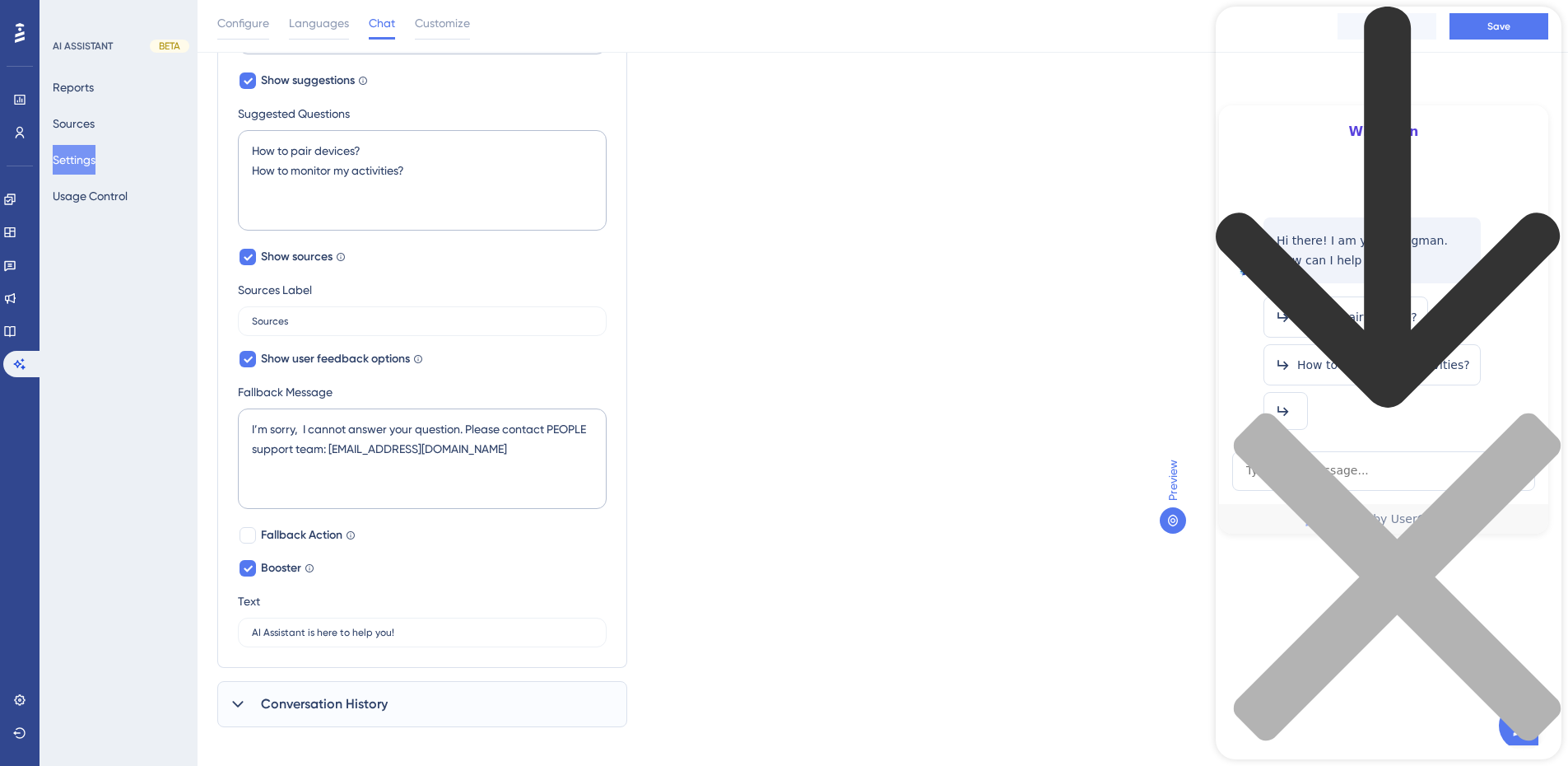
drag, startPoint x: 522, startPoint y: 380, endPoint x: 738, endPoint y: 542, distance: 270.0
click at [738, 542] on div "Which language version do you want to edit? English Chat Widget AI Assistant Na…" at bounding box center [883, 169] width 1331 height 1116
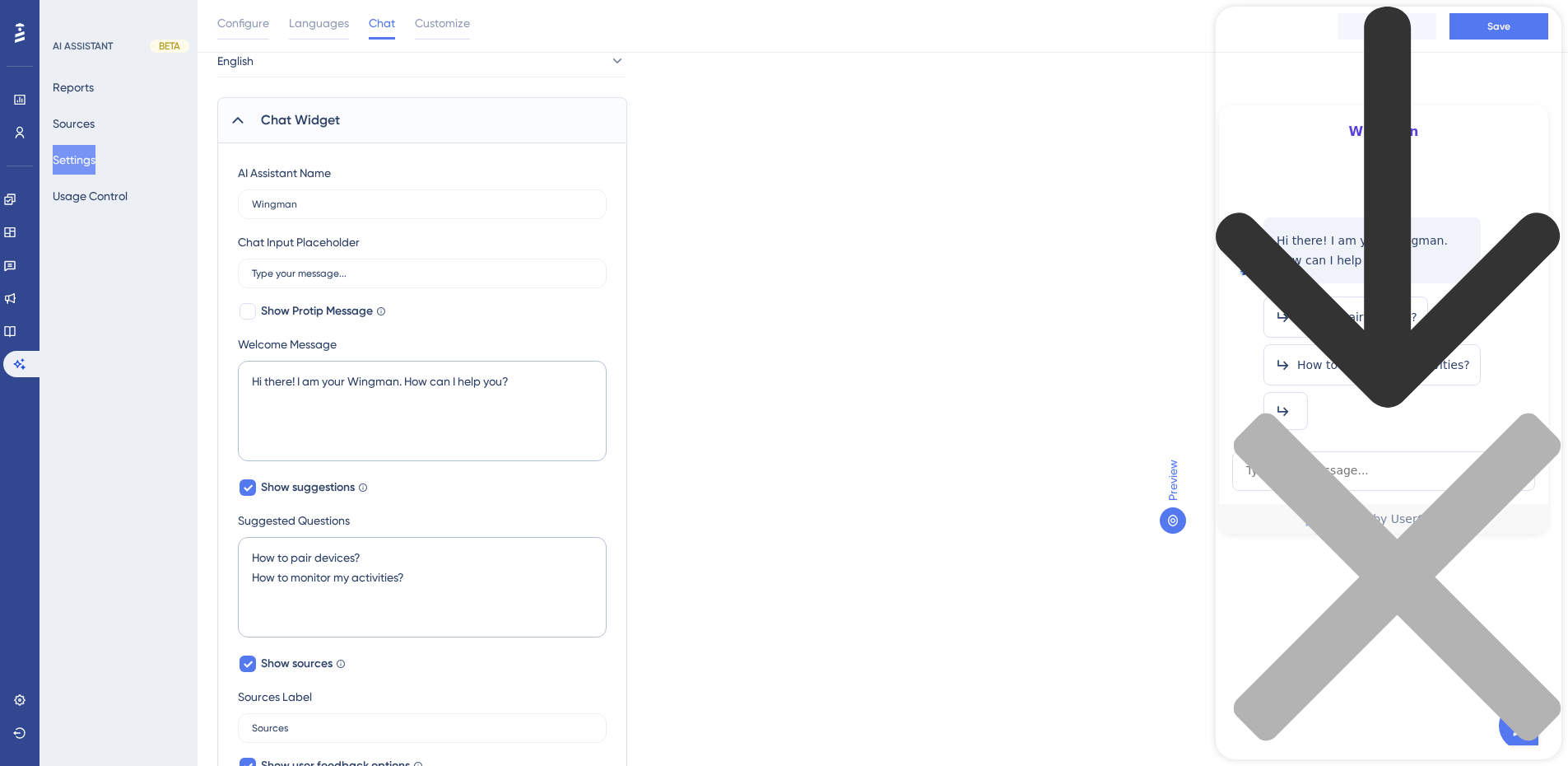
scroll to position [83, 0]
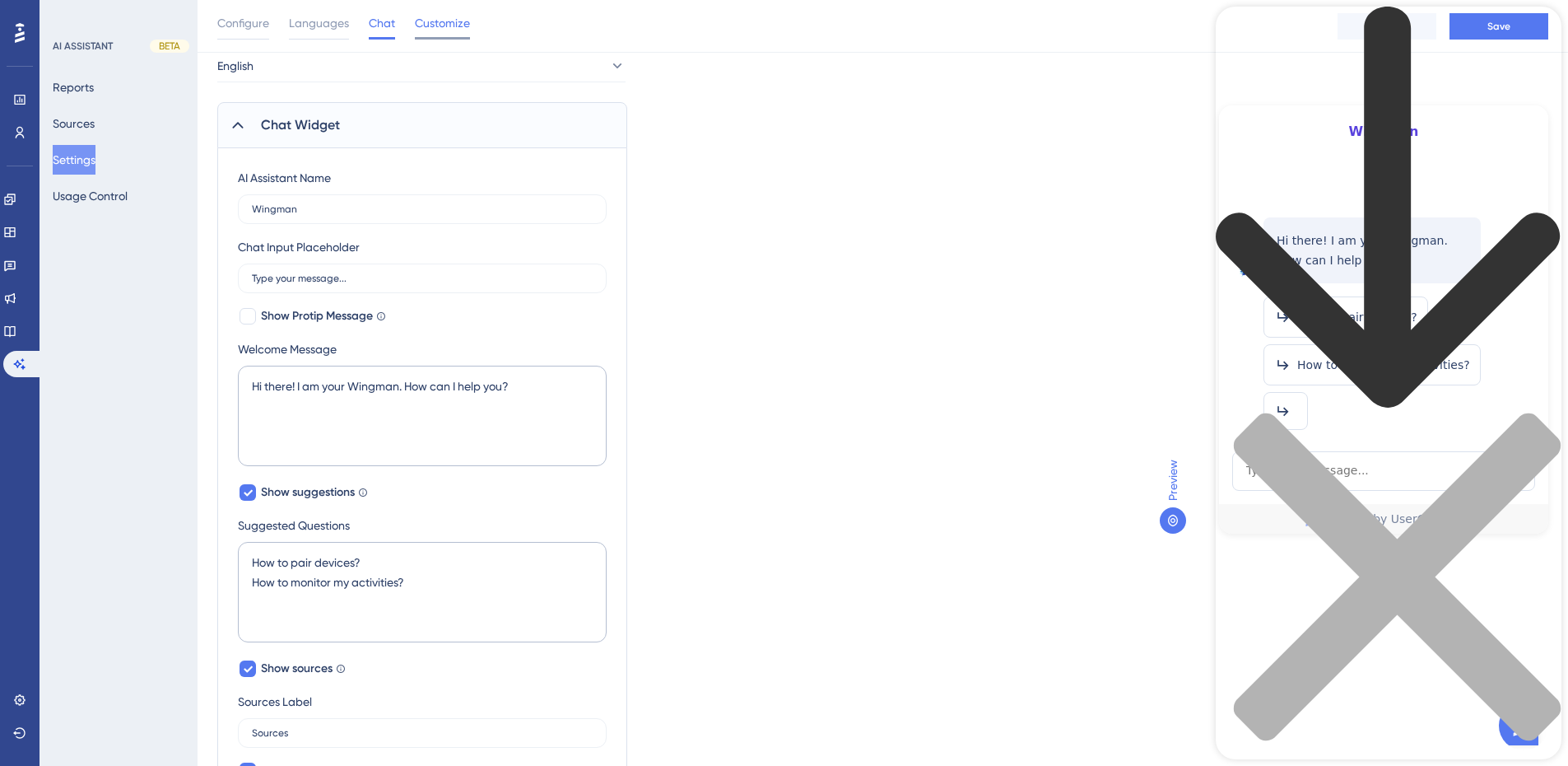
click at [450, 28] on span "Customize" at bounding box center [442, 23] width 55 height 19
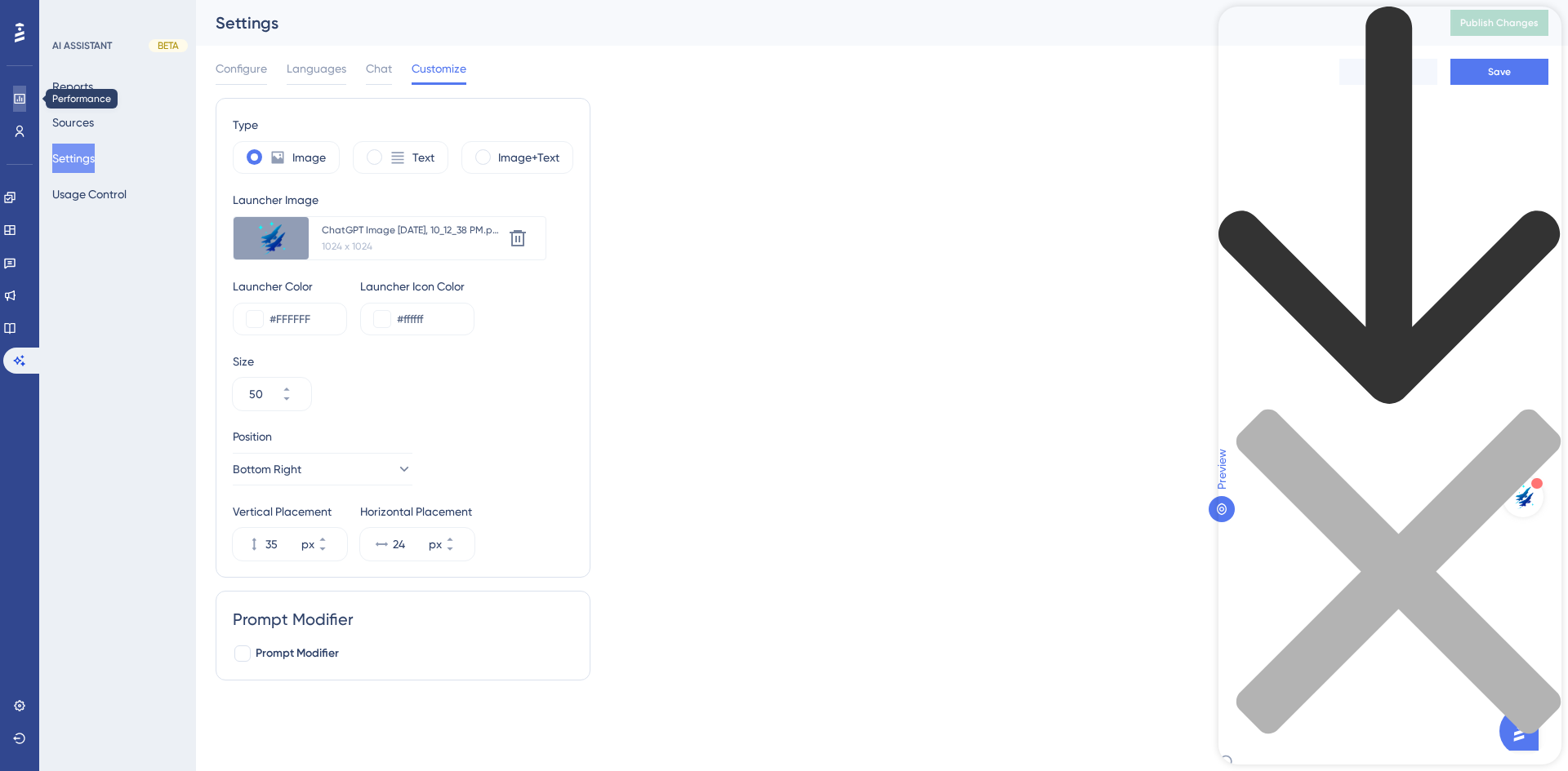
click at [26, 89] on link at bounding box center [20, 98] width 13 height 26
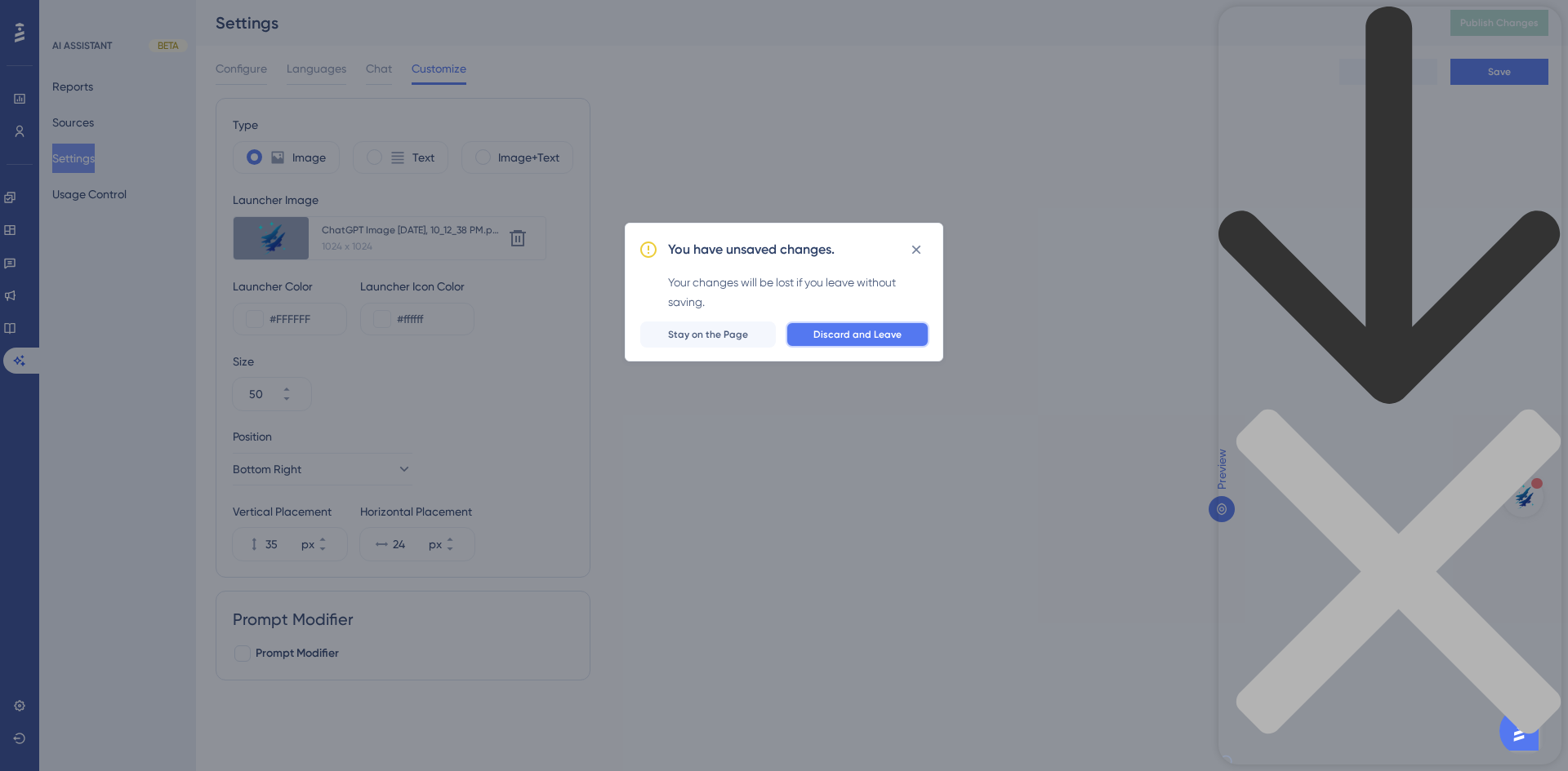
click at [821, 330] on span "Discard and Leave" at bounding box center [857, 335] width 89 height 13
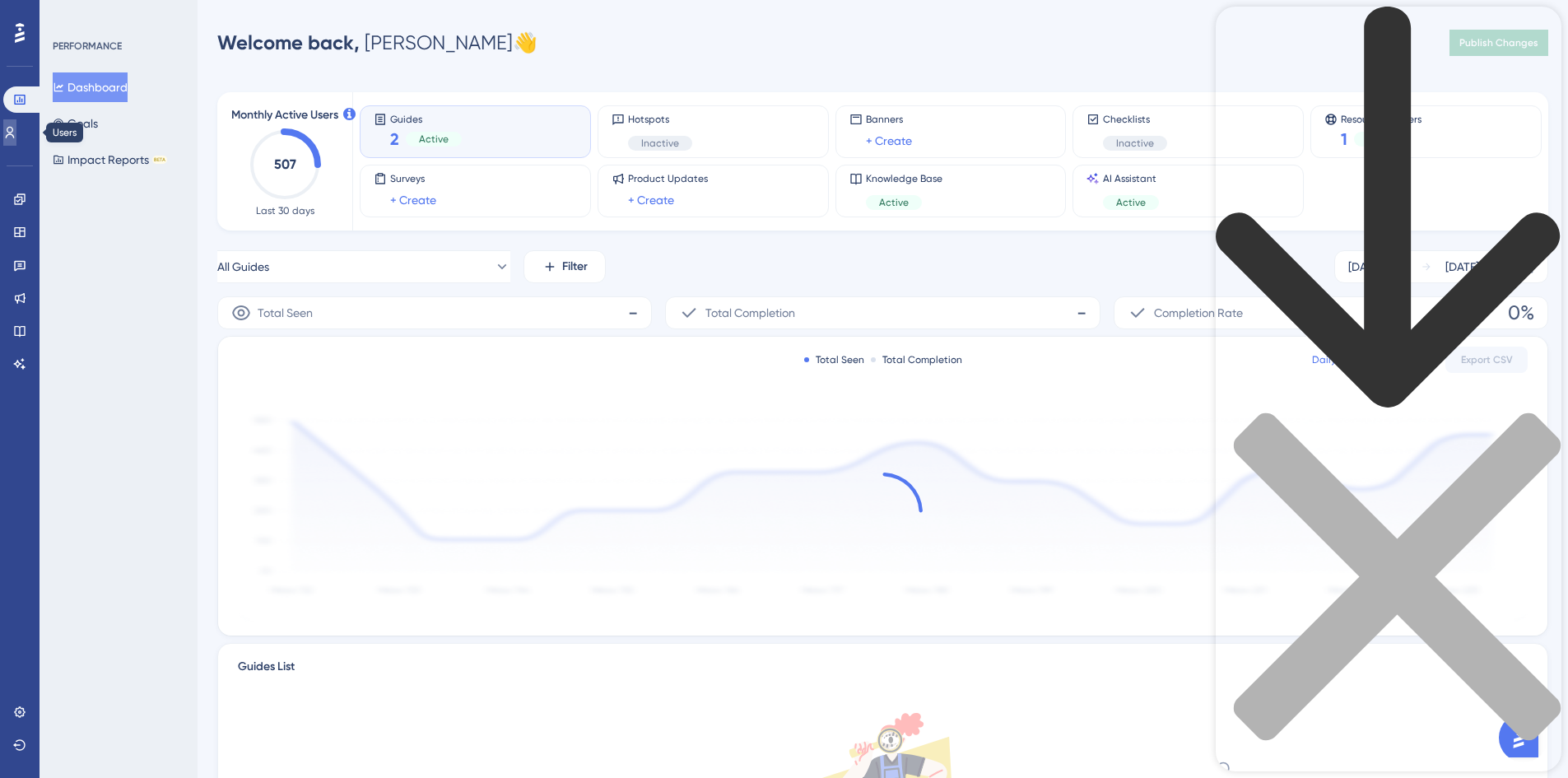
click at [17, 142] on link at bounding box center [10, 132] width 14 height 26
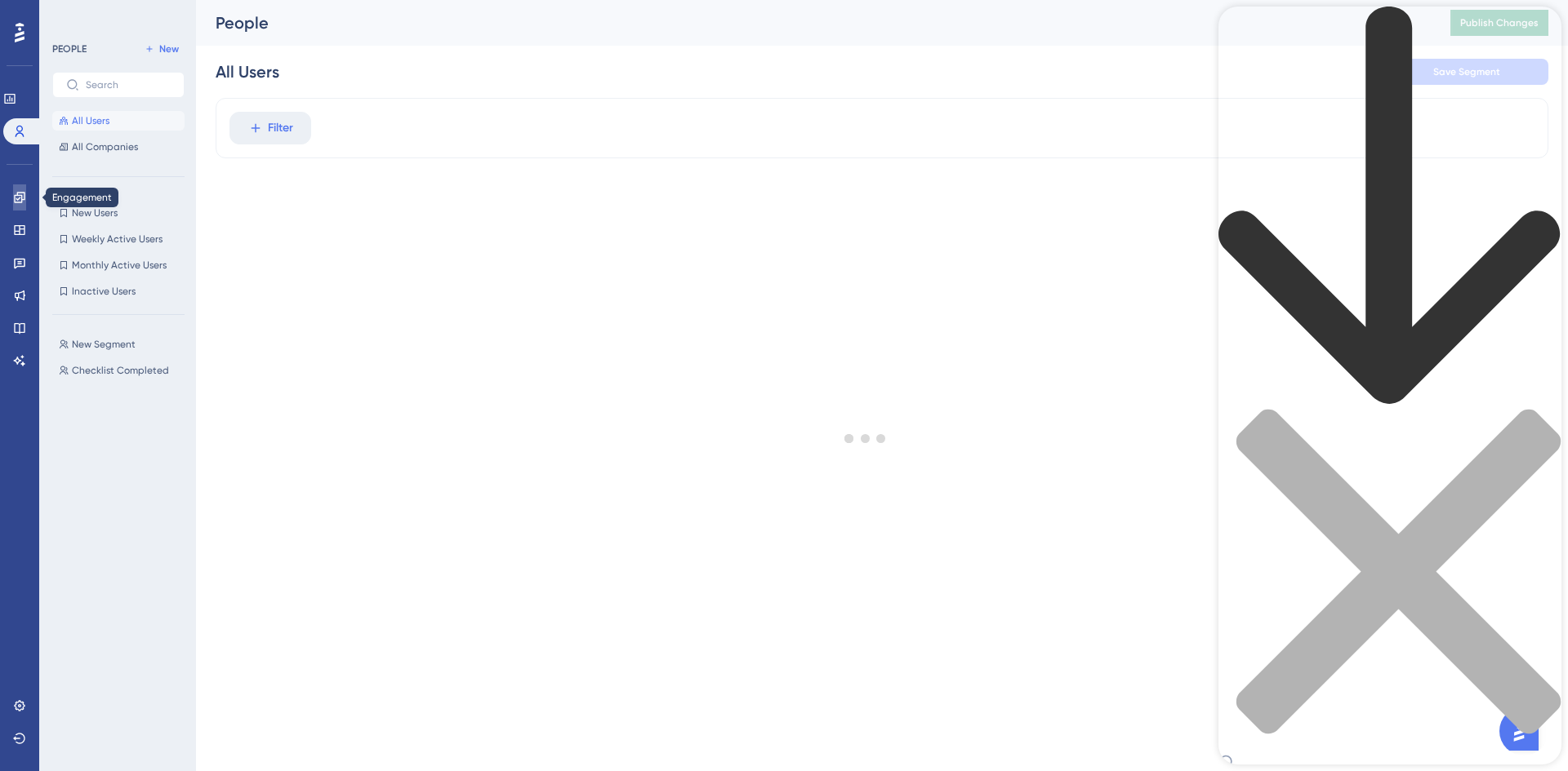
click at [25, 196] on icon at bounding box center [20, 197] width 13 height 13
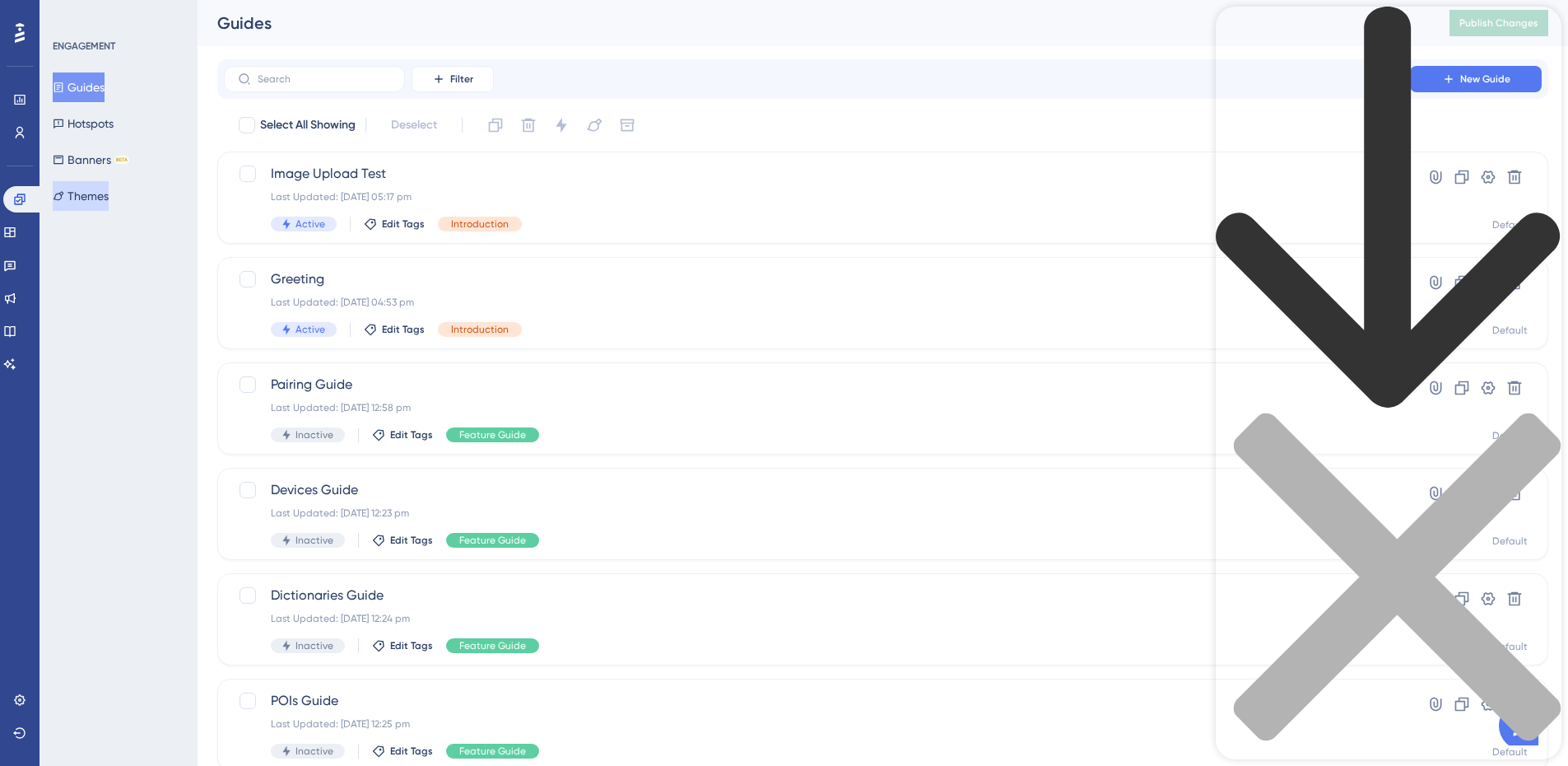
click at [86, 195] on button "Themes" at bounding box center [81, 196] width 56 height 30
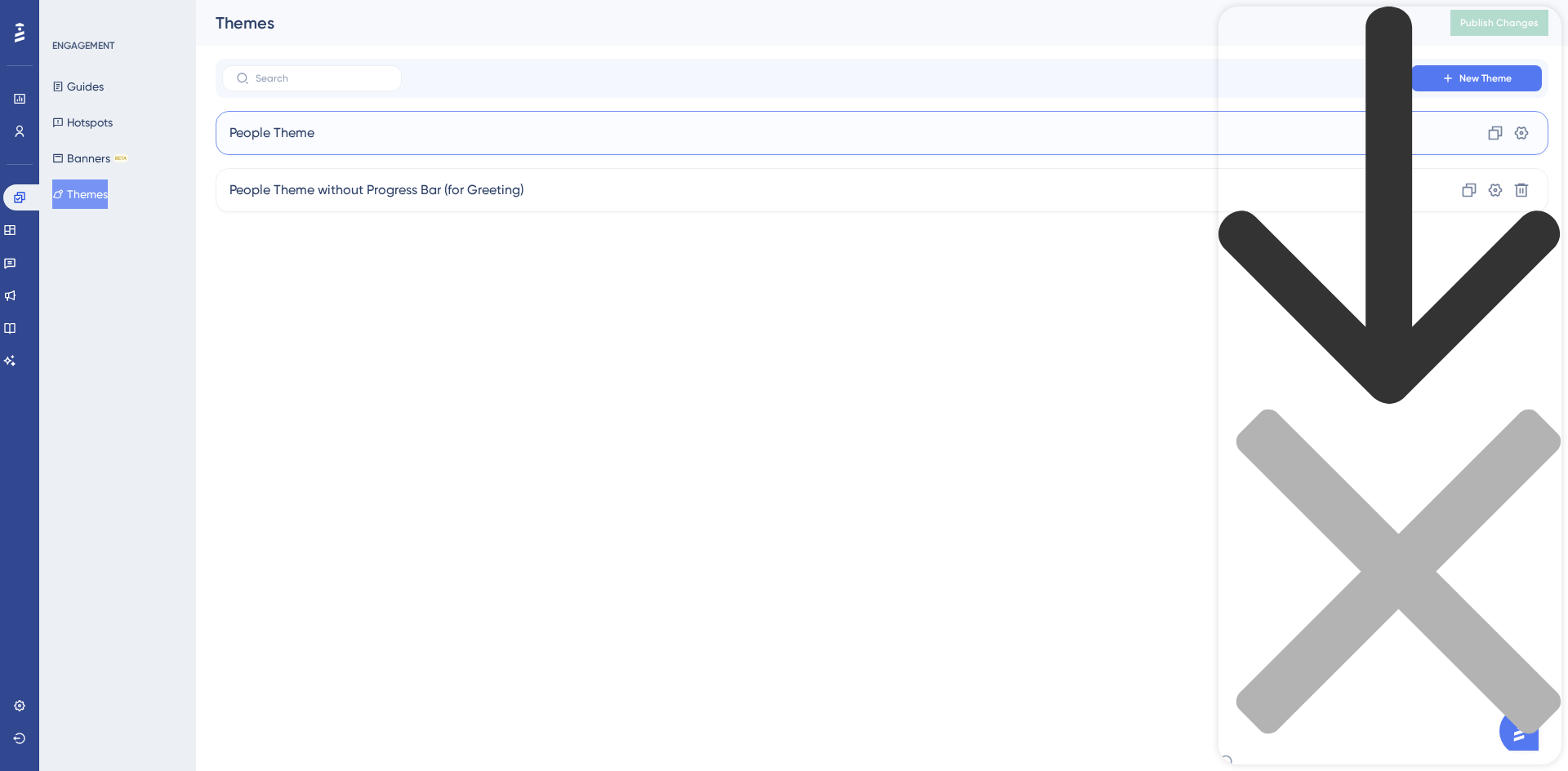
click at [304, 126] on span "People Theme" at bounding box center [272, 133] width 85 height 19
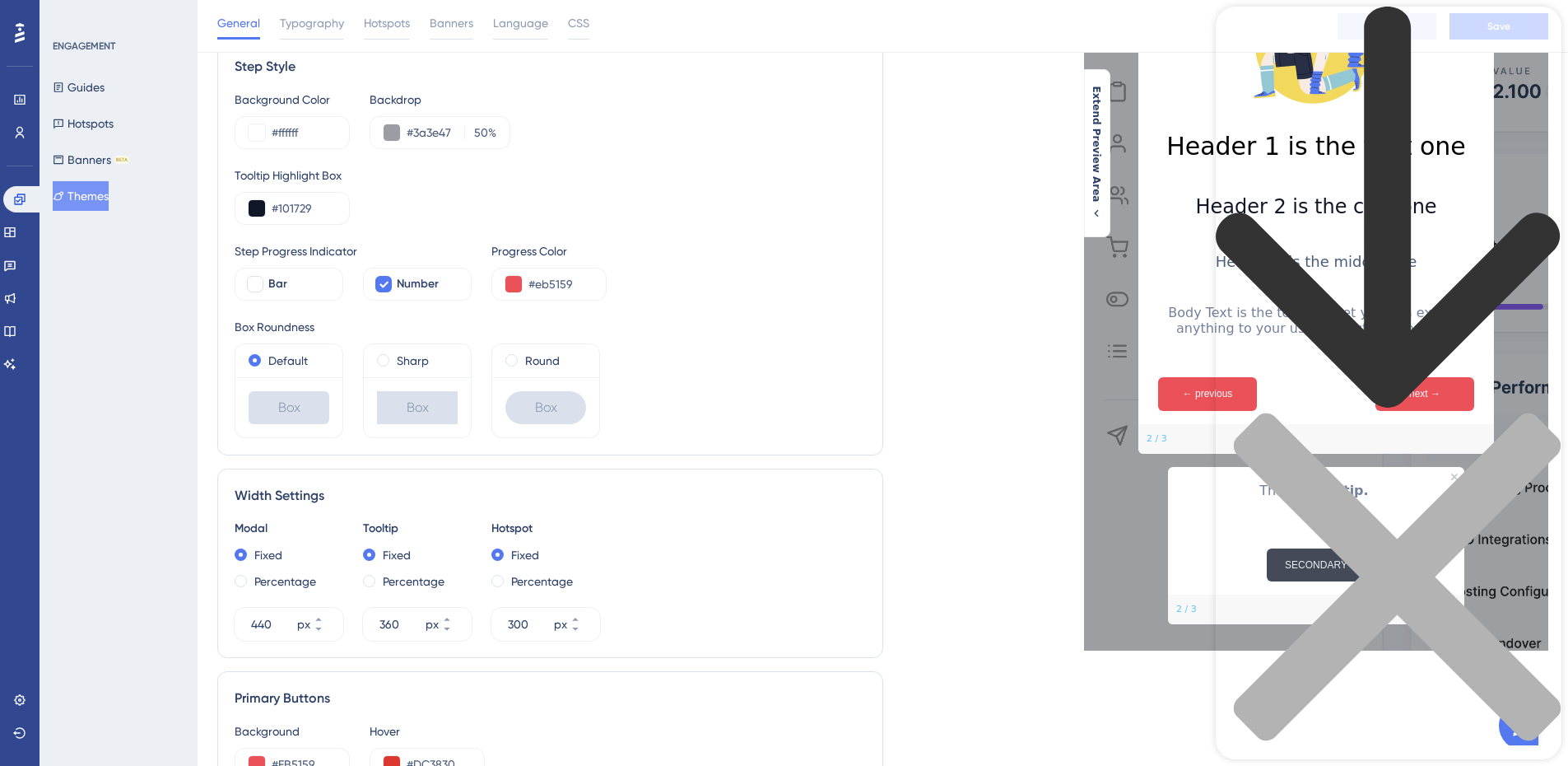
scroll to position [247, 0]
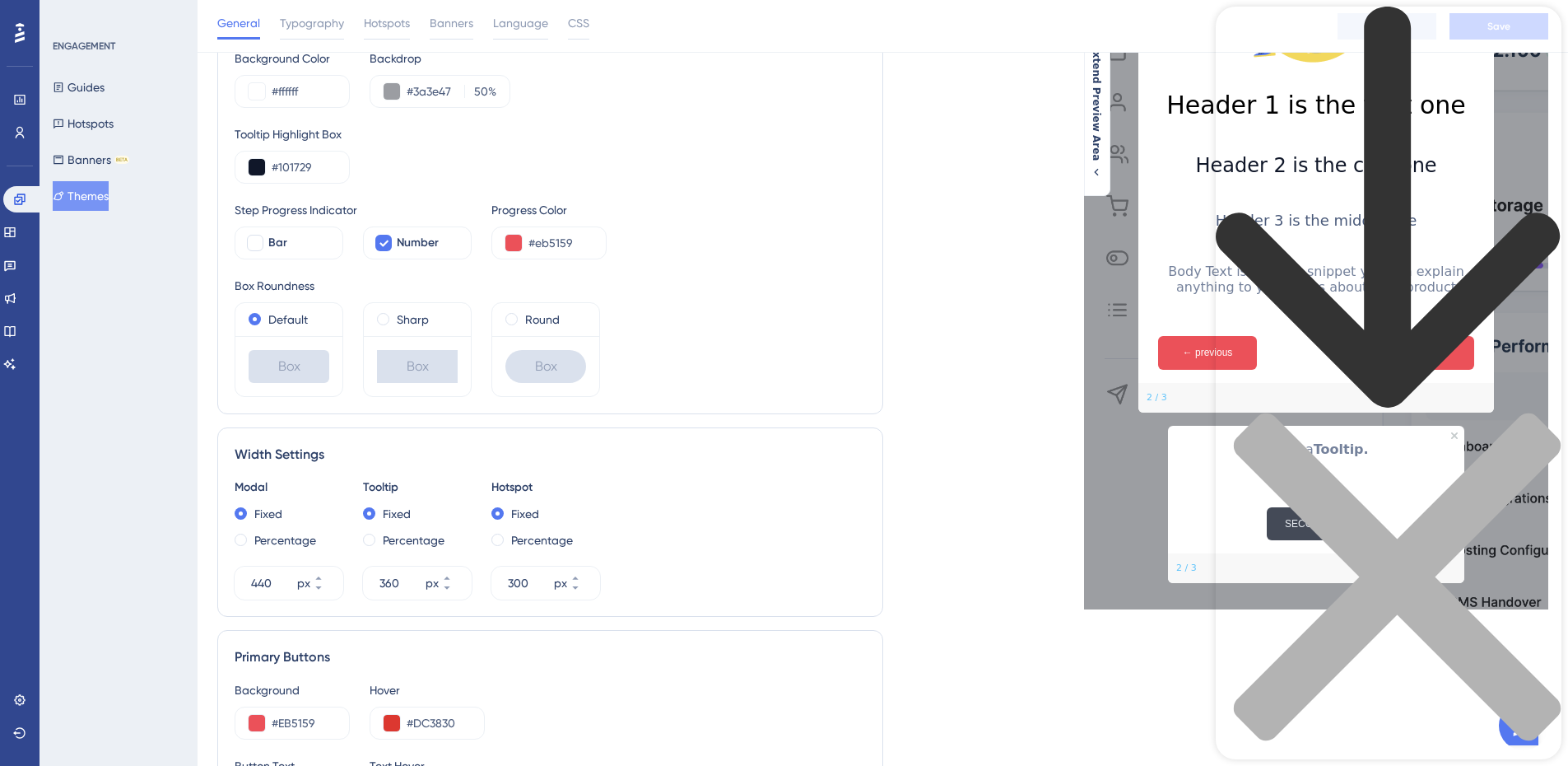
click at [1535, 413] on icon "close resource center" at bounding box center [1388, 585] width 346 height 346
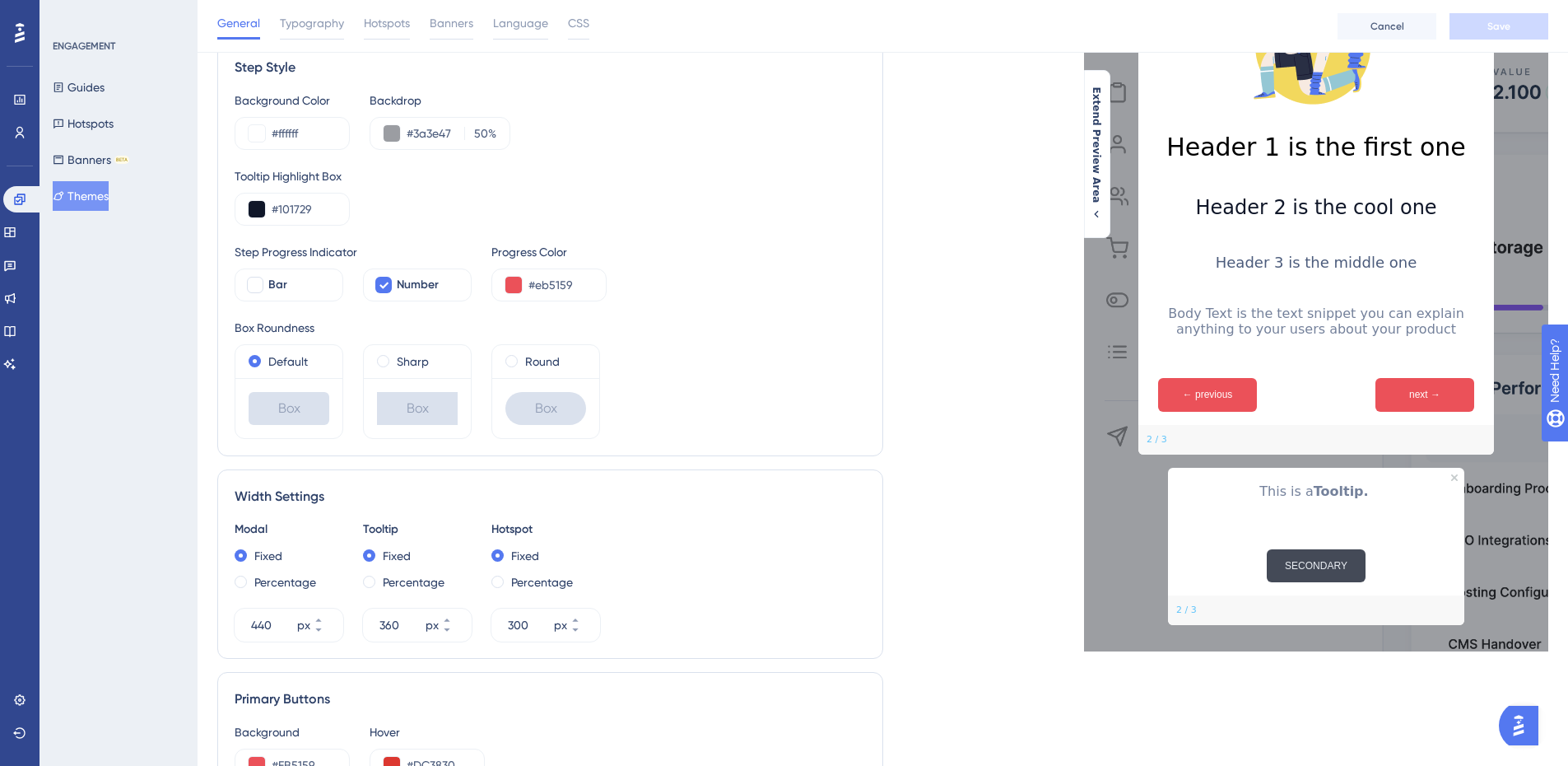
scroll to position [0, 0]
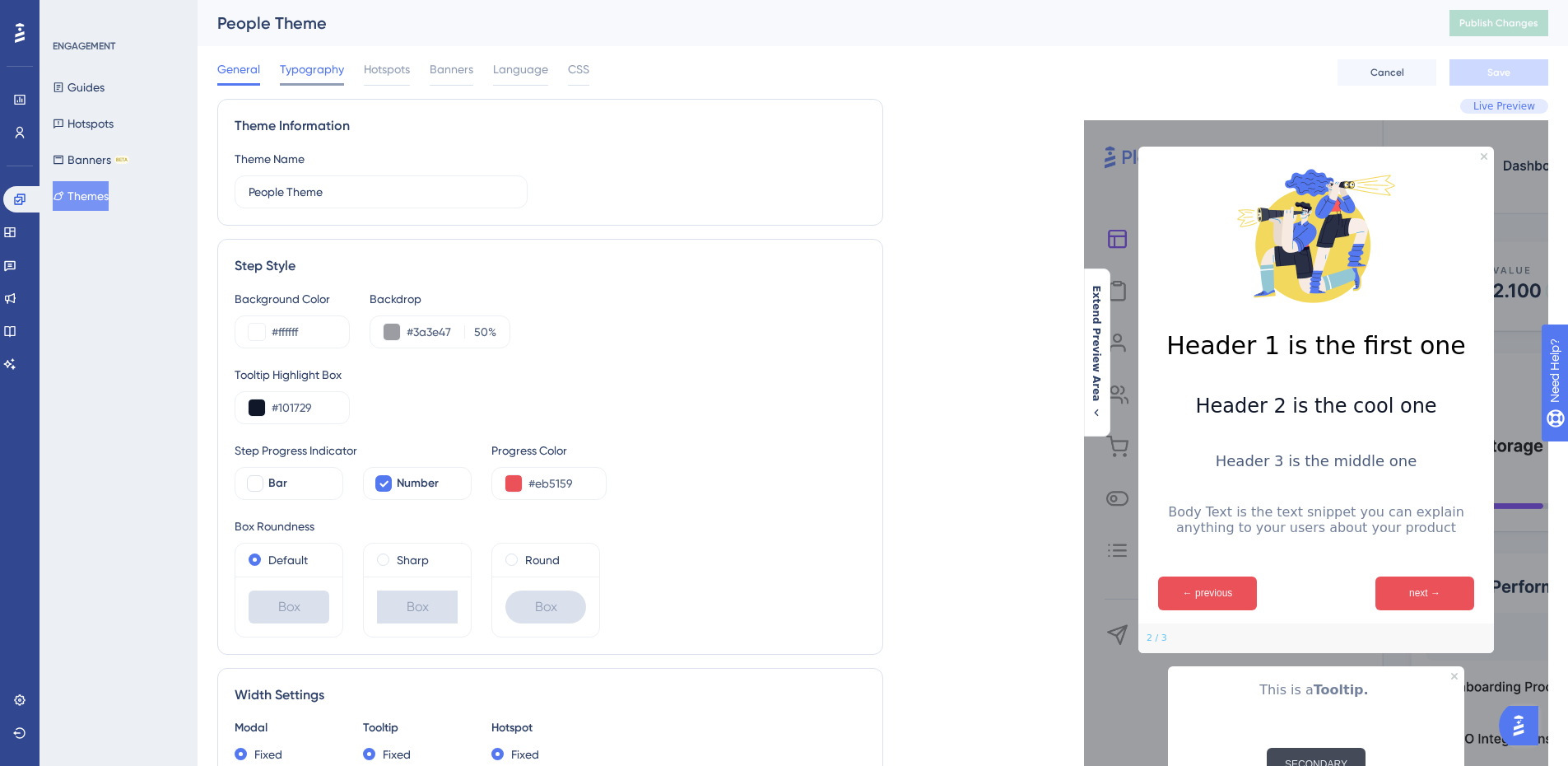
click at [314, 62] on span "Typography" at bounding box center [312, 69] width 64 height 19
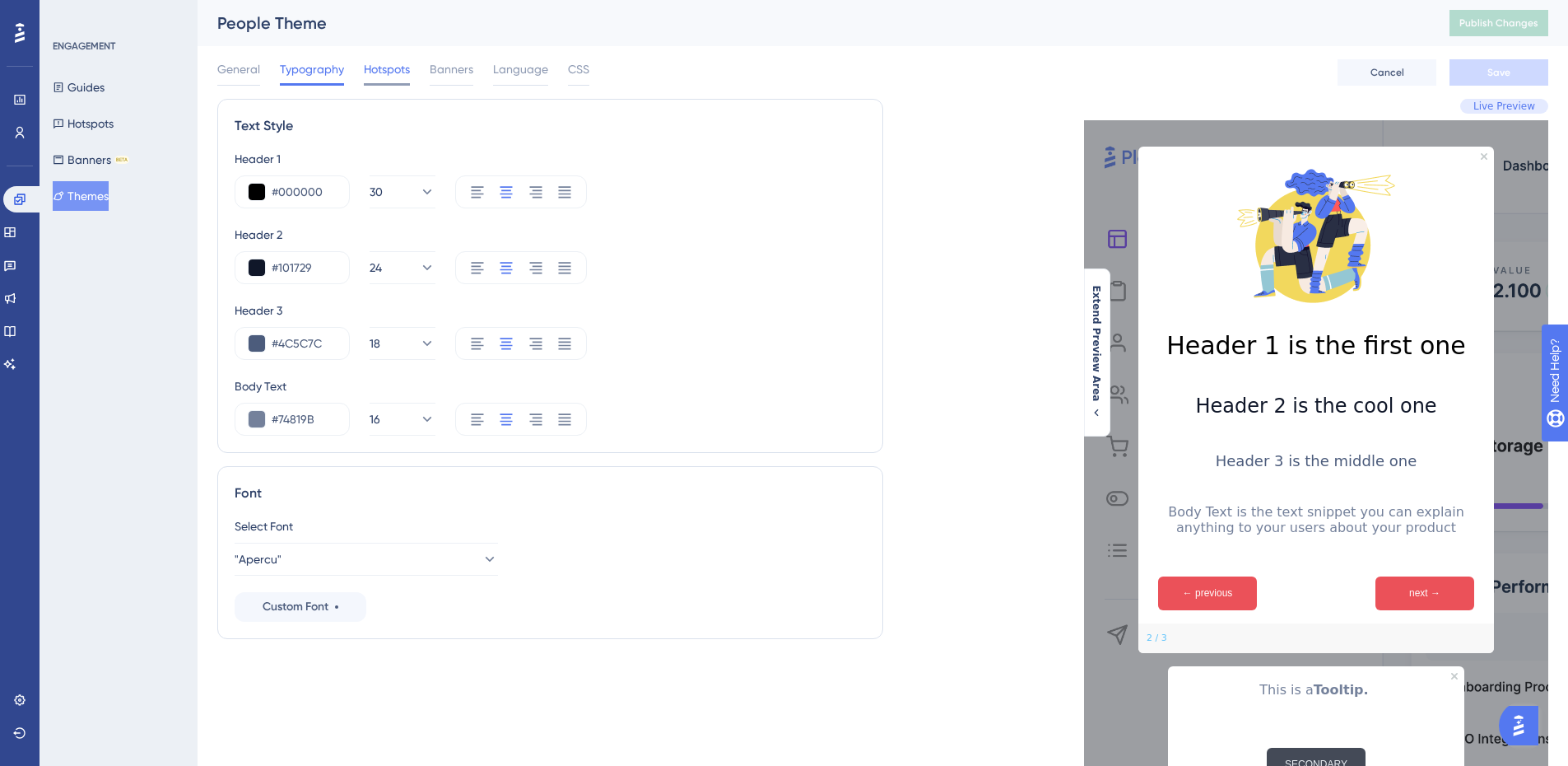
click at [384, 79] on span "Hotspots" at bounding box center [386, 69] width 46 height 19
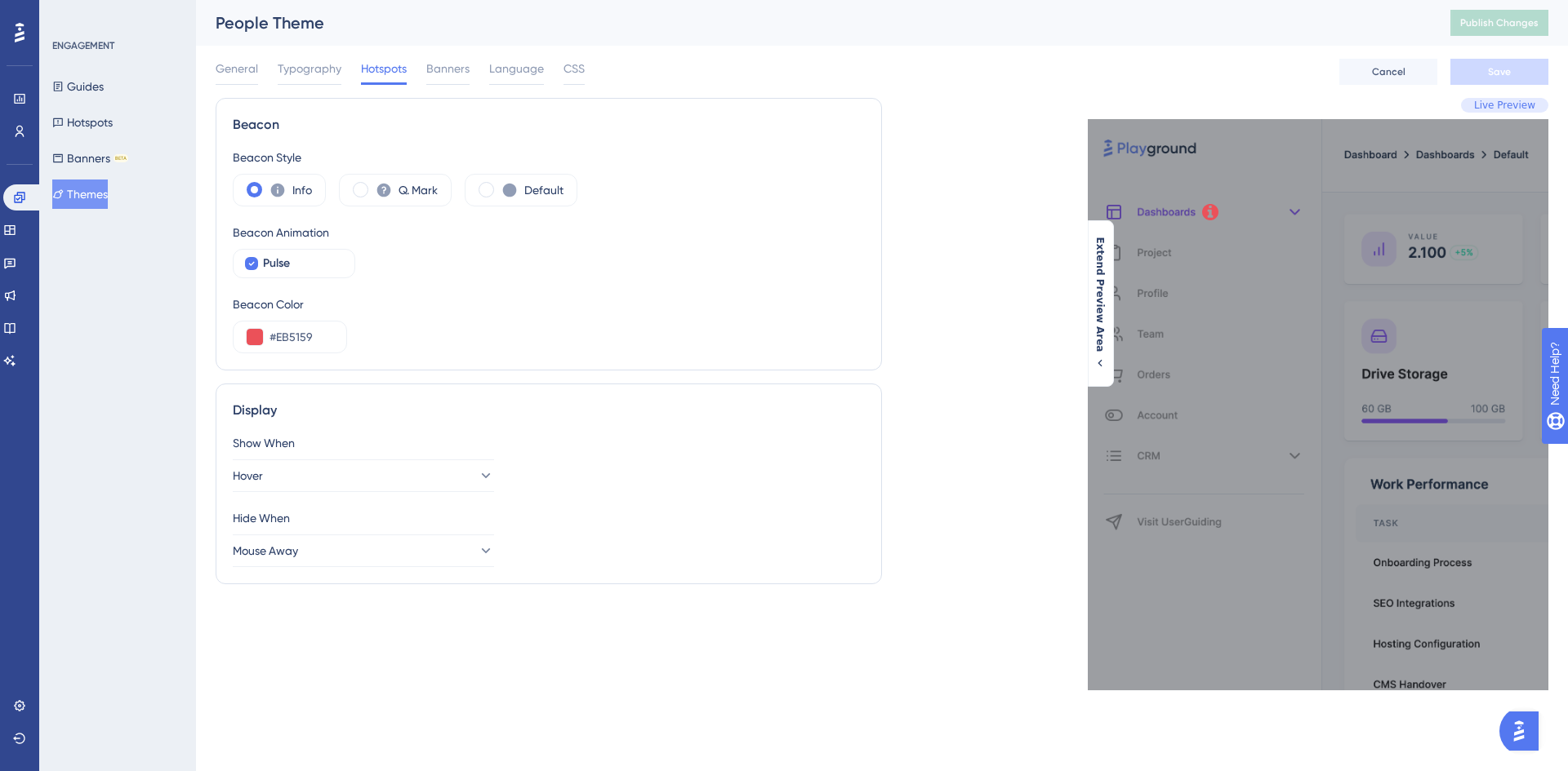
click at [479, 78] on div "General Typography Hotspots Banners Language CSS" at bounding box center [400, 71] width 369 height 26
click at [457, 83] on div at bounding box center [448, 84] width 43 height 3
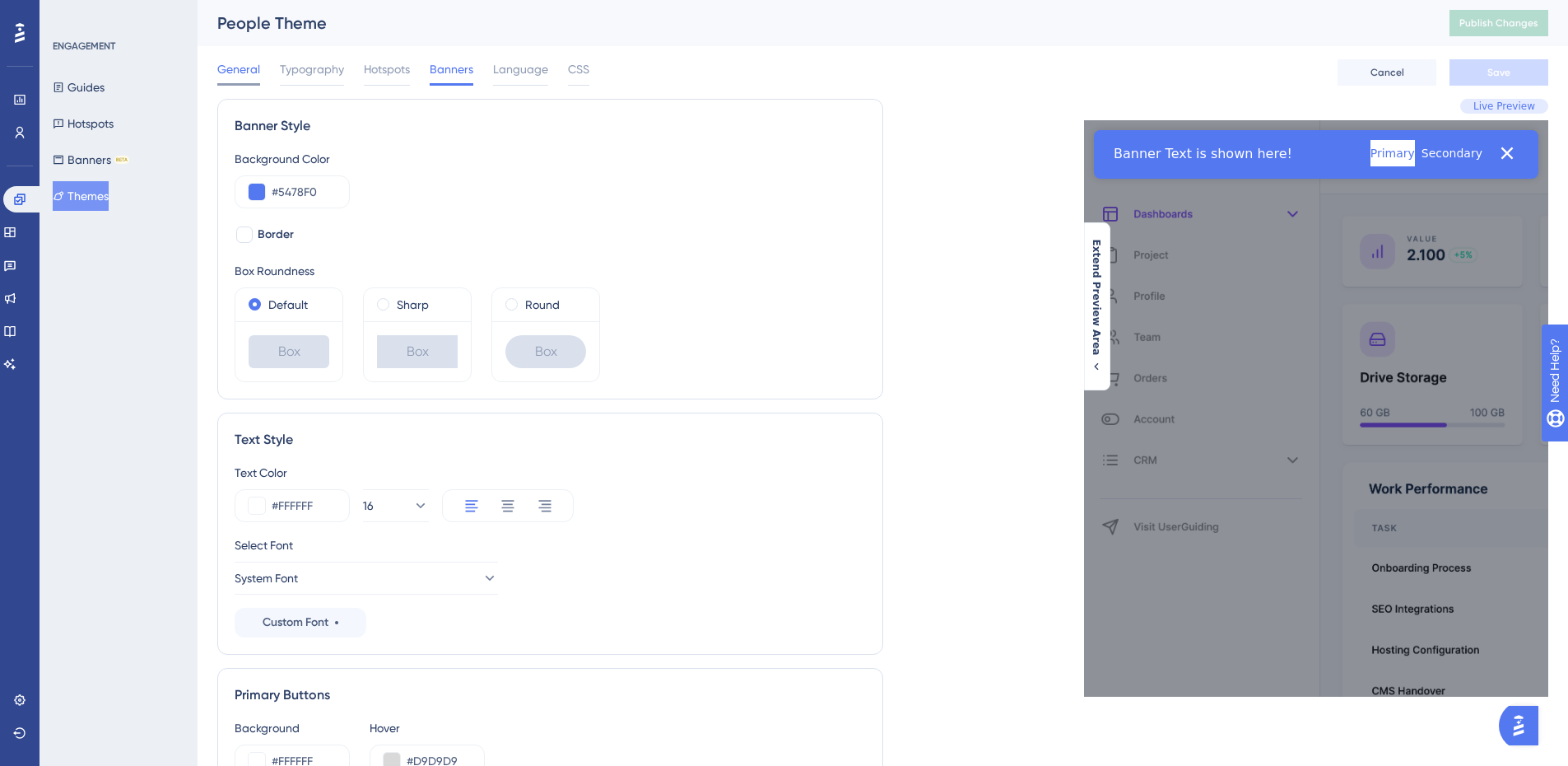
click at [250, 75] on span "General" at bounding box center [239, 69] width 43 height 19
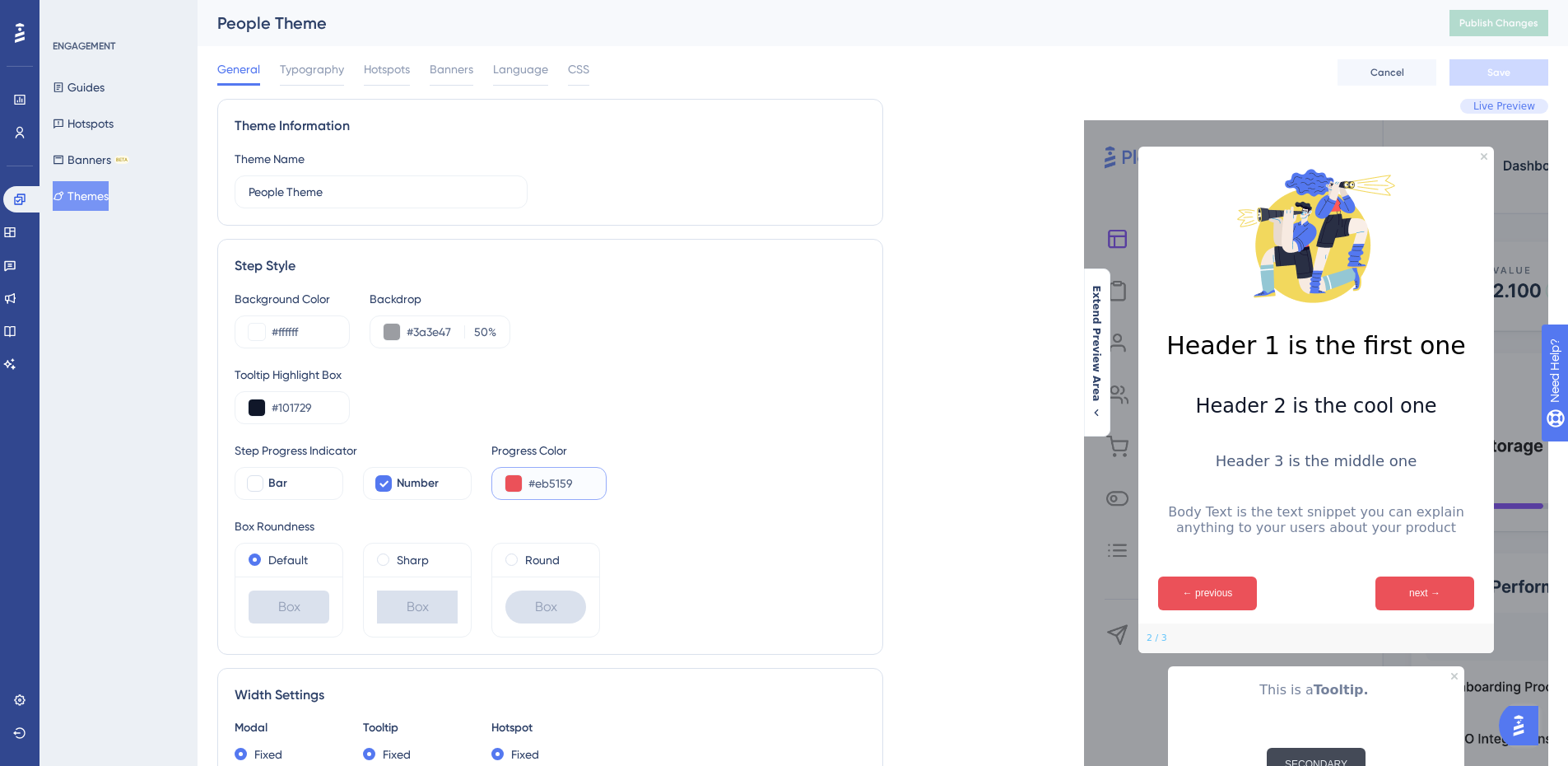
click at [565, 479] on input "#eb5159" at bounding box center [560, 483] width 64 height 19
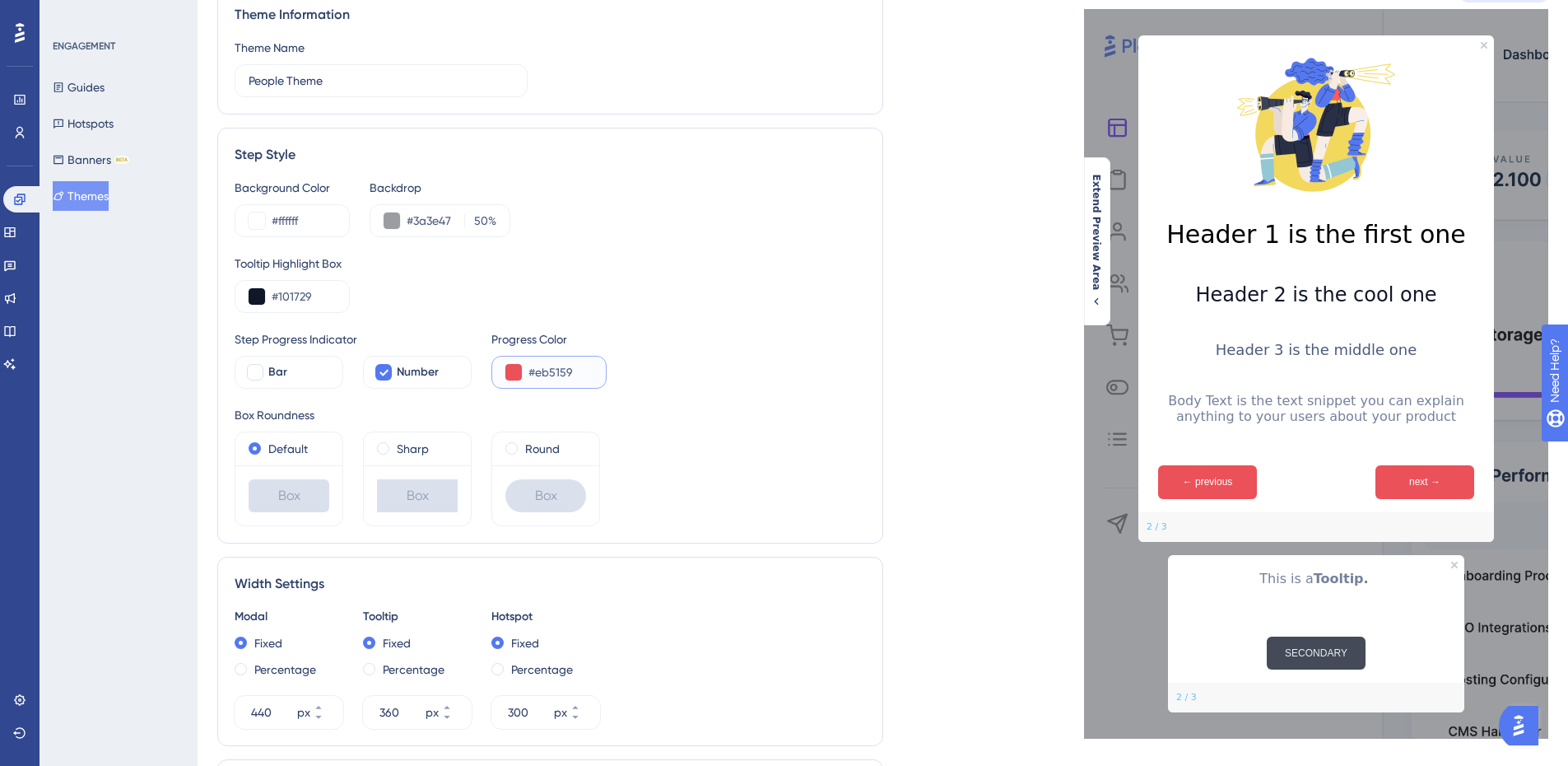
scroll to position [329, 0]
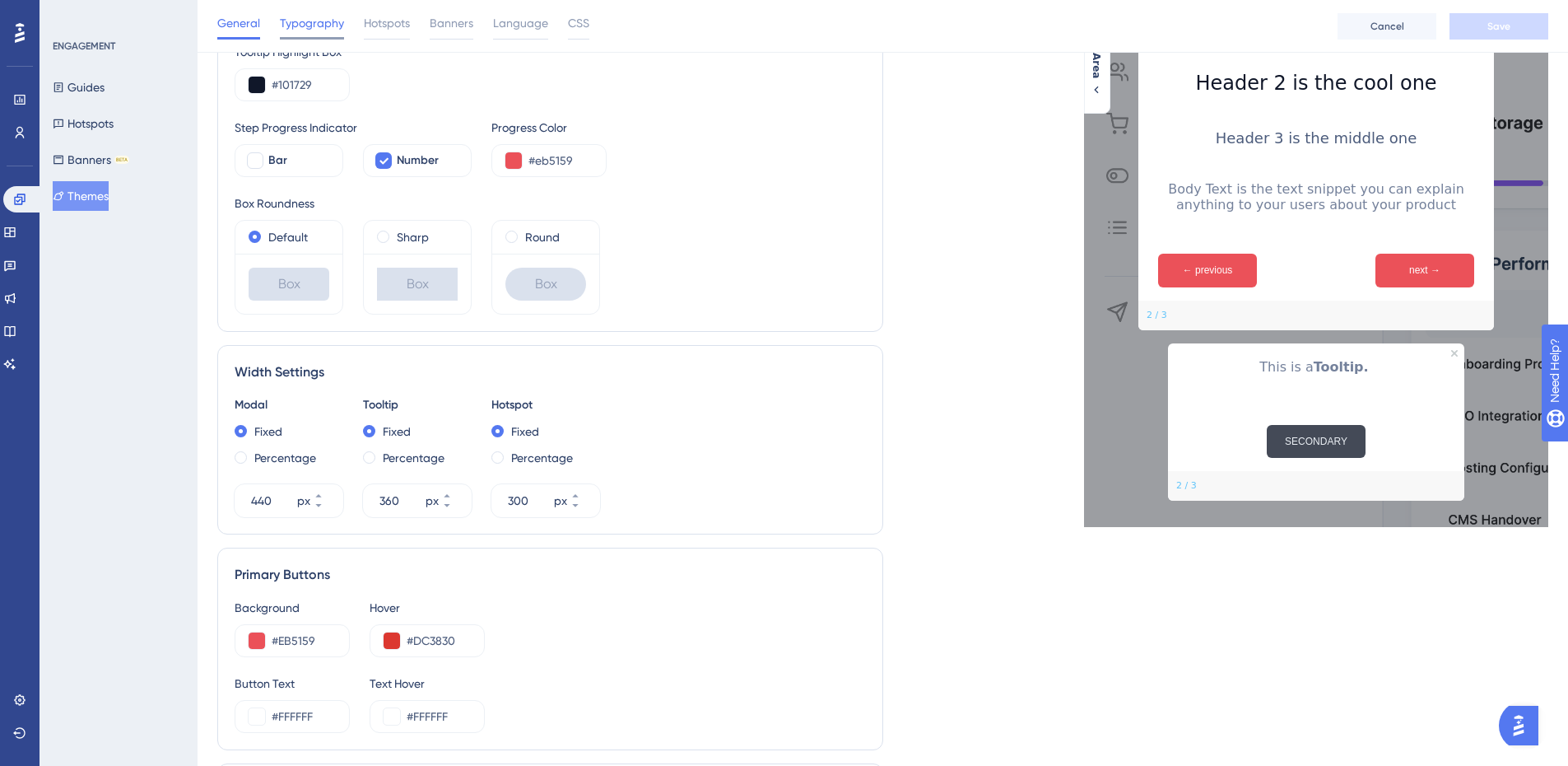
click at [311, 28] on span "Typography" at bounding box center [312, 23] width 64 height 19
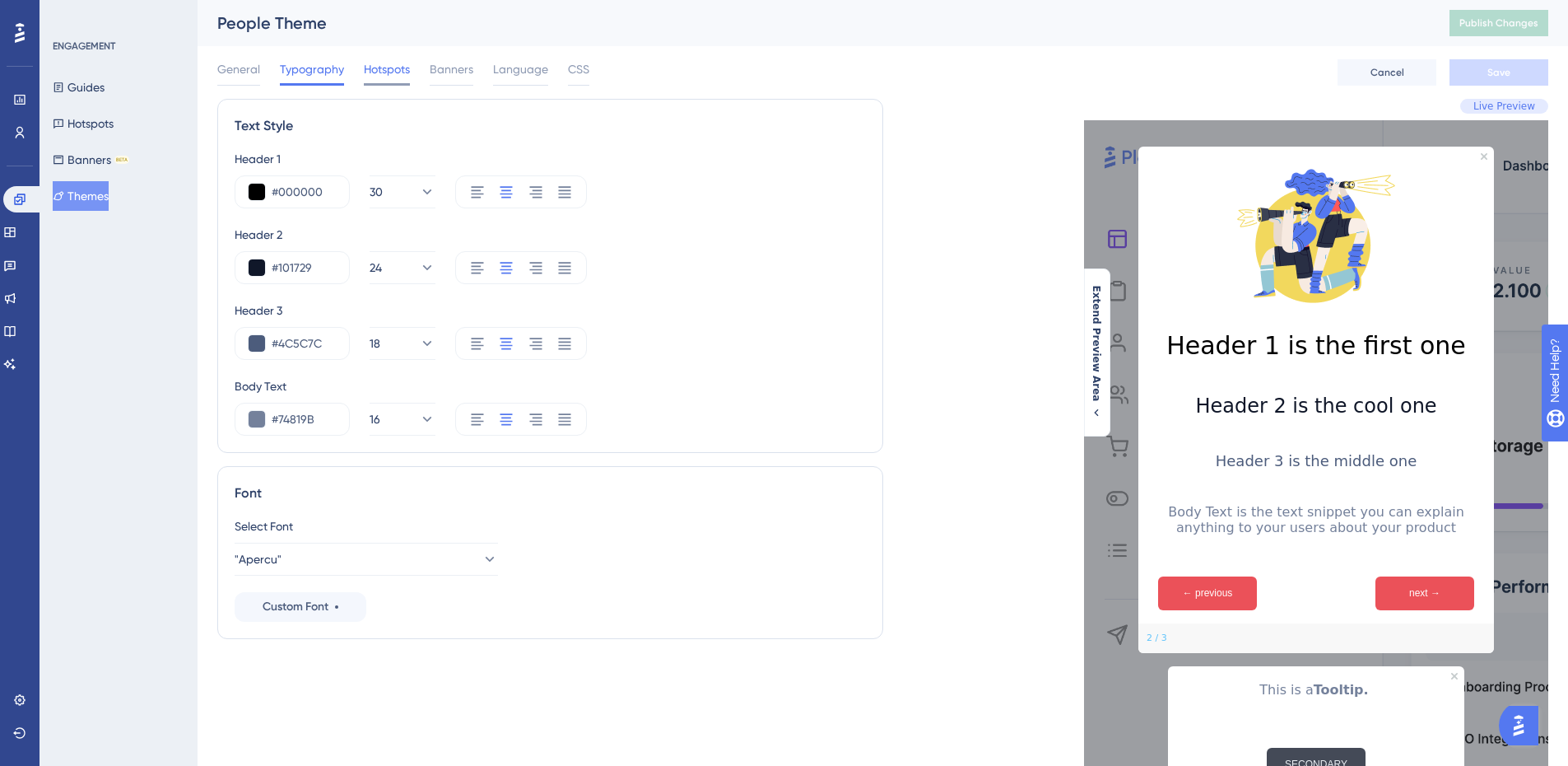
click at [389, 59] on span "Hotspots" at bounding box center [386, 69] width 46 height 19
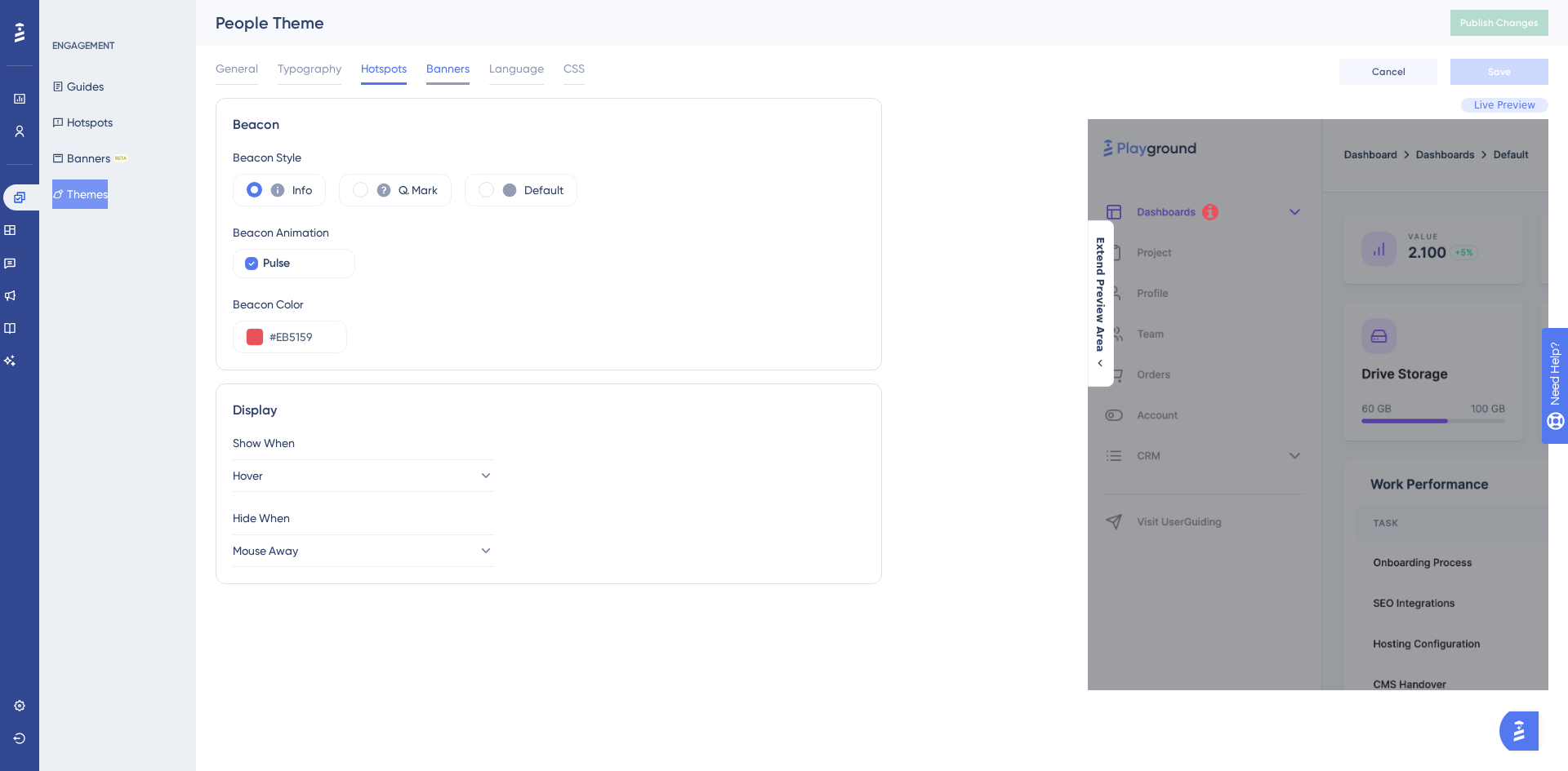
click at [434, 69] on span "Banners" at bounding box center [448, 68] width 43 height 19
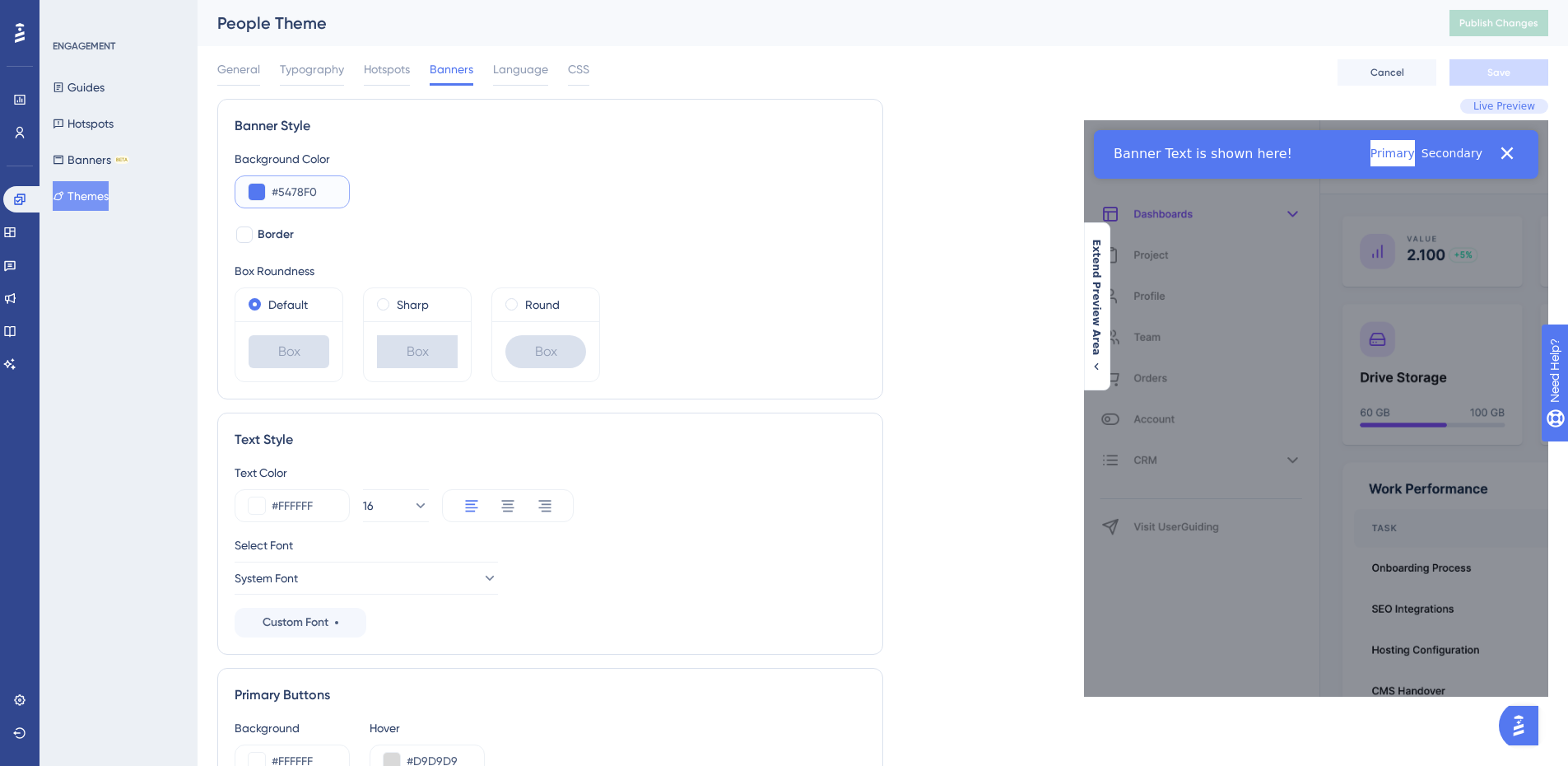
click at [293, 193] on input "#5478F0" at bounding box center [304, 191] width 64 height 19
paste input "EB5159"
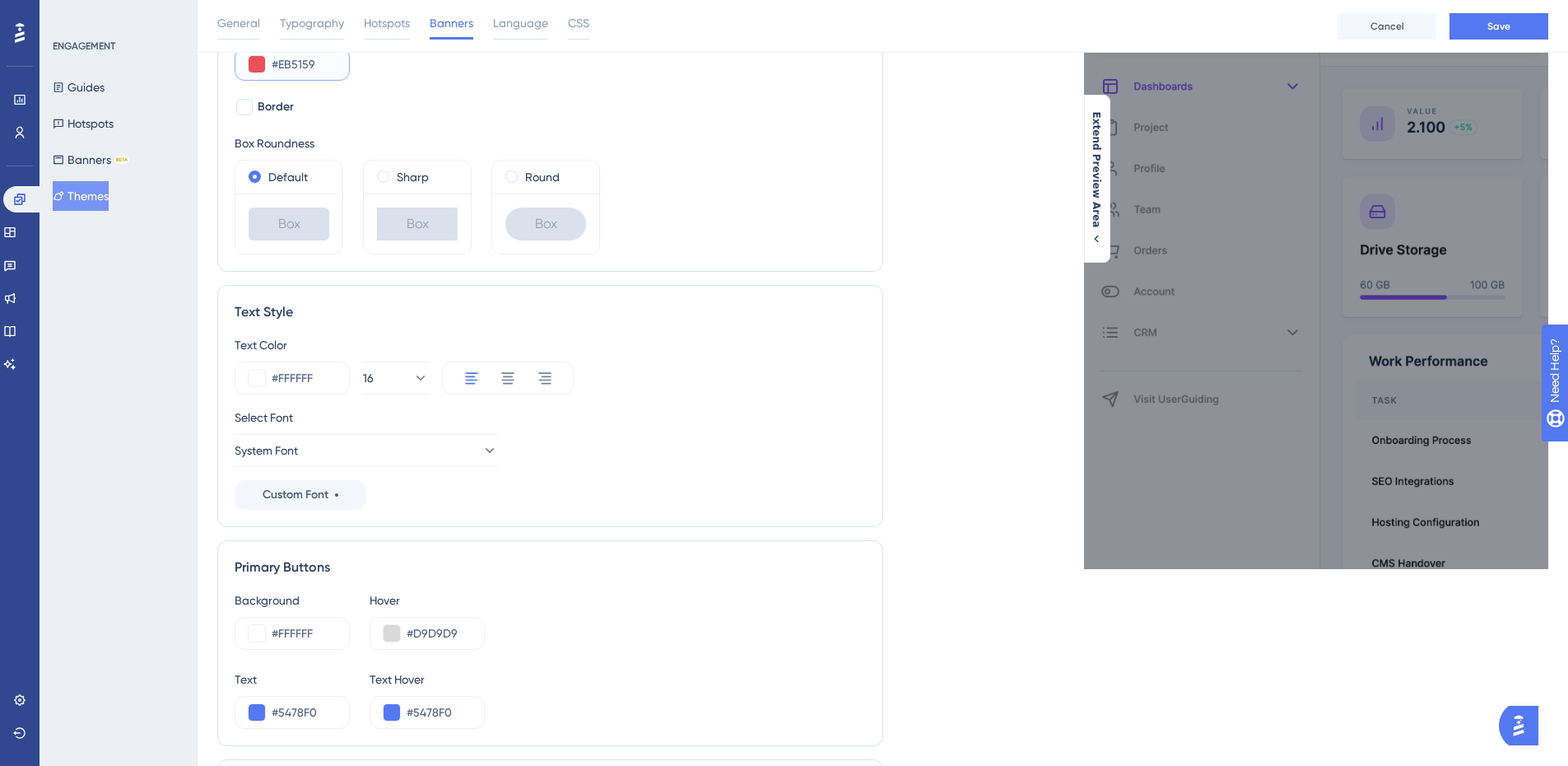
scroll to position [165, 0]
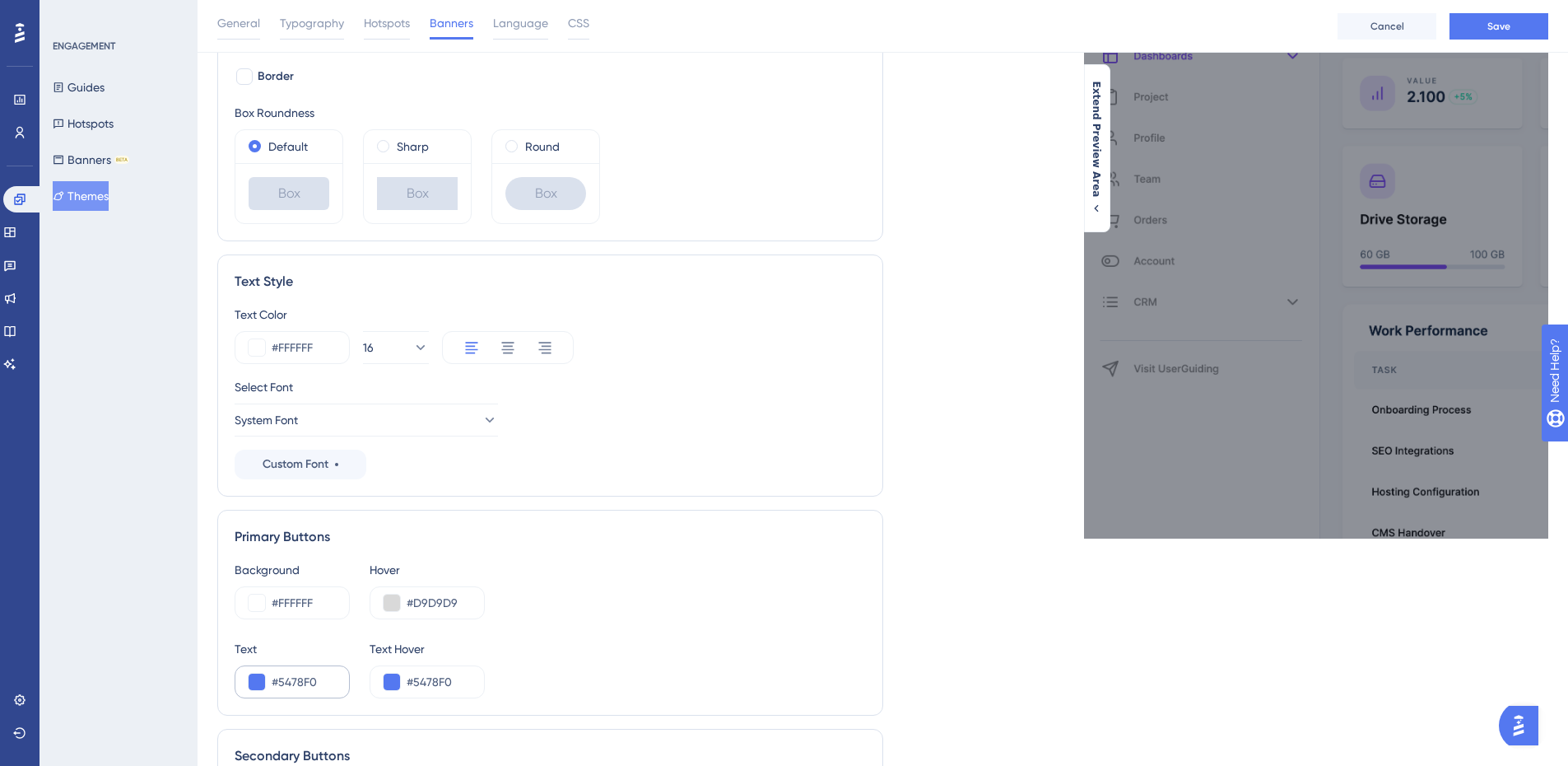
type input "#EB5159"
click at [298, 684] on input "#5478F0" at bounding box center [304, 682] width 64 height 19
paste input "EB5159"
type input "#EB5159"
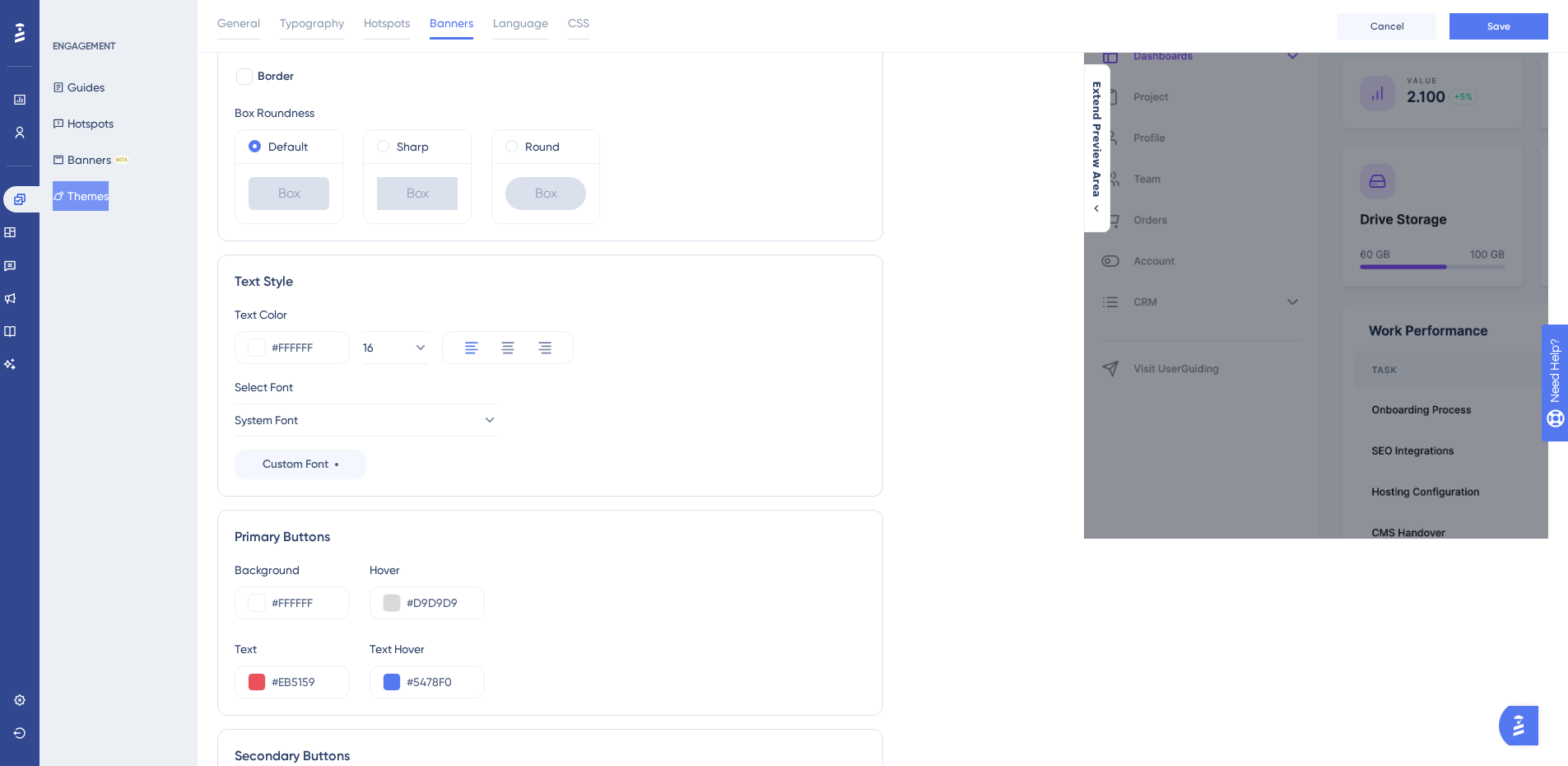
click at [560, 649] on div "Text #EB5159 Text Hover #5478F0" at bounding box center [550, 668] width 631 height 59
click at [436, 679] on input "#5478F0" at bounding box center [439, 682] width 64 height 19
paste input "EB5159"
click at [390, 683] on button at bounding box center [391, 682] width 17 height 17
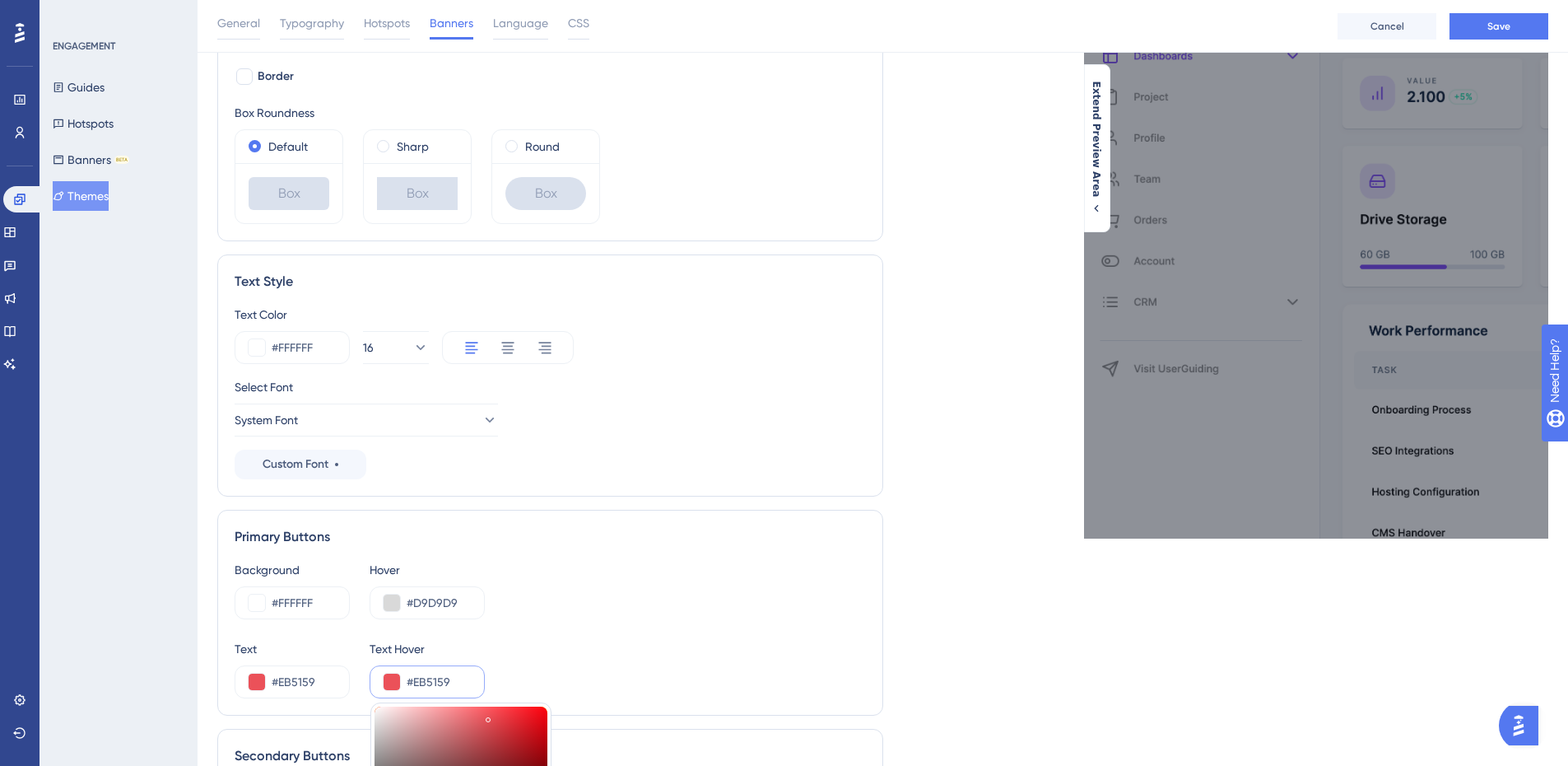
type input "#a5060f"
type input "#A5060F"
click at [541, 749] on div at bounding box center [461, 767] width 173 height 123
click at [565, 606] on div "Background #FFFFFF Hover #D9D9D9" at bounding box center [550, 589] width 631 height 59
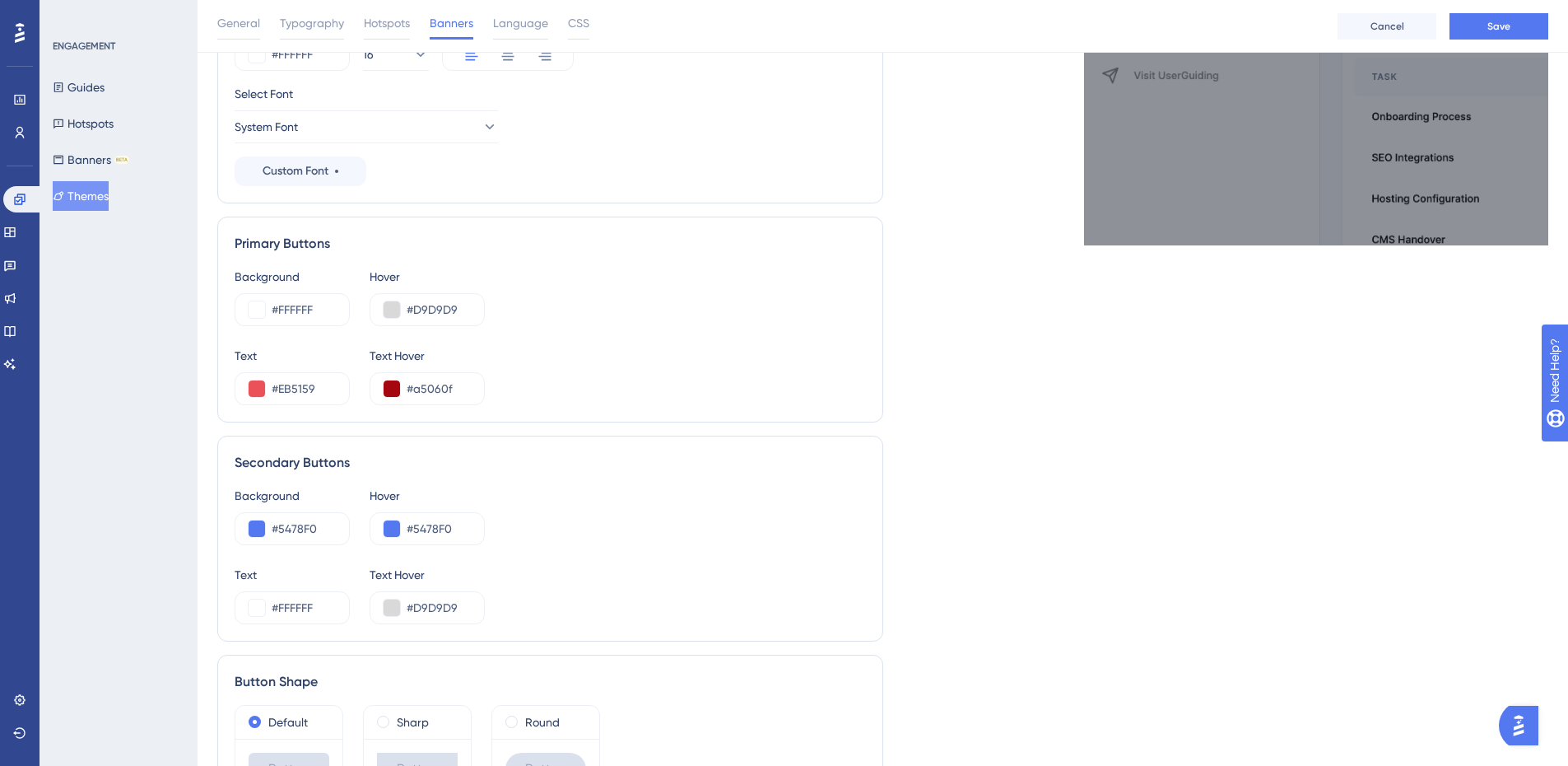
scroll to position [575, 0]
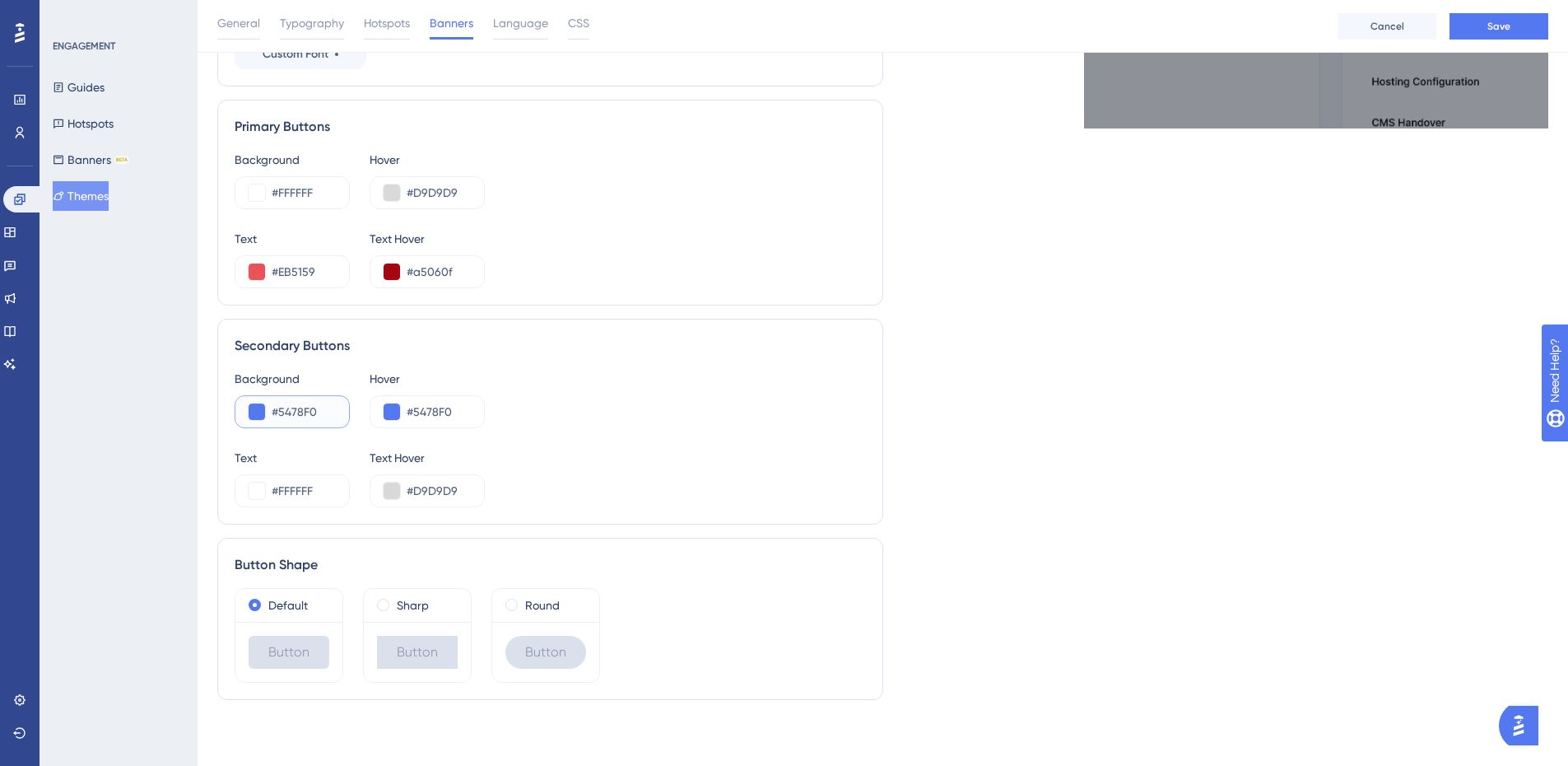
click at [317, 416] on input "#5478F0" at bounding box center [304, 412] width 64 height 19
click at [307, 414] on input "#5478F0" at bounding box center [304, 412] width 64 height 19
click at [308, 275] on input "#EB5159" at bounding box center [304, 272] width 64 height 19
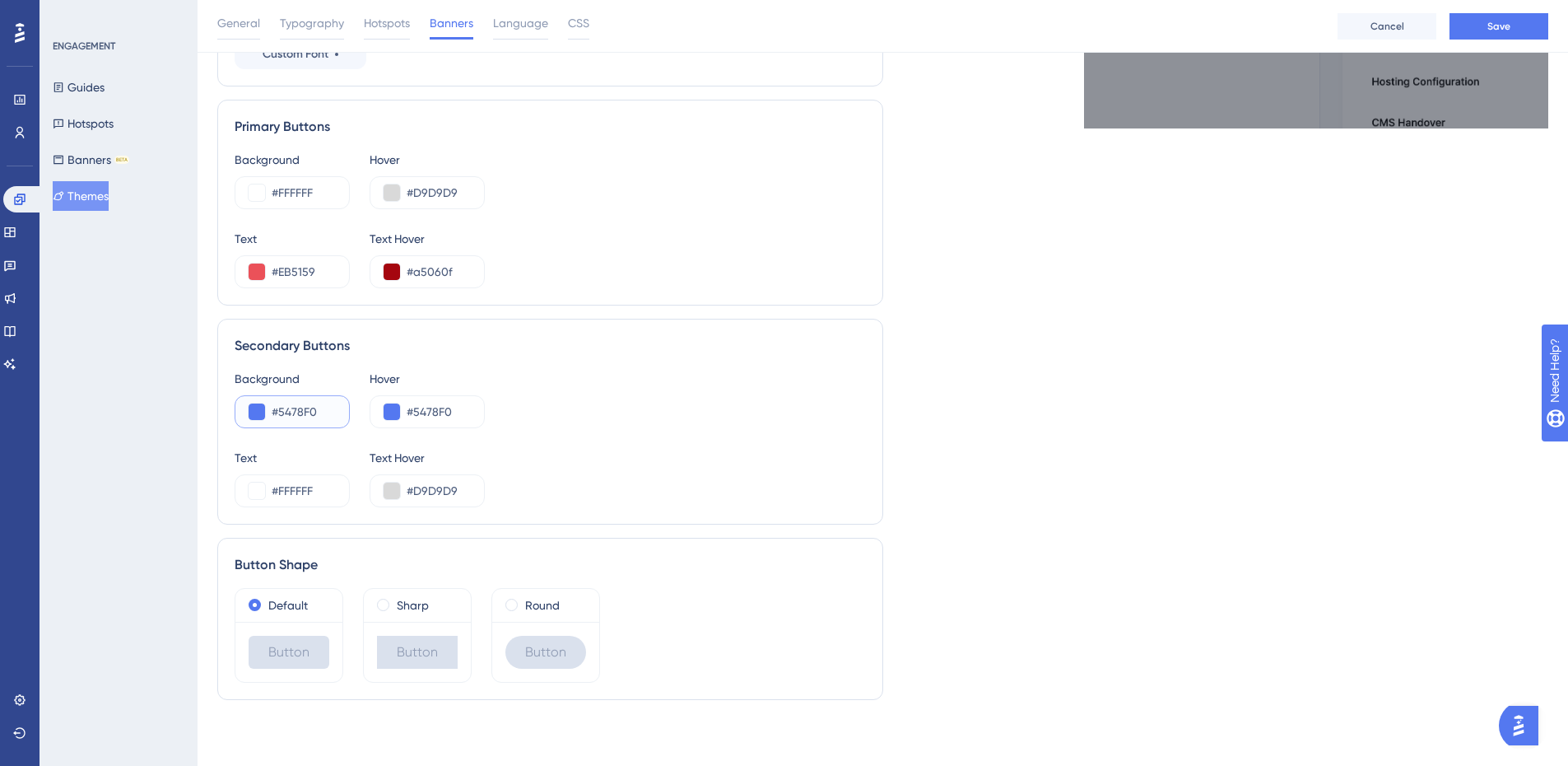
click at [310, 413] on input "#5478F0" at bounding box center [304, 412] width 64 height 19
paste input "EB5159"
click at [252, 409] on button at bounding box center [256, 411] width 17 height 17
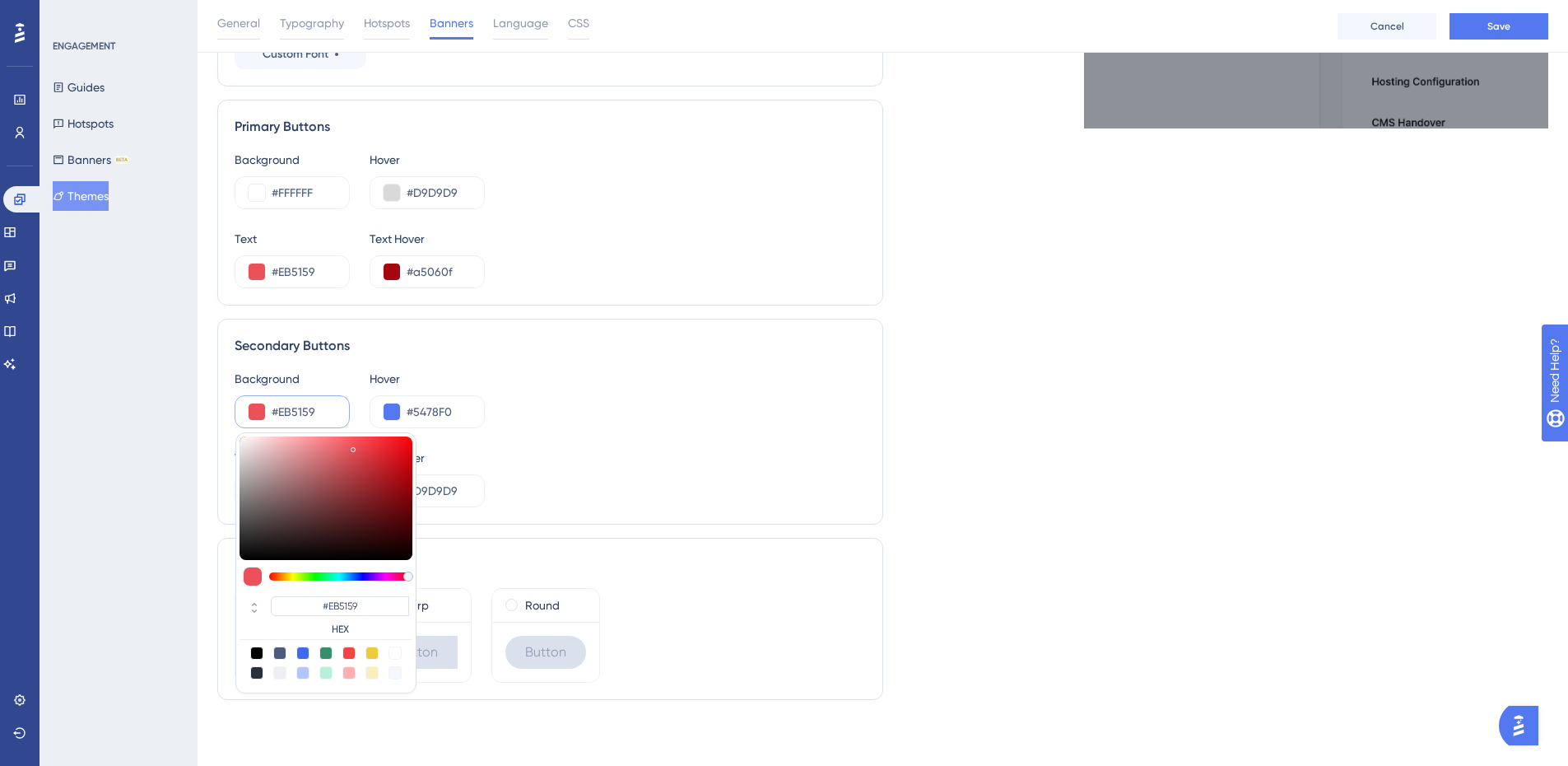
type input "#cf898d"
type input "#CF898D"
click at [298, 459] on div at bounding box center [326, 497] width 173 height 123
type input "#e9b4b7"
type input "#E9B4B7"
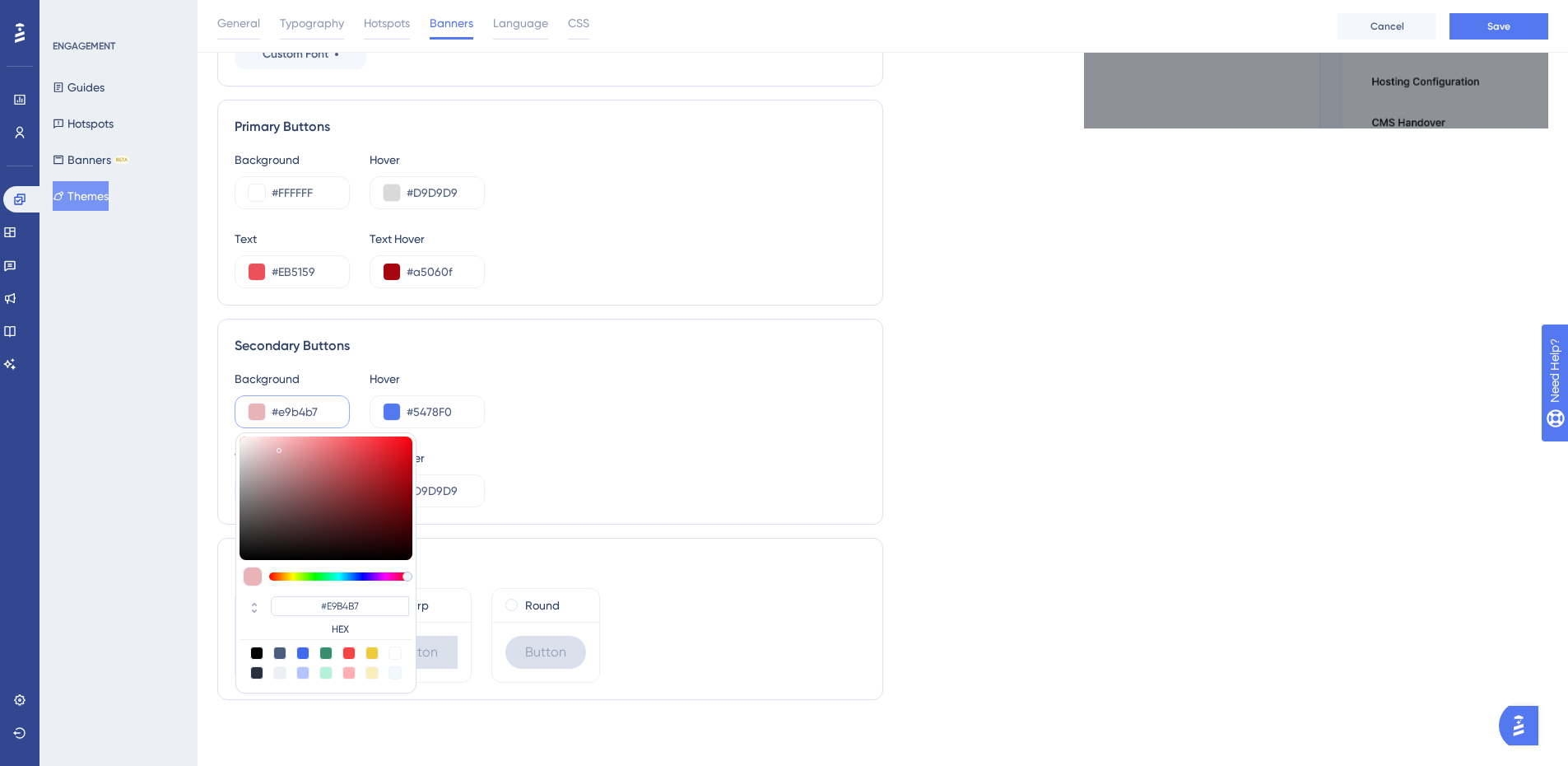
click at [279, 447] on div at bounding box center [326, 497] width 173 height 123
type input "#f3a0a4"
type input "#F3A0A4"
click at [299, 442] on div at bounding box center [326, 497] width 173 height 123
click at [279, 674] on div at bounding box center [280, 673] width 14 height 14
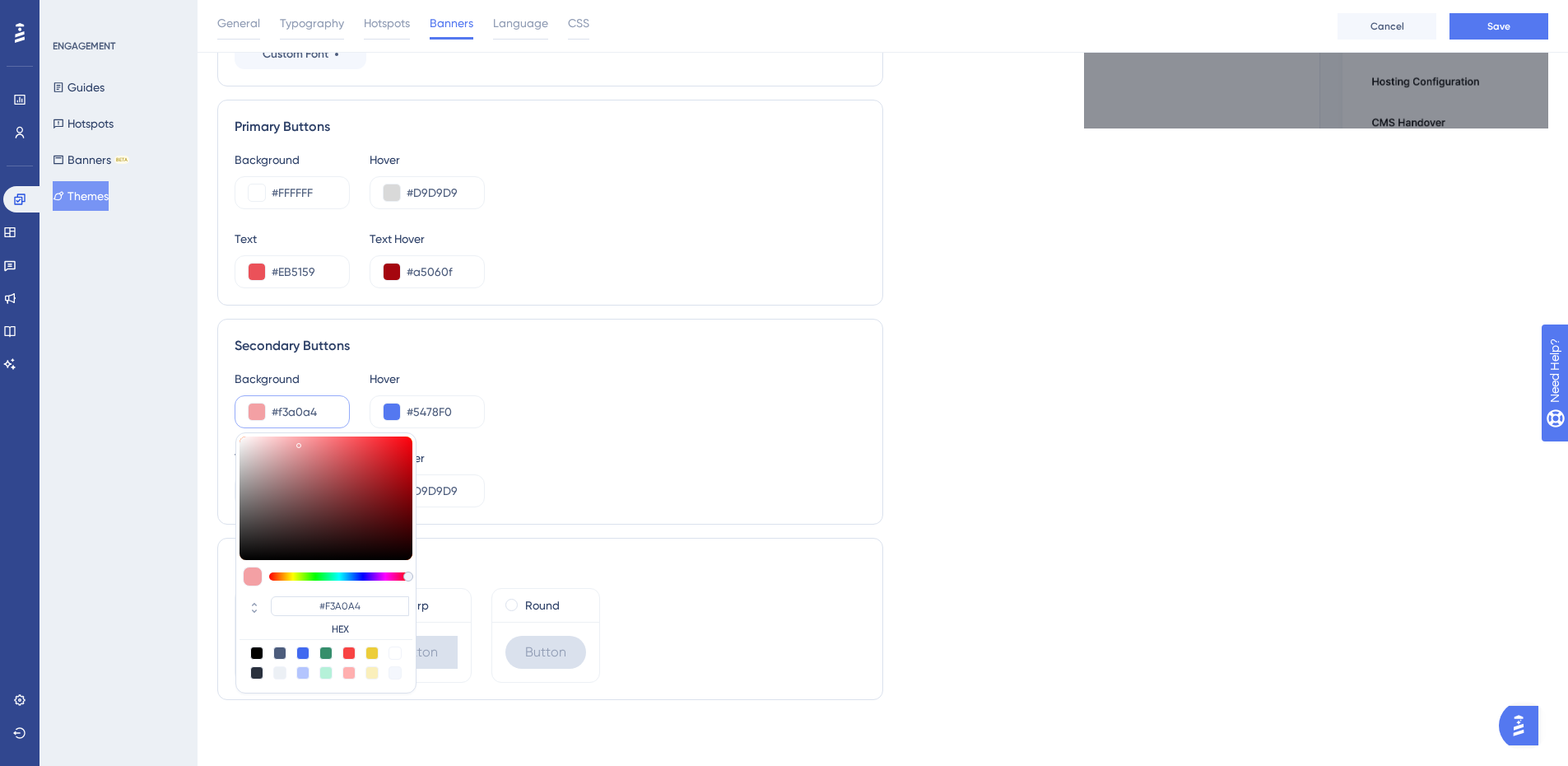
type input "#ecf0f5"
type input "#ECF0F5"
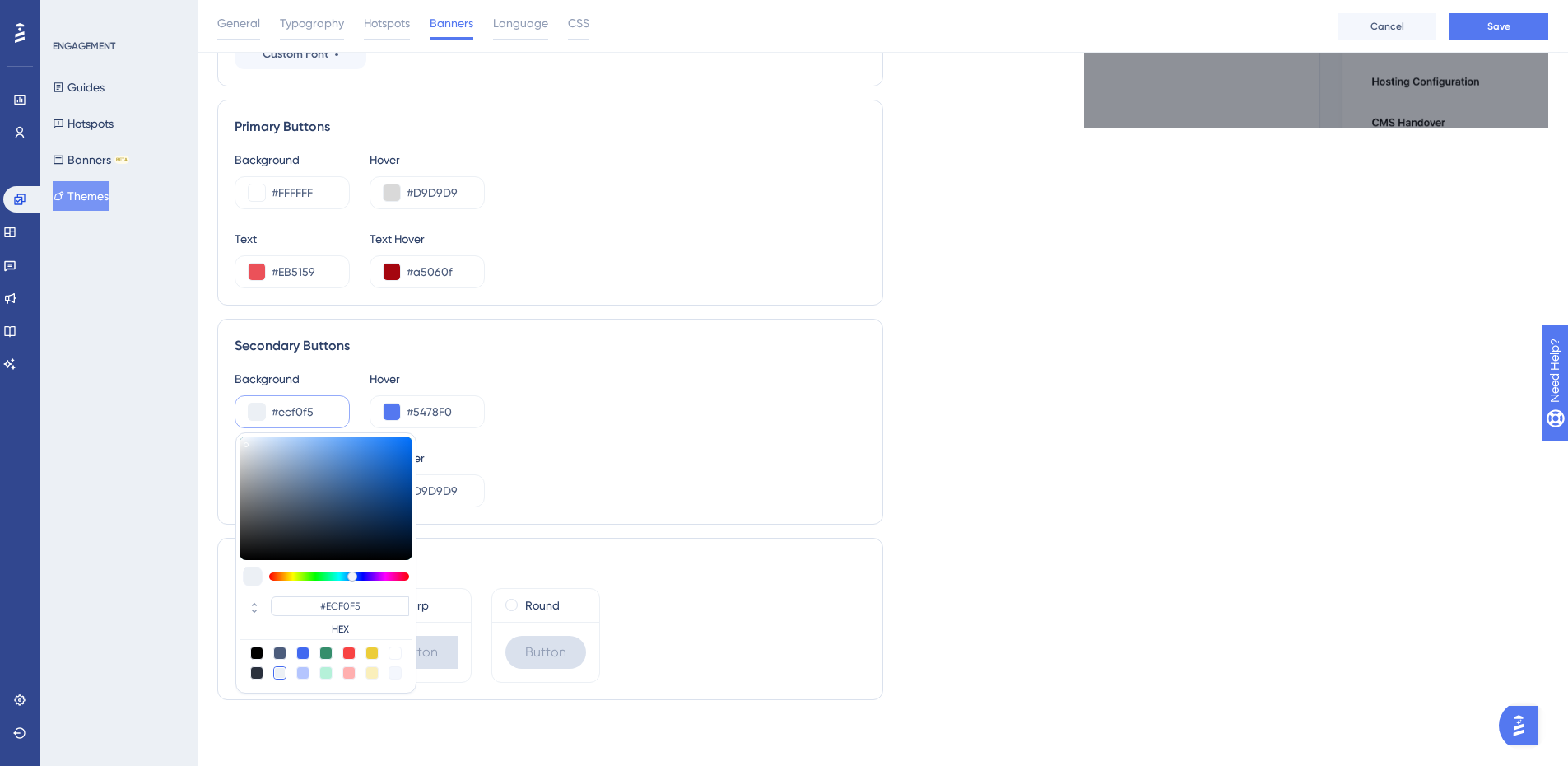
type input "#7a7f85"
type input "#7A7F85"
type input "#7e8388"
type input "#7E8388"
type input "#909090"
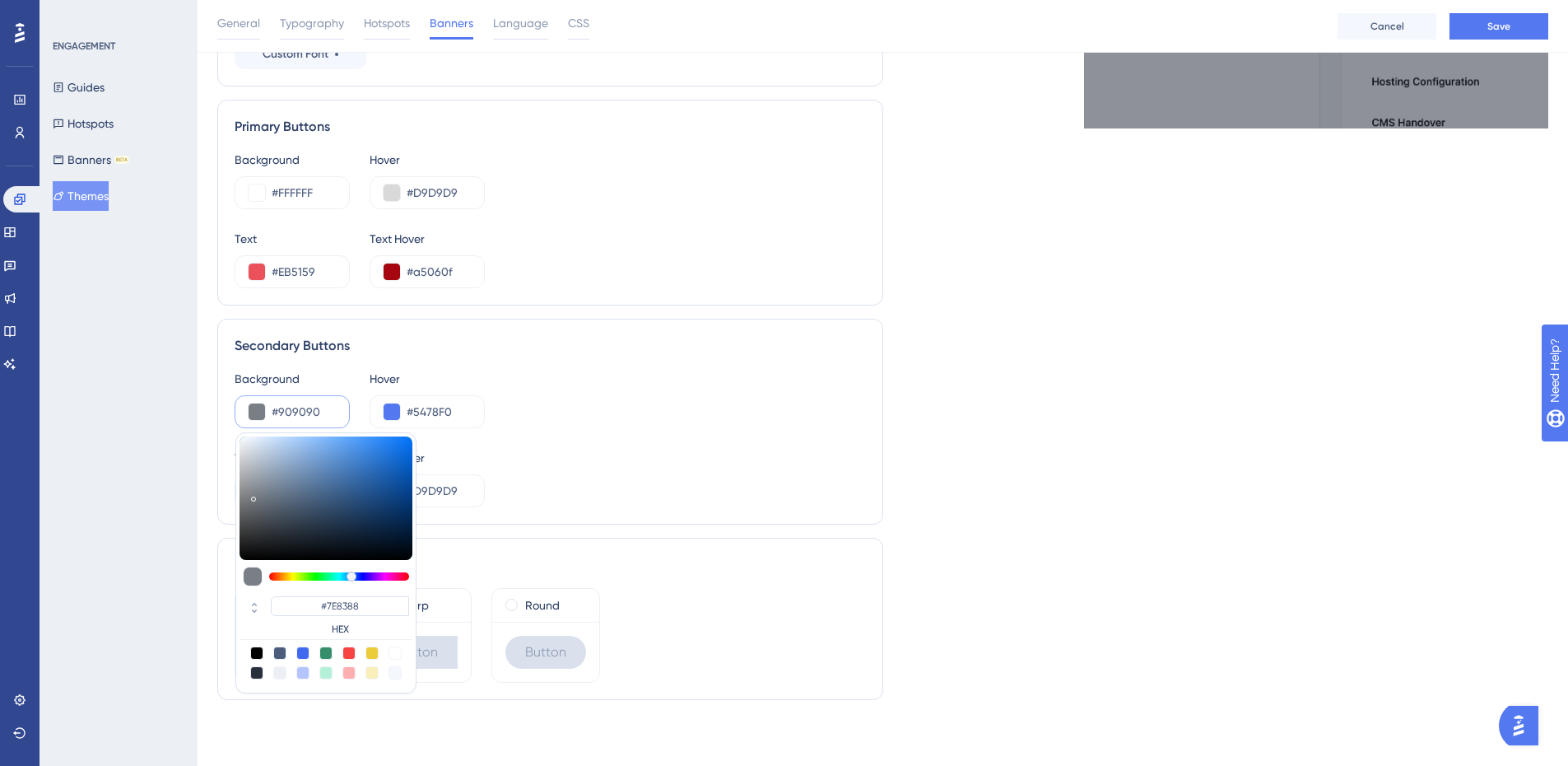
type input "#909090"
type input "#969696"
type input "#979797"
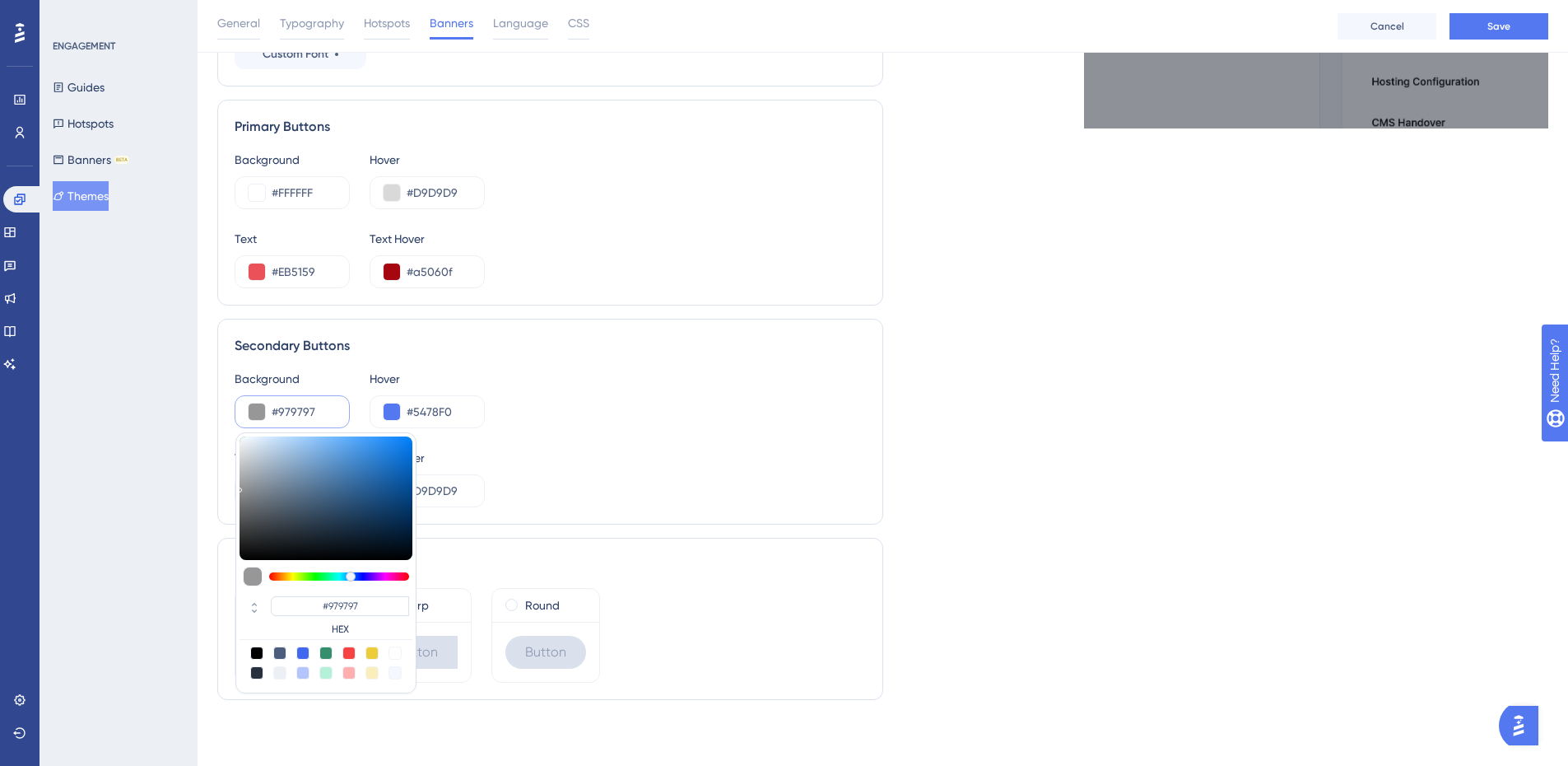
type input "#999999"
type input "#9c9c9c"
type input "#9C9C9C"
type input "#a3a3a3"
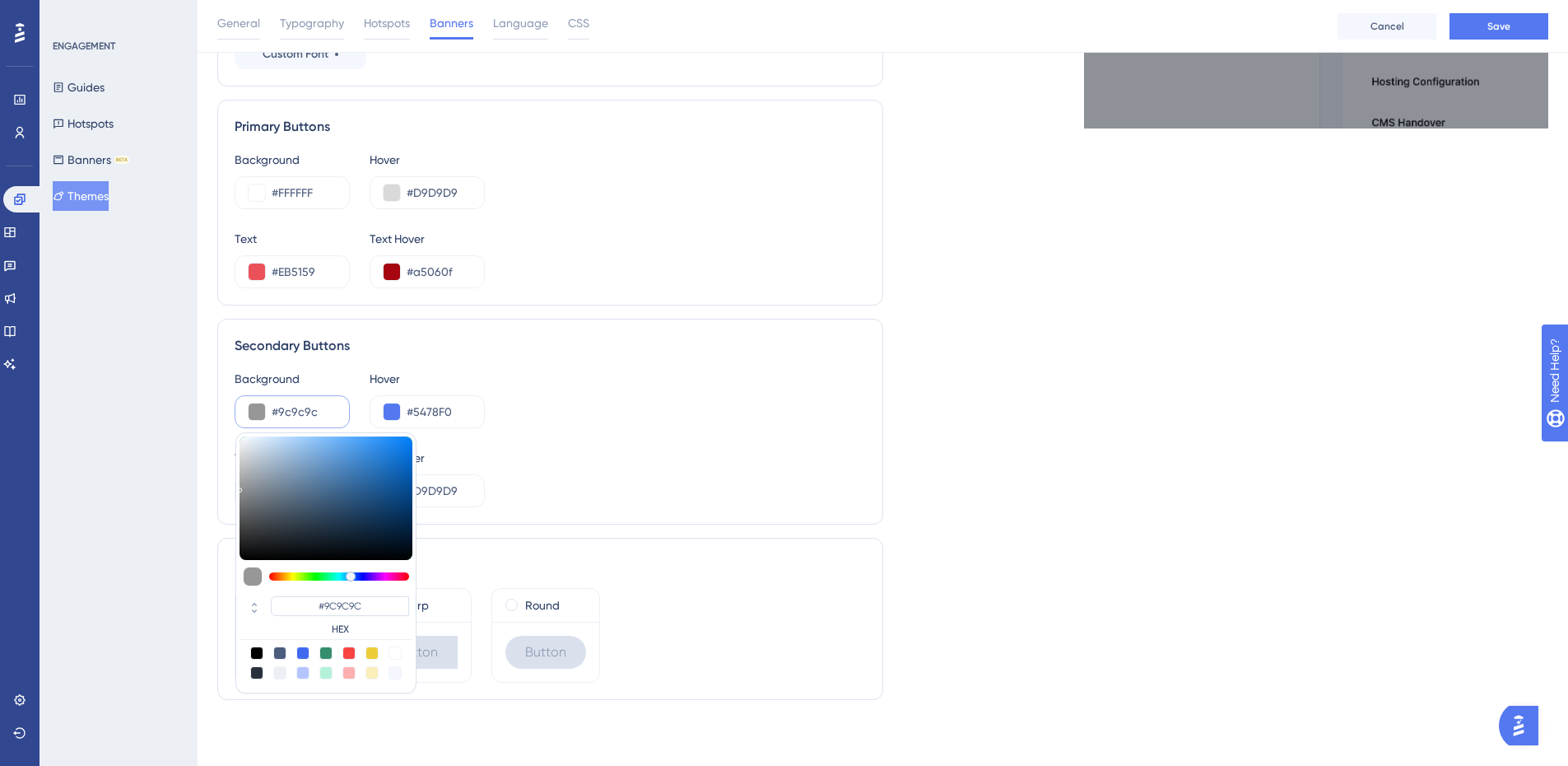
type input "#A3A3A3"
type input "#b3b3b3"
type input "#B3B3B3"
type input "#b9b9b9"
type input "#B9B9B9"
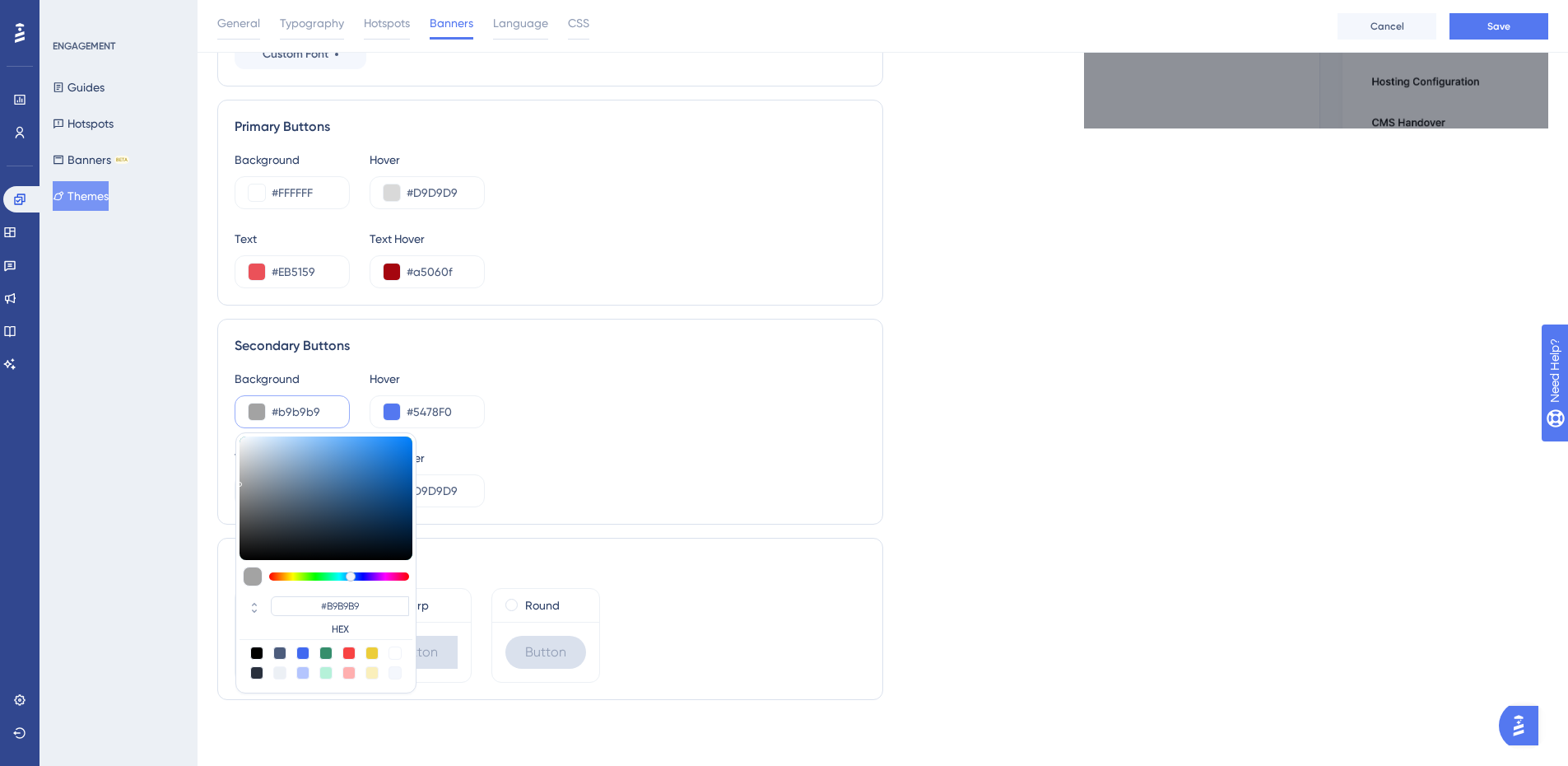
type input "#bdbdbd"
type input "#BDBDBD"
type input "#bebebe"
type input "#BEBEBE"
type input "#c0c0c0"
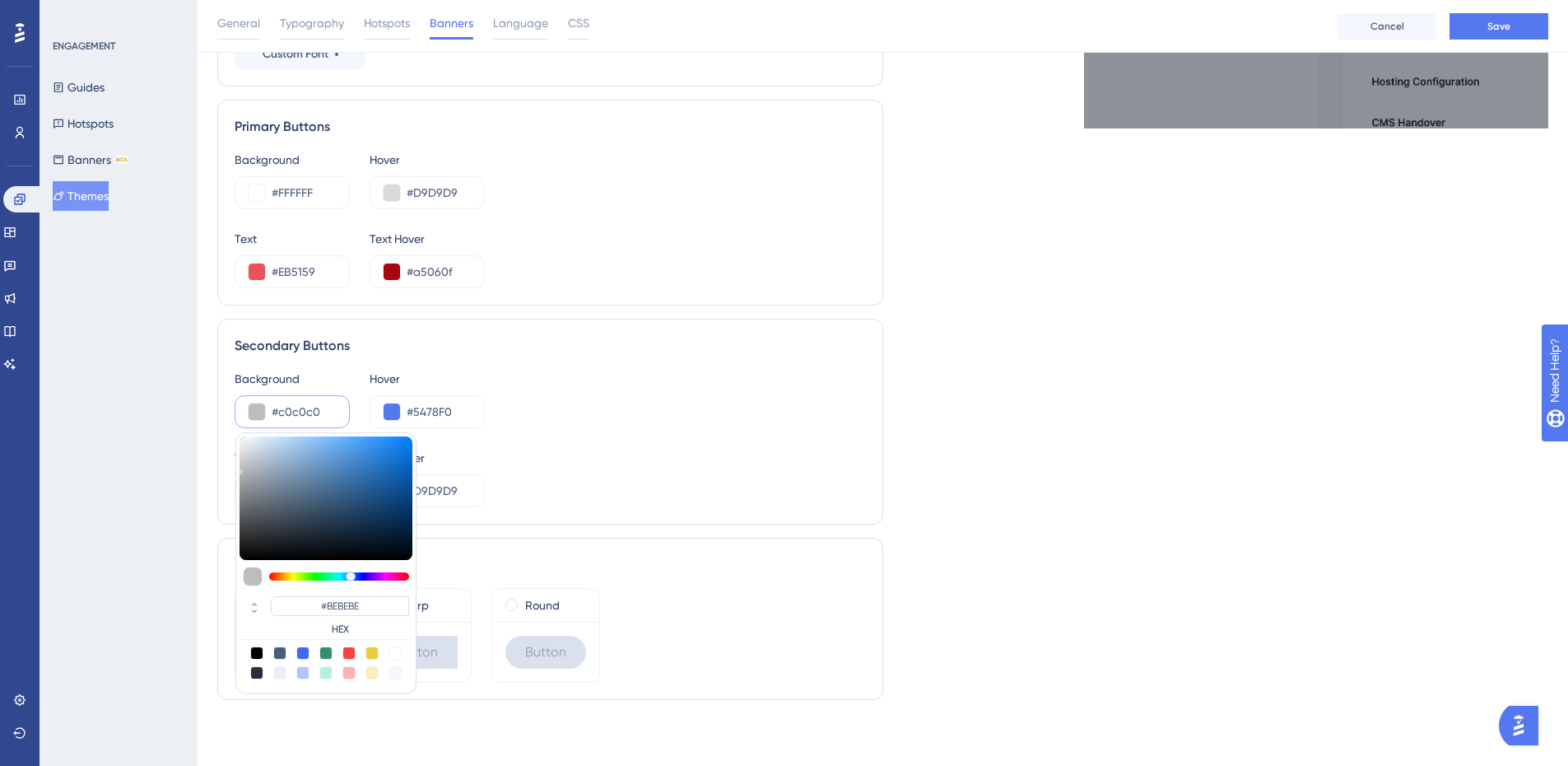
type input "#C0C0C0"
type input "#c2c2c2"
type input "#C2C2C2"
type input "#c0c0c0"
type input "#C0C0C0"
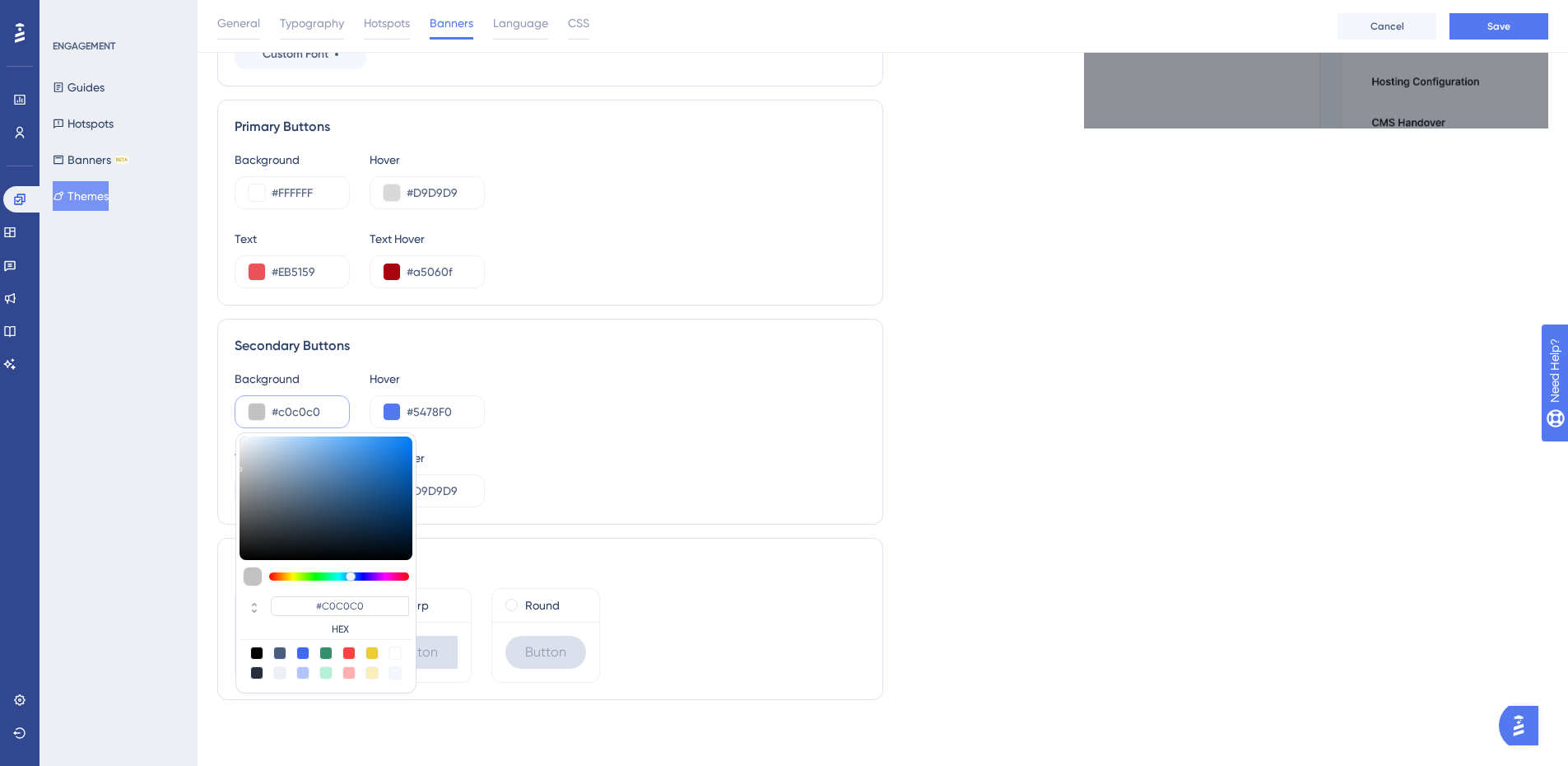
type input "#bdbdbd"
type input "#BDBDBD"
type input "#bbbbbb"
type input "#BBBBBB"
type input "#b9b9b9"
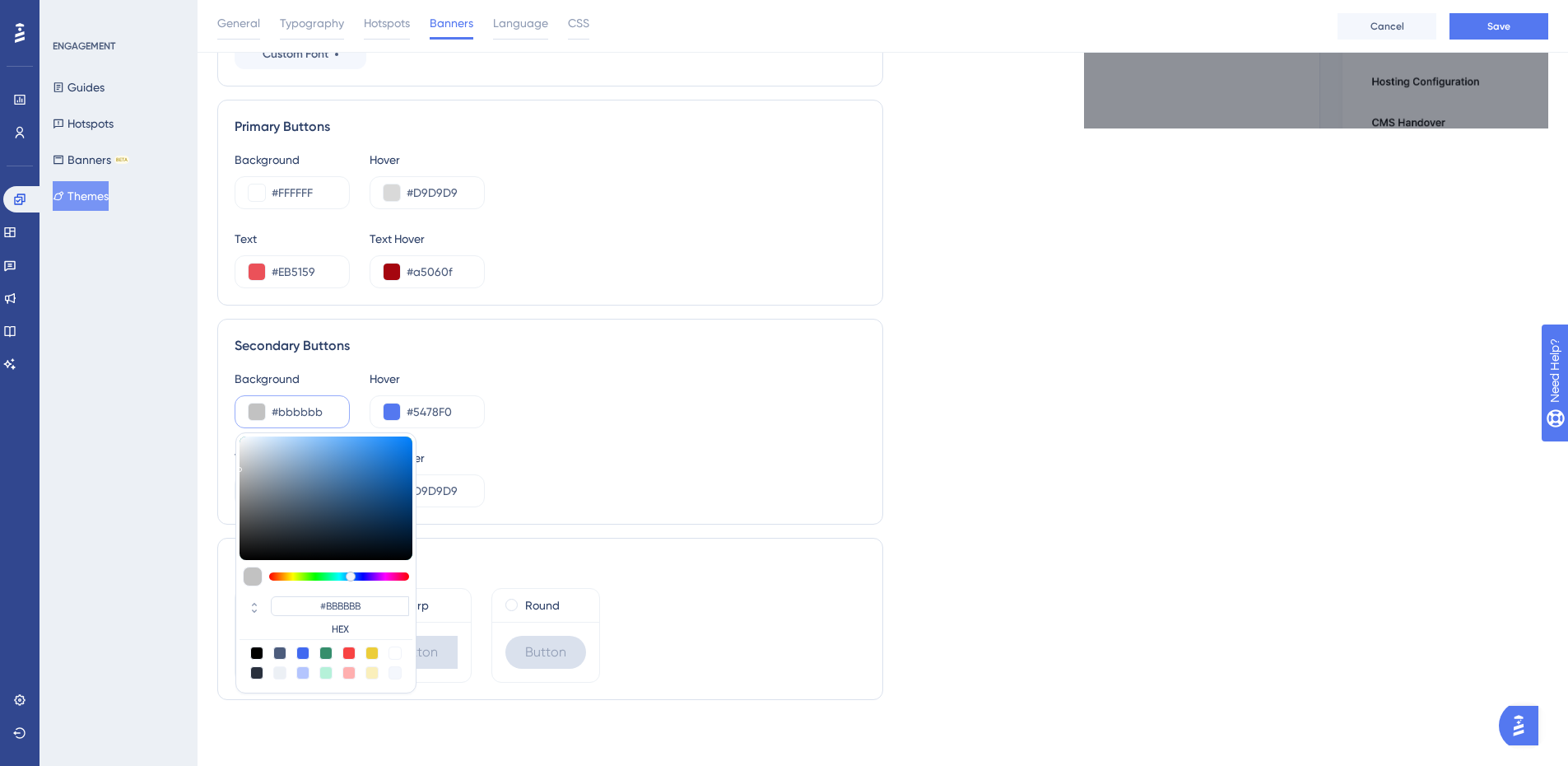
type input "#B9B9B9"
type input "#b6b6b6"
type input "#B6B6B6"
type input "#b8b8b8"
type input "#B8B8B8"
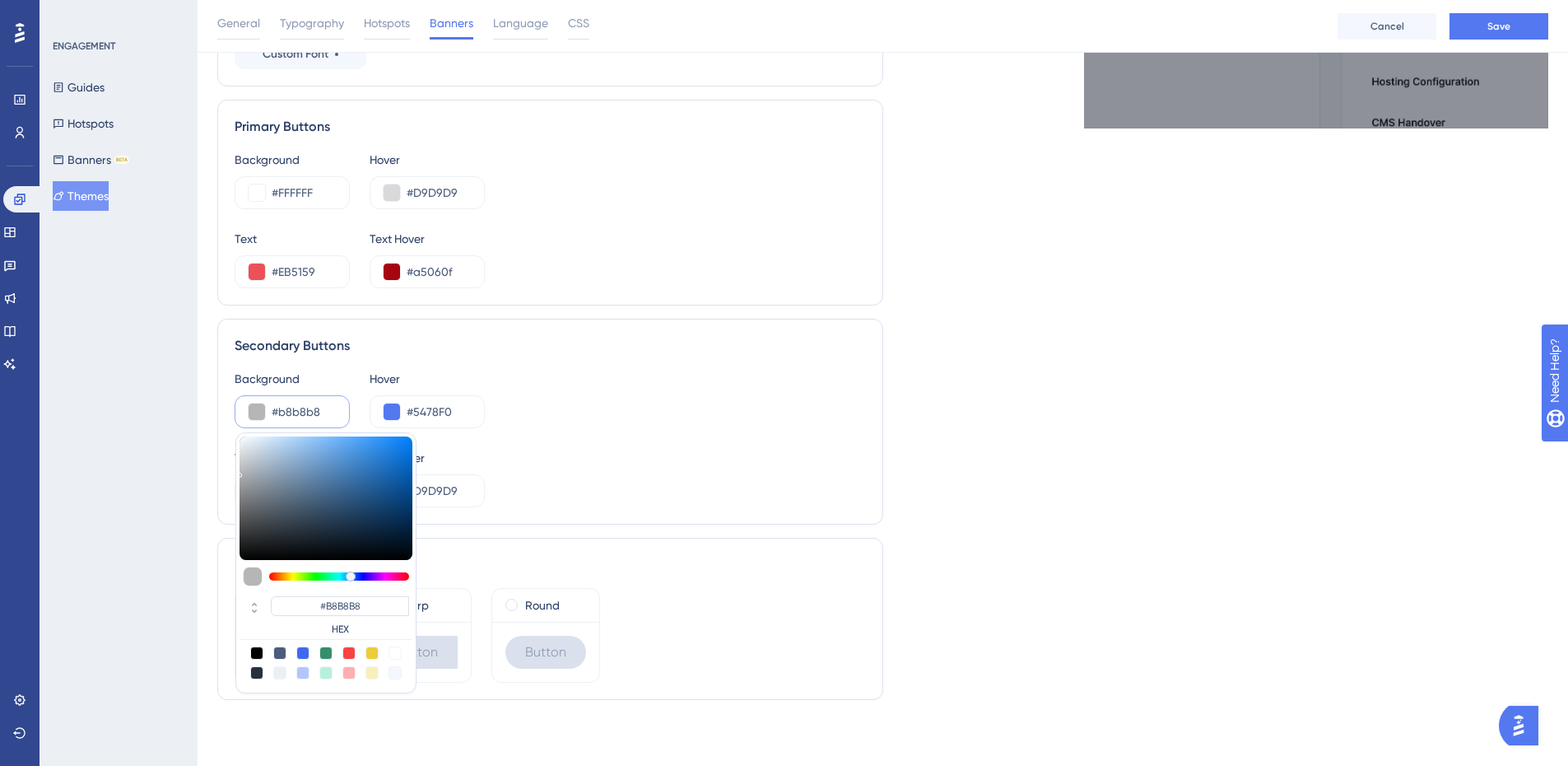
type input "#bbbbbb"
type input "#BBBBBB"
type input "#bdbdbd"
type input "#BDBDBD"
type input "#bebebe"
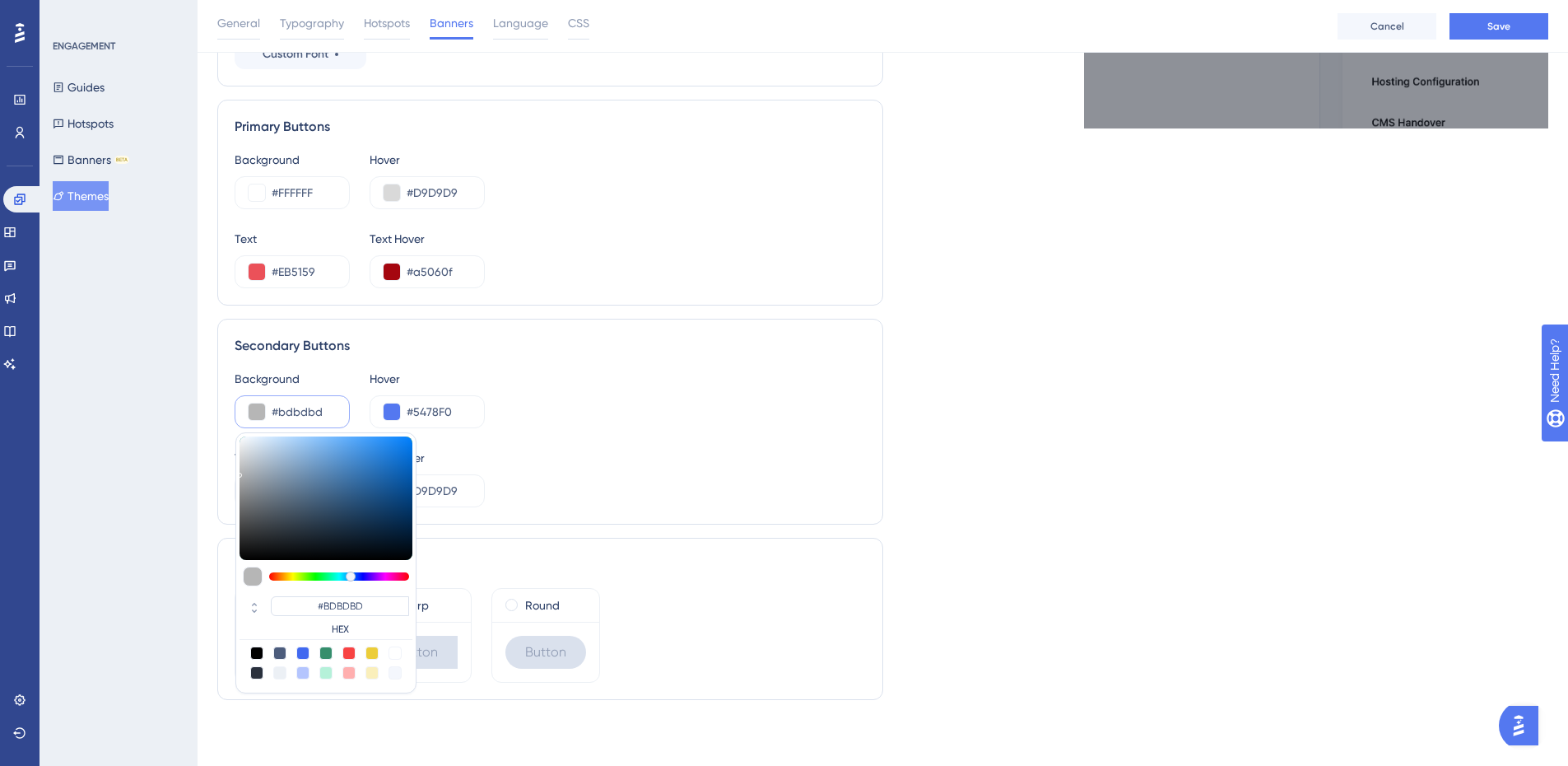
type input "#BEBEBE"
type input "#c0c0c0"
type input "#C0C0C0"
type input "#c2c2c2"
type input "#C2C2C2"
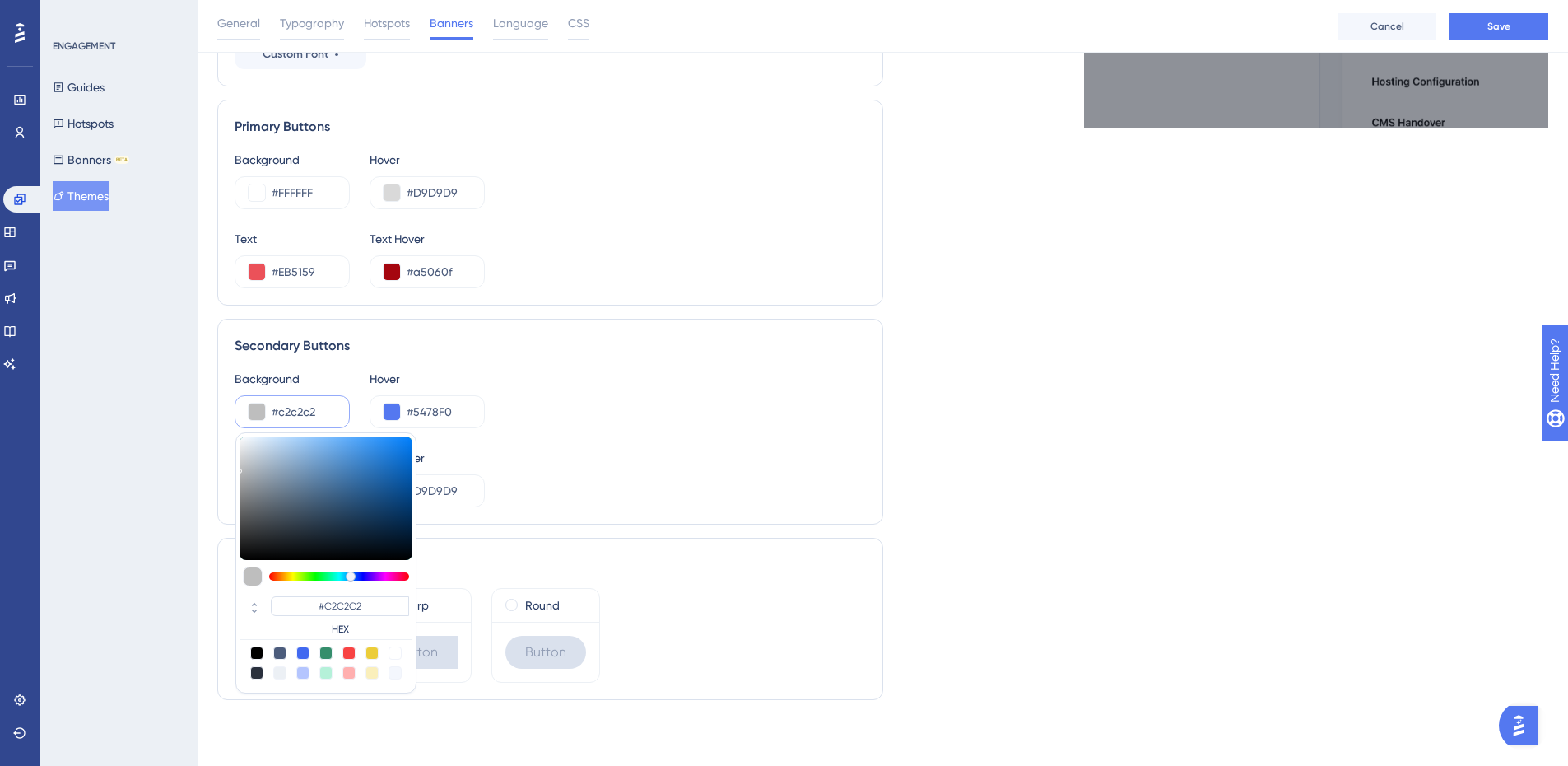
type input "#c3c3c3"
type input "#C3C3C3"
type input "#c7c7c7"
type input "#C7C7C7"
type input "#cccccc"
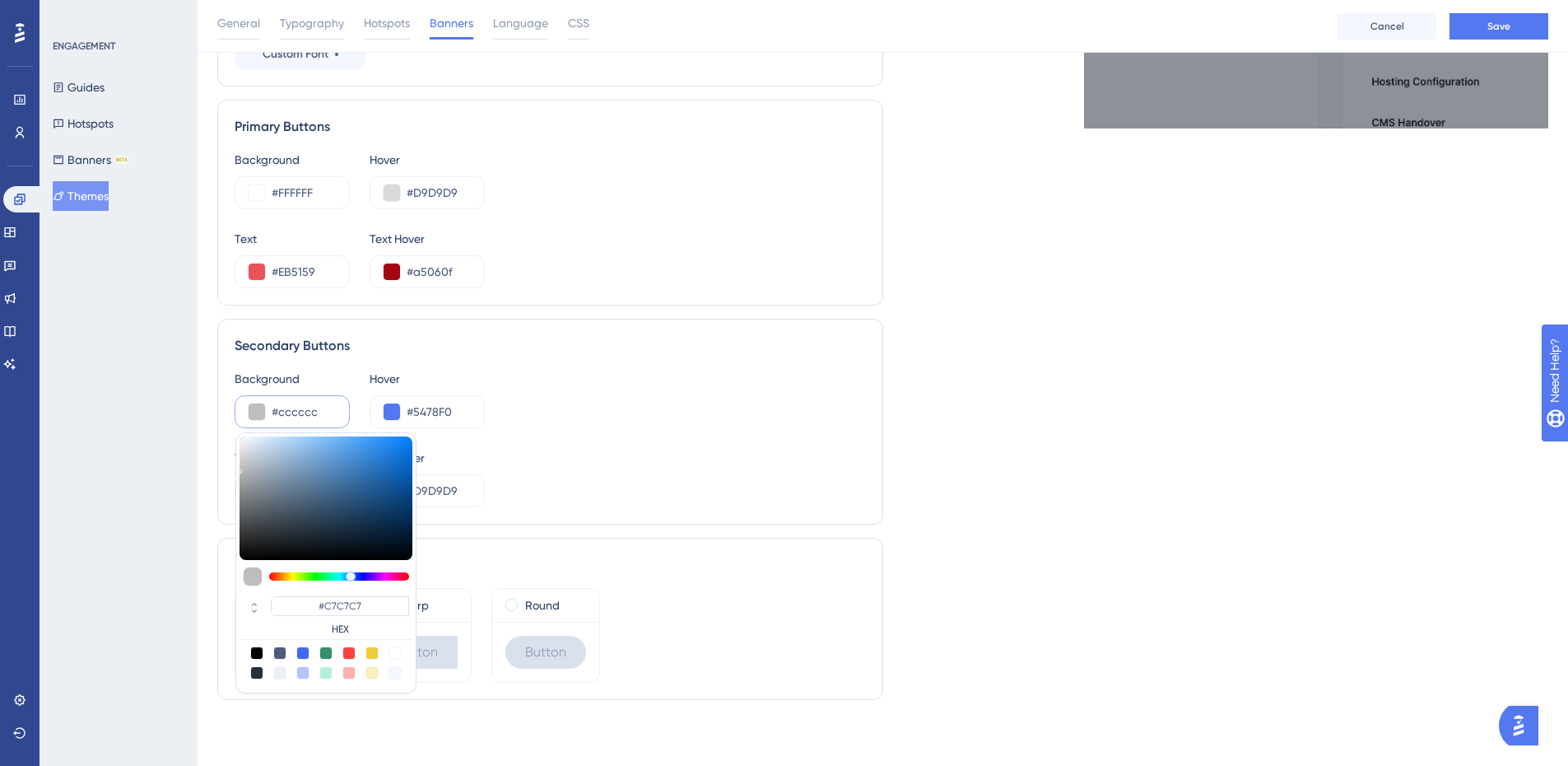
type input "#CCCCCC"
type input "#cecece"
type input "#CECECE"
type input "#cfcfcf"
type input "#CFCFCF"
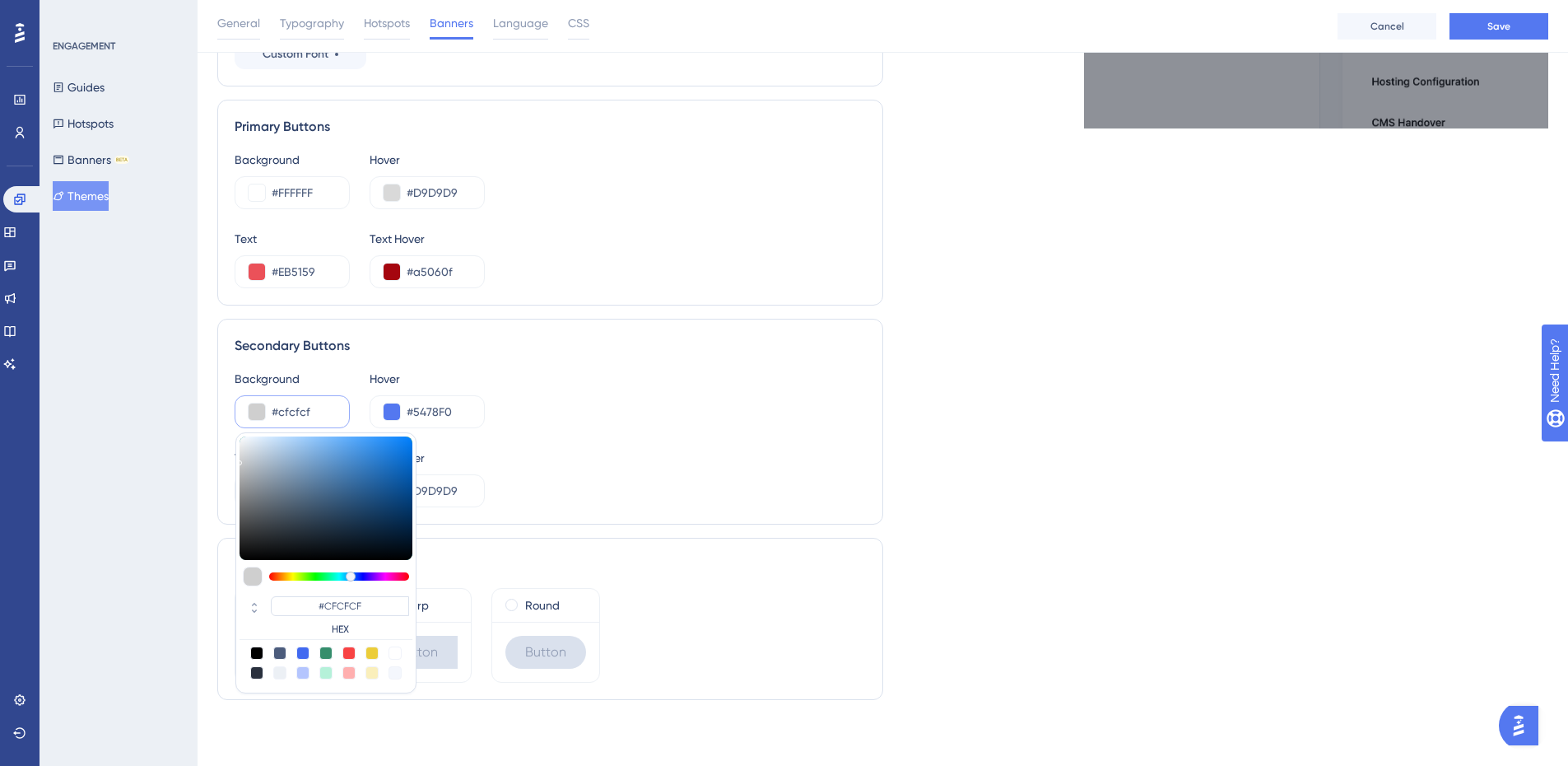
drag, startPoint x: 253, startPoint y: 495, endPoint x: 230, endPoint y: 459, distance: 42.7
click at [230, 459] on div "Secondary Buttons Background #cfcfcf #CFCFCF HEX Hover #5478F0 Text #FFFFFF Tex…" at bounding box center [550, 421] width 666 height 206
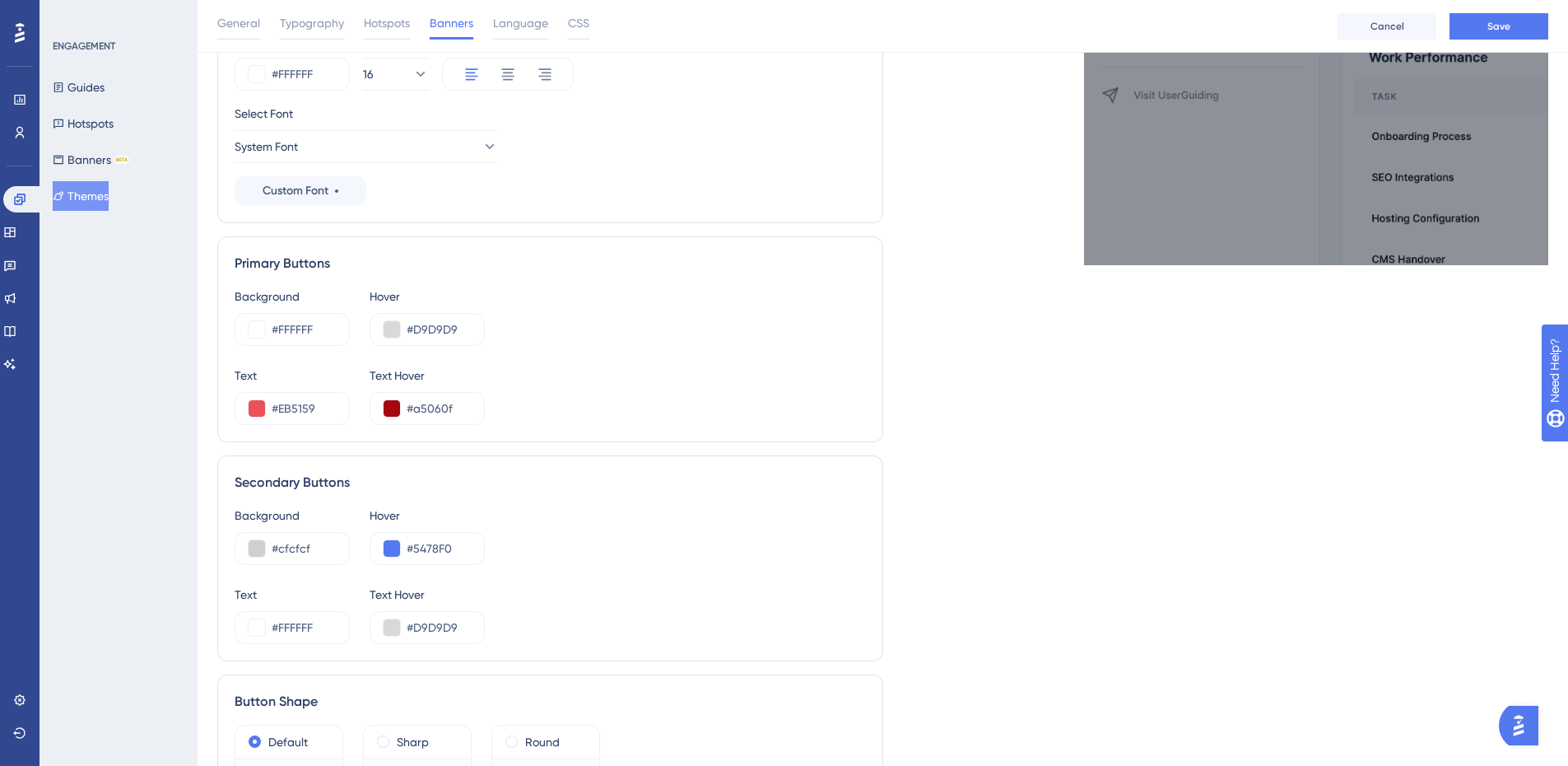
scroll to position [494, 0]
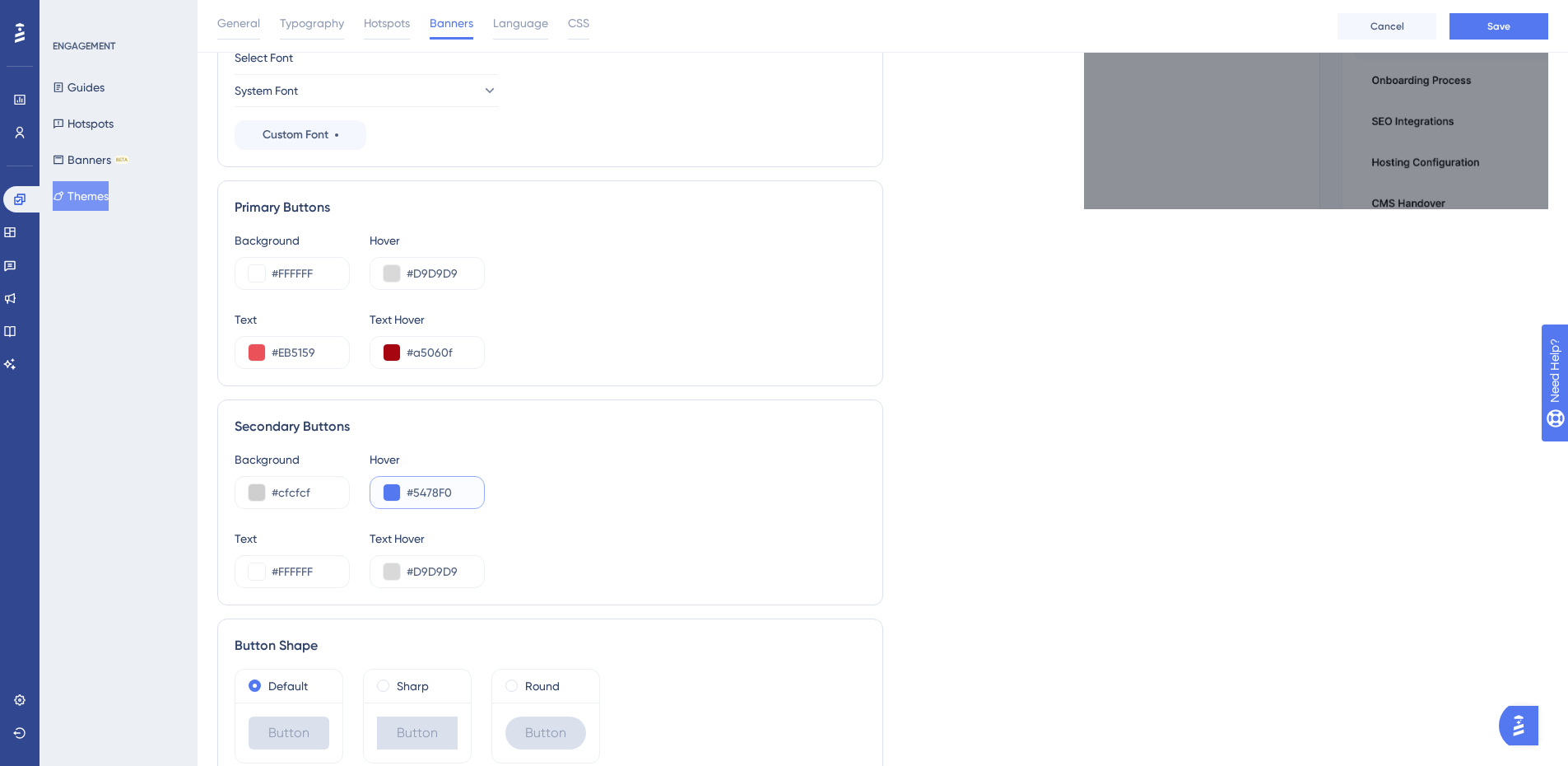
click at [460, 500] on input "#5478F0" at bounding box center [439, 492] width 64 height 19
click at [293, 489] on input "#cfcfcf" at bounding box center [304, 492] width 64 height 19
click at [430, 495] on input "#5478F0" at bounding box center [439, 492] width 64 height 19
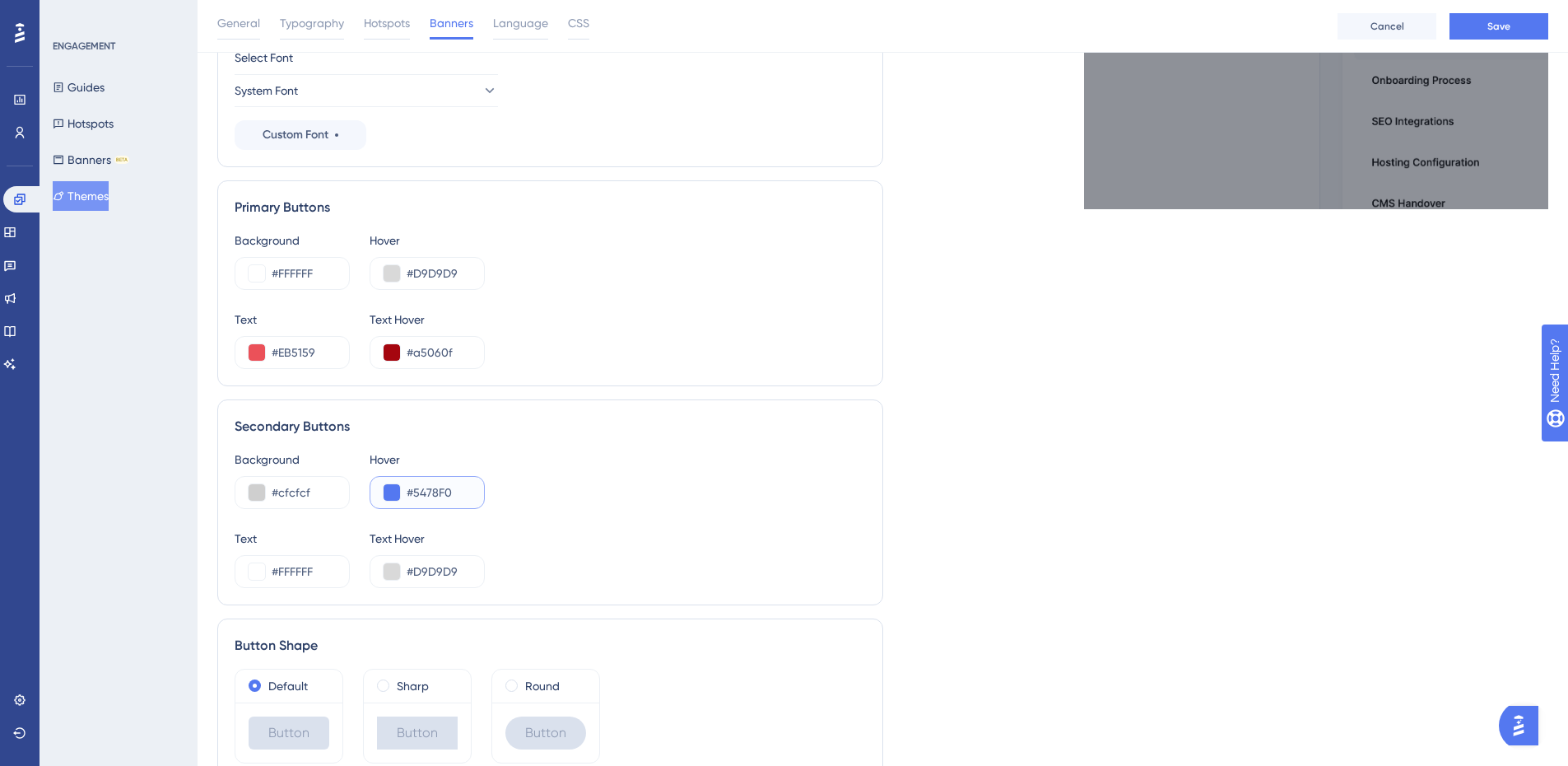
paste input "CFCFCF"
click at [527, 562] on div "Text #FFFFFF Text Hover #D9D9D9" at bounding box center [550, 557] width 631 height 59
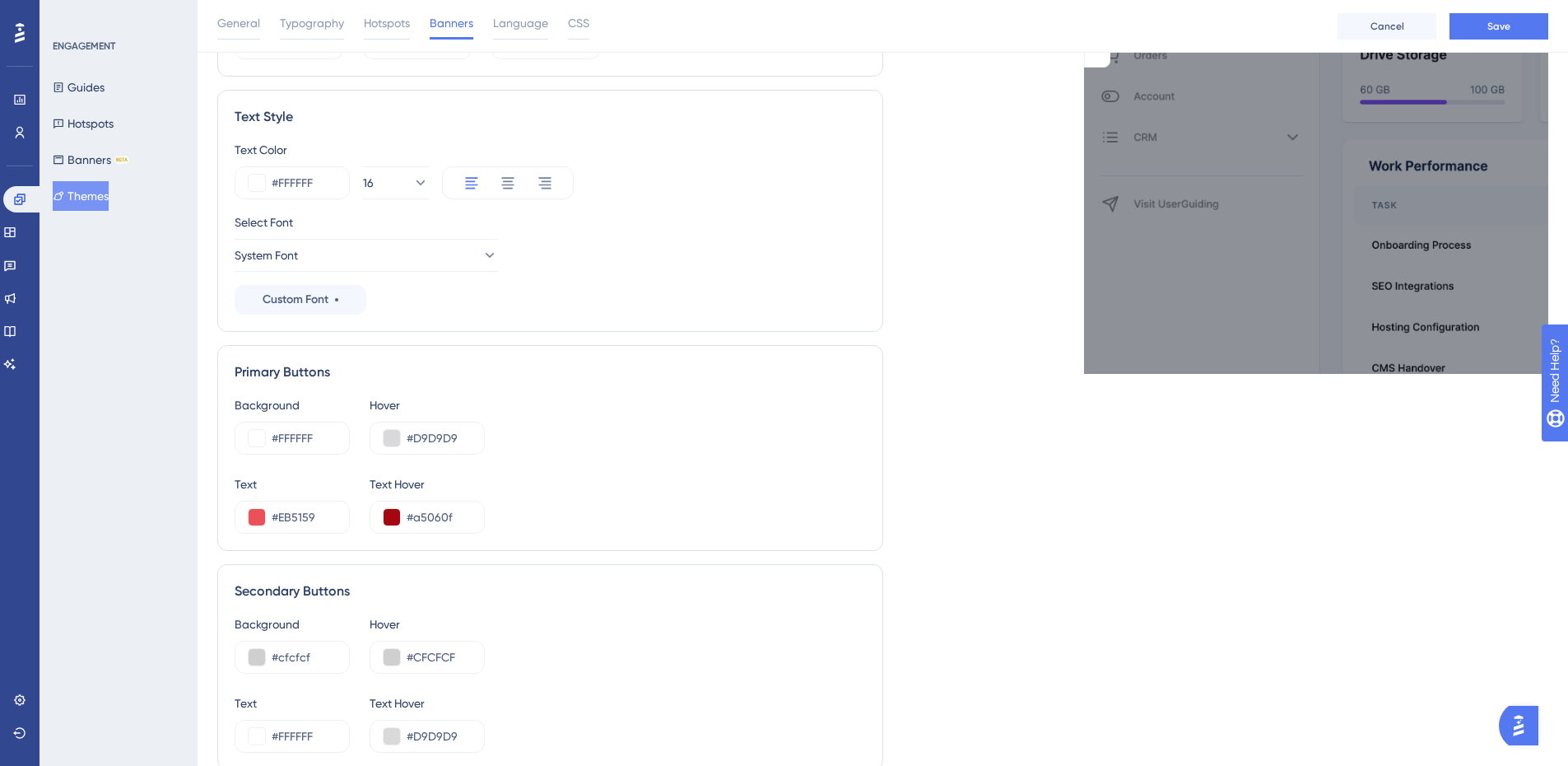
scroll to position [412, 0]
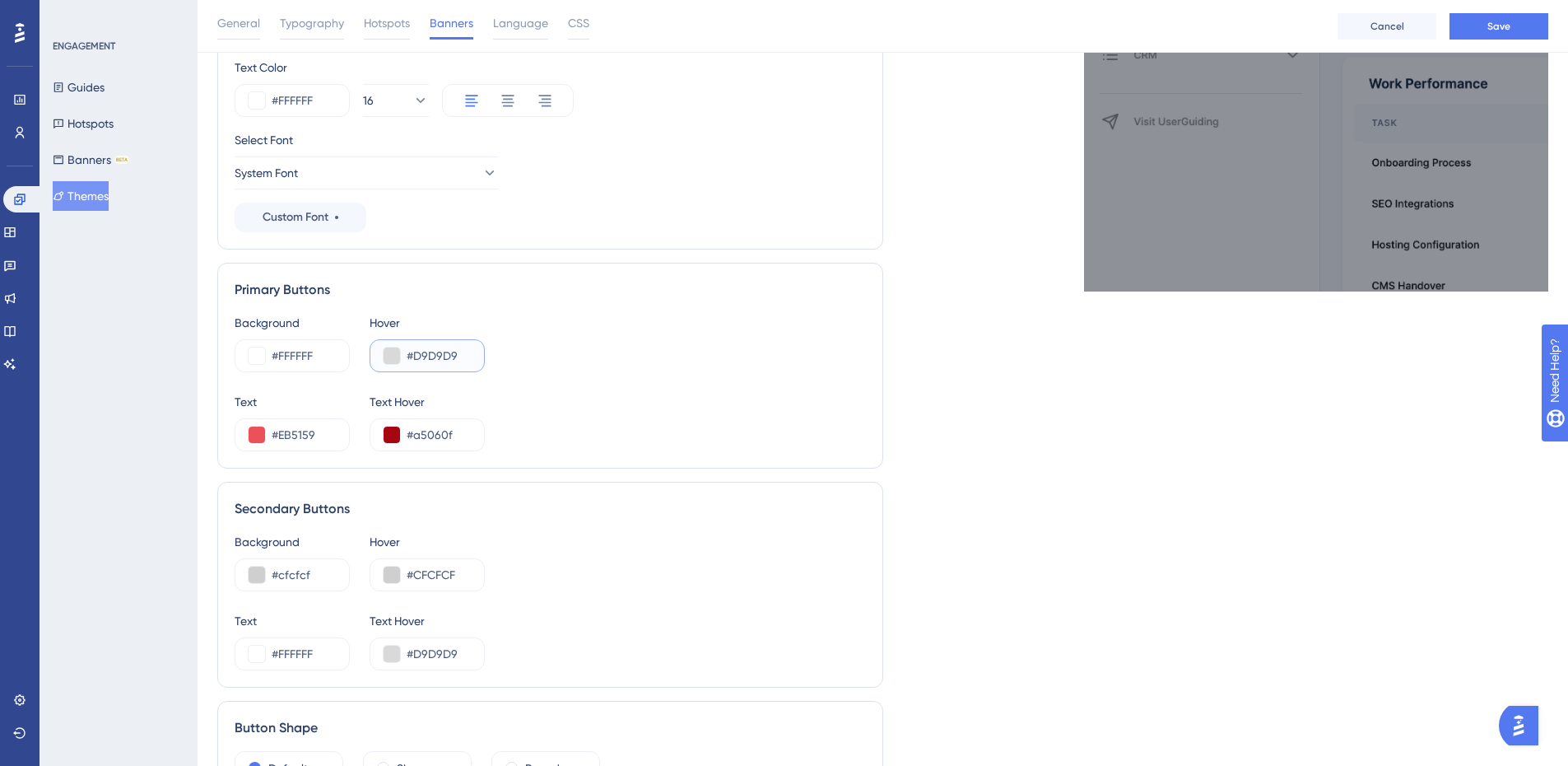
click at [430, 354] on input "#D9D9D9" at bounding box center [439, 355] width 64 height 19
click at [453, 577] on input "#CFCFCF" at bounding box center [439, 575] width 64 height 19
paste input "D9D9D9"
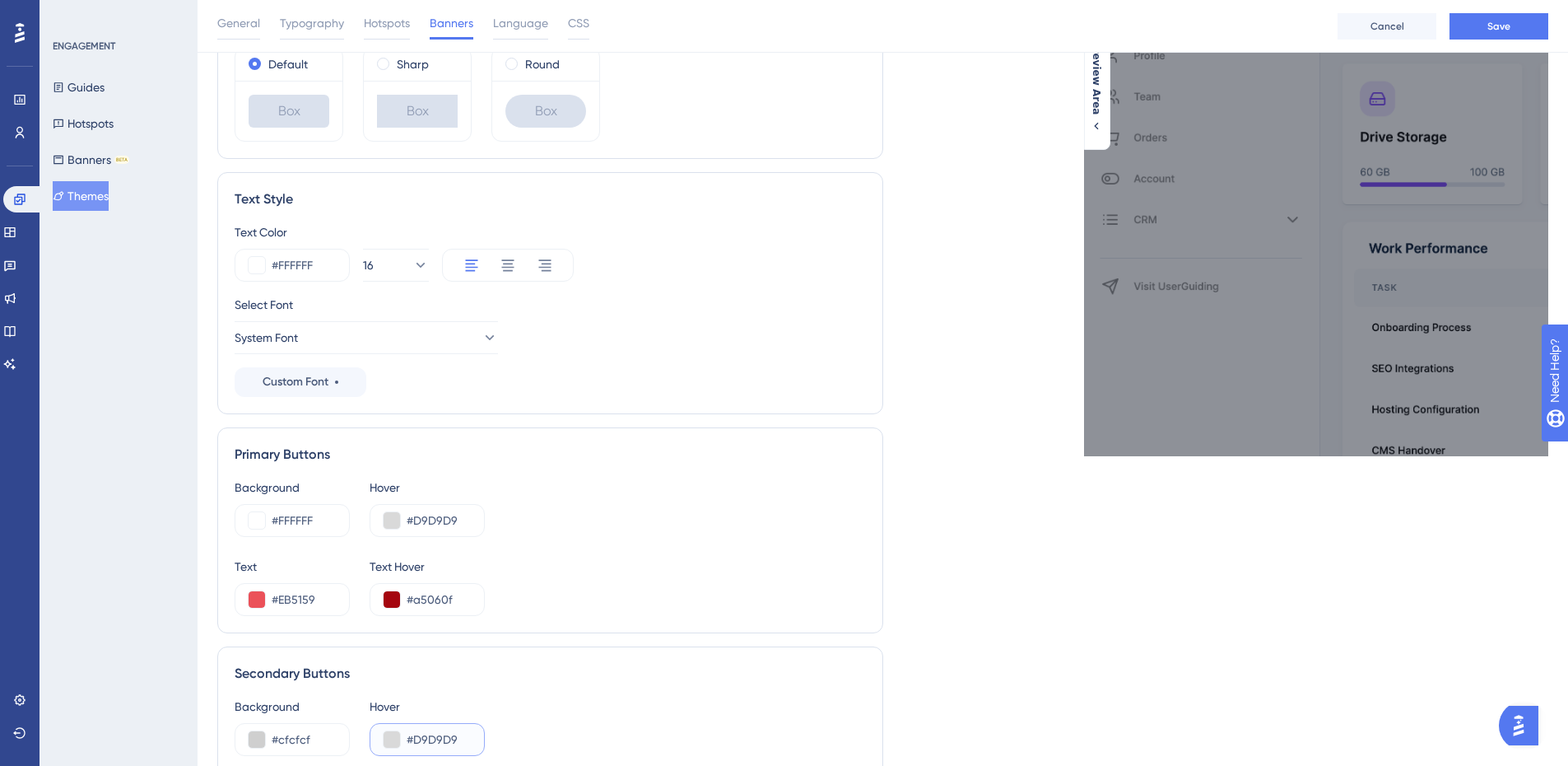
scroll to position [494, 0]
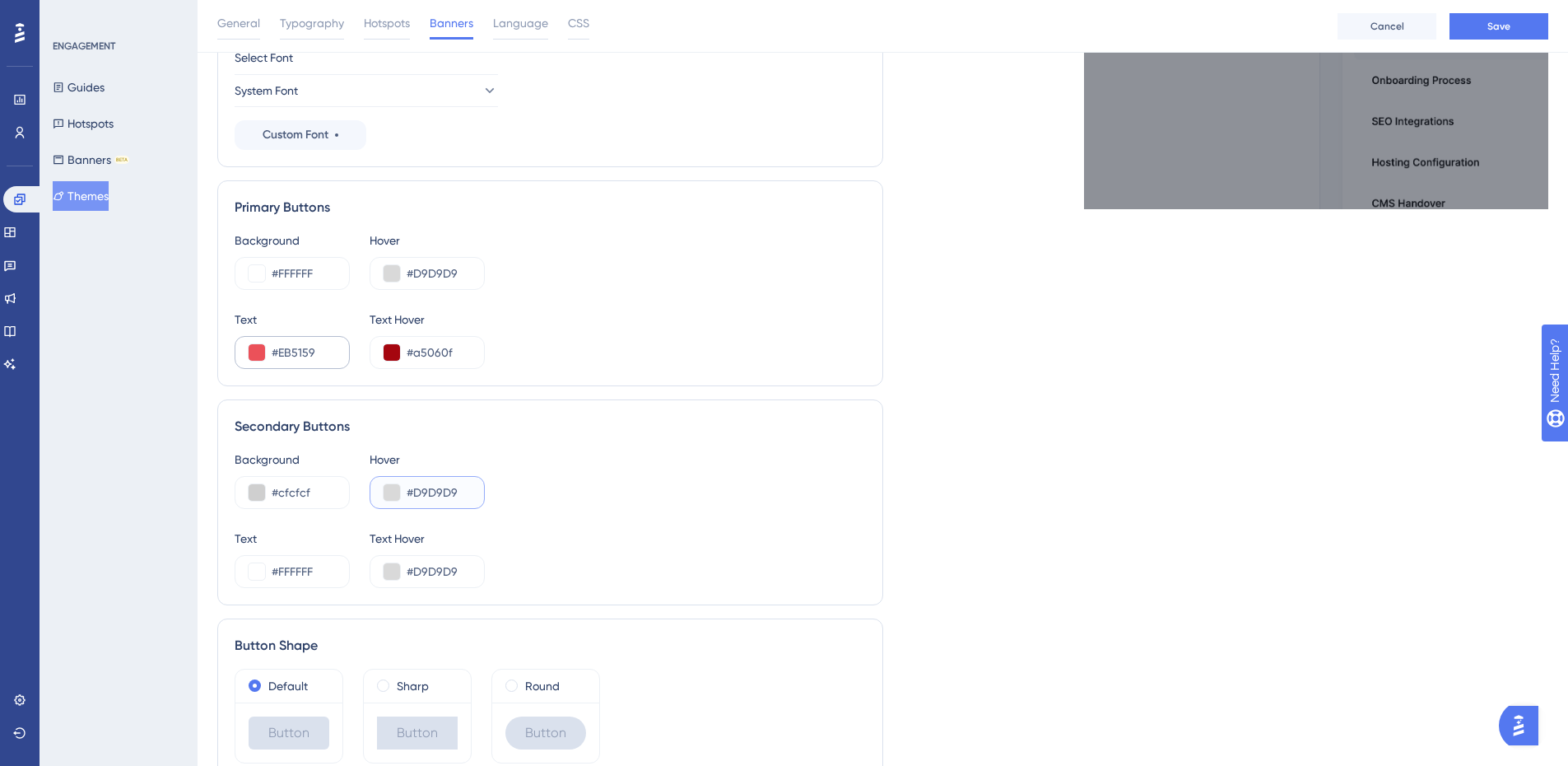
type input "#D9D9D9"
click at [301, 344] on input "#EB5159" at bounding box center [304, 352] width 64 height 19
click at [451, 570] on input "#D9D9D9" at bounding box center [439, 571] width 64 height 19
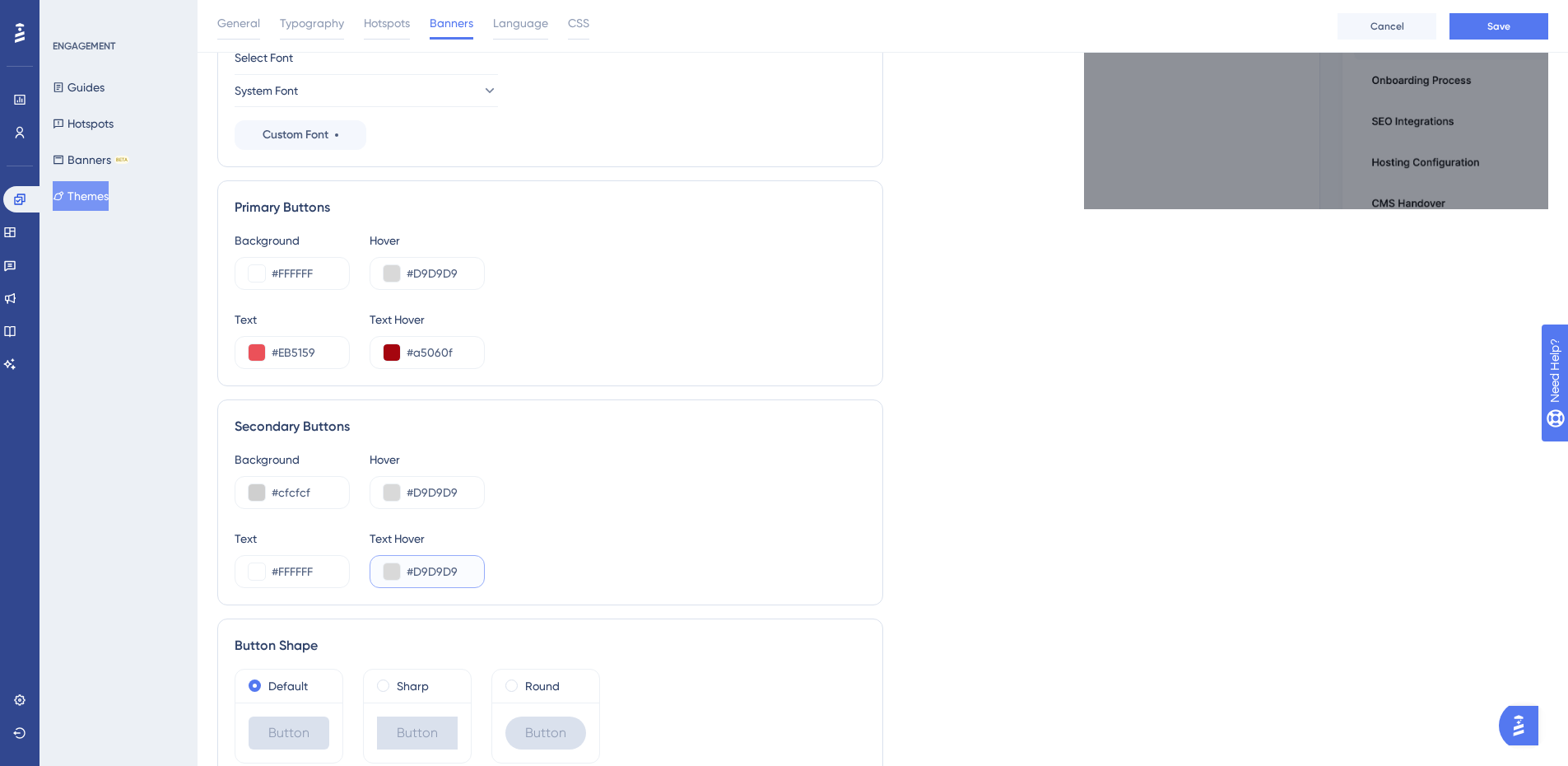
paste input "EB515"
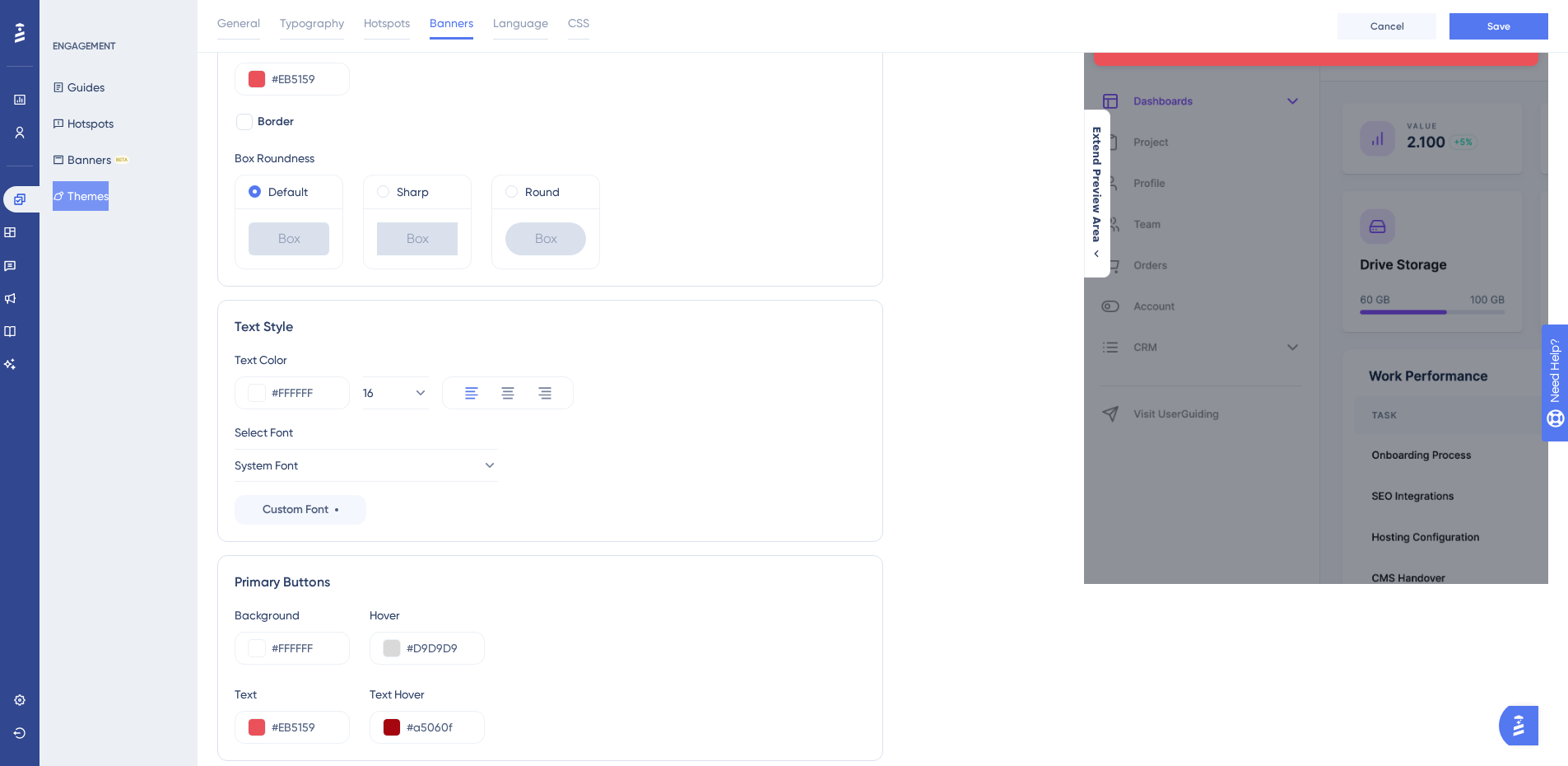
scroll to position [0, 0]
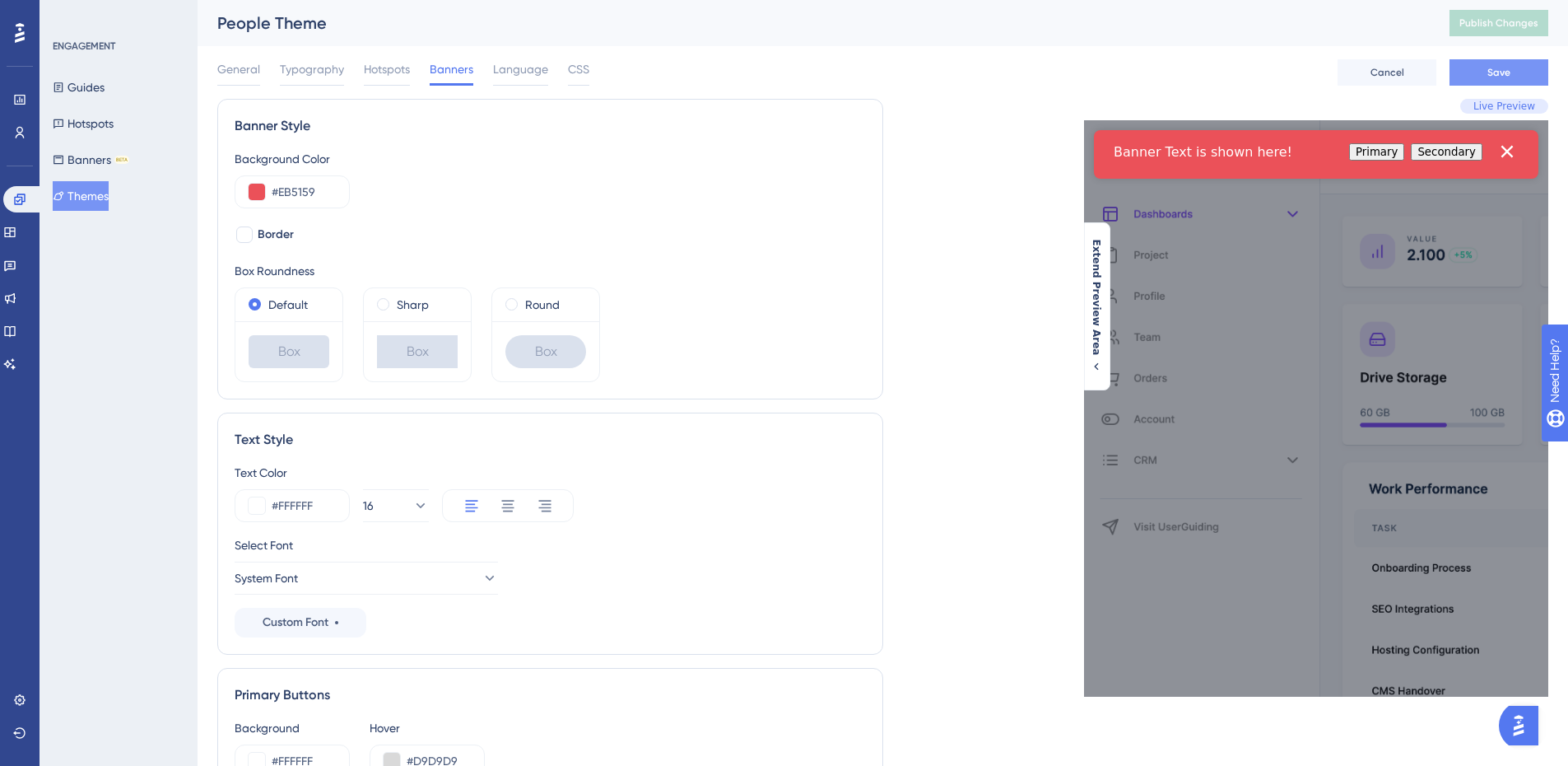
type input "#EB5159"
click at [1485, 72] on button "Save" at bounding box center [1499, 72] width 99 height 26
click at [1517, 25] on span "Publish Changes" at bounding box center [1498, 23] width 79 height 14
click at [17, 360] on icon at bounding box center [10, 364] width 14 height 14
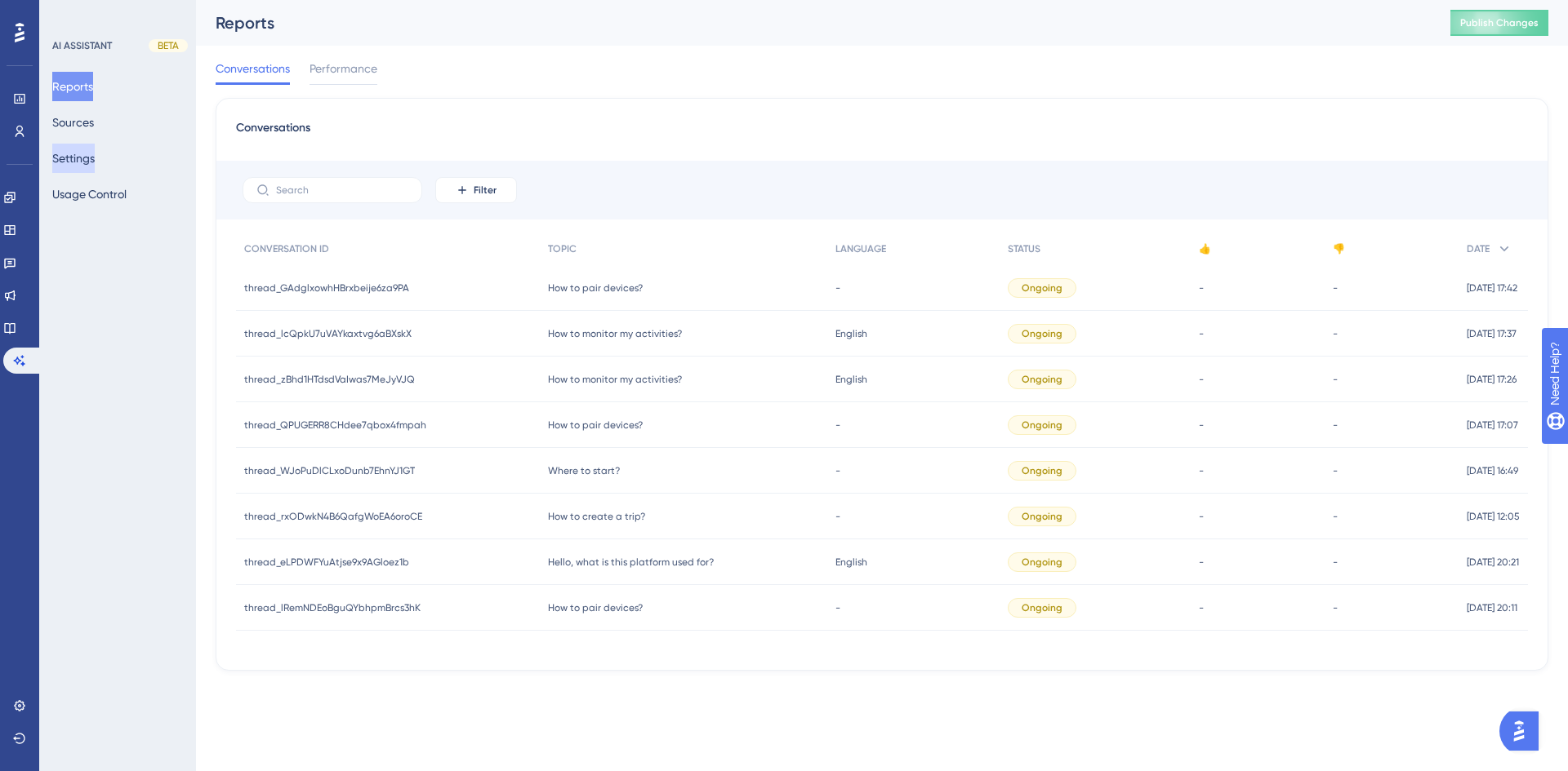
click at [94, 162] on button "Settings" at bounding box center [73, 158] width 42 height 30
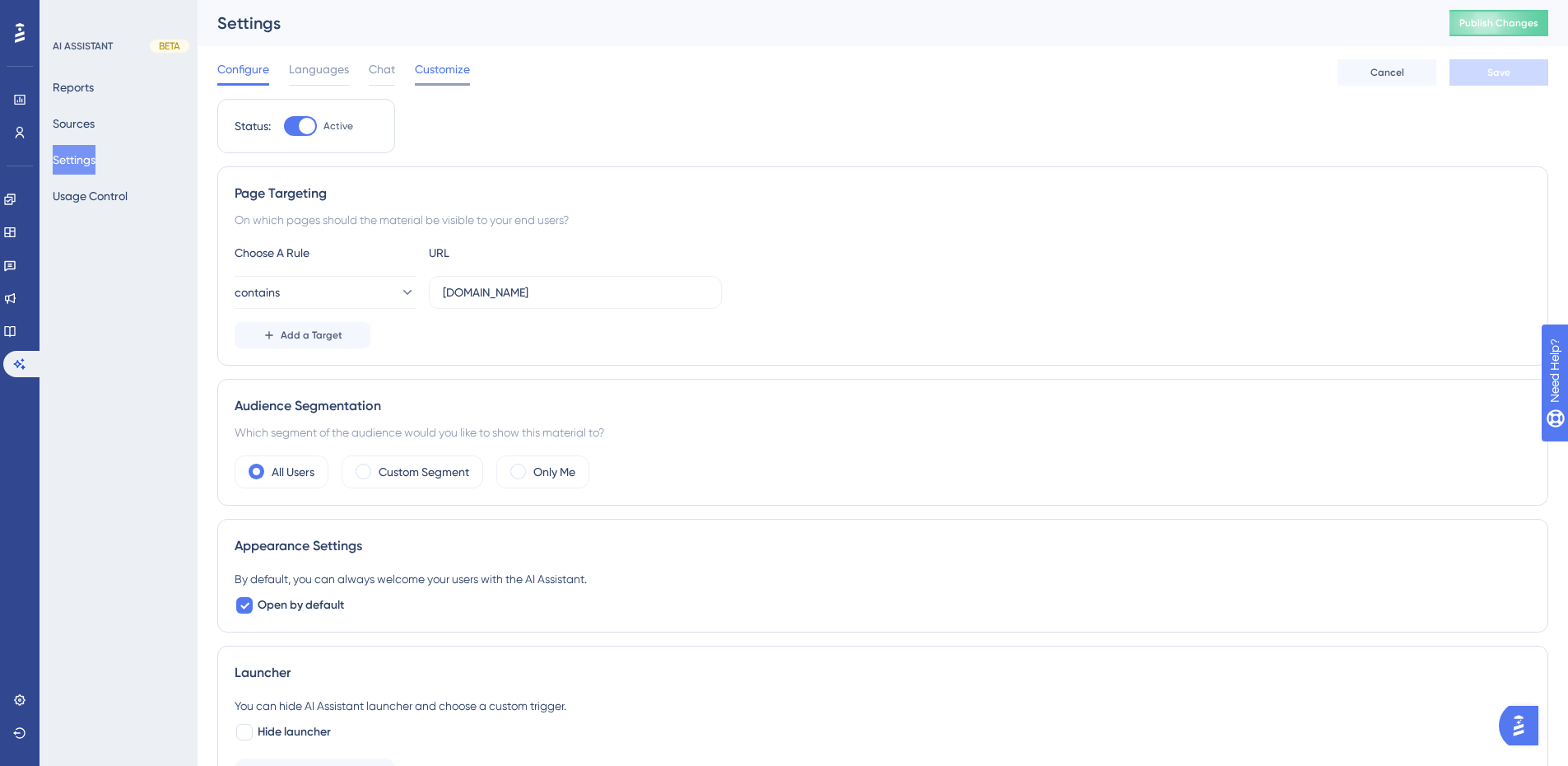
click at [443, 68] on span "Customize" at bounding box center [442, 69] width 55 height 19
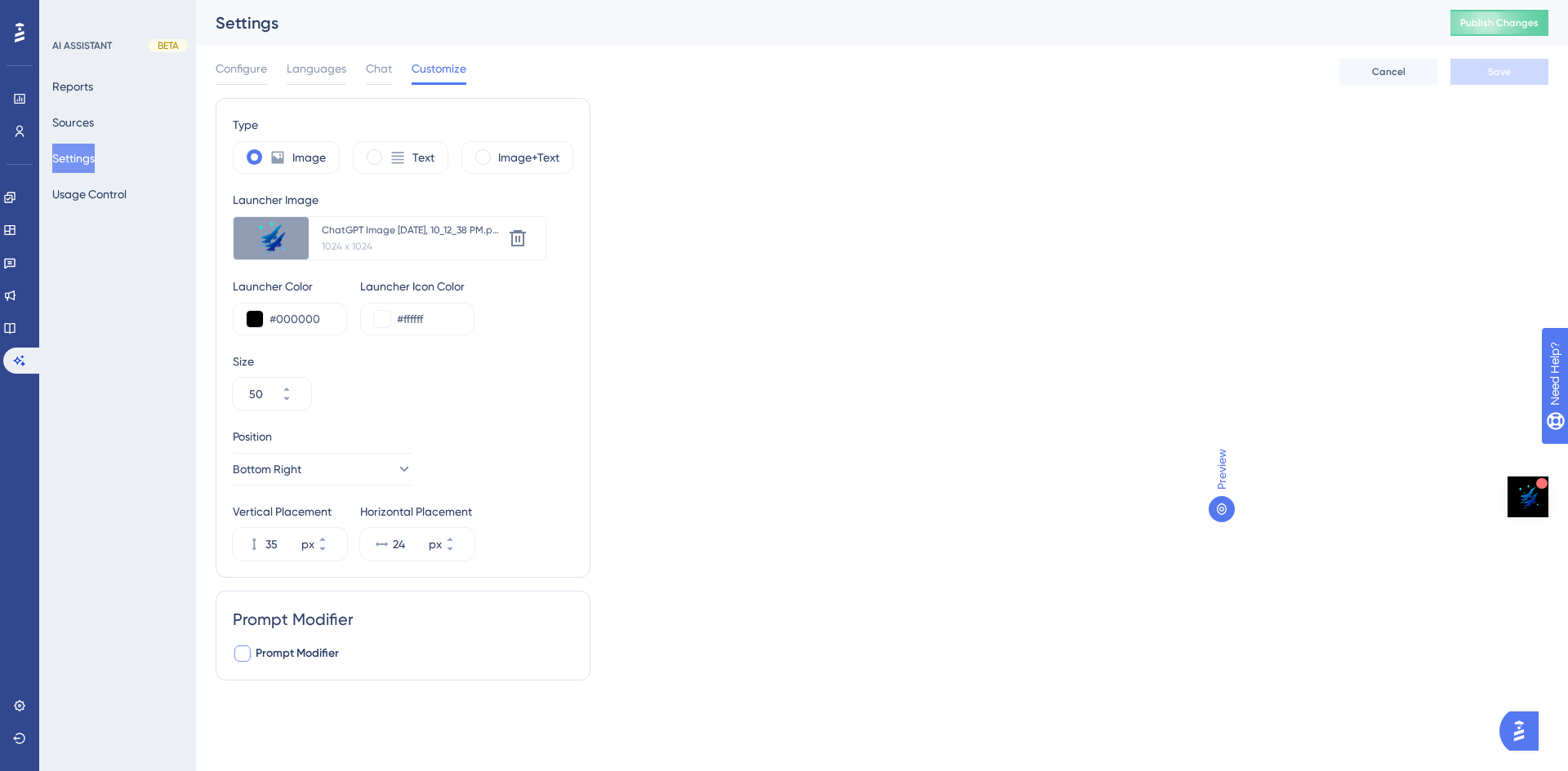
click at [301, 650] on span "Prompt Modifier" at bounding box center [297, 654] width 83 height 19
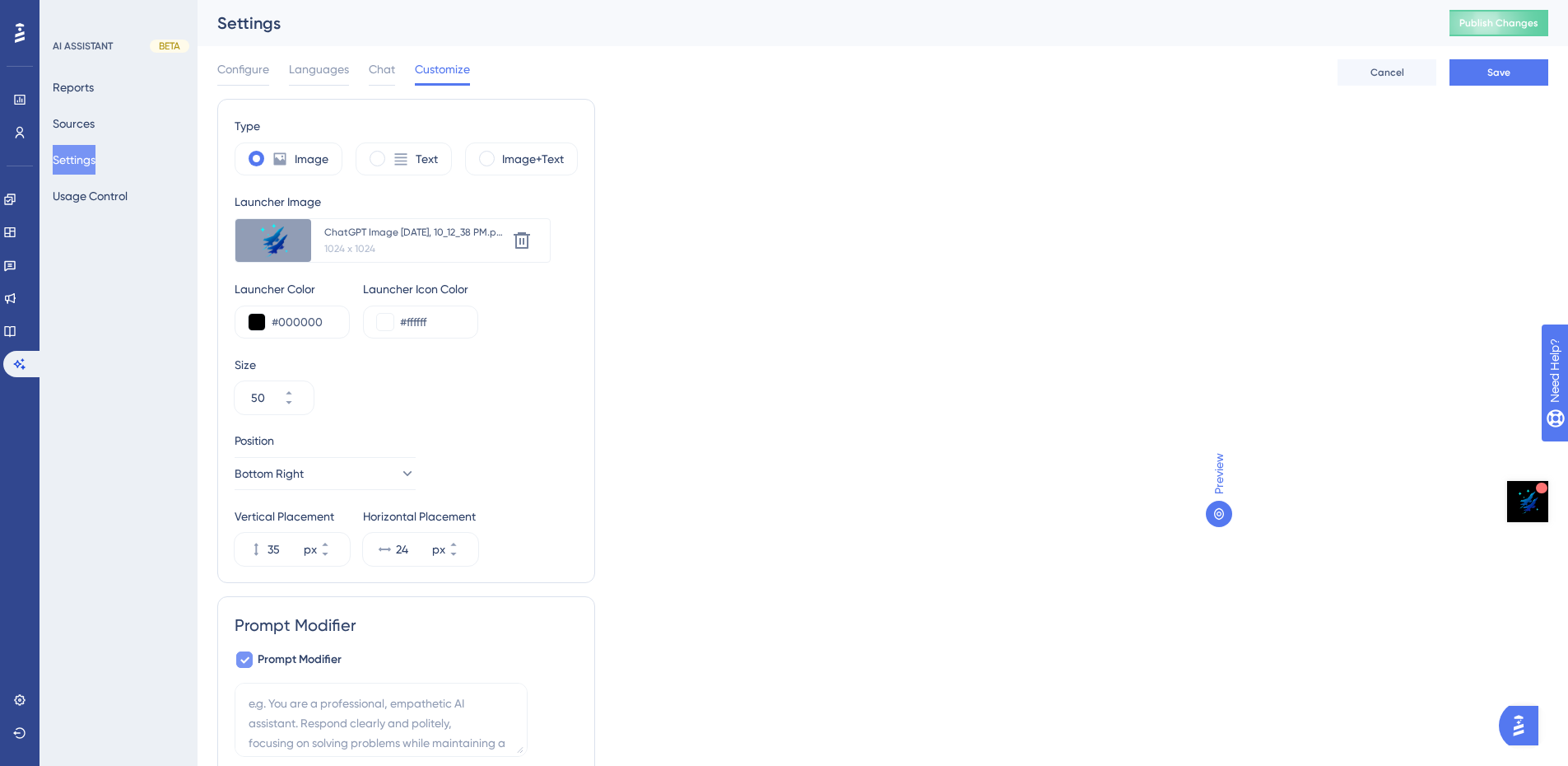
click at [331, 662] on span "Prompt Modifier" at bounding box center [299, 659] width 83 height 19
checkbox input "false"
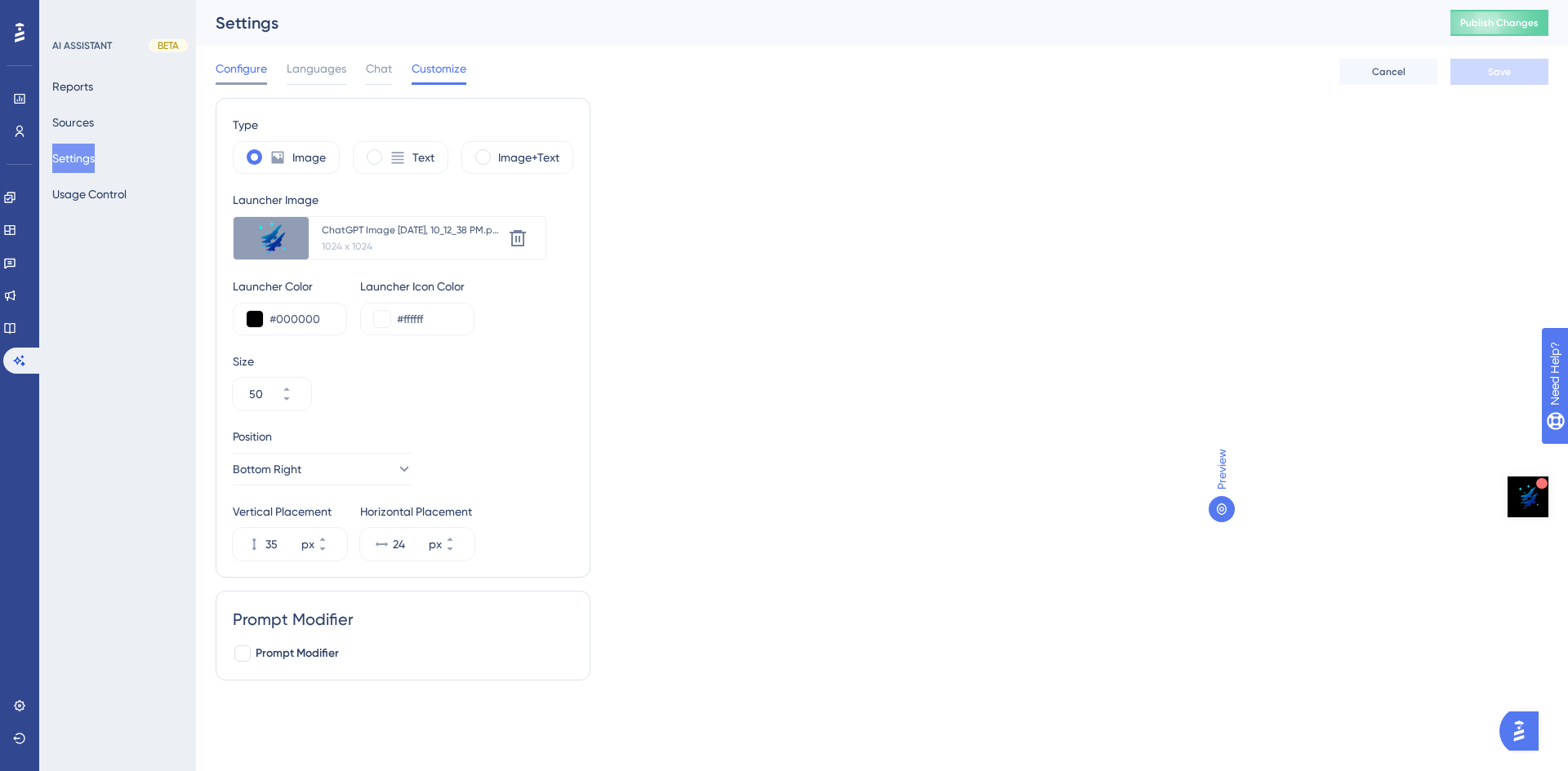
click at [251, 71] on span "Configure" at bounding box center [241, 68] width 51 height 19
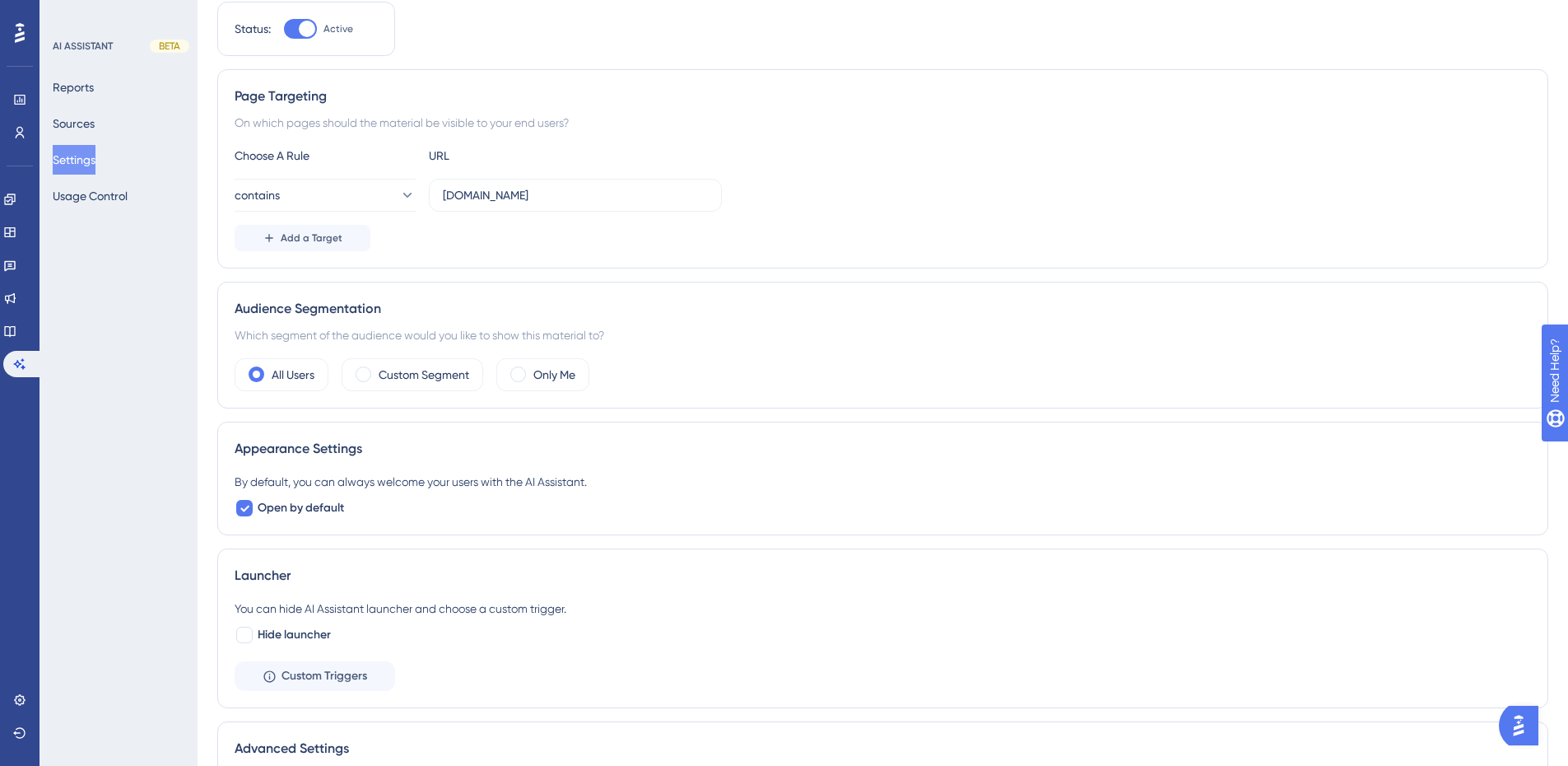
scroll to position [246, 0]
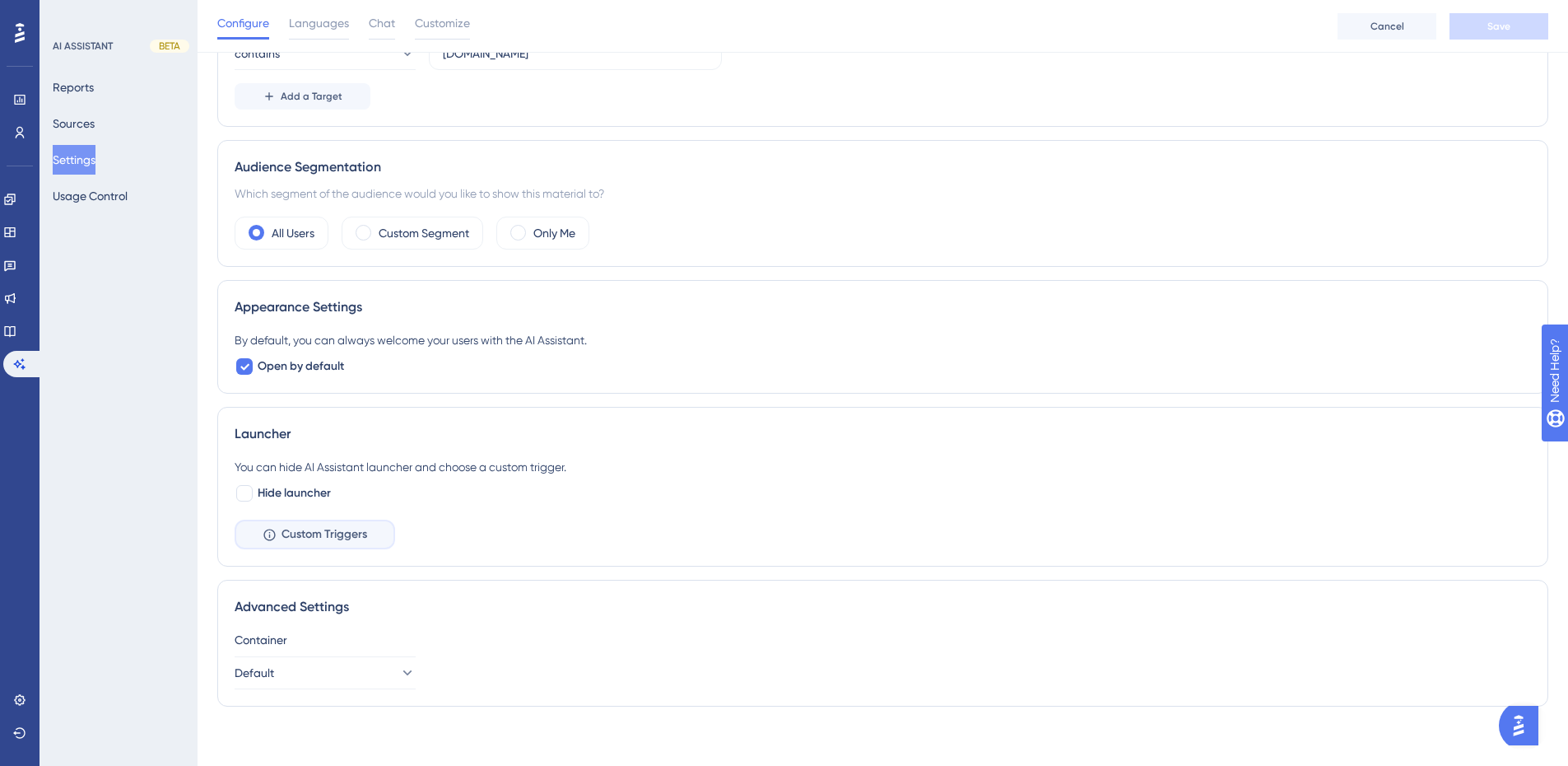
click at [367, 542] on span "Custom Triggers" at bounding box center [324, 534] width 85 height 19
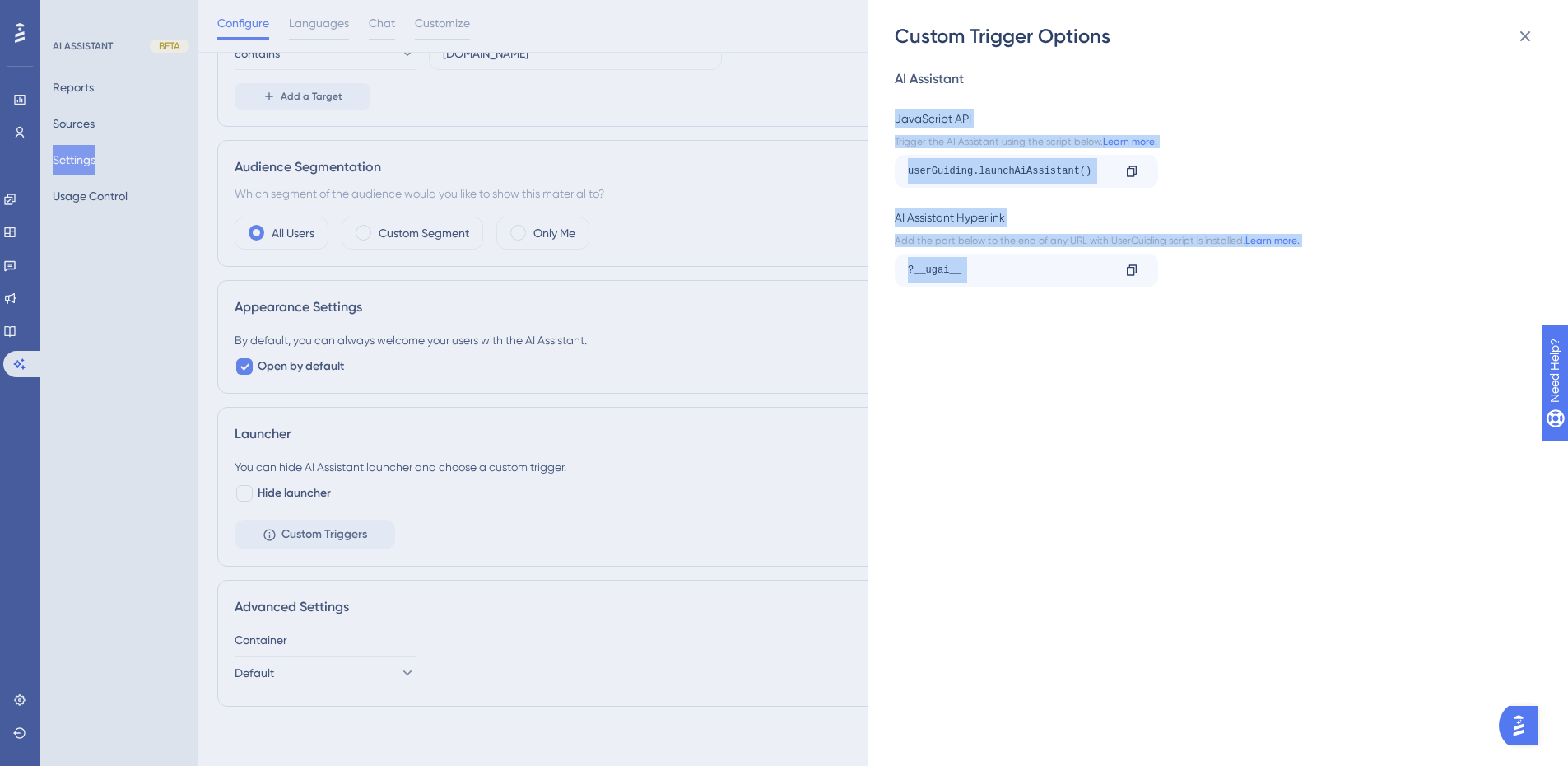
drag, startPoint x: 895, startPoint y: 117, endPoint x: 1269, endPoint y: 284, distance: 409.6
click at [1269, 284] on div "AI Assistant JavaScript API Trigger the AI Assistant using the script below. Le…" at bounding box center [1226, 408] width 663 height 716
copy div "JavaScript API Trigger the AI Assistant using the script below. Learn more. use…"
